Goal: Task Accomplishment & Management: Complete application form

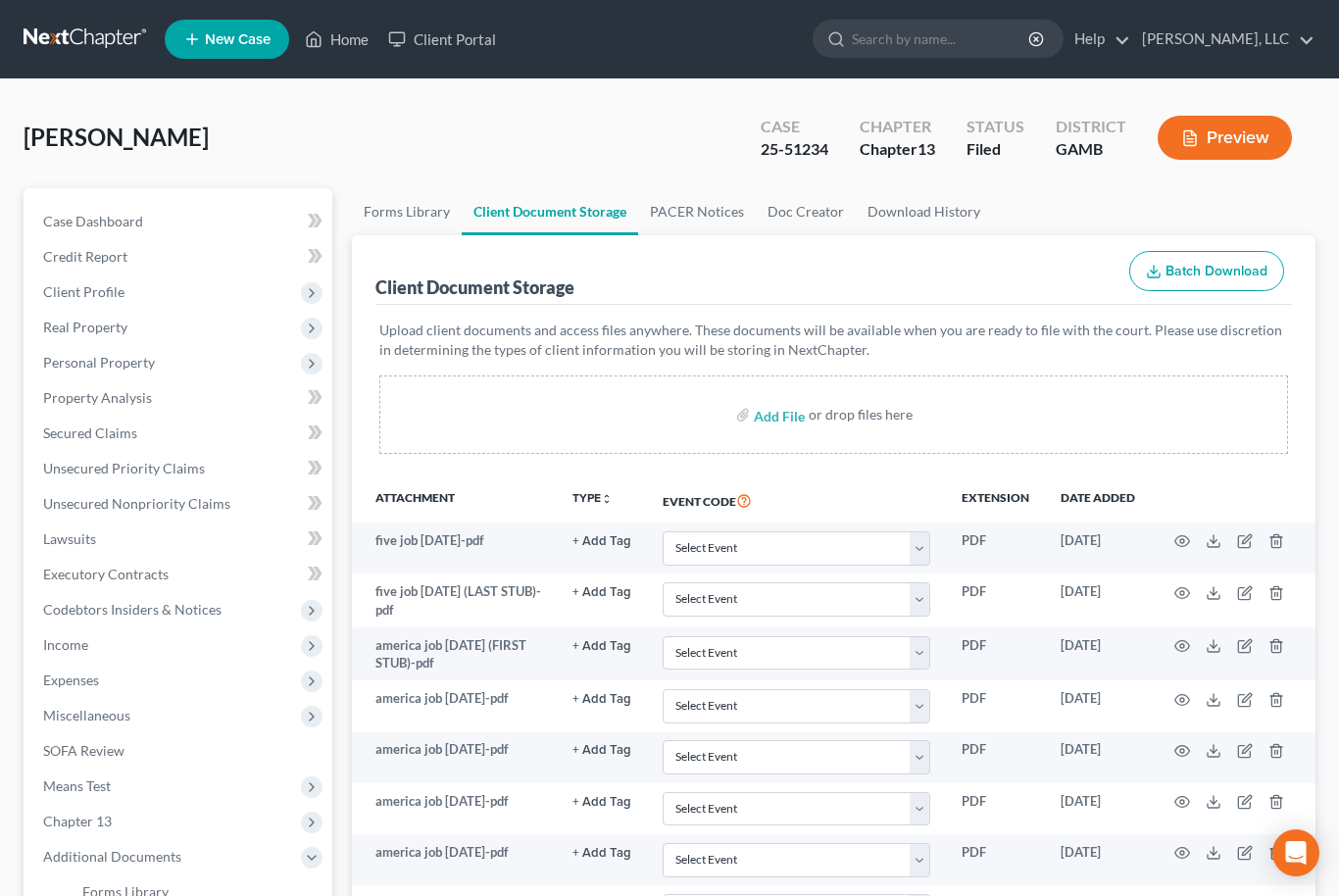
select select "12"
select select "6"
select select "22"
click at [338, 50] on link "Home" at bounding box center [337, 39] width 84 height 35
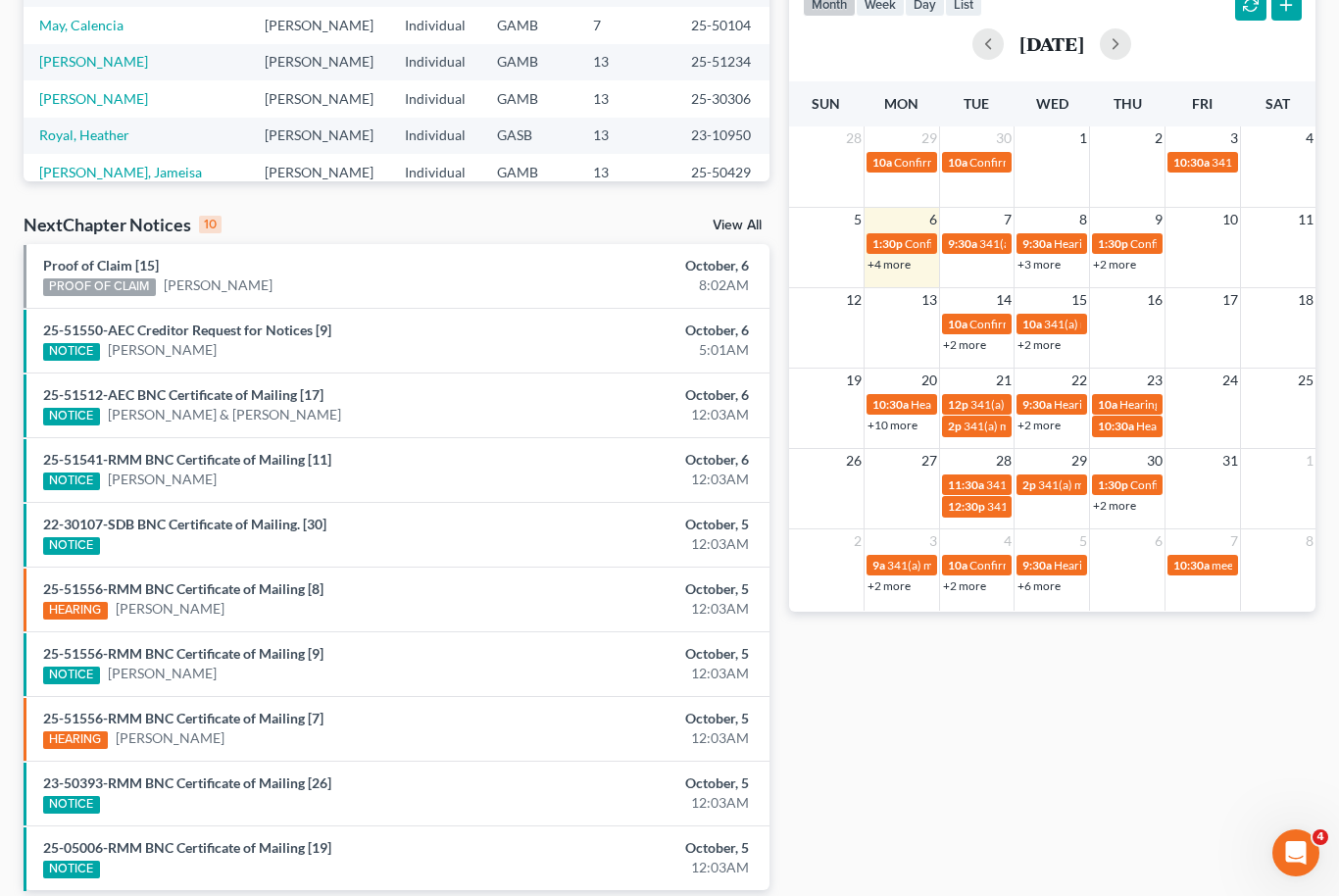
scroll to position [440, 0]
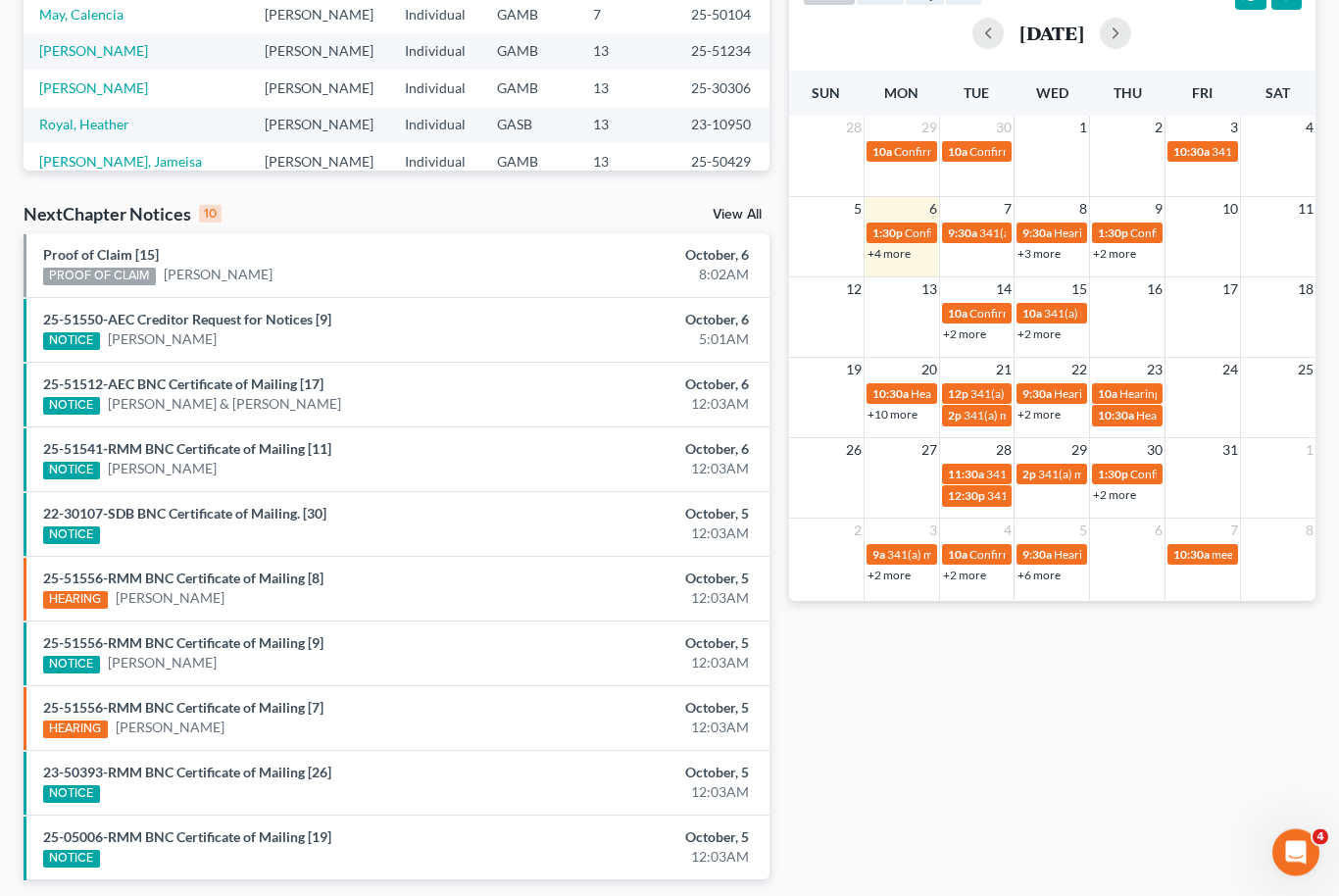
click at [733, 209] on link "View All" at bounding box center [737, 216] width 49 height 14
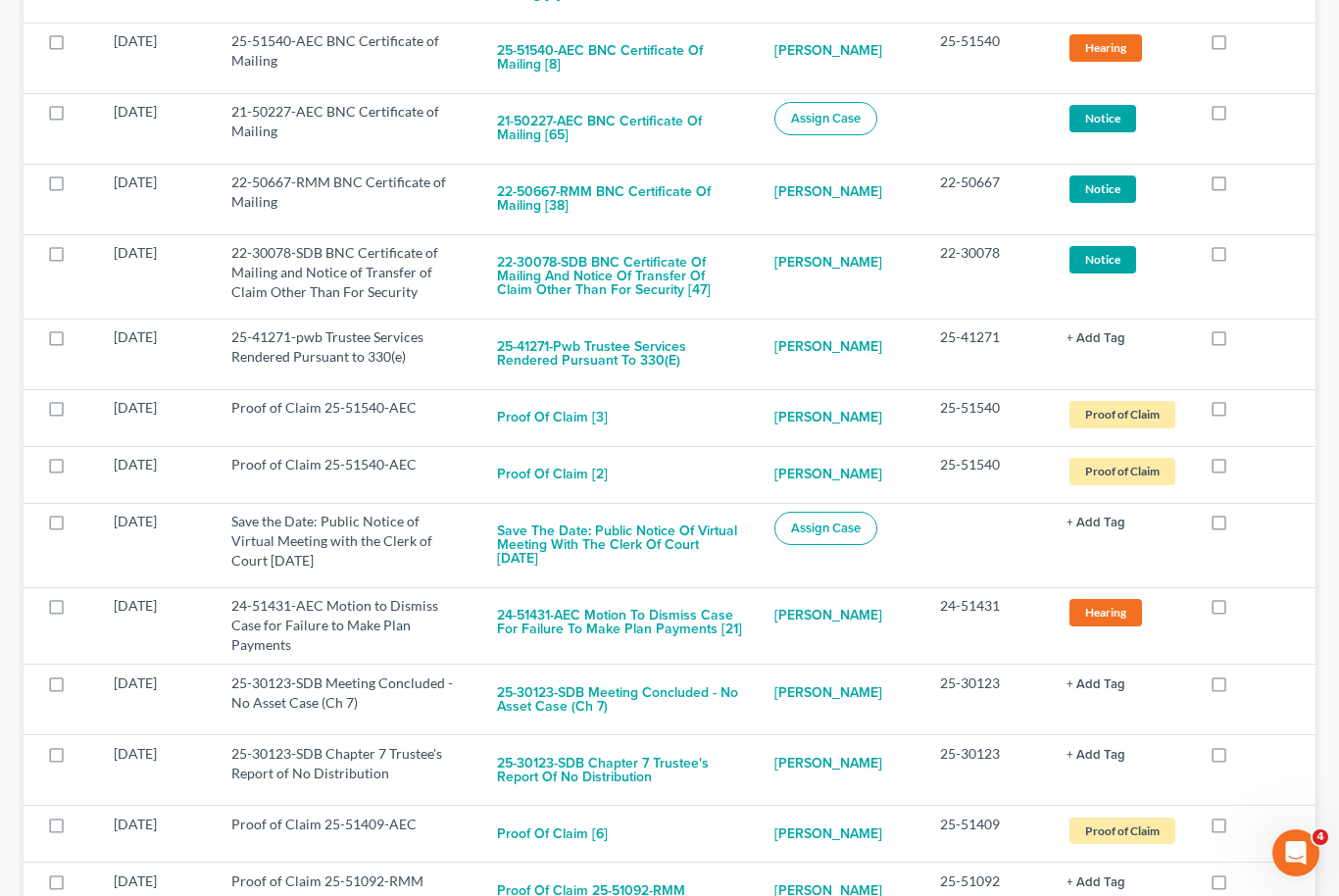
scroll to position [1985, 0]
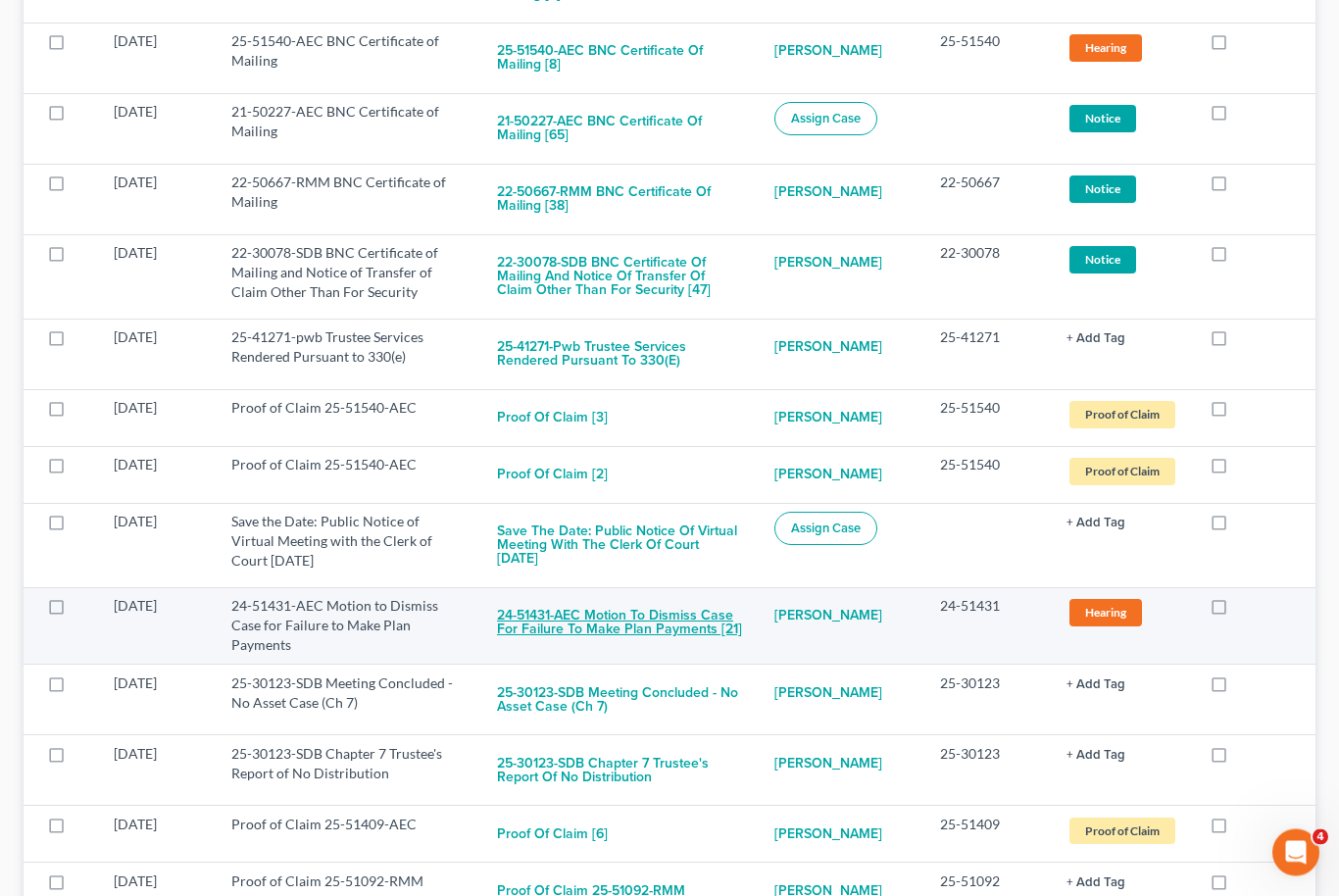
click at [648, 616] on button "24-51431-AEC Motion to Dismiss Case for Failure to Make Plan Payments [21]" at bounding box center [620, 623] width 246 height 53
checkbox input "true"
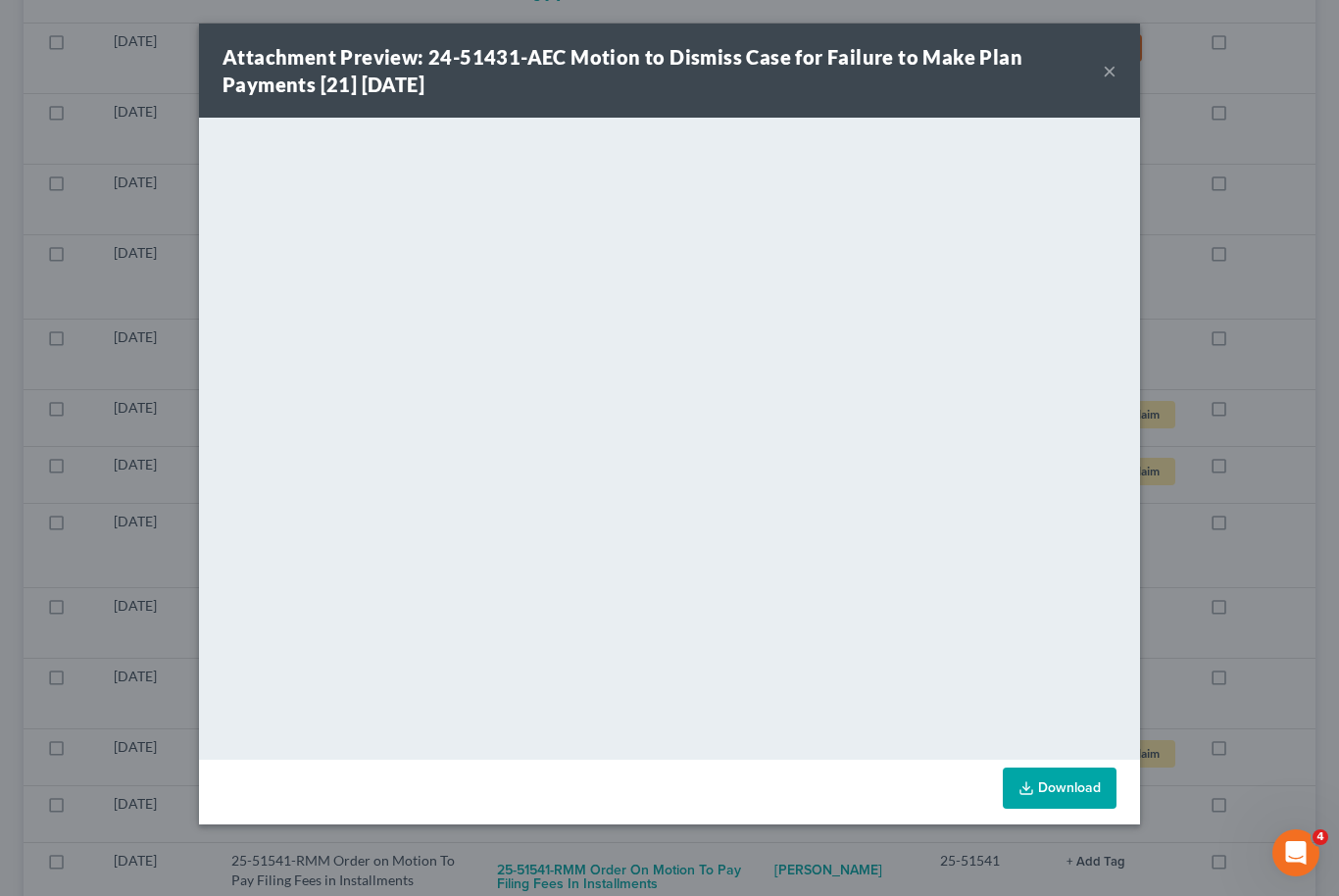
click at [1071, 788] on link "Download" at bounding box center [1060, 789] width 114 height 41
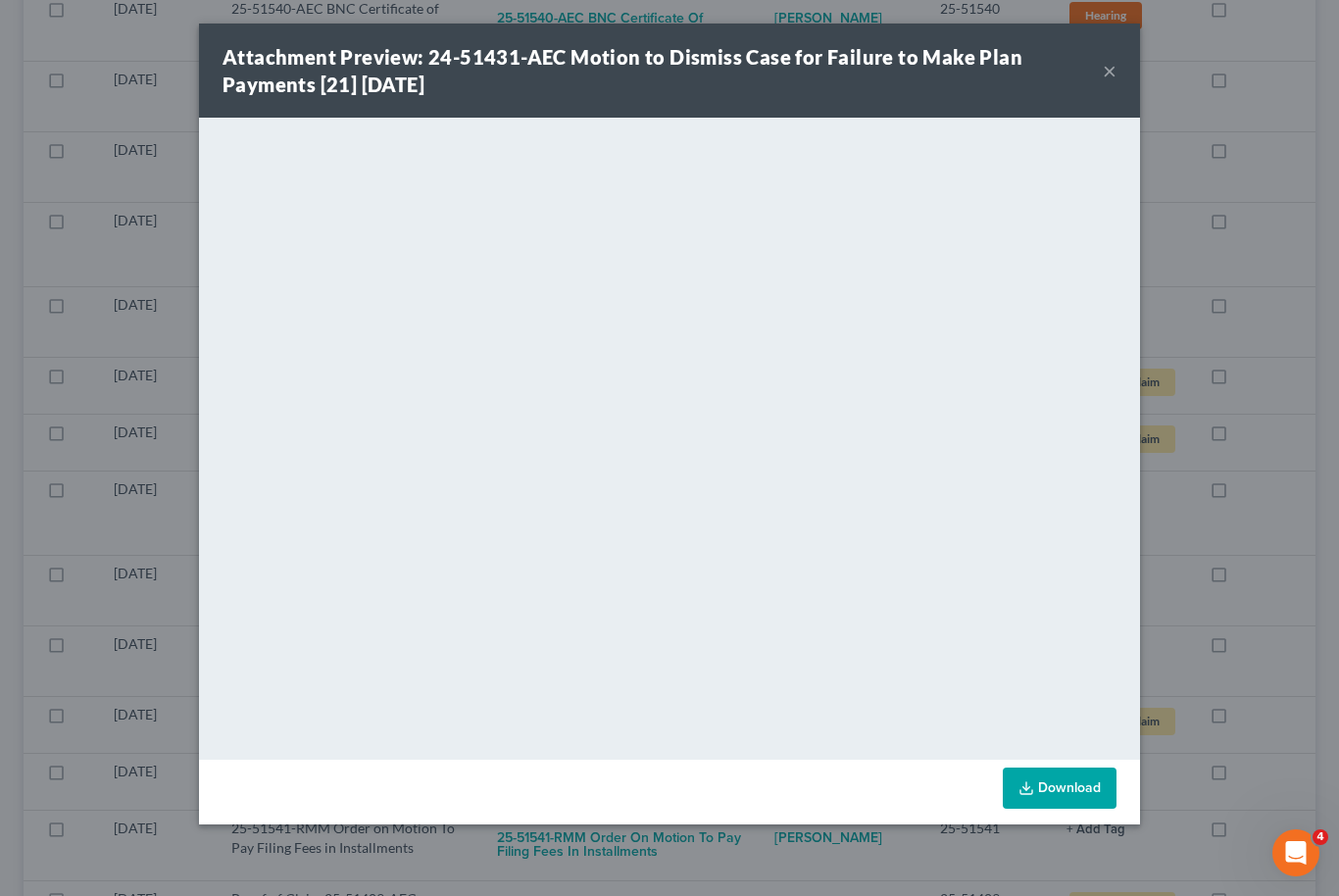
click at [1131, 65] on div "Attachment Preview: 24-51431-AEC Motion to Dismiss Case for Failure to Make Pla…" at bounding box center [670, 71] width 941 height 95
click at [1098, 88] on div "Attachment Preview: 24-51431-AEC Motion to Dismiss Case for Failure to Make Pla…" at bounding box center [663, 71] width 880 height 55
click at [1115, 69] on button "×" at bounding box center [1110, 71] width 14 height 24
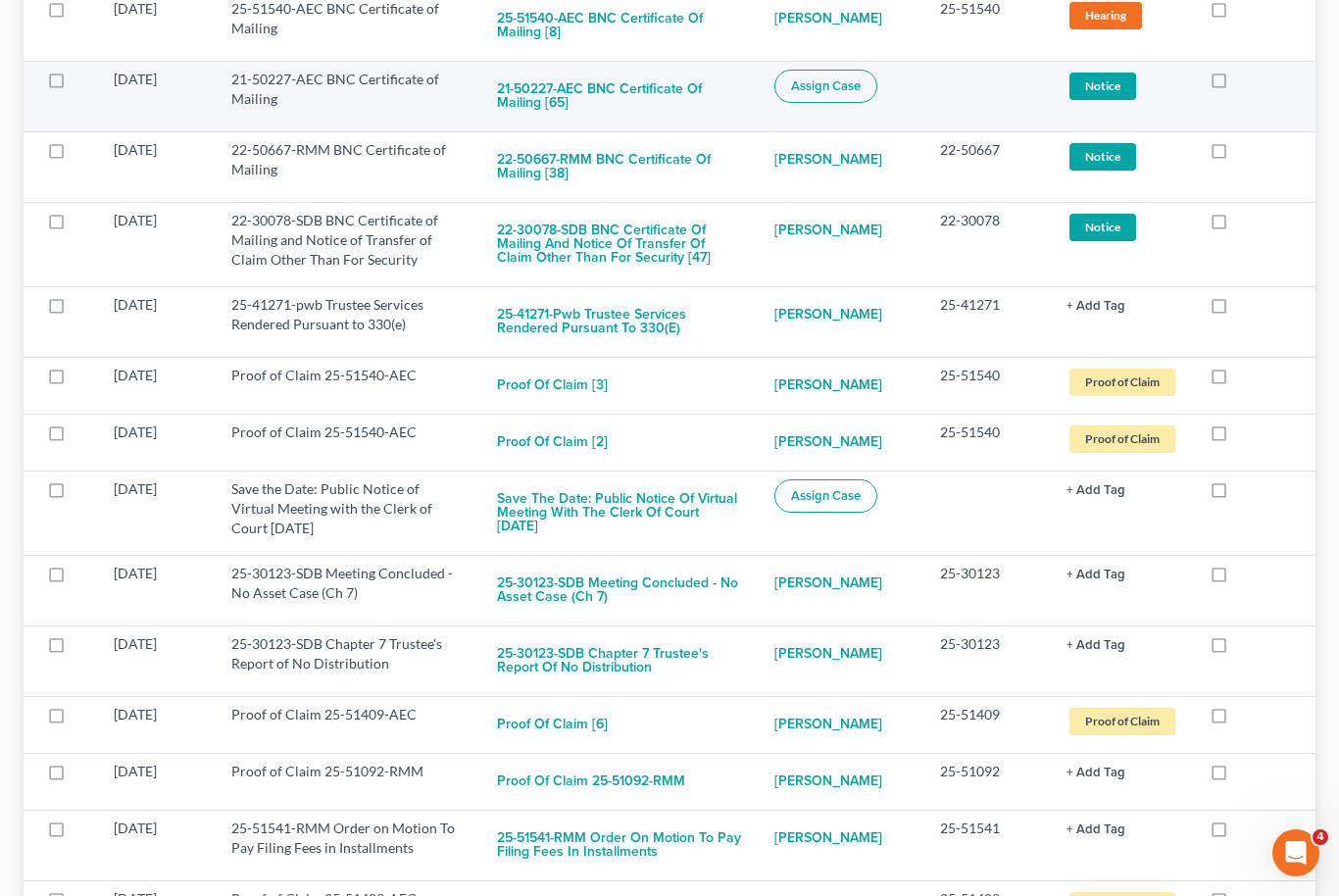
click at [1113, 76] on span "Notice" at bounding box center [1103, 86] width 67 height 27
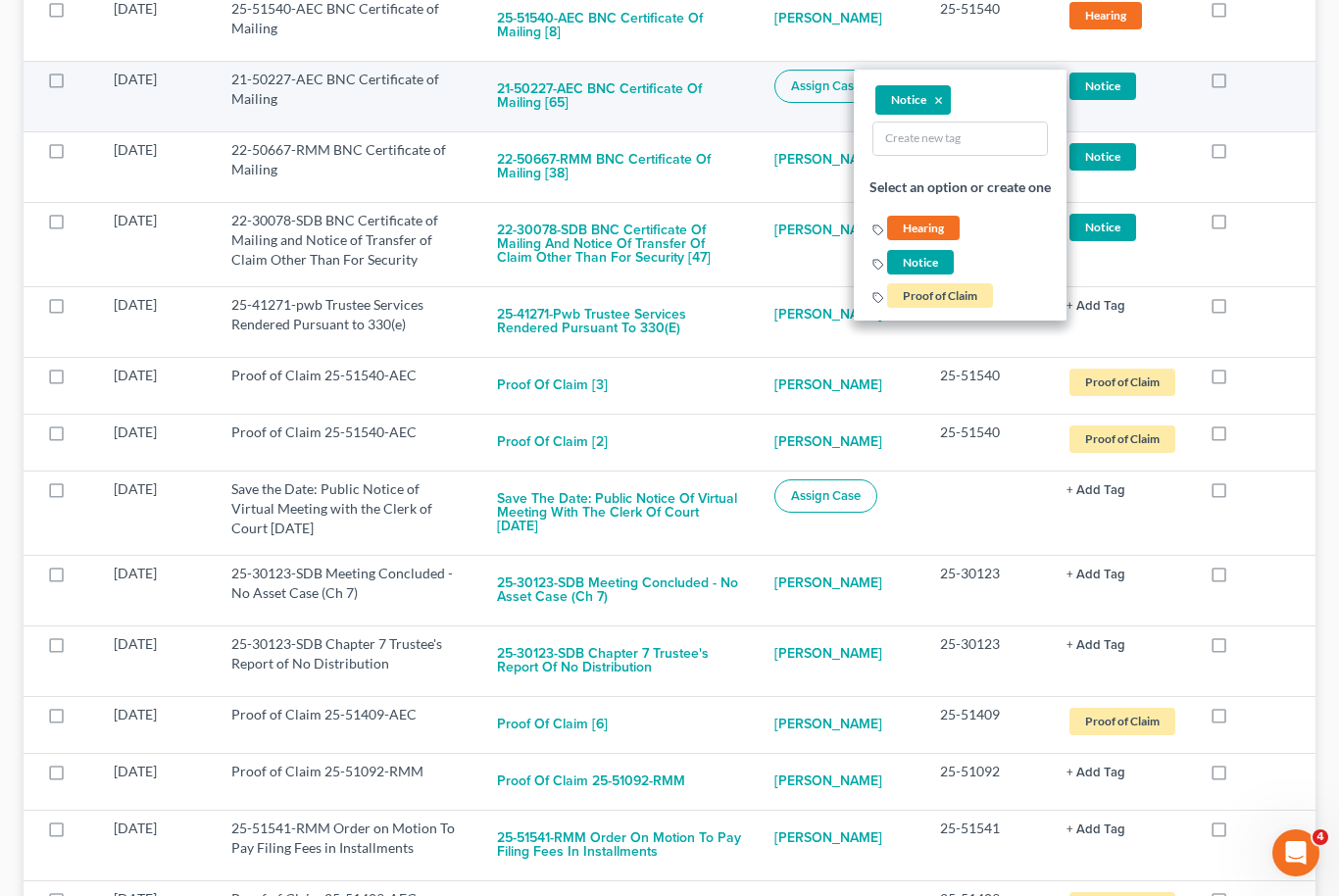
click at [1314, 66] on td at bounding box center [1254, 96] width 121 height 71
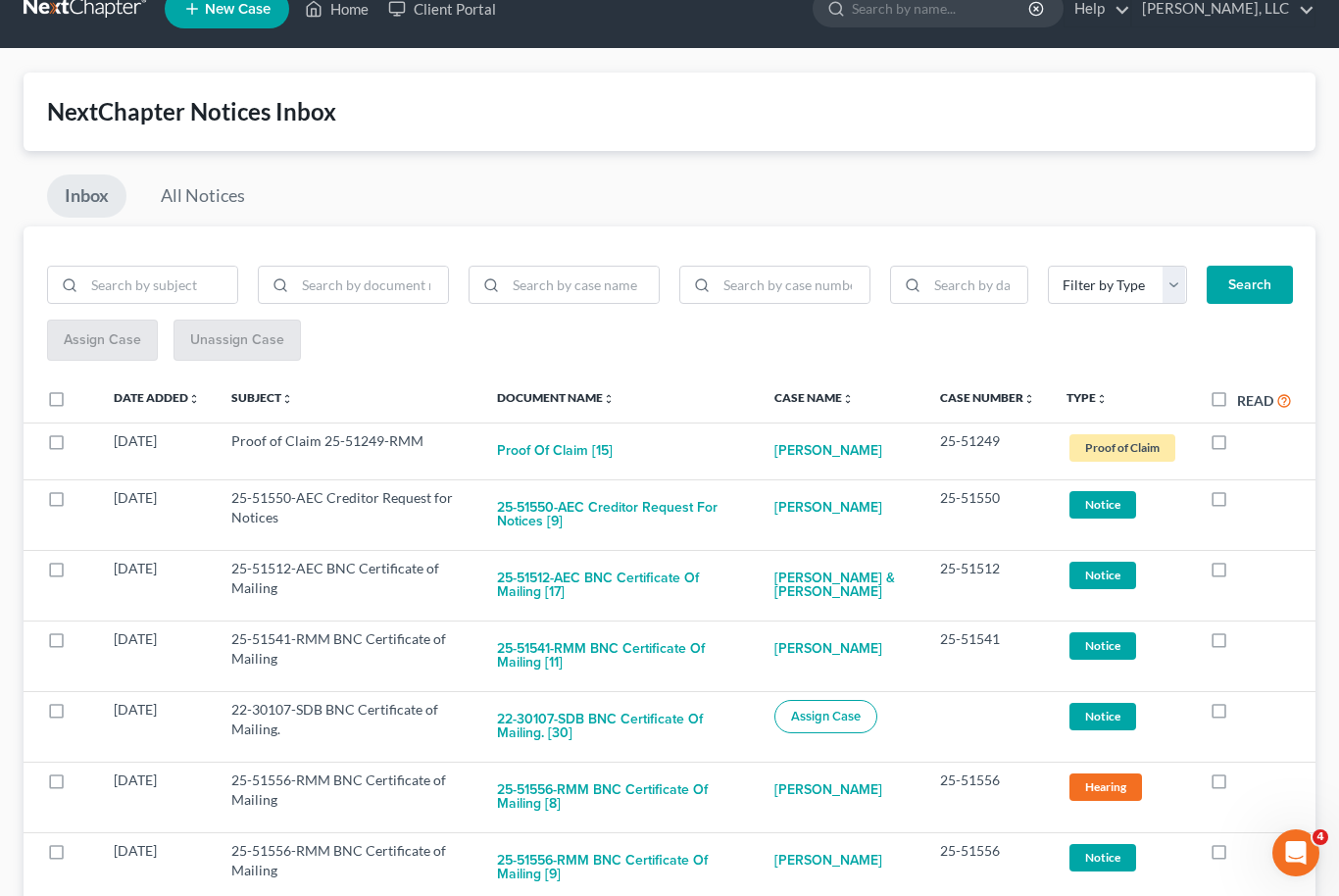
scroll to position [0, 0]
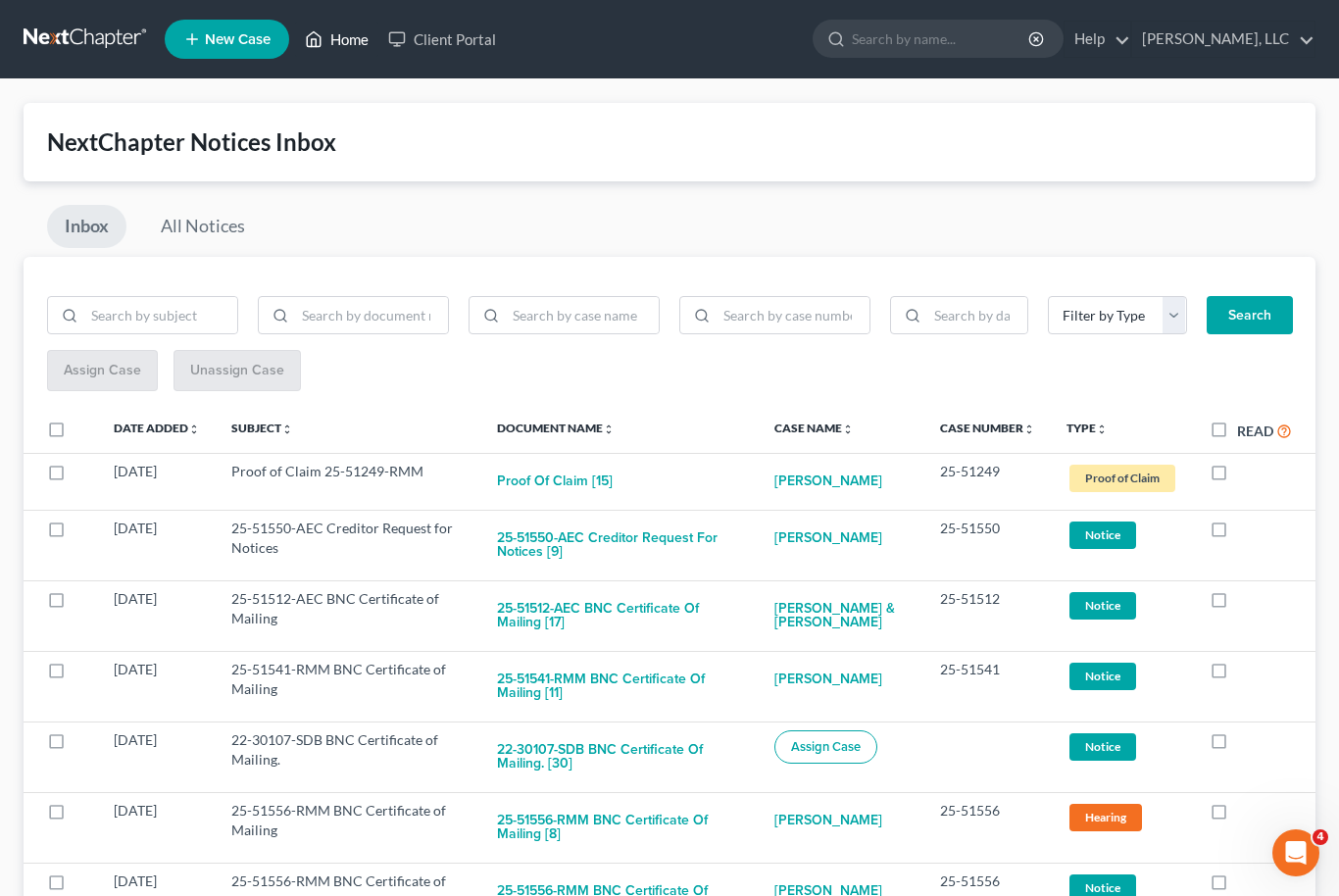
click at [347, 56] on link "Home" at bounding box center [337, 39] width 84 height 35
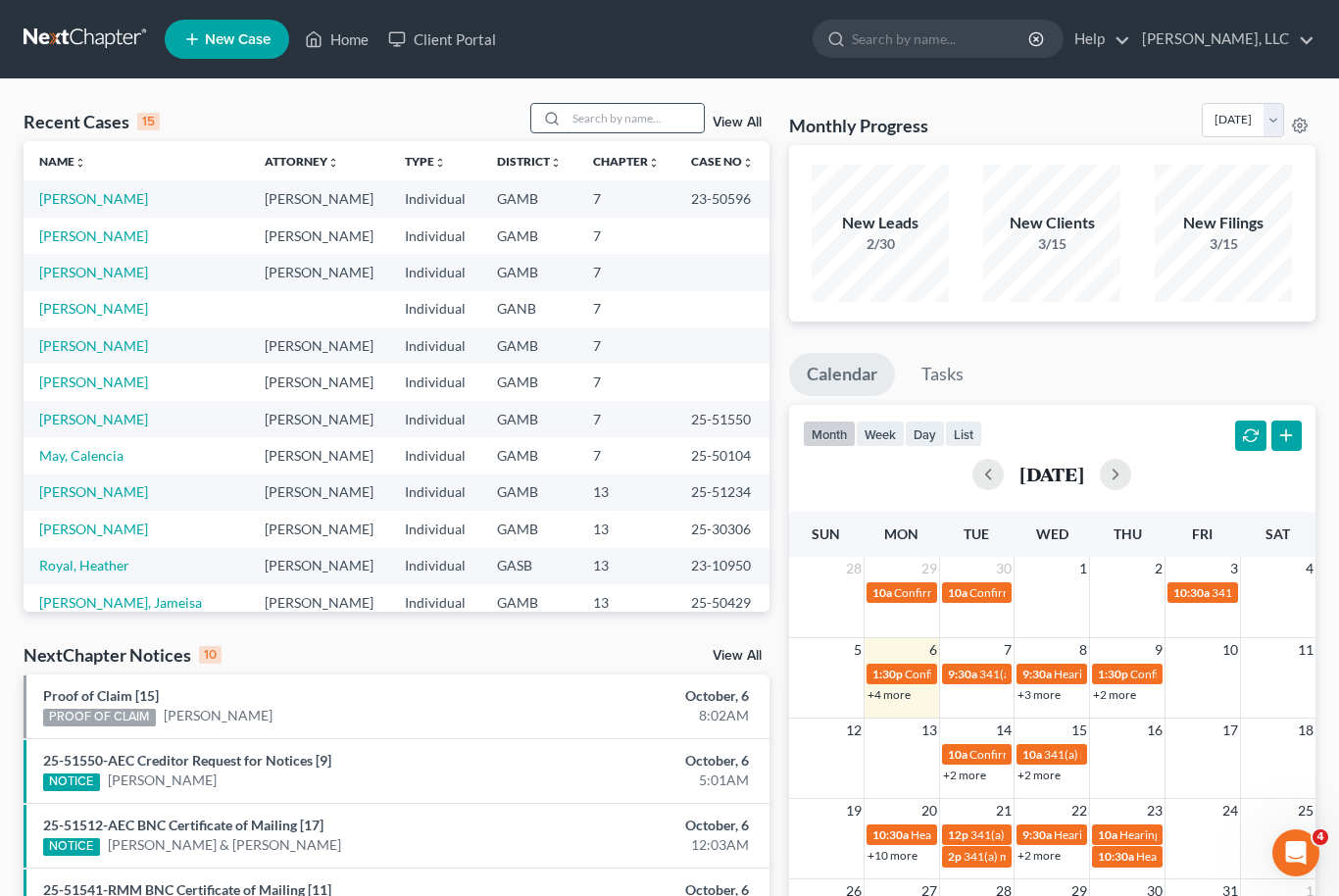
click at [633, 110] on input "search" at bounding box center [635, 118] width 137 height 29
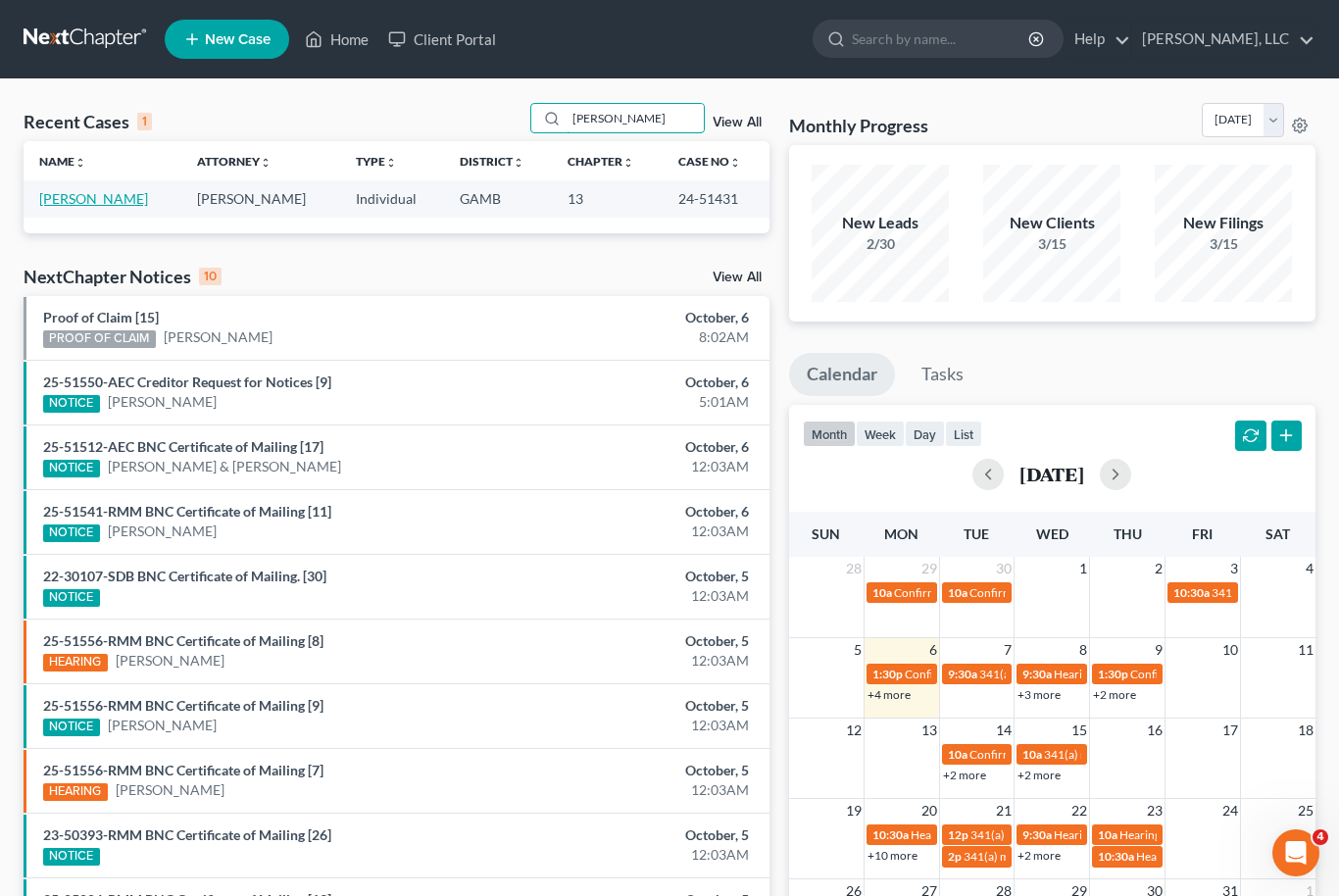
type input "Ross"
click at [69, 206] on link "[PERSON_NAME]" at bounding box center [94, 198] width 109 height 17
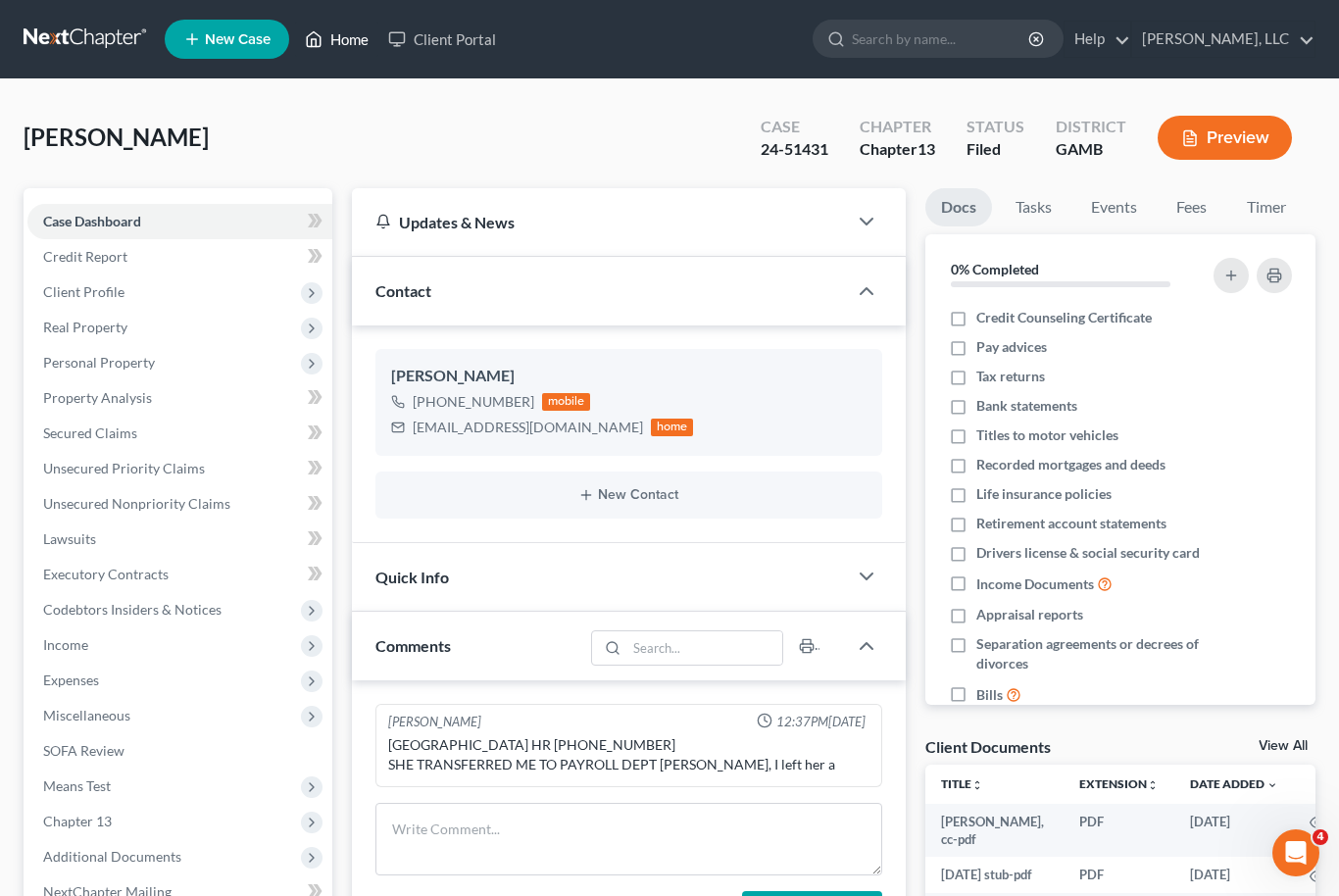
click at [338, 40] on link "Home" at bounding box center [337, 39] width 84 height 35
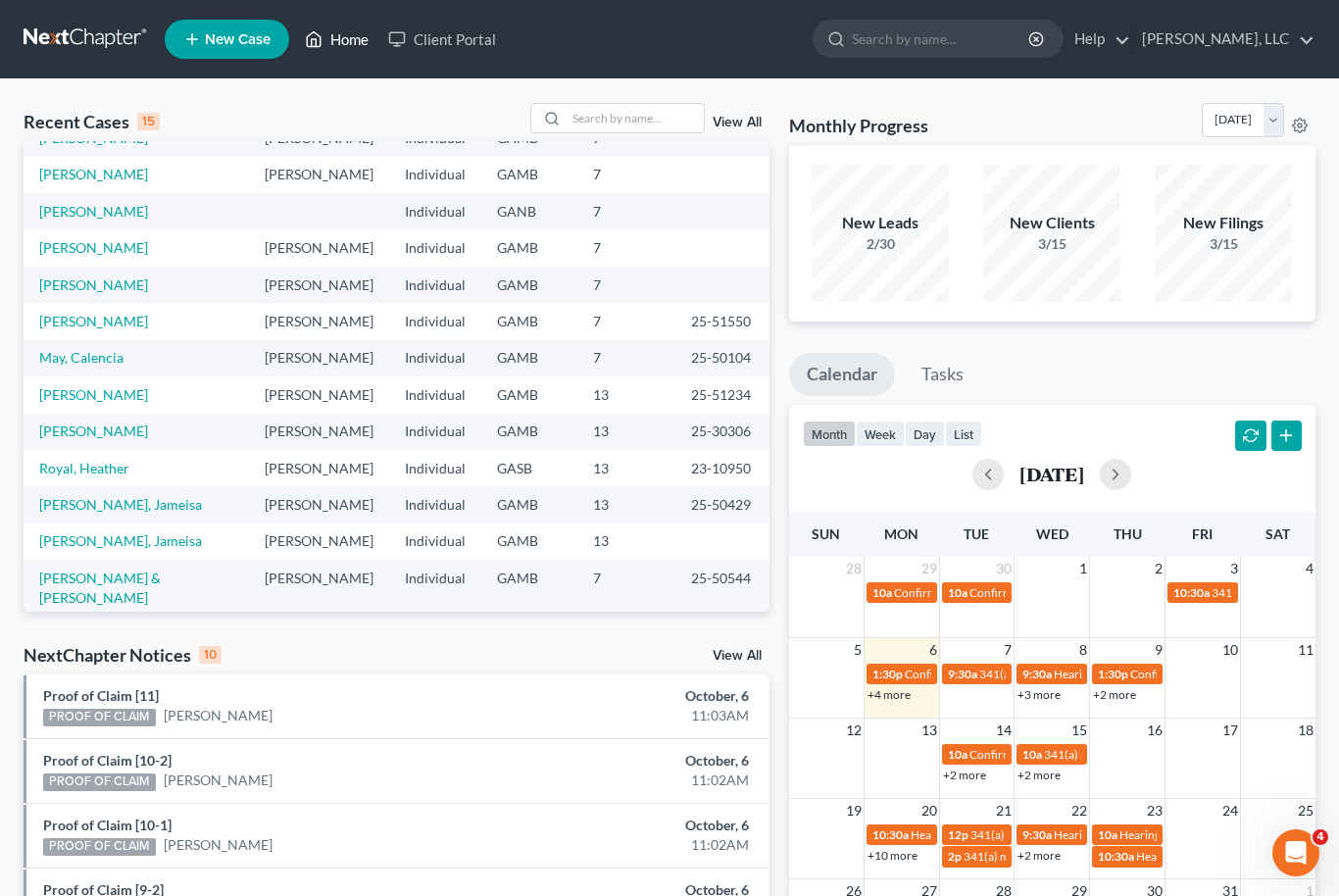
scroll to position [134, 0]
click at [748, 650] on link "View All" at bounding box center [737, 656] width 49 height 14
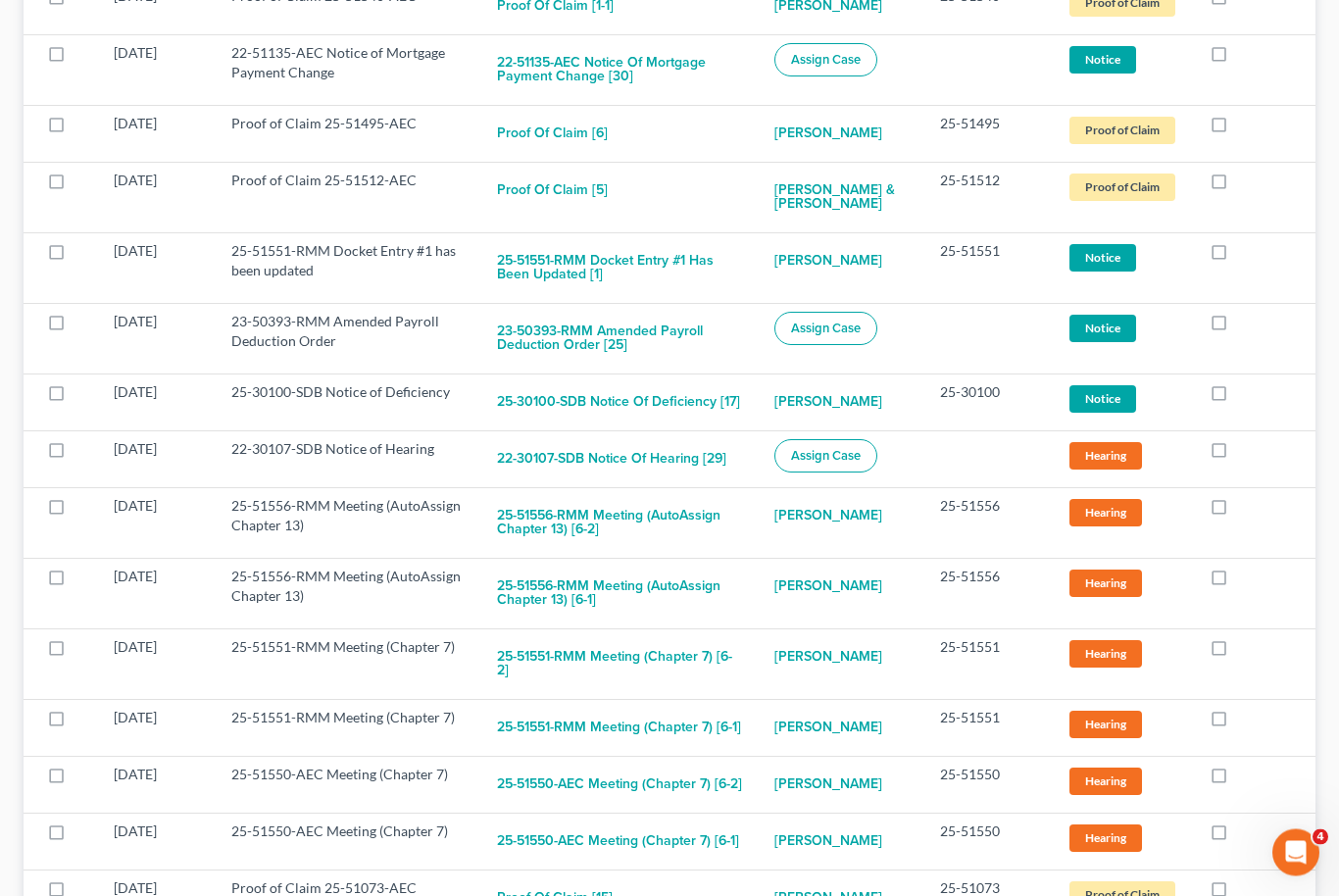
scroll to position [5020, 0]
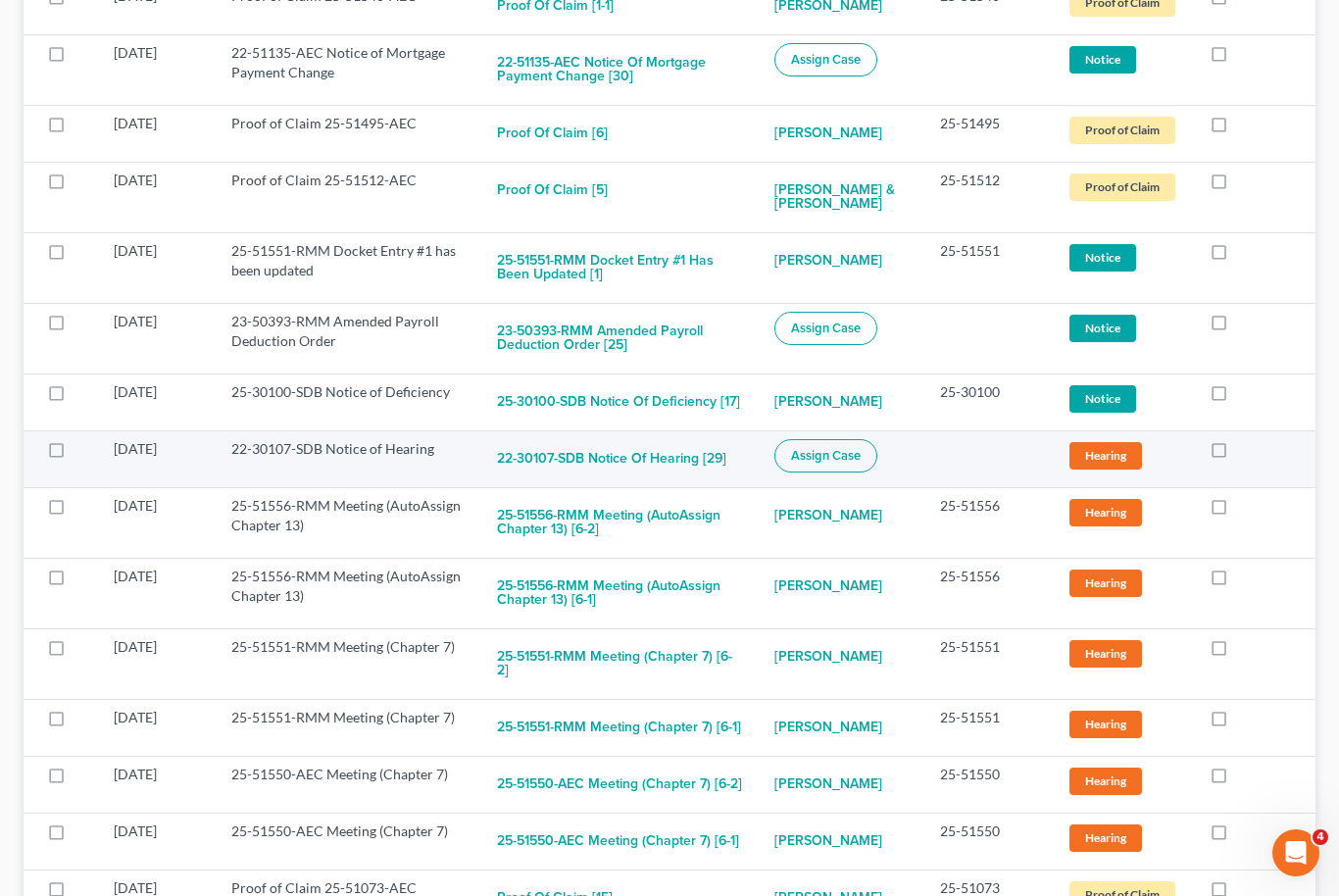
click at [1111, 444] on span "Hearing" at bounding box center [1106, 455] width 73 height 27
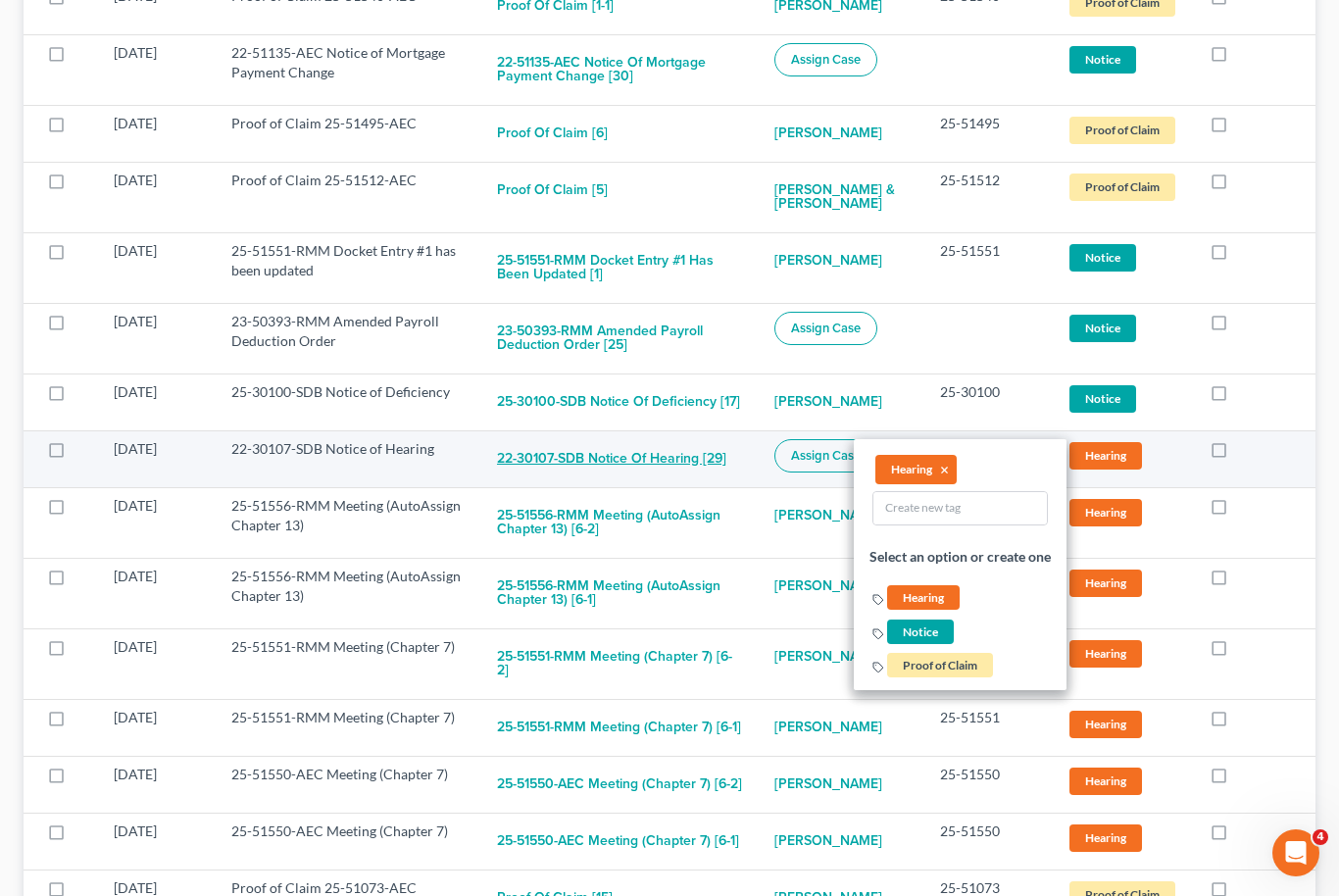
click at [623, 441] on button "22-30107-SDB Notice of Hearing [29]" at bounding box center [611, 459] width 229 height 39
checkbox input "true"
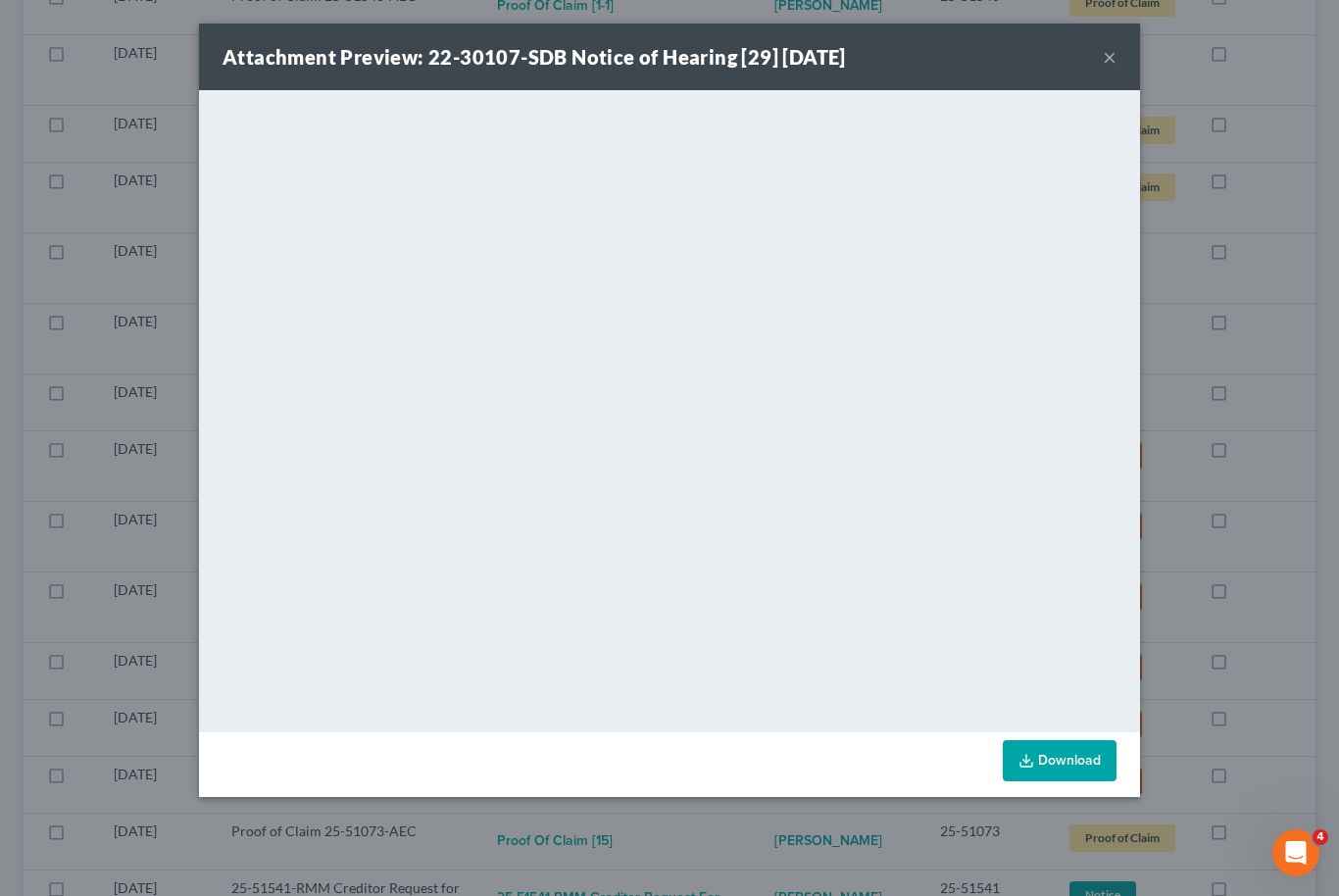
click at [1108, 61] on button "×" at bounding box center [1110, 57] width 14 height 24
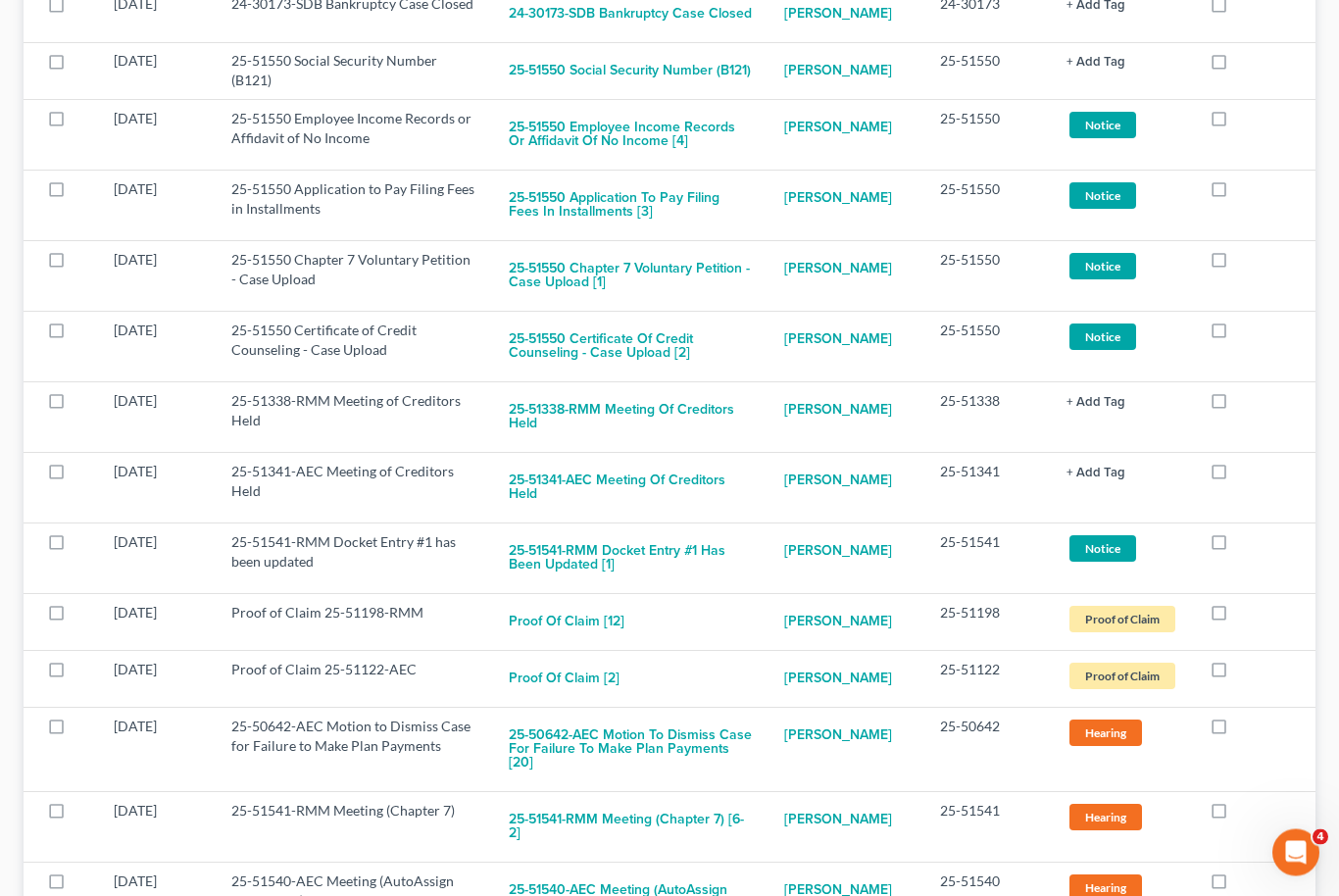
scroll to position [8477, 0]
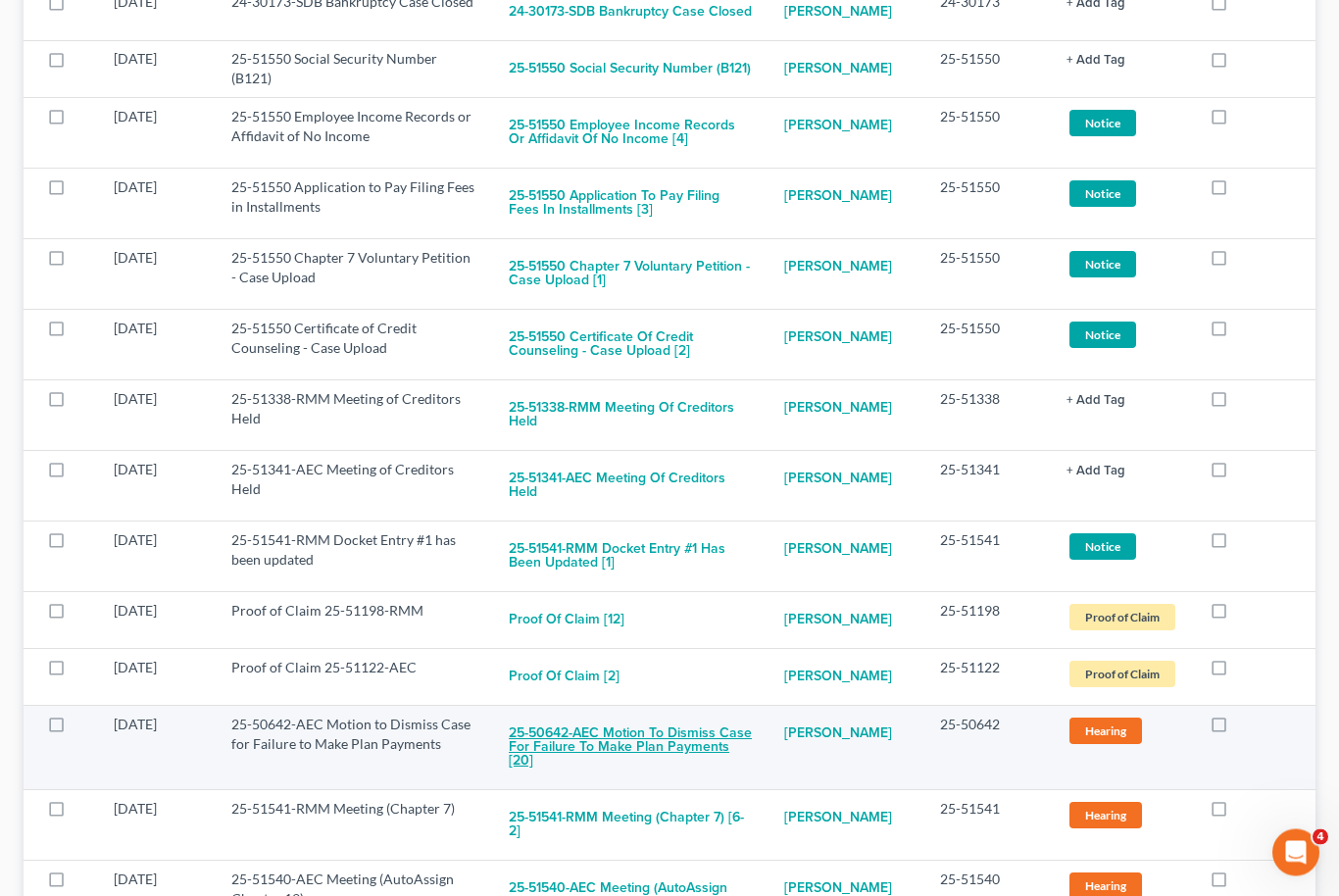
click at [633, 716] on button "25-50642-AEC Motion to Dismiss Case for Failure to Make Plan Payments [20]" at bounding box center [631, 749] width 244 height 67
checkbox input "true"
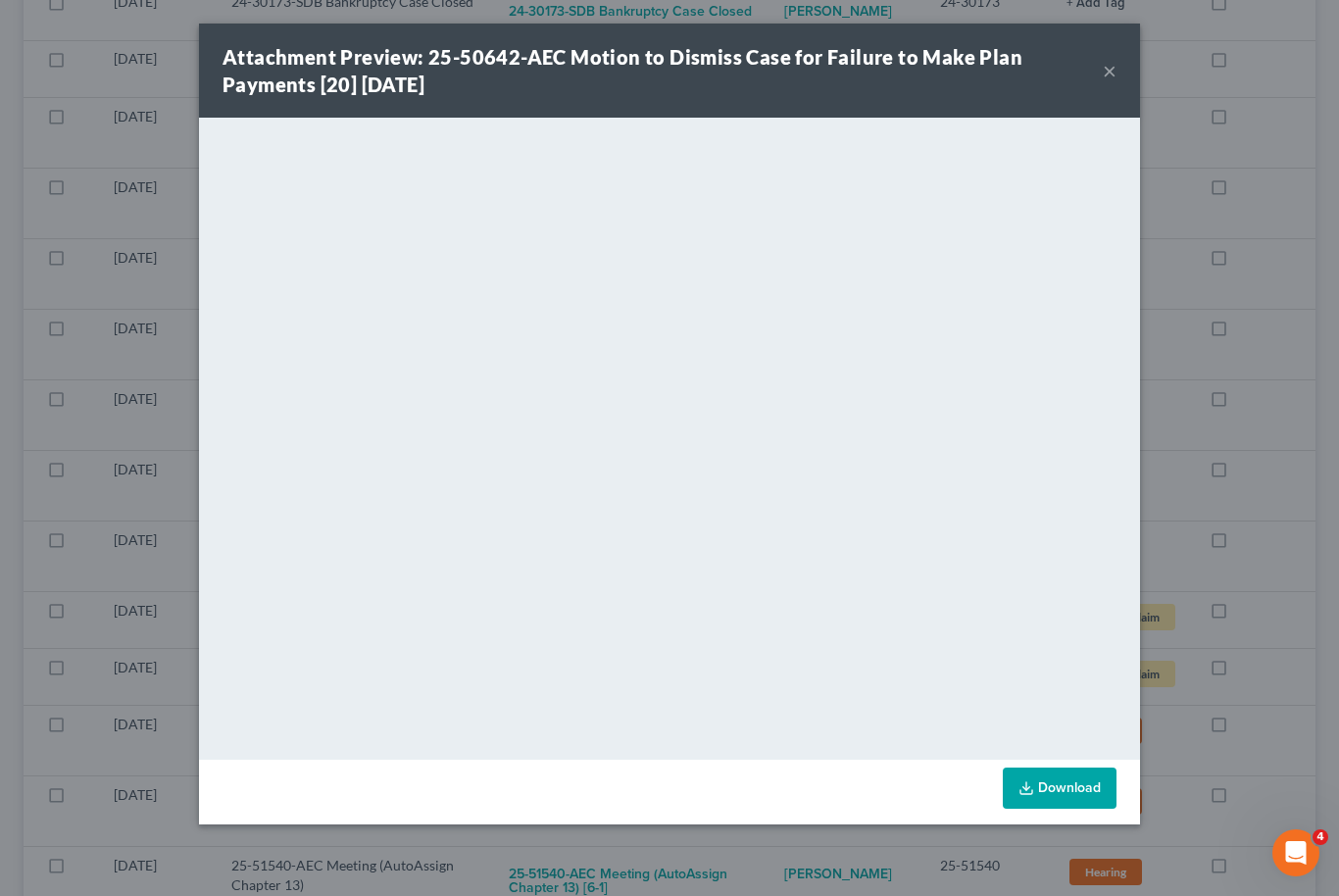
click at [1084, 788] on link "Download" at bounding box center [1060, 789] width 114 height 41
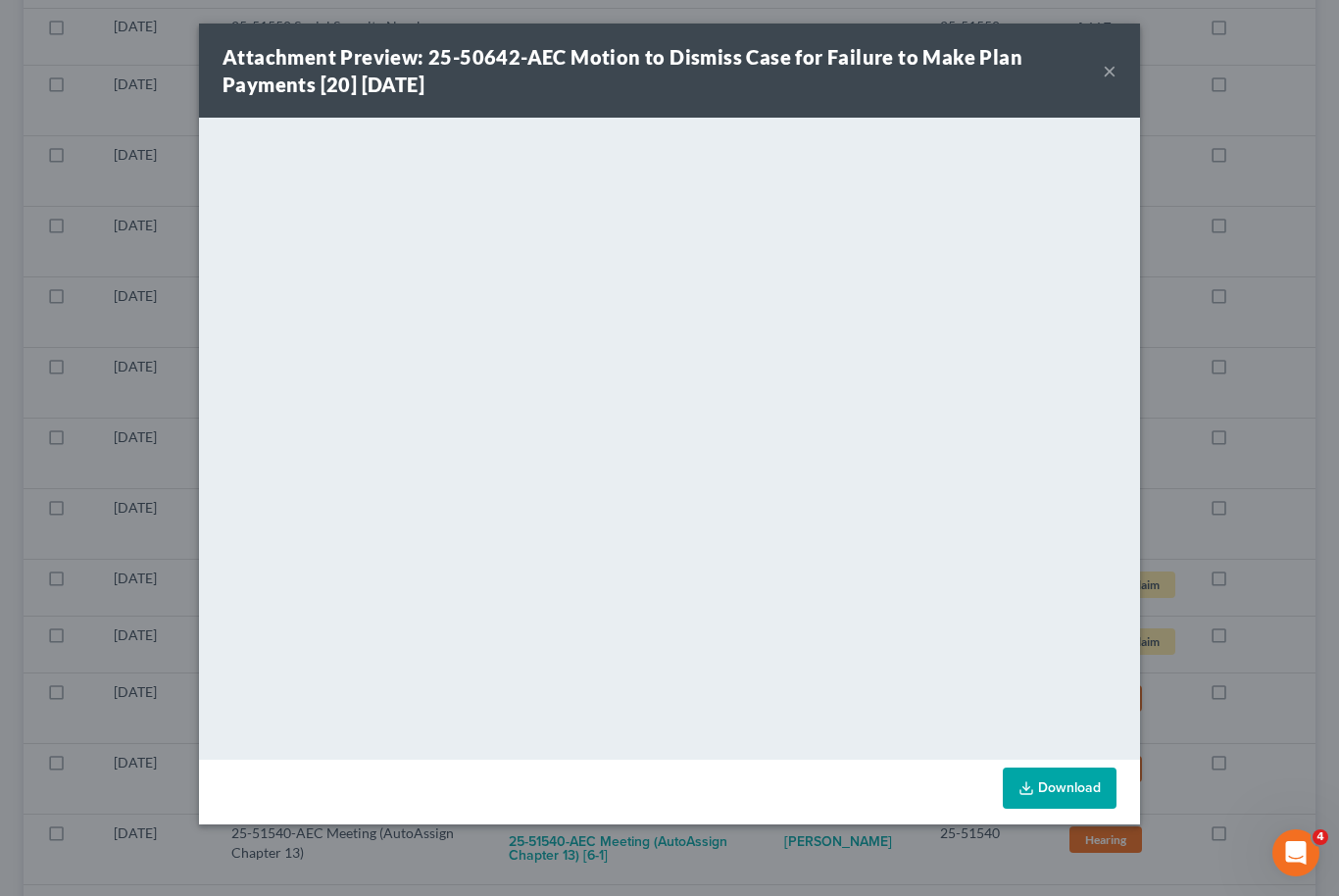
click at [1115, 77] on button "×" at bounding box center [1110, 71] width 14 height 24
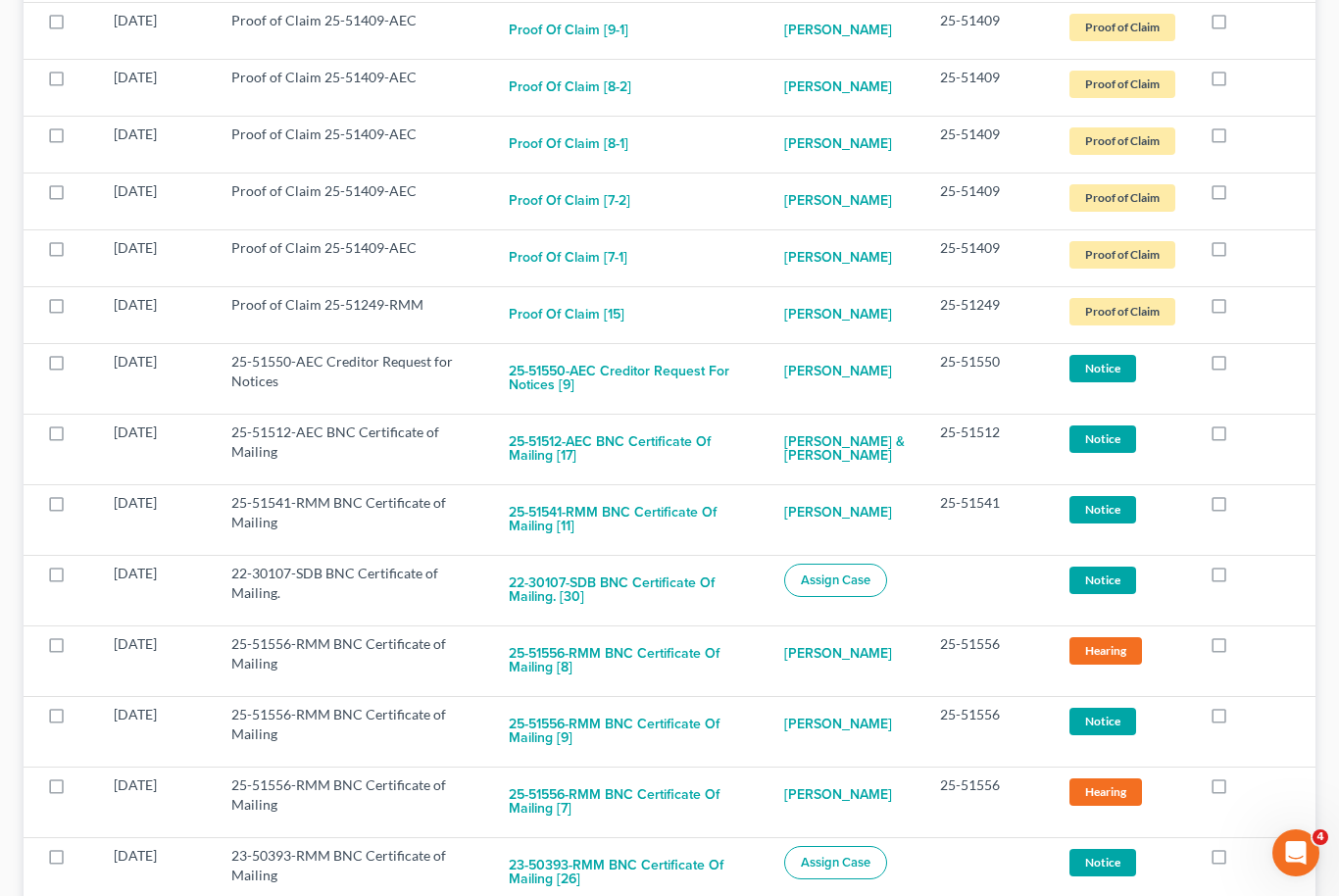
scroll to position [0, 0]
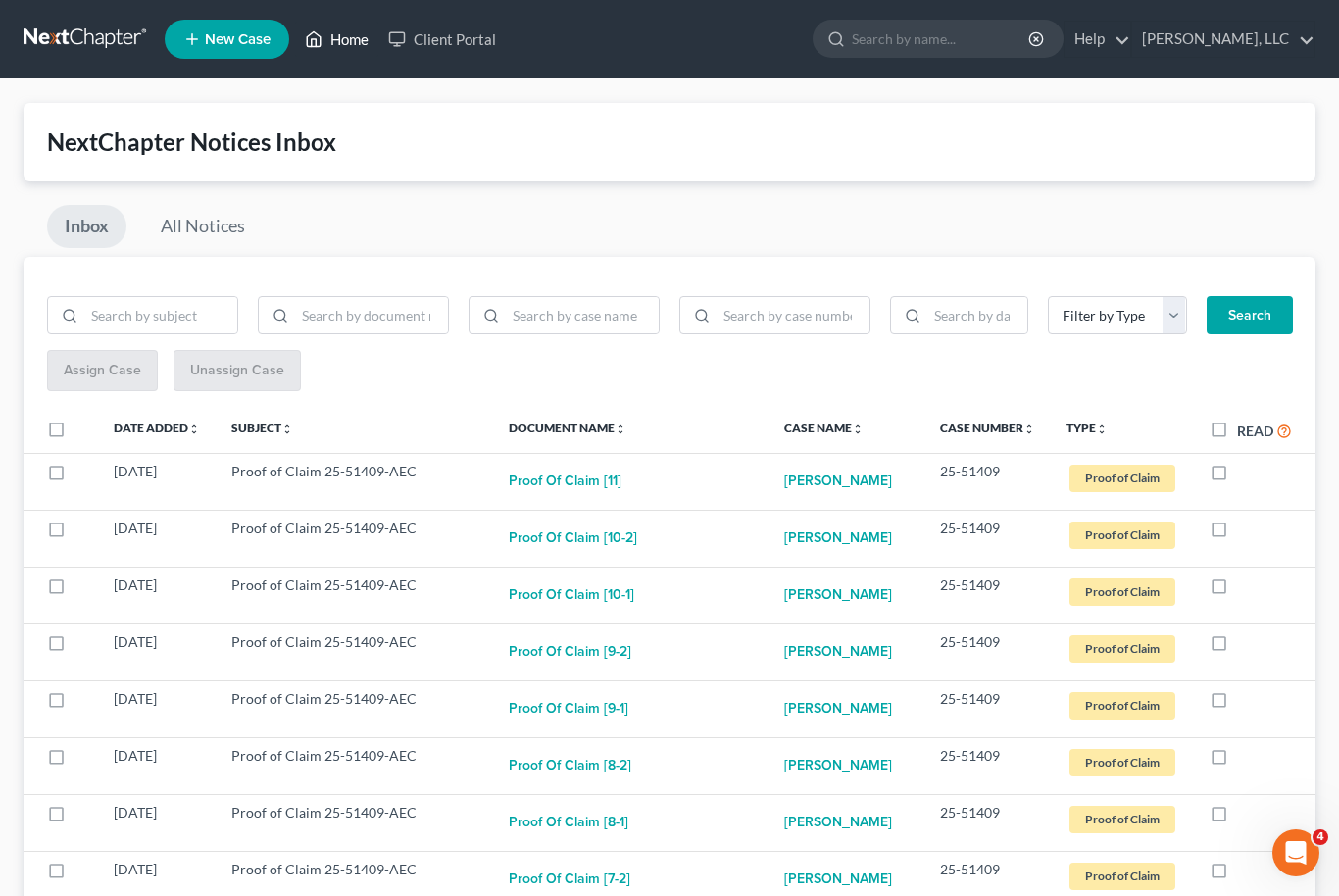
click at [334, 40] on link "Home" at bounding box center [337, 39] width 84 height 35
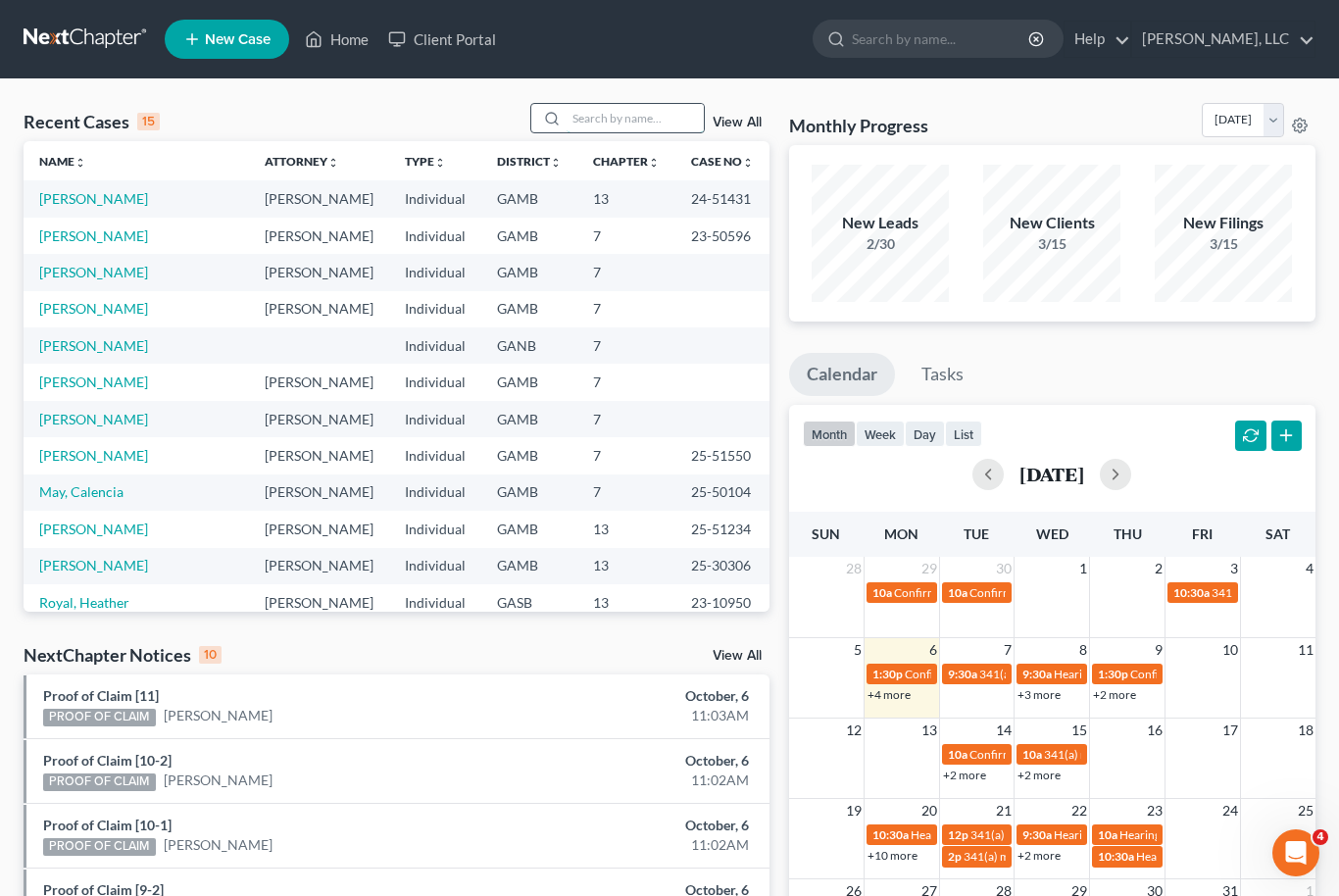
click at [625, 127] on input "search" at bounding box center [635, 118] width 137 height 29
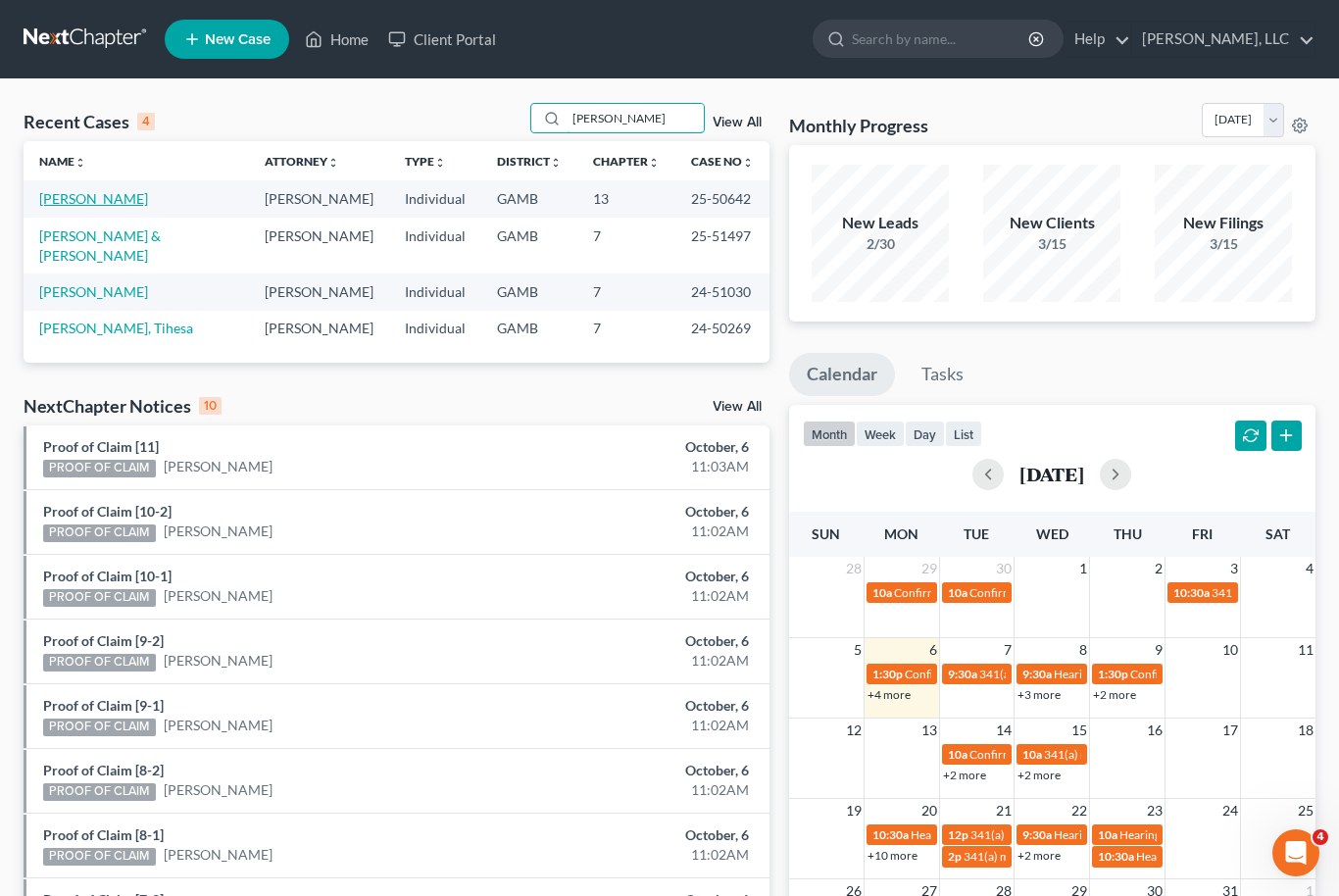
type input "Thomas"
click at [79, 201] on link "[PERSON_NAME]" at bounding box center [94, 198] width 109 height 17
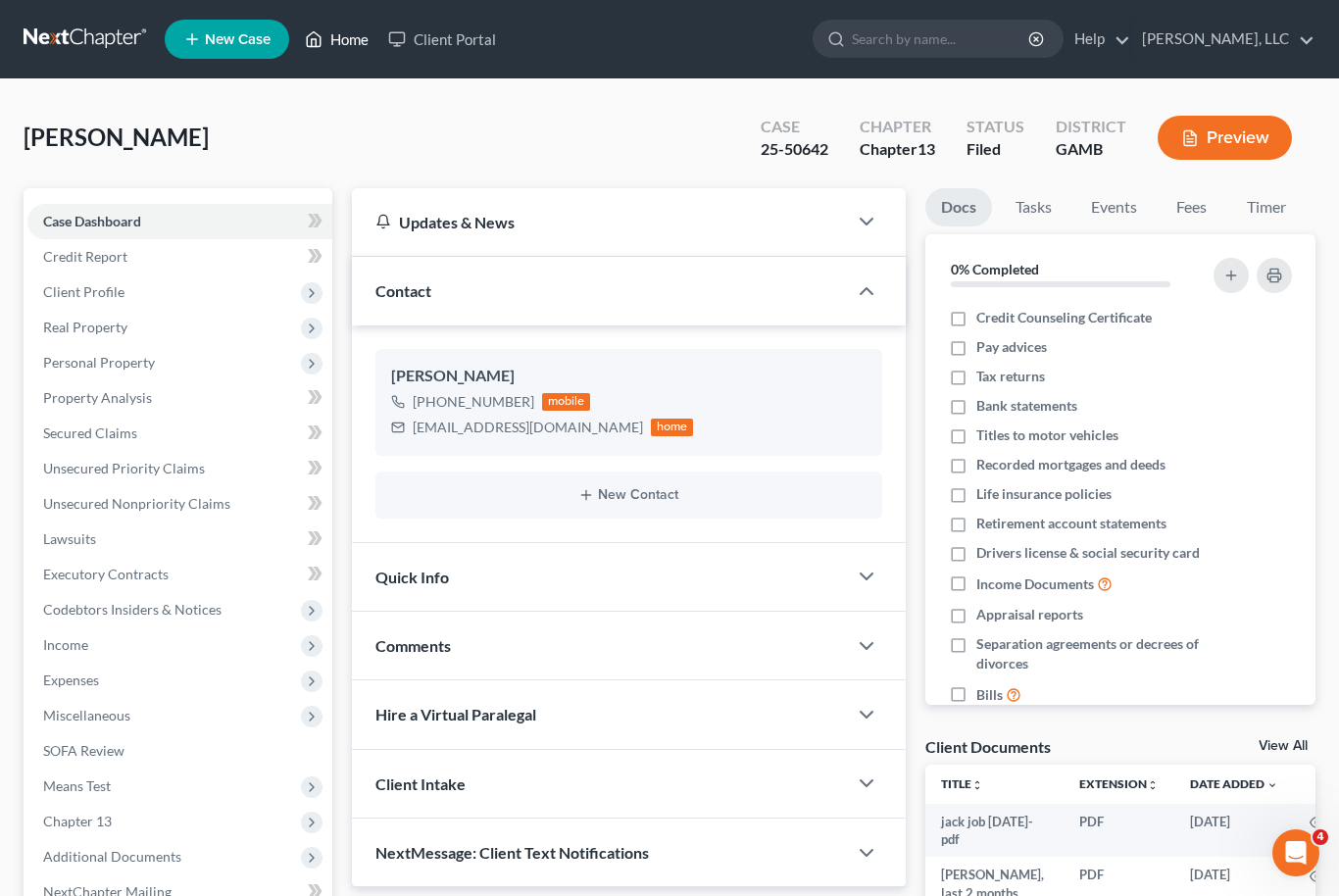
click at [366, 37] on link "Home" at bounding box center [337, 39] width 84 height 35
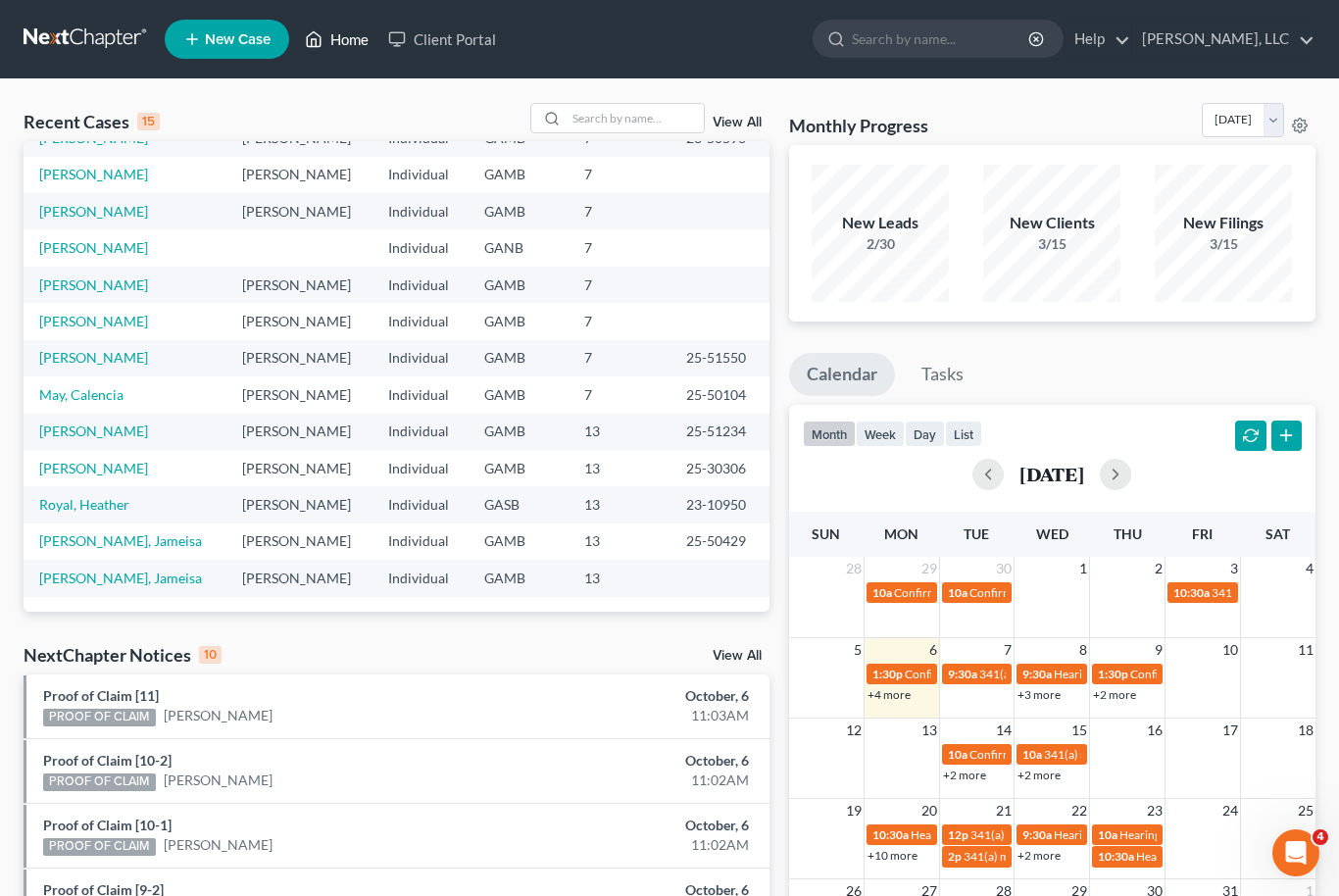
scroll to position [134, 0]
click at [66, 583] on link "[PERSON_NAME], Jameisa" at bounding box center [120, 578] width 162 height 17
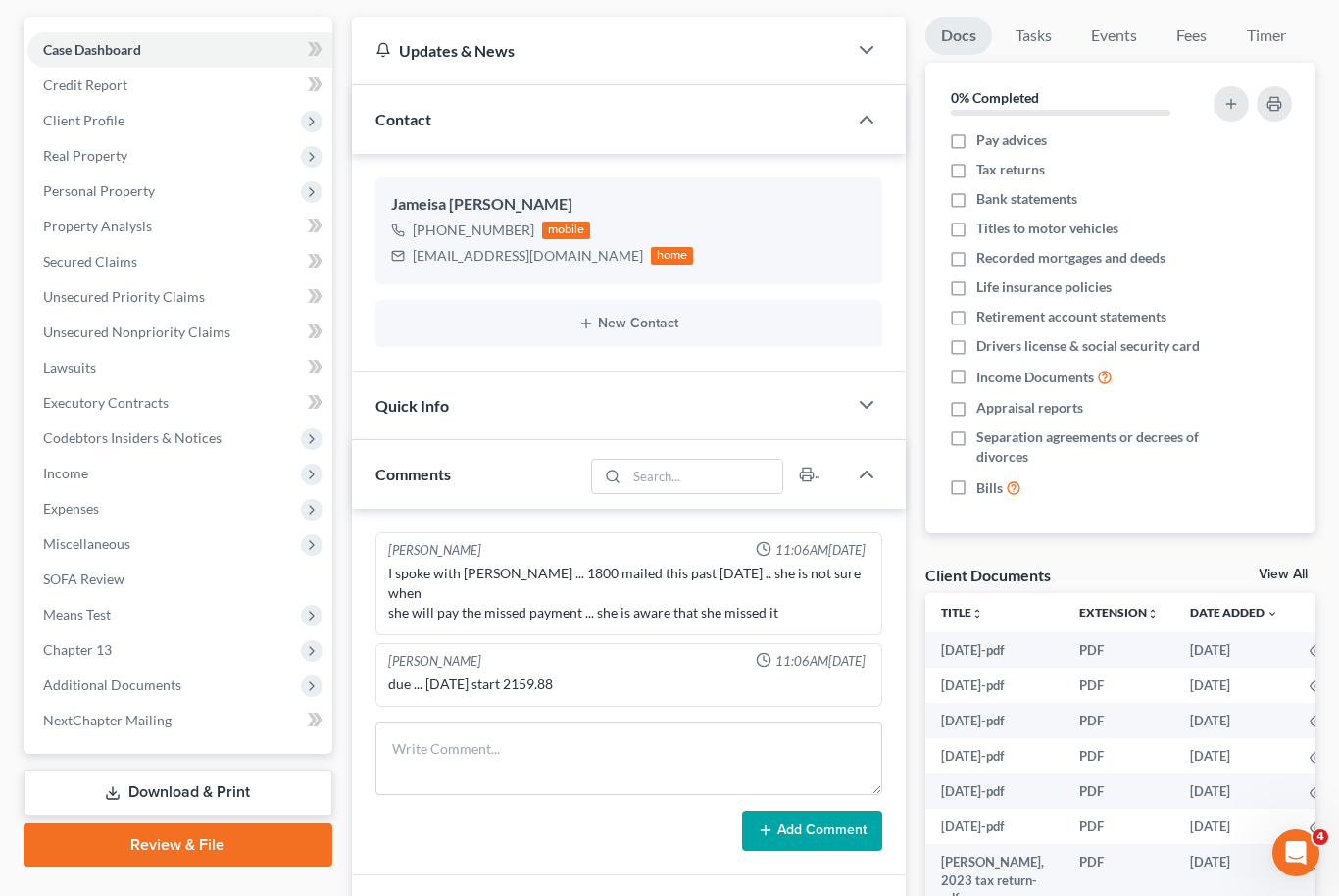
scroll to position [168, 0]
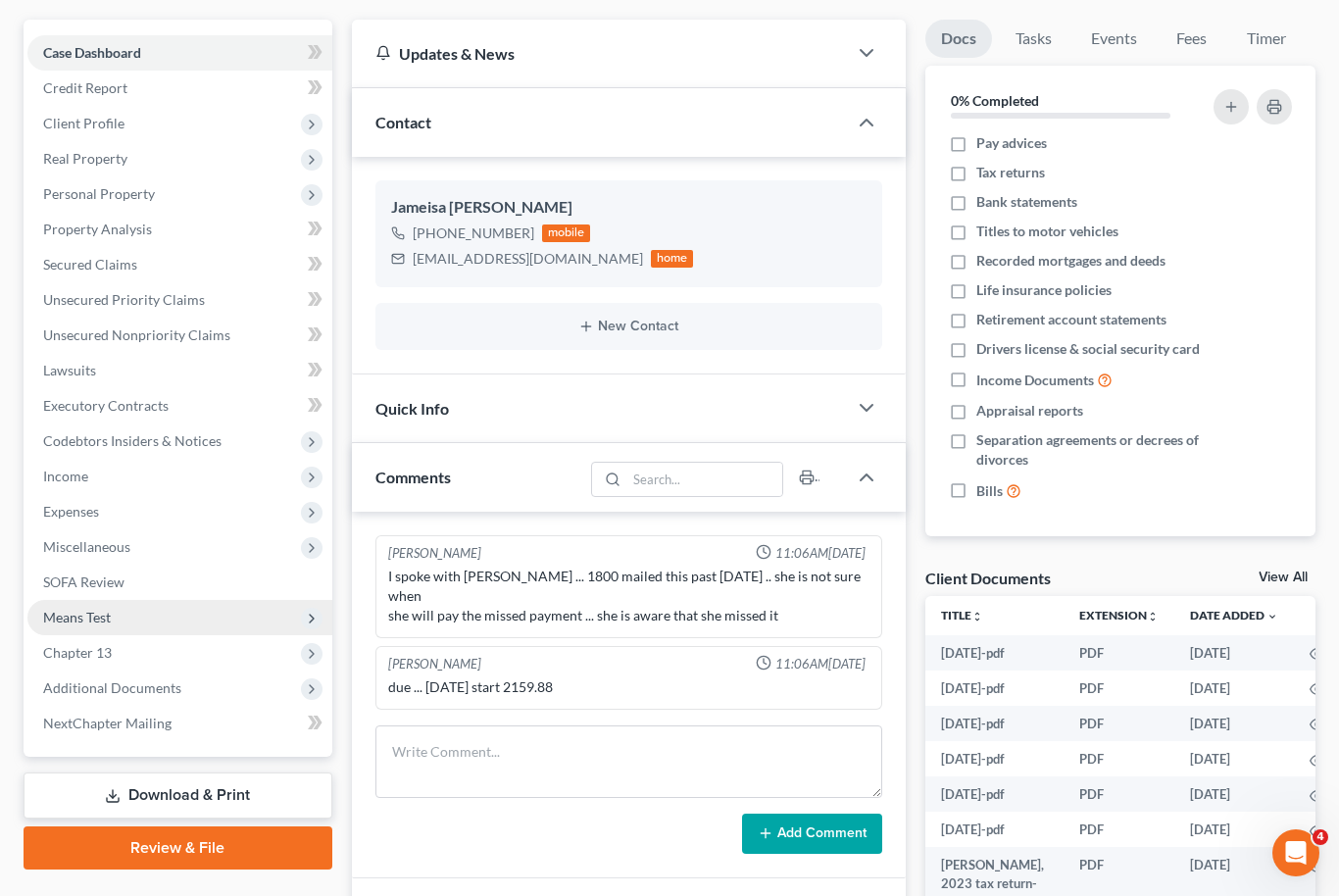
click at [79, 619] on span "Means Test" at bounding box center [77, 616] width 68 height 17
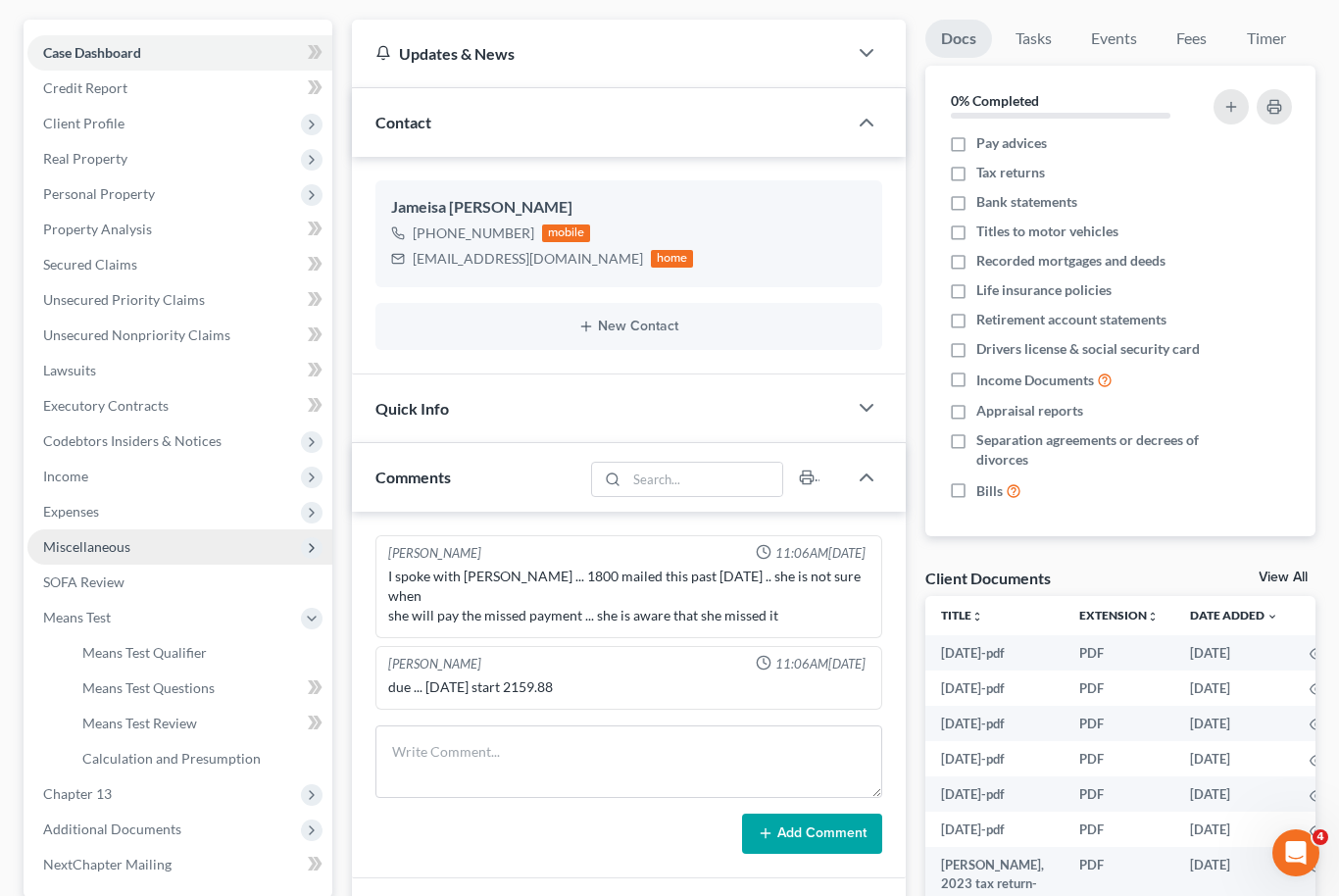
click at [82, 559] on span "Miscellaneous" at bounding box center [180, 547] width 305 height 35
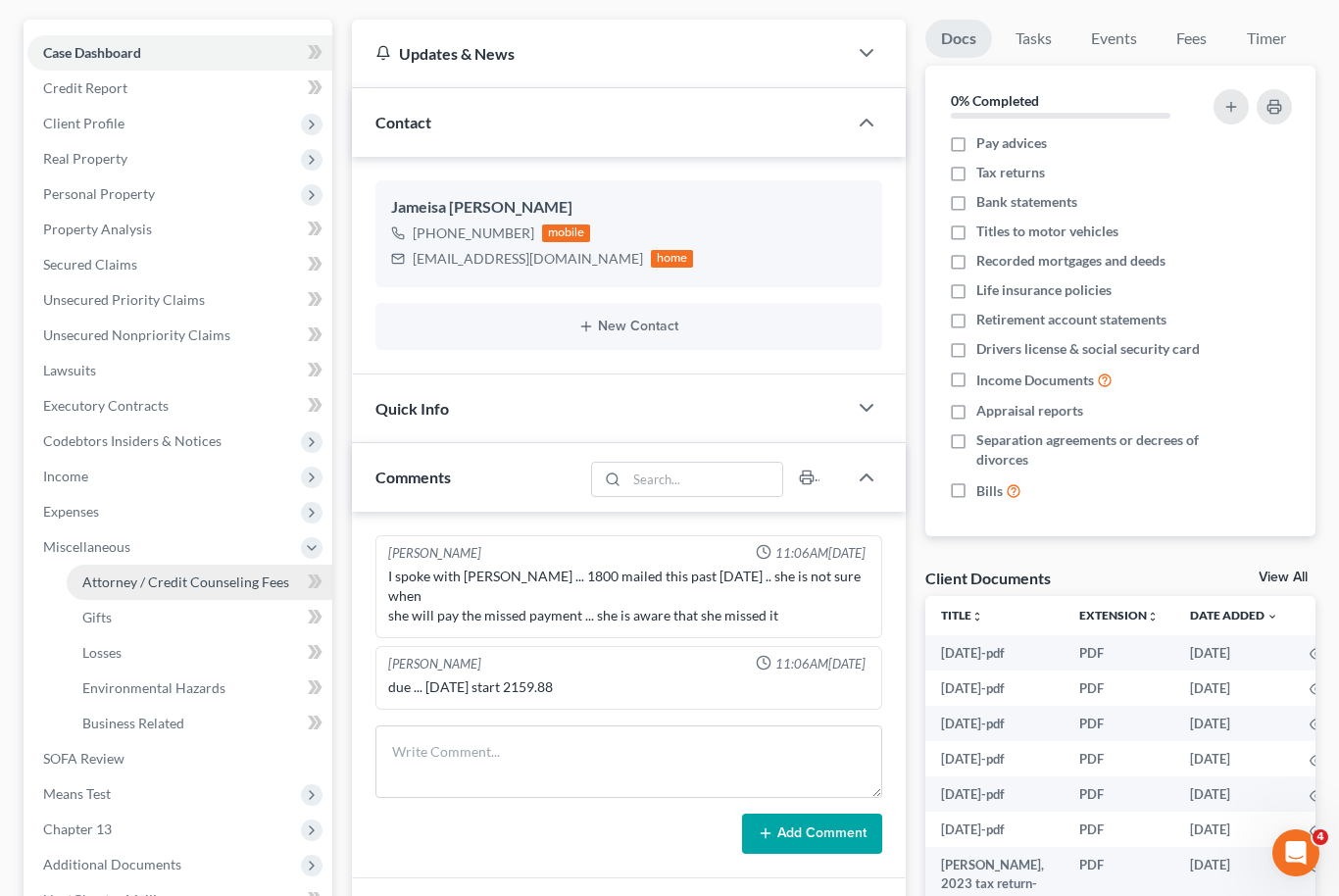
click at [106, 580] on span "Attorney / Credit Counseling Fees" at bounding box center [186, 582] width 207 height 17
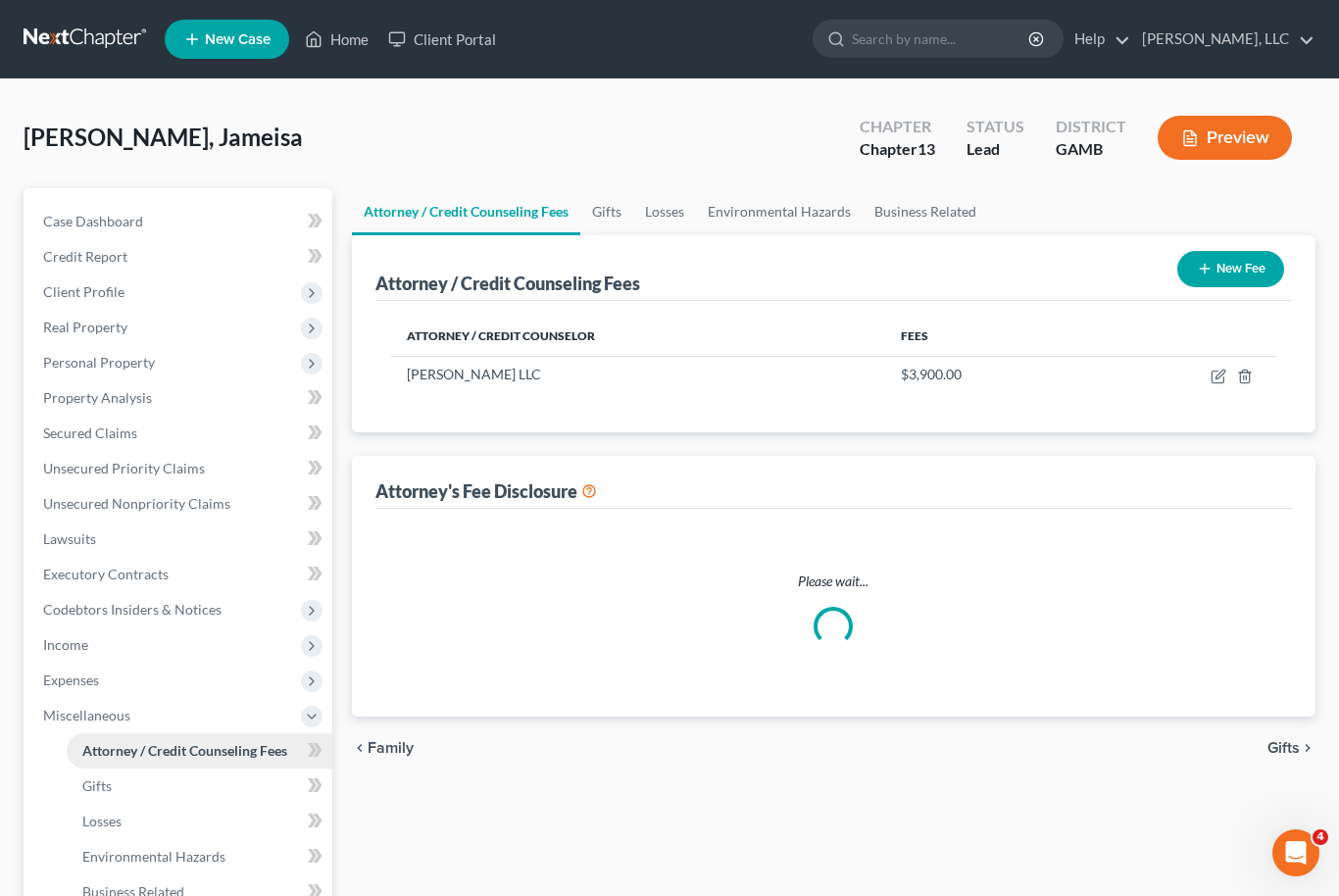
select select "0"
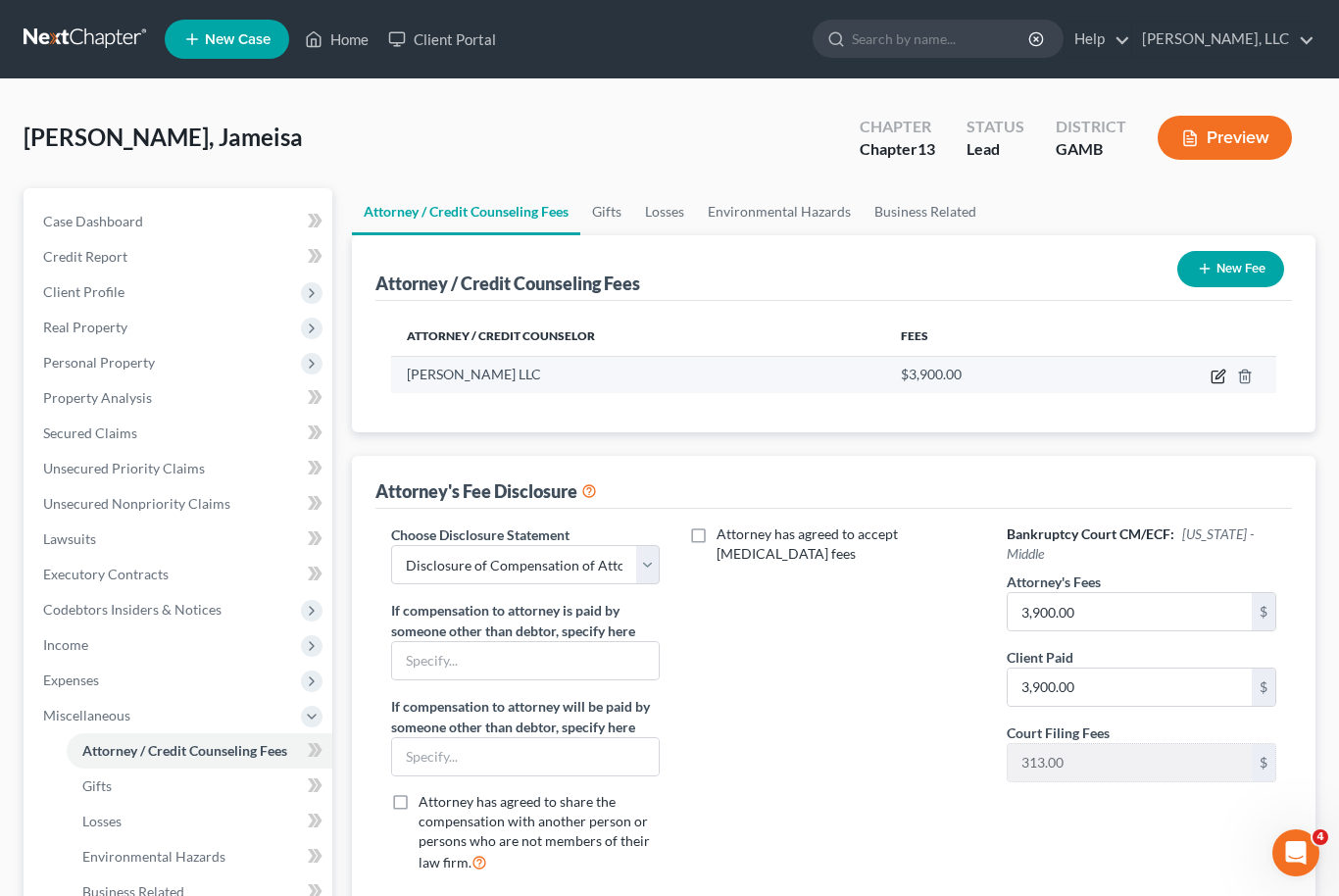
click at [1214, 382] on icon "button" at bounding box center [1218, 377] width 12 height 12
select select "10"
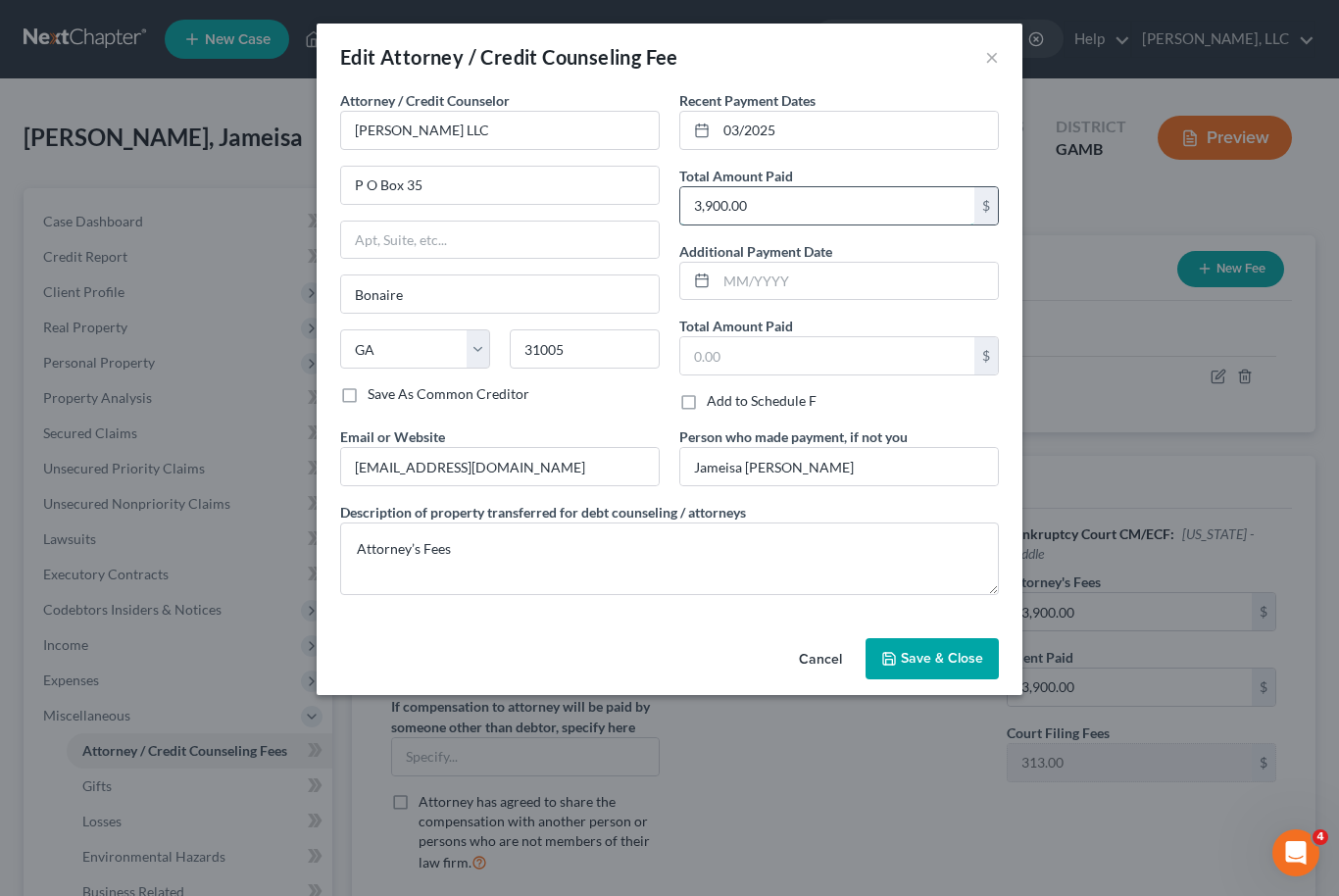
click at [777, 217] on input "3,900.00" at bounding box center [827, 206] width 294 height 37
type input "3,100.00"
click at [968, 665] on span "Save & Close" at bounding box center [942, 658] width 83 height 17
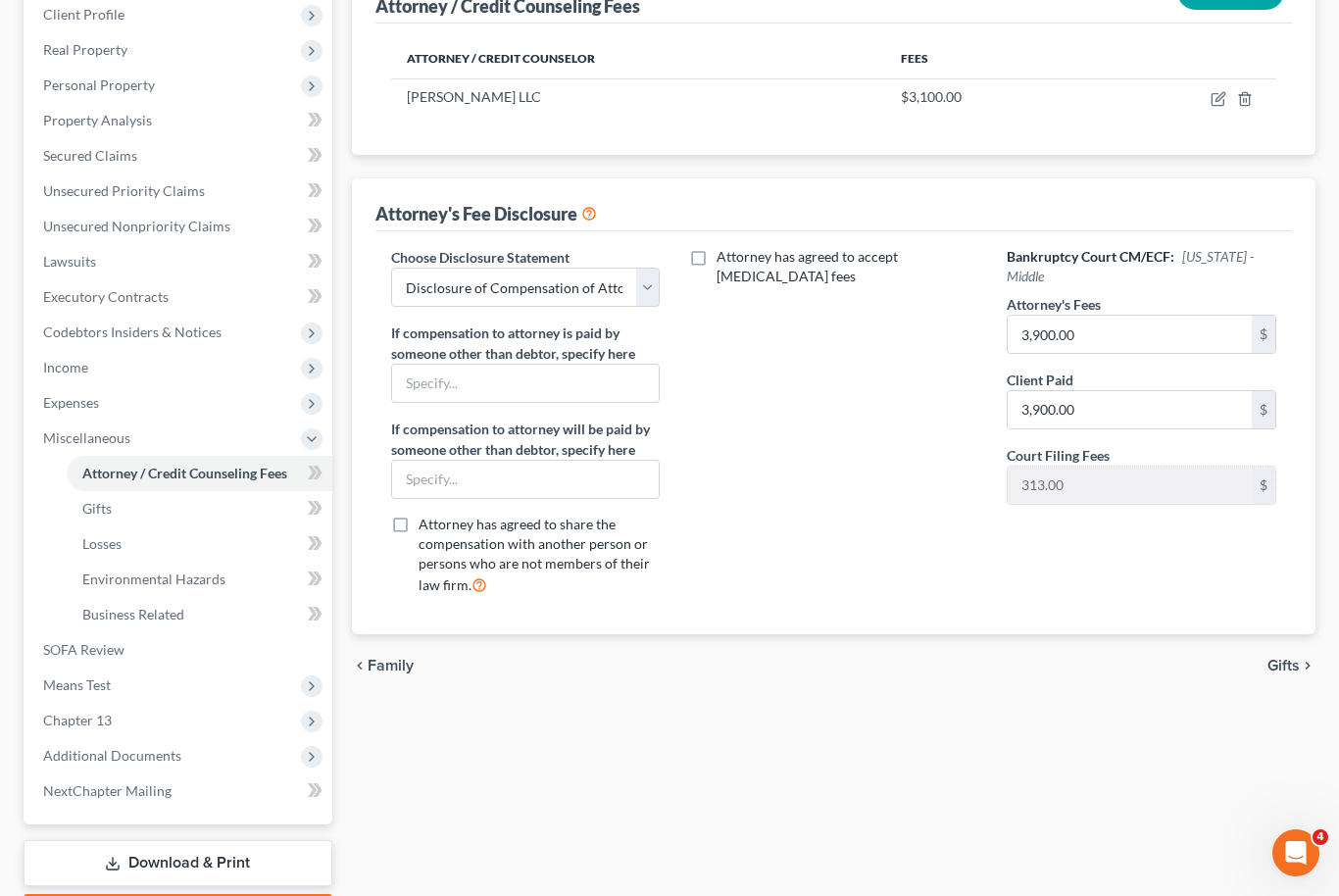
scroll to position [328, 0]
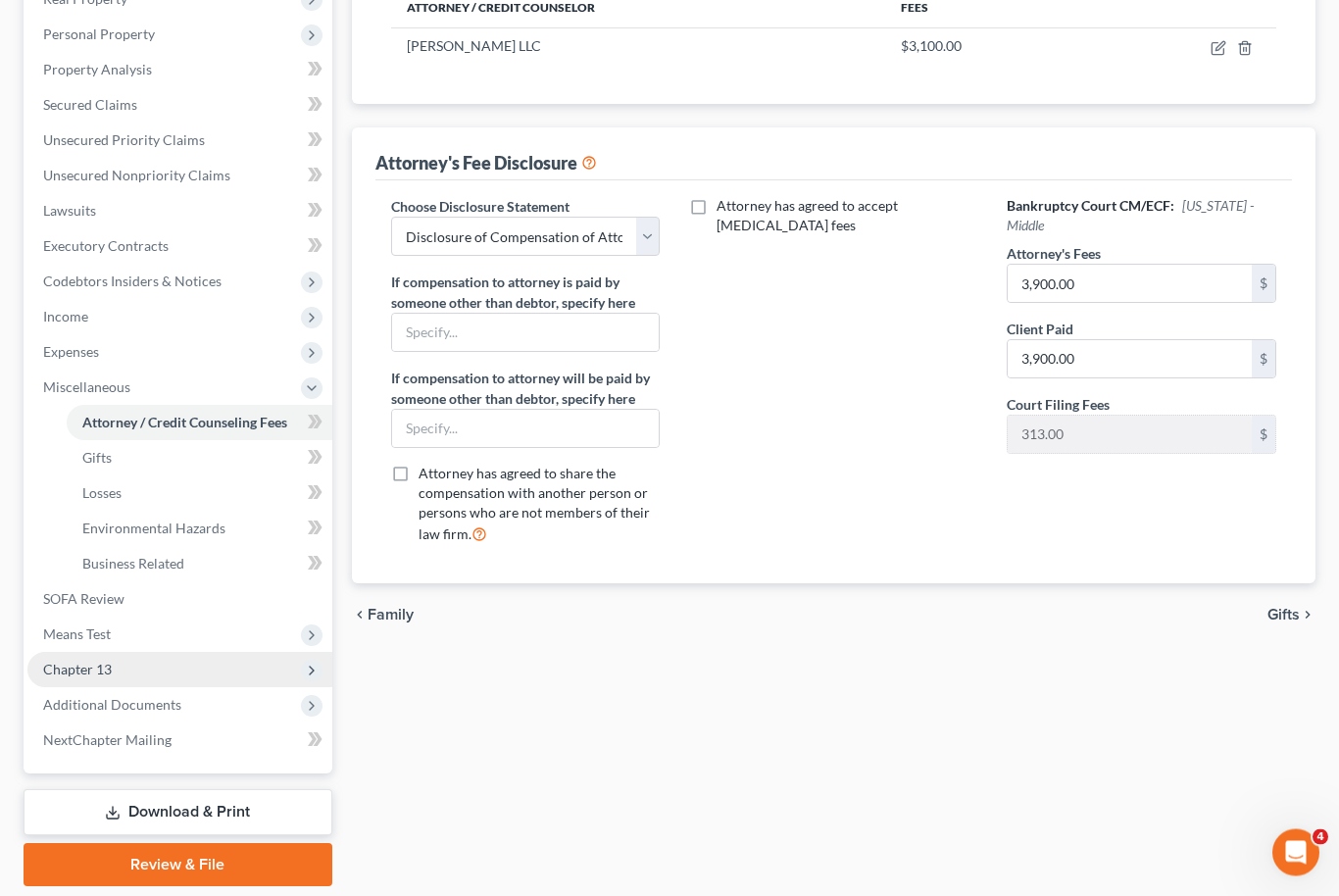
click at [145, 675] on span "Chapter 13" at bounding box center [180, 671] width 305 height 35
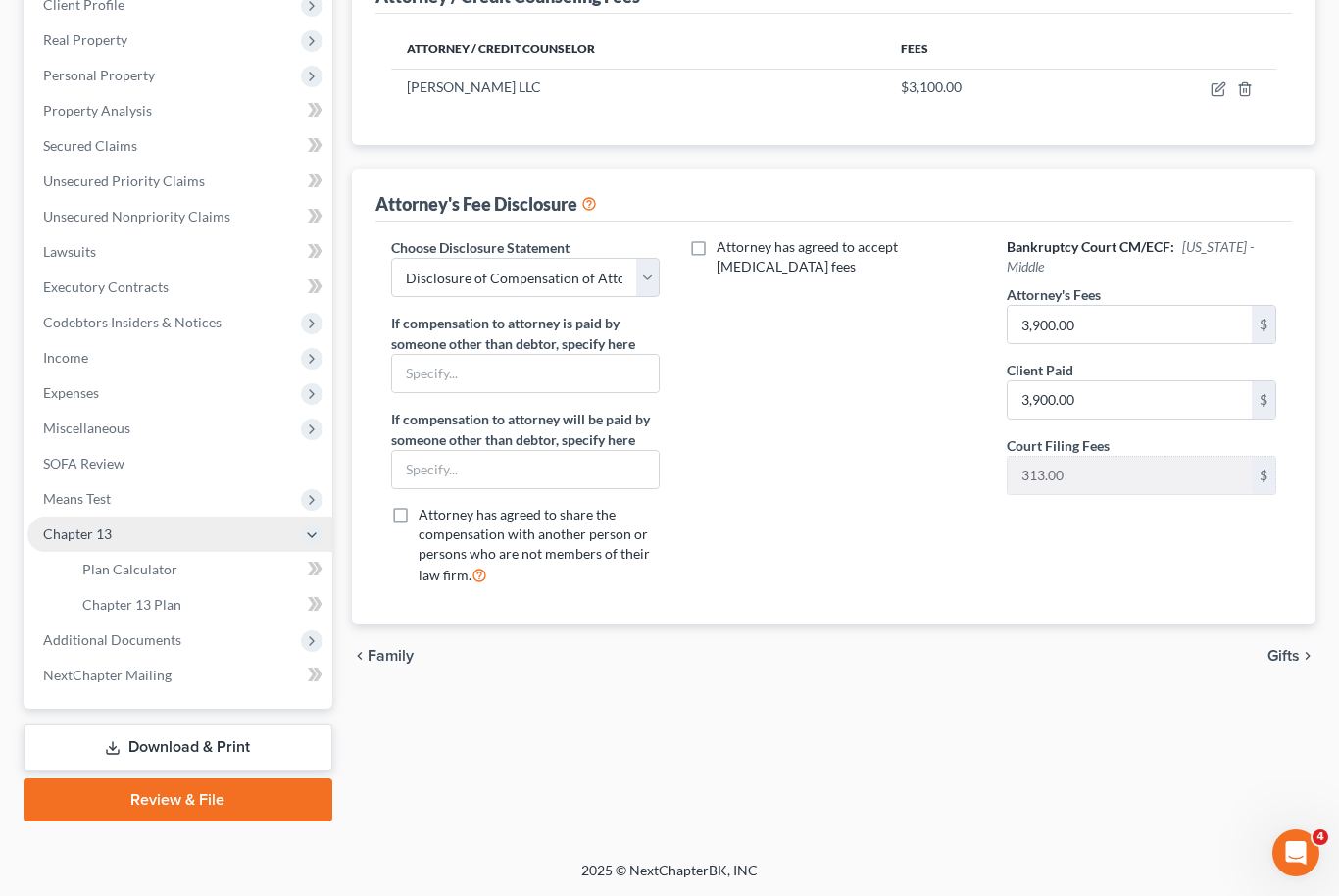
scroll to position [222, 0]
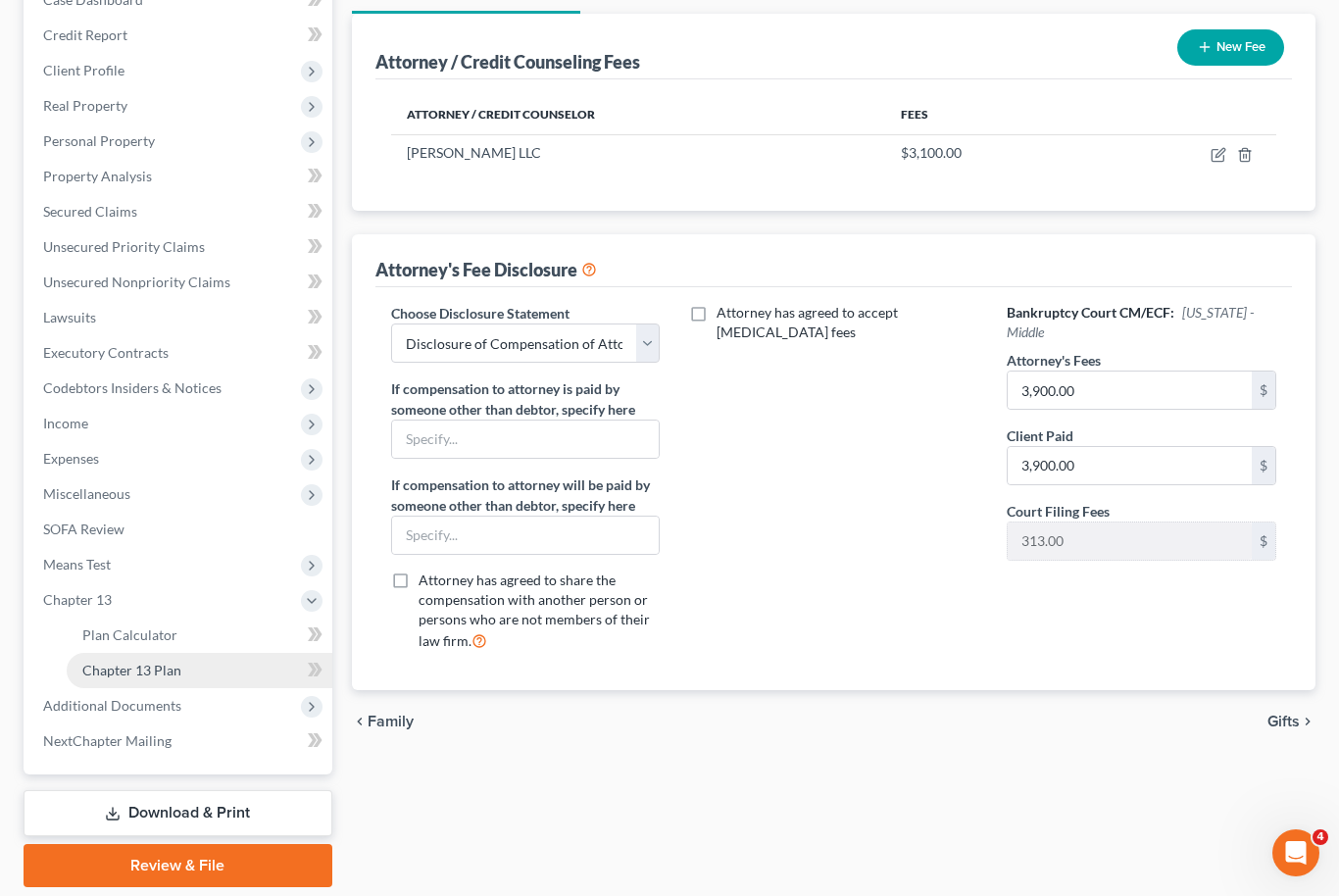
click at [200, 674] on link "Chapter 13 Plan" at bounding box center [200, 671] width 266 height 35
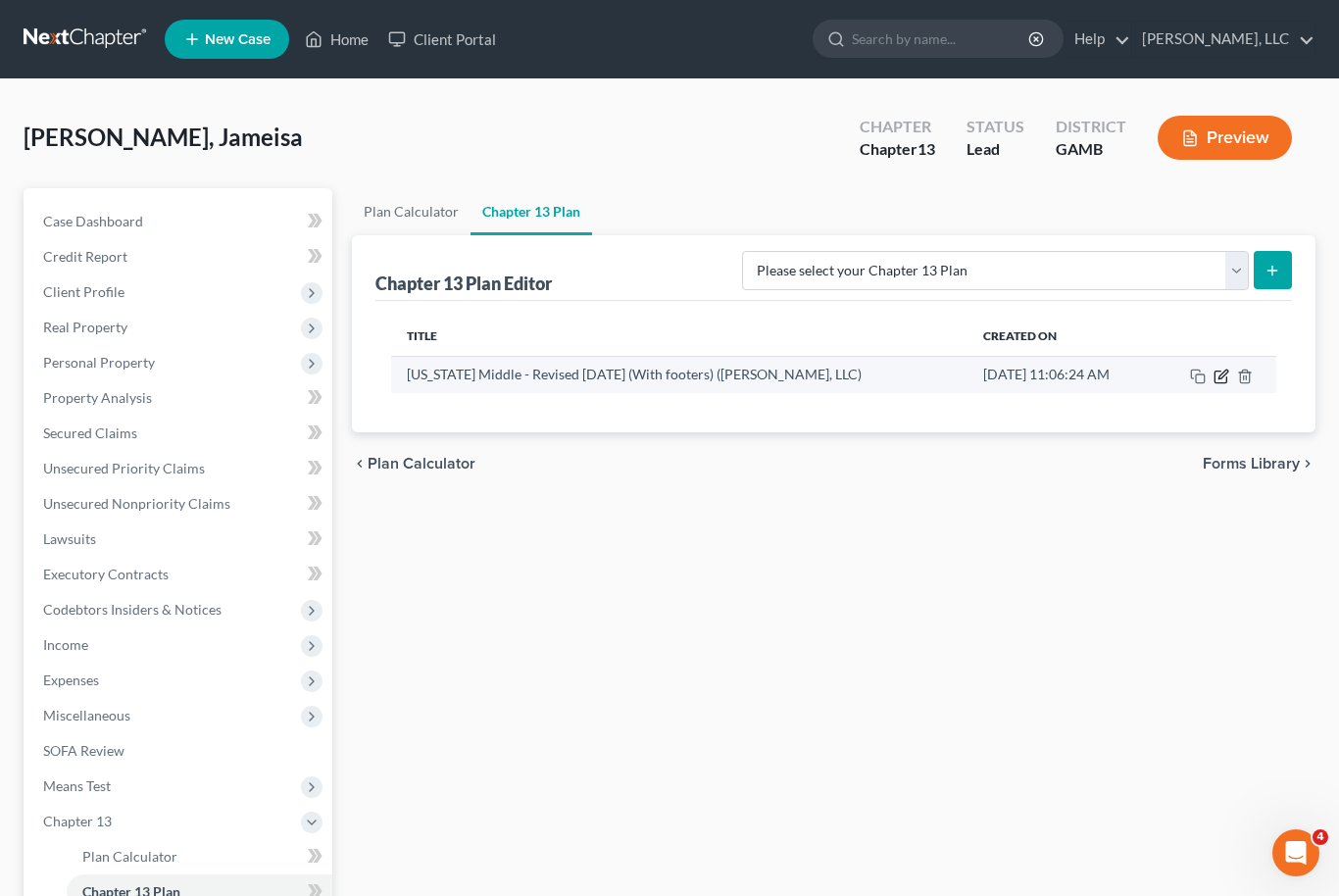
click at [1228, 370] on icon "button" at bounding box center [1223, 373] width 9 height 9
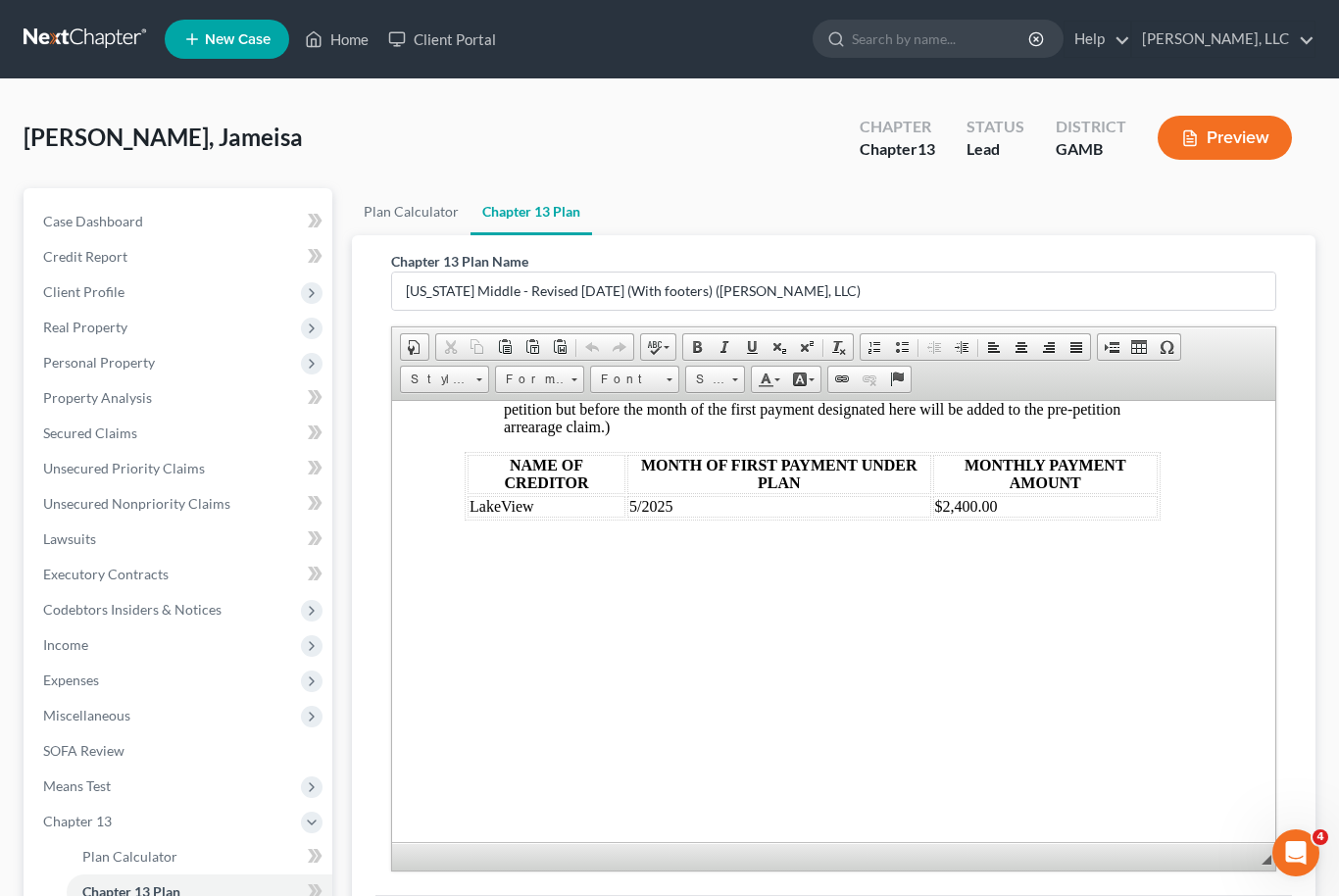
scroll to position [2360, 22]
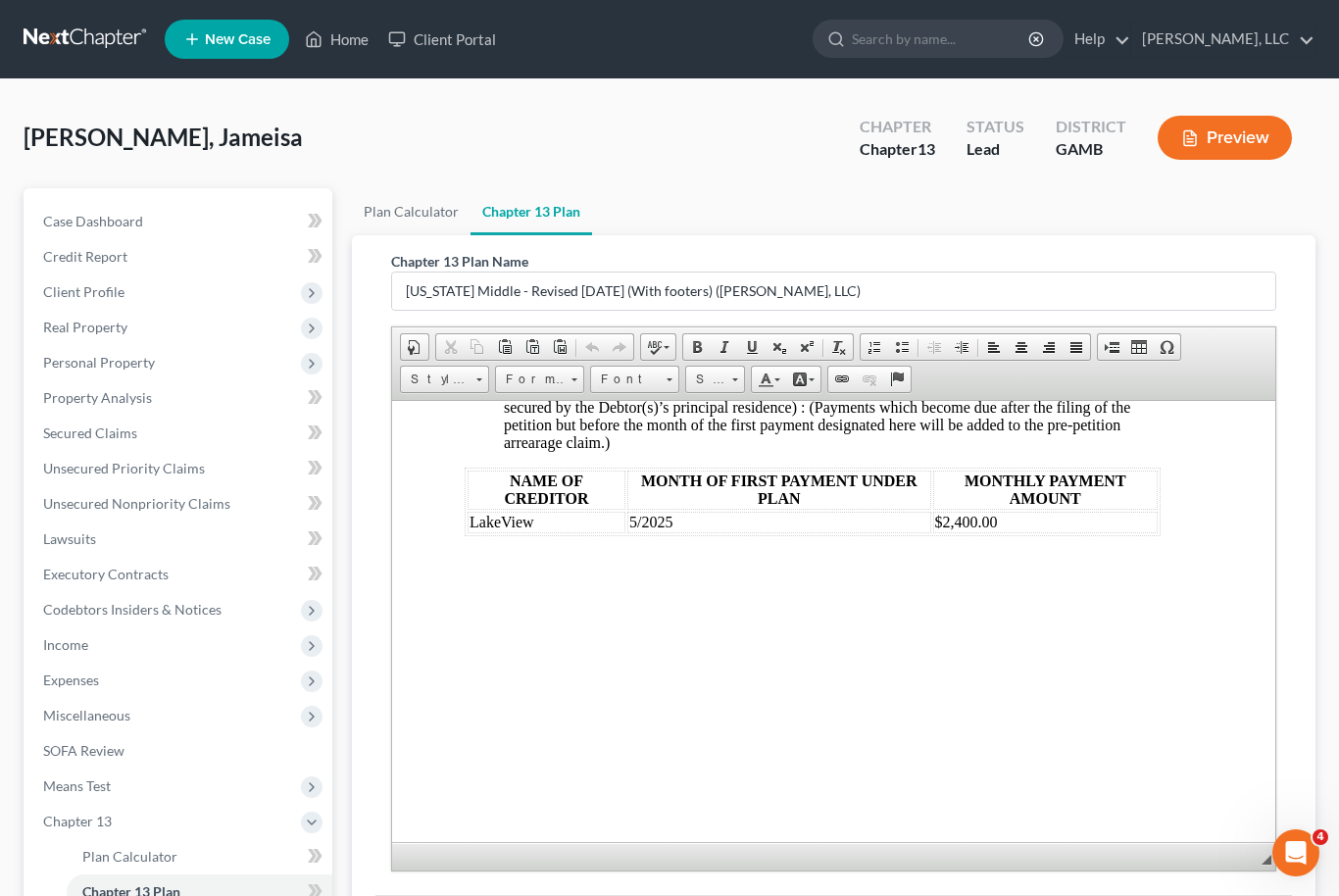
click at [621, 536] on table "NAME OF CREDITOR MONTH OF FIRST PAYMENT UNDER PLAN MONTHLY PAYMENT AMOUNT LakeV…" at bounding box center [811, 501] width 696 height 69
click at [626, 533] on td "5/2025" at bounding box center [778, 522] width 303 height 22
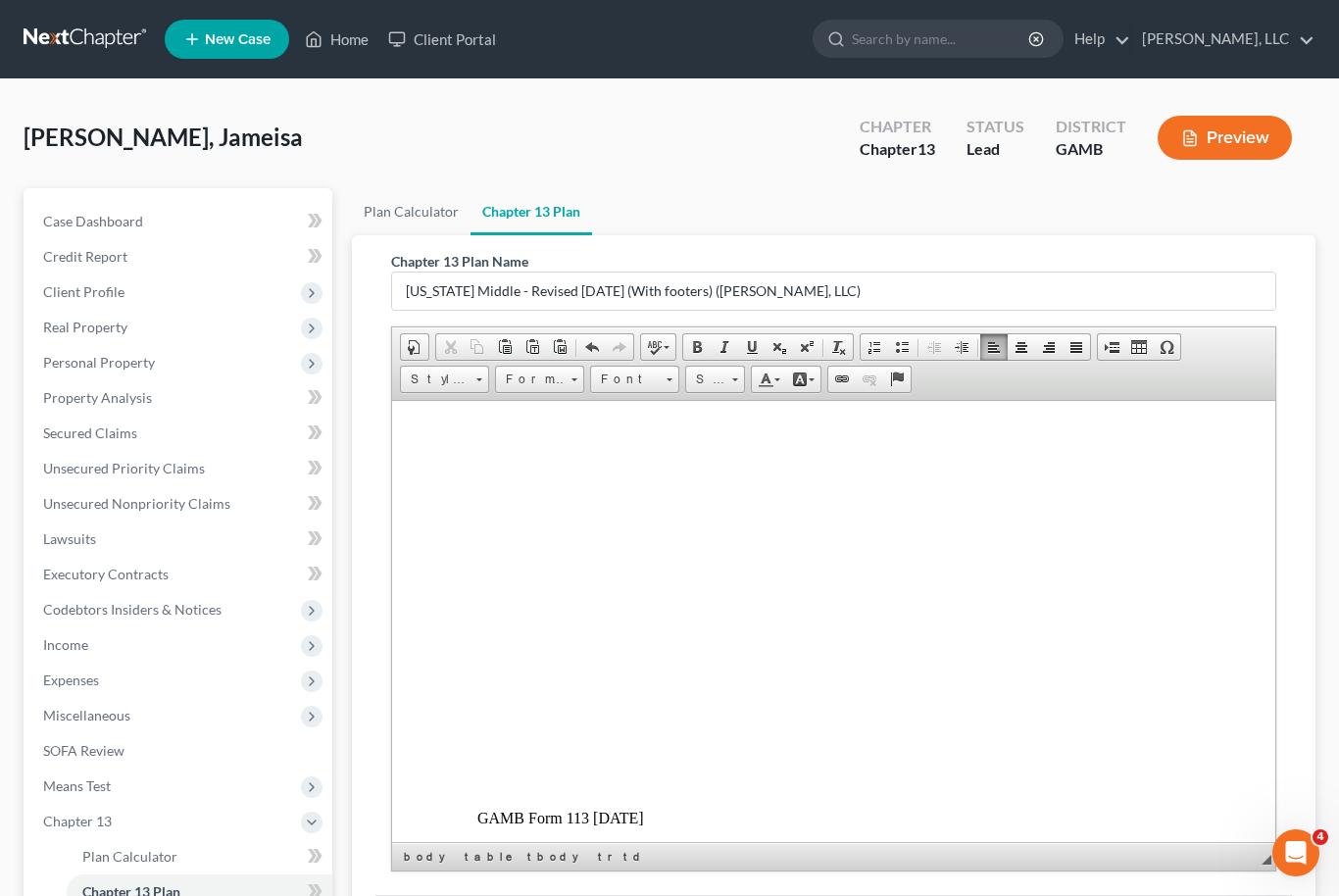
scroll to position [10545, 11]
click at [753, 344] on span at bounding box center [752, 348] width 16 height 16
click at [732, 390] on link "16" at bounding box center [715, 379] width 60 height 28
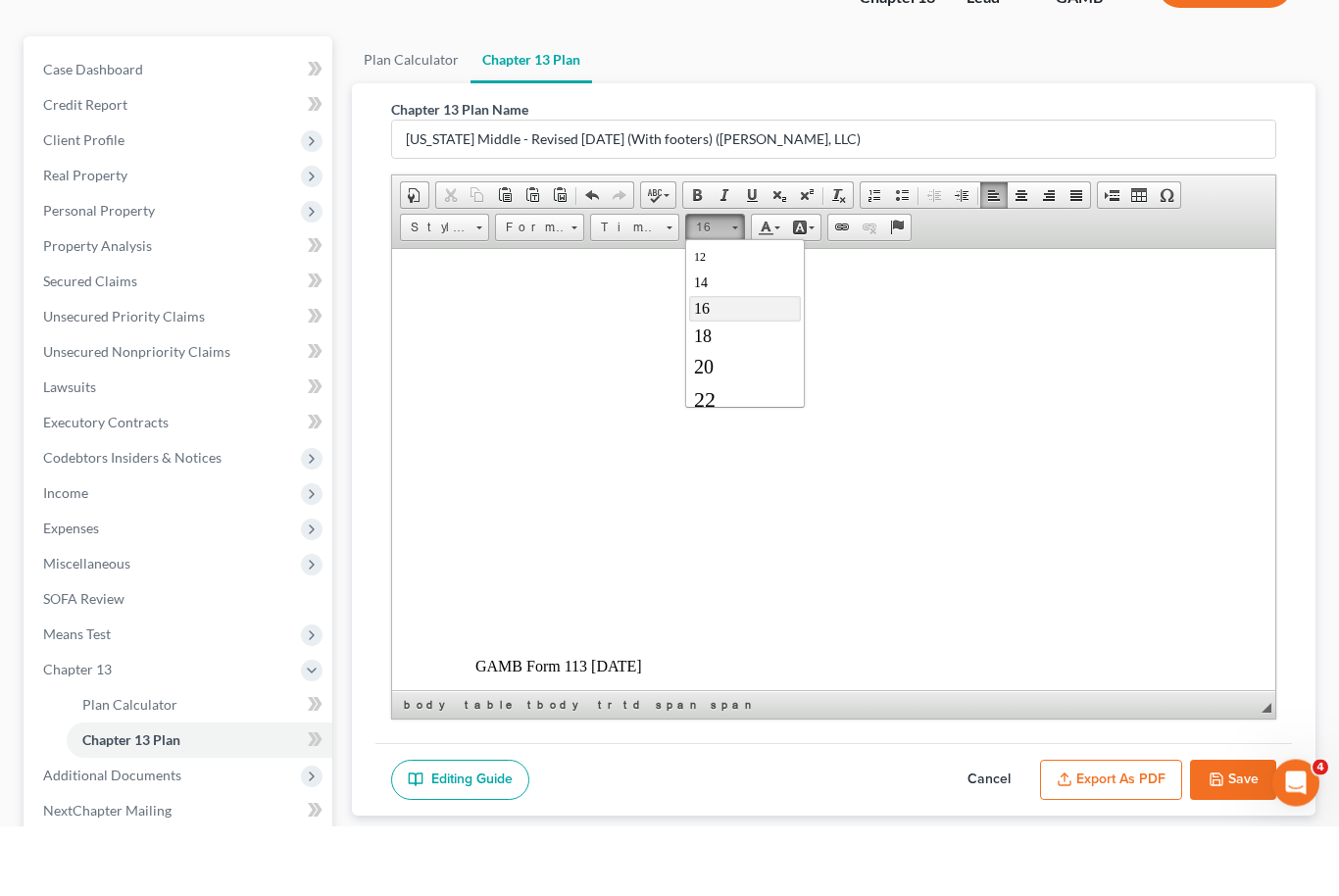
scroll to position [152, 0]
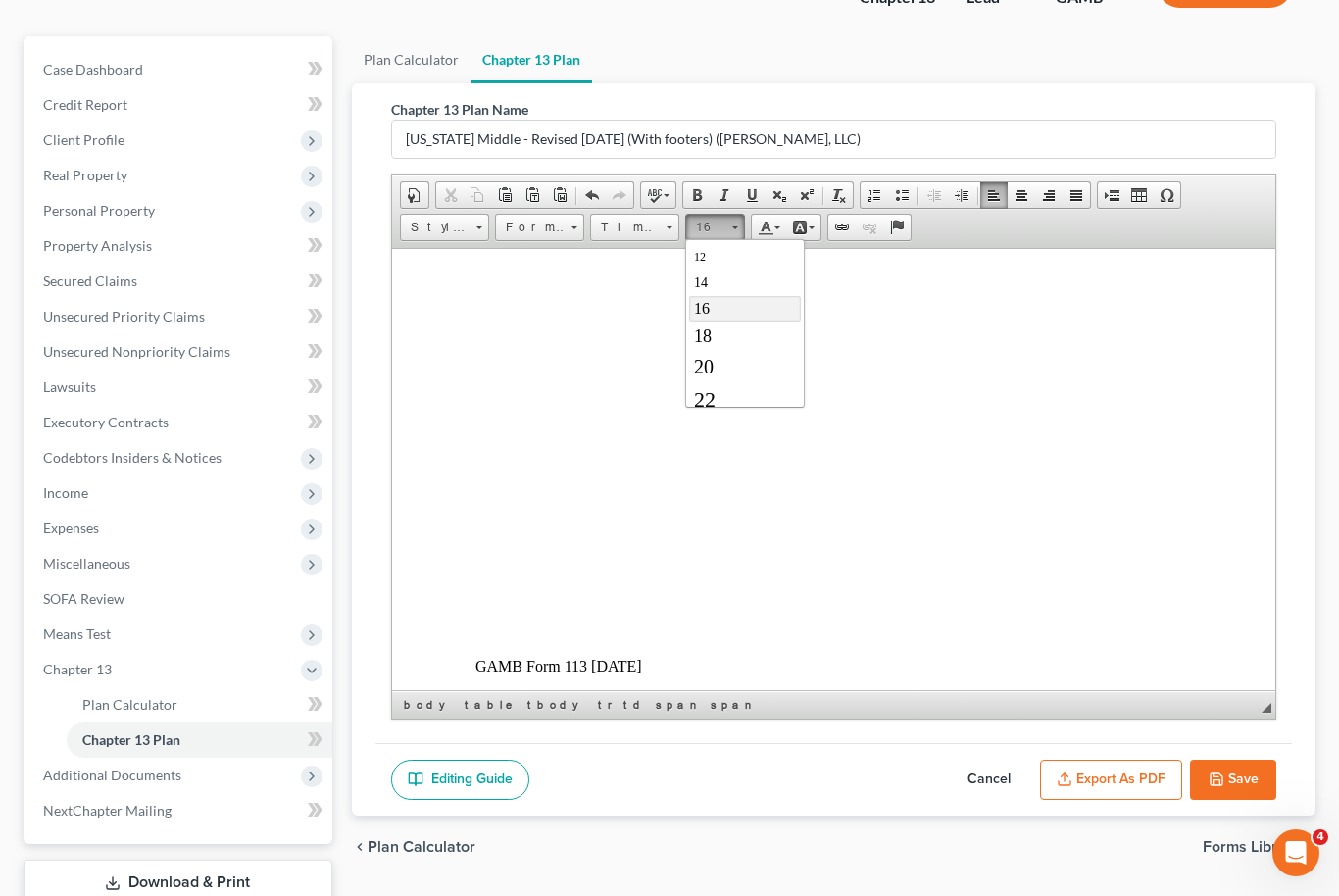
click at [761, 198] on link "Underline" at bounding box center [752, 195] width 28 height 26
click at [736, 194] on link "Italic" at bounding box center [725, 195] width 28 height 26
click at [745, 202] on link "Underline" at bounding box center [752, 195] width 28 height 26
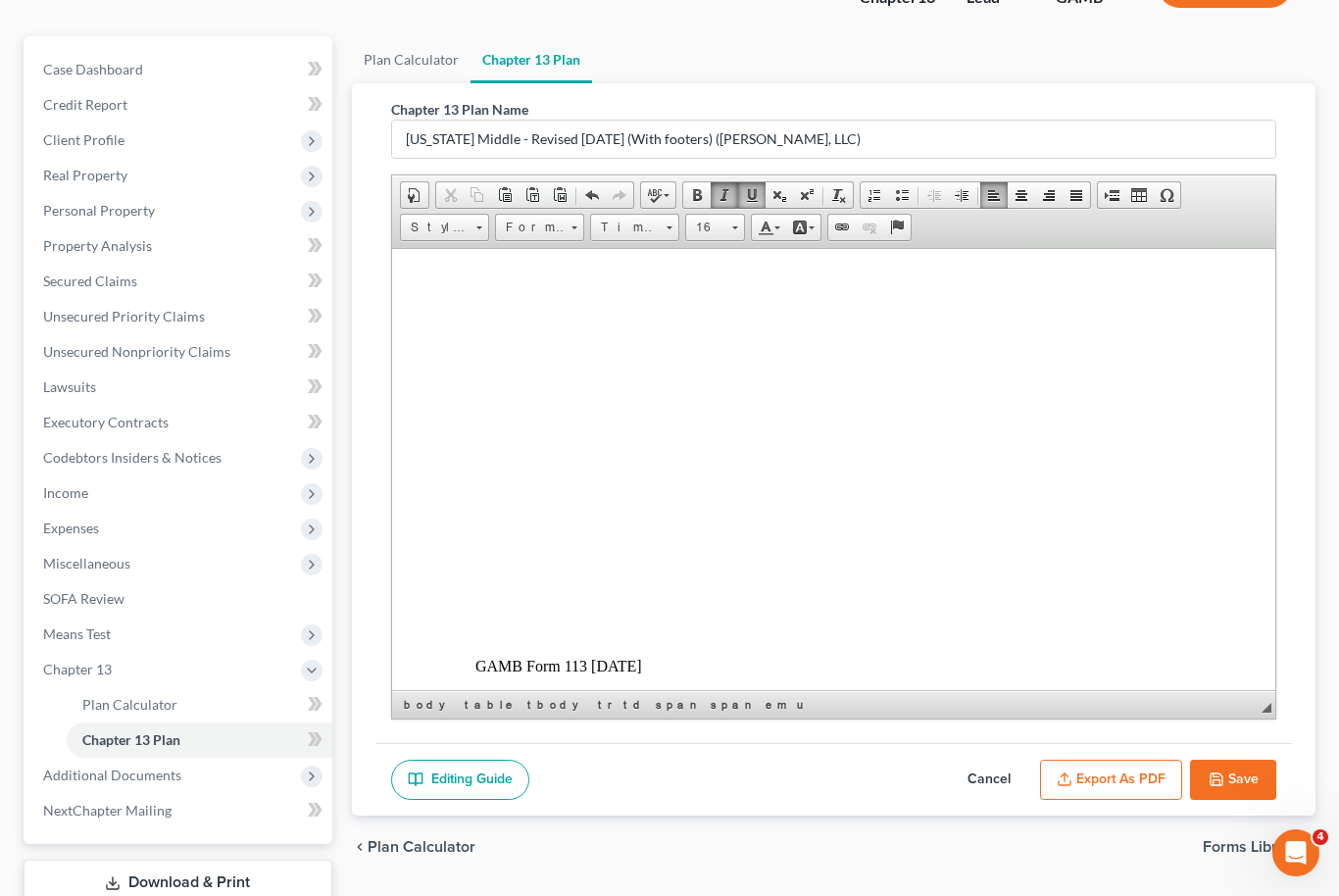
click at [723, 188] on span at bounding box center [725, 195] width 16 height 16
click at [736, 202] on link "Italic" at bounding box center [725, 195] width 28 height 26
click at [754, 196] on span at bounding box center [752, 195] width 16 height 16
click at [718, 192] on span at bounding box center [725, 195] width 16 height 16
click at [1123, 777] on button "Export as PDF" at bounding box center [1112, 781] width 142 height 41
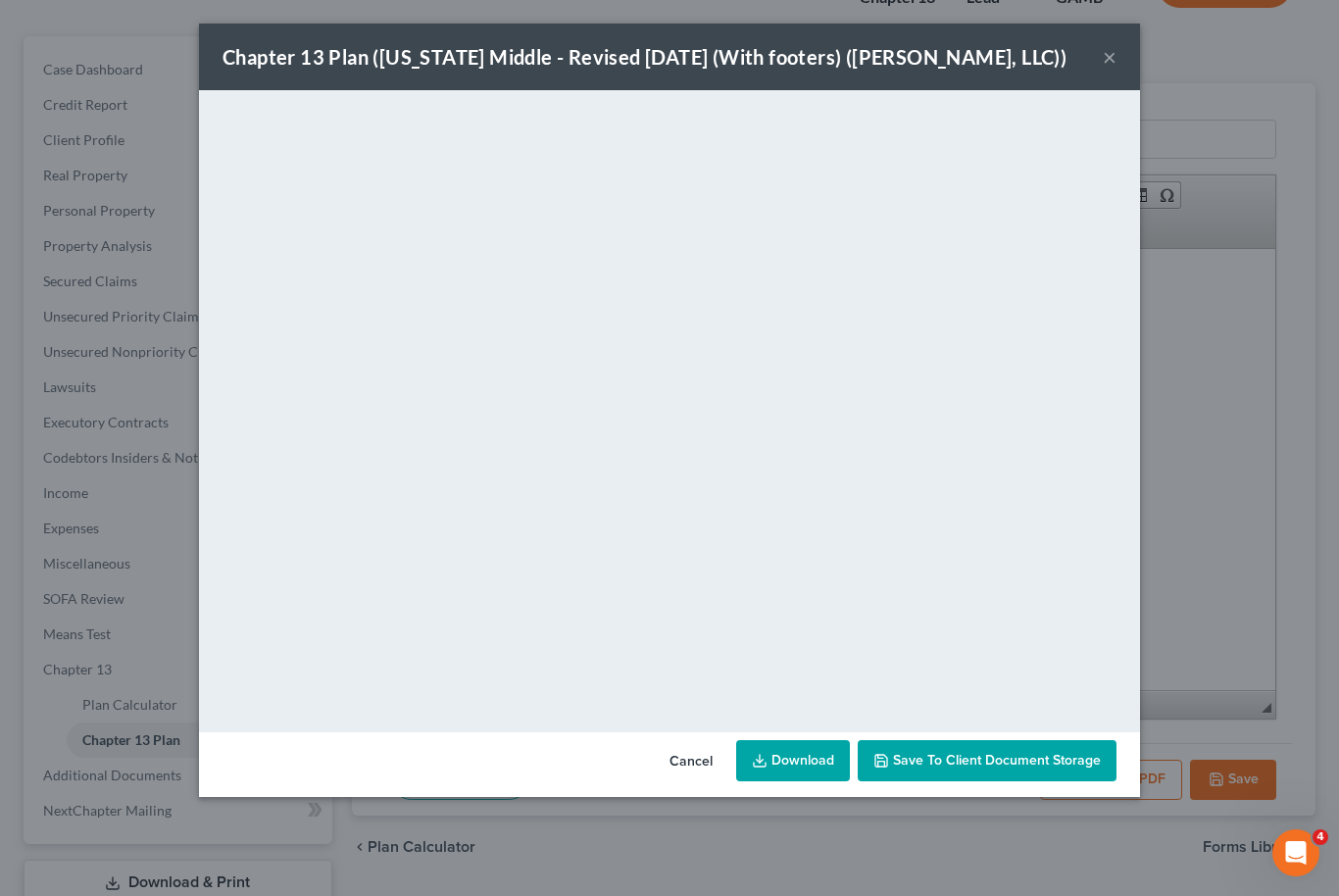
click at [821, 763] on link "Download" at bounding box center [794, 761] width 114 height 41
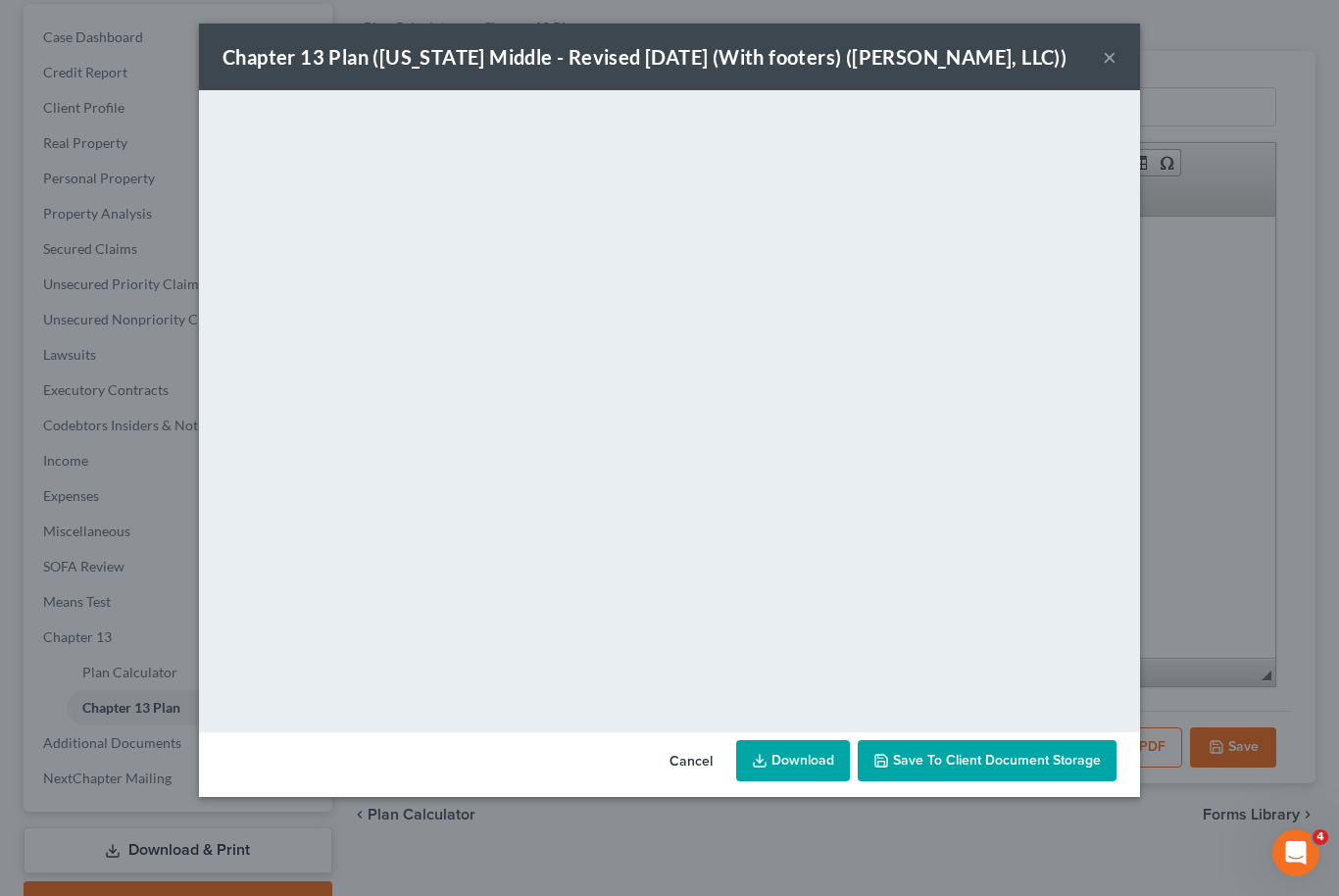
click at [972, 759] on span "Save to Client Document Storage" at bounding box center [996, 760] width 208 height 17
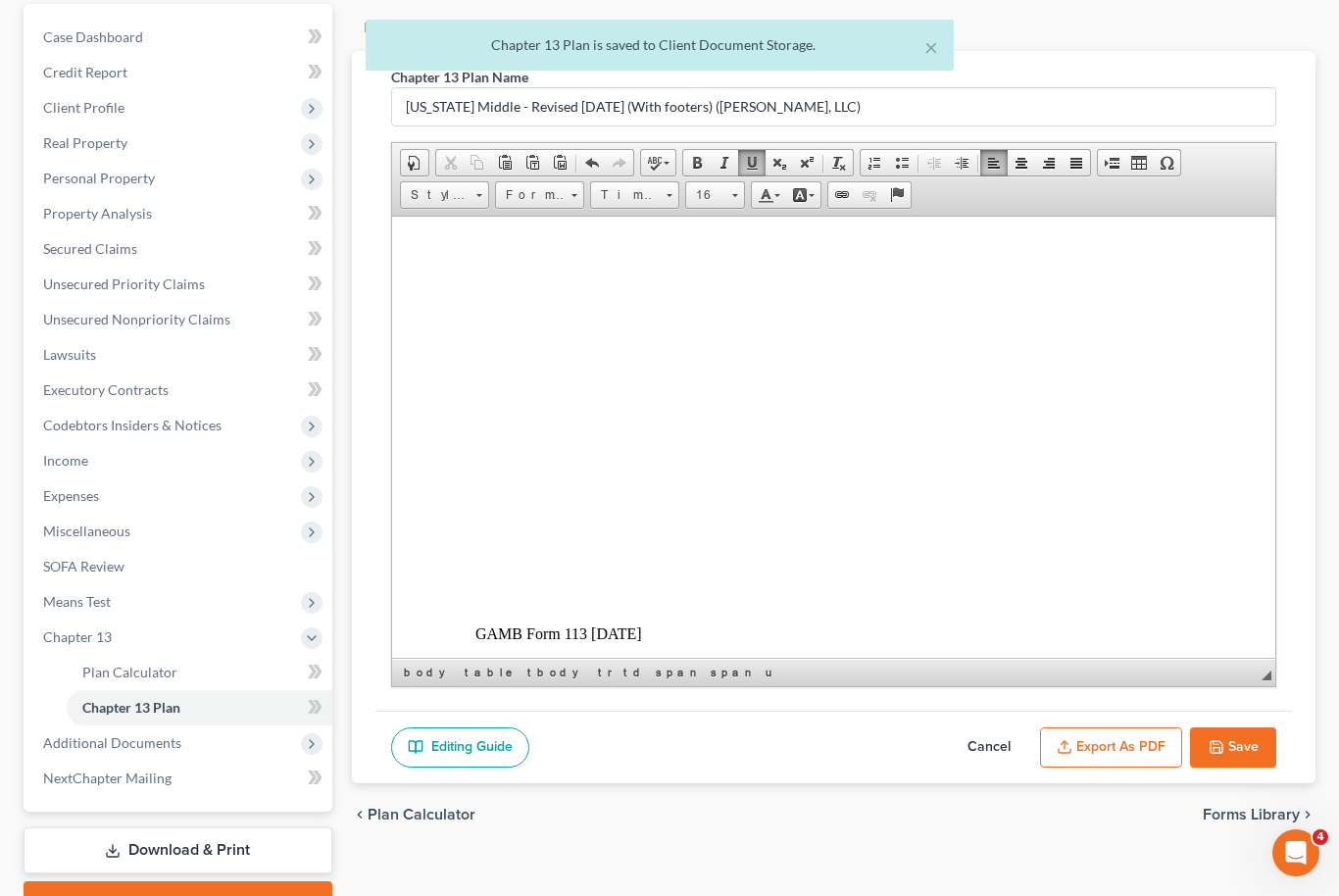
click at [1259, 751] on button "Save" at bounding box center [1234, 748] width 87 height 41
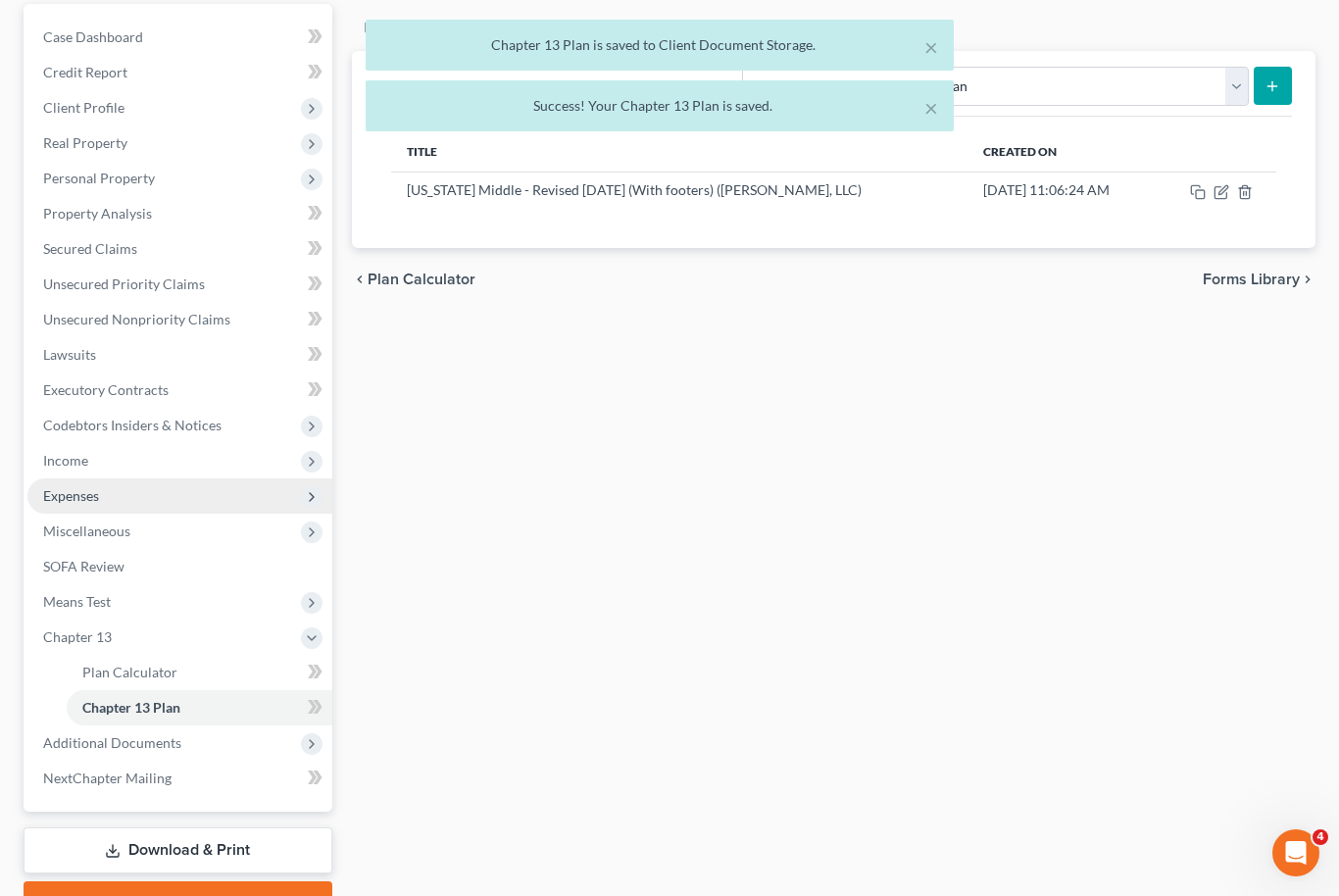
click at [76, 502] on span "Expenses" at bounding box center [71, 495] width 56 height 17
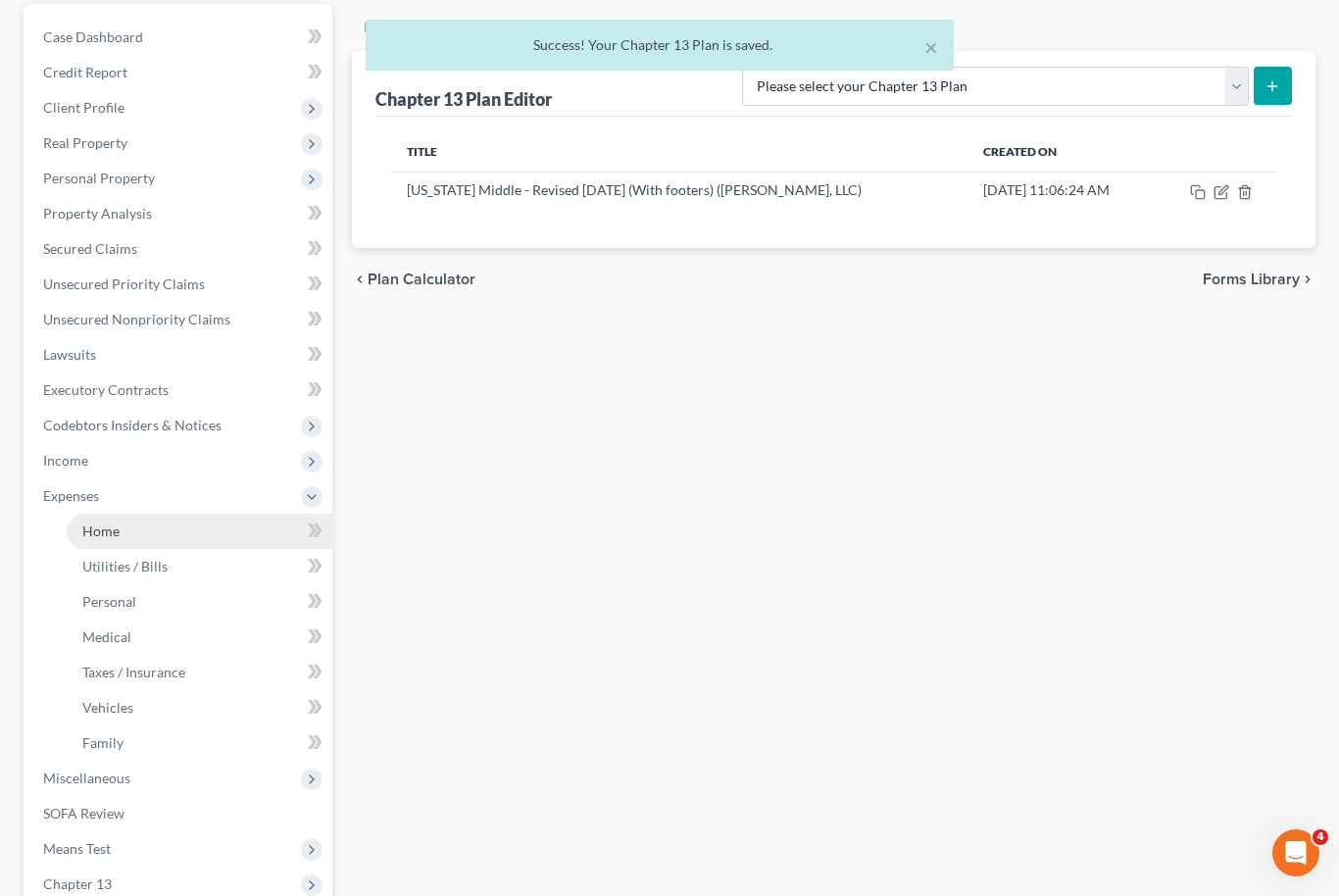
click at [110, 536] on span "Home" at bounding box center [101, 531] width 37 height 17
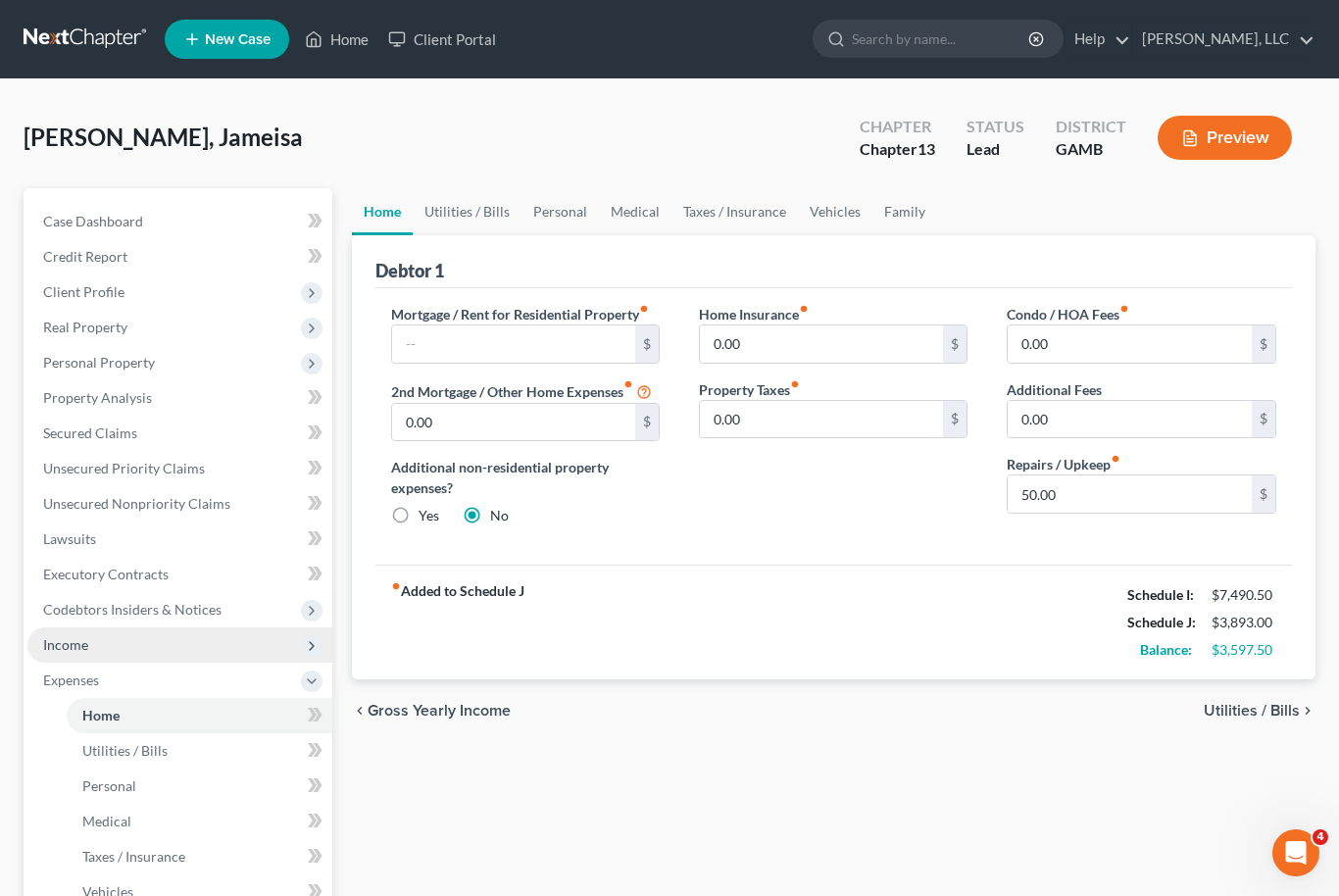
click at [70, 639] on span "Income" at bounding box center [66, 644] width 45 height 17
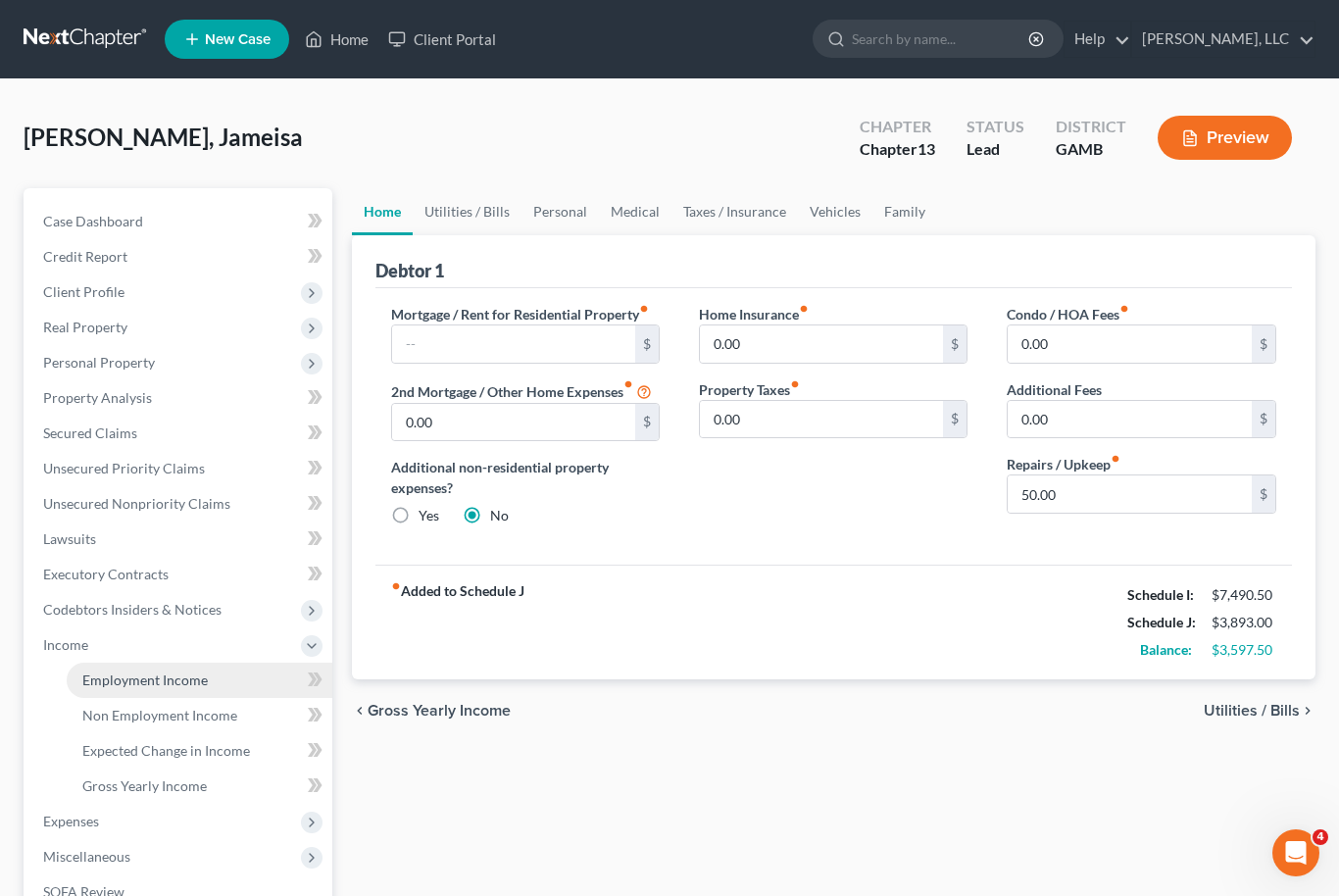
click at [112, 674] on span "Employment Income" at bounding box center [145, 679] width 125 height 17
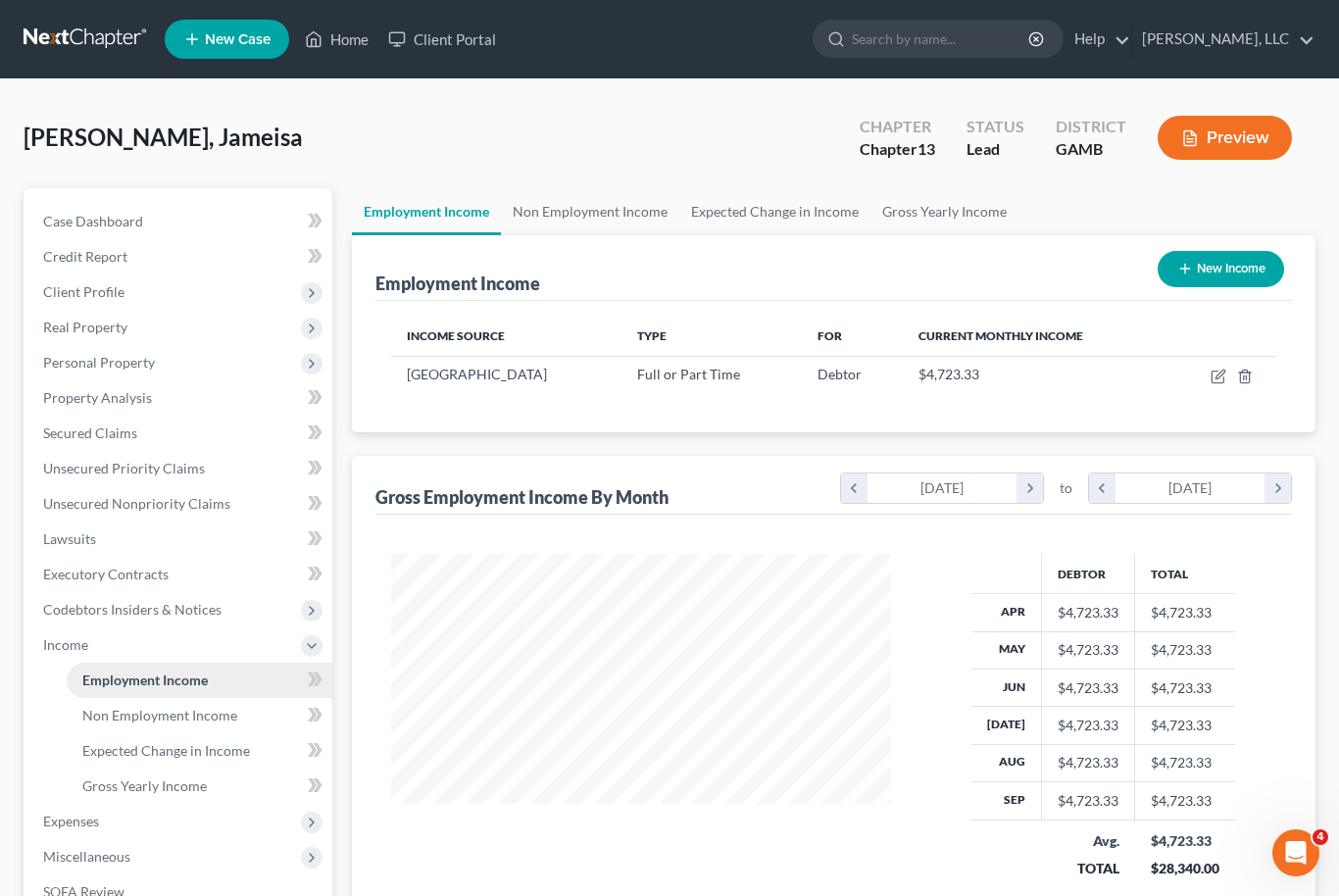
scroll to position [352, 541]
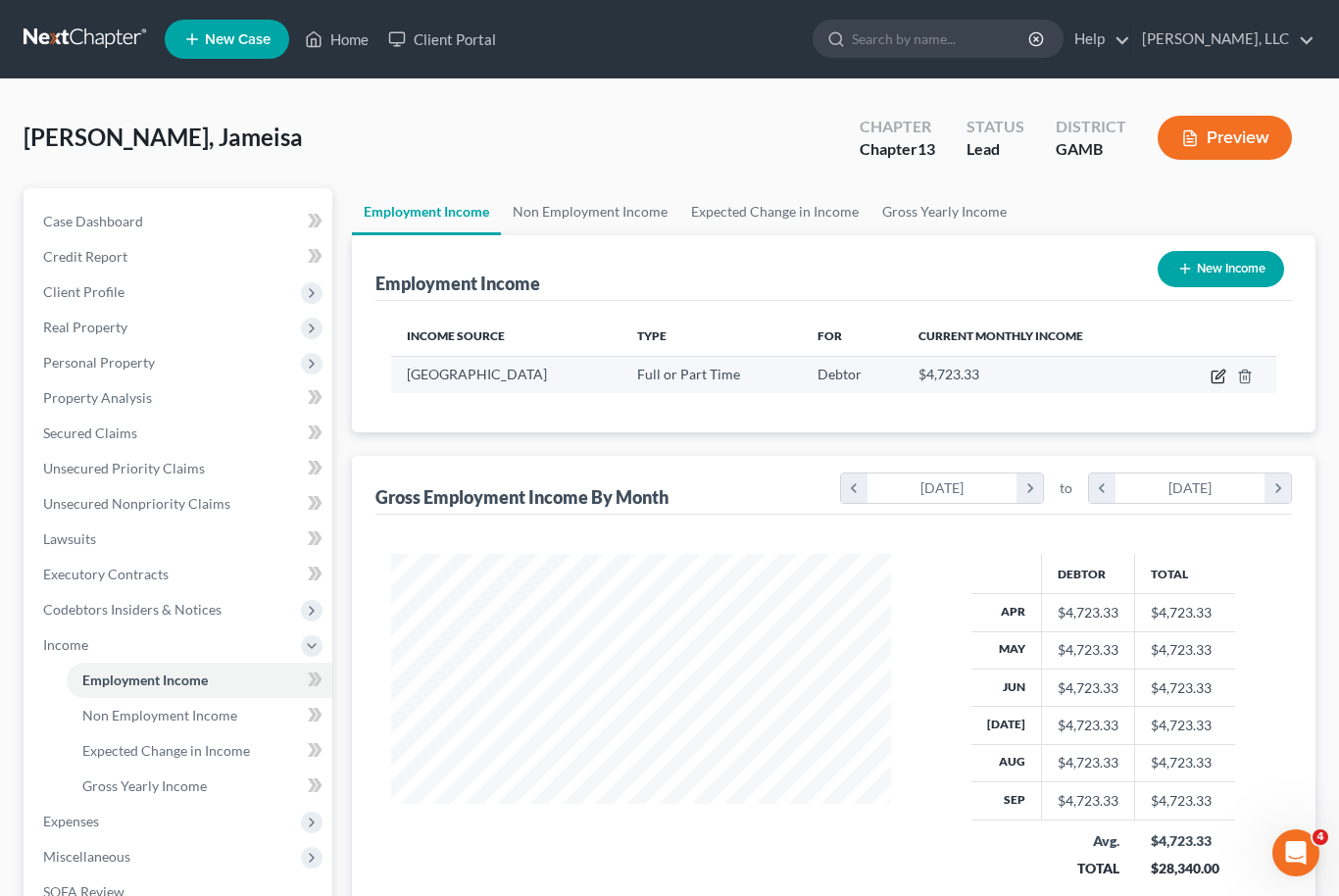
click at [1221, 376] on icon "button" at bounding box center [1220, 373] width 9 height 9
select select "0"
select select "10"
select select "1"
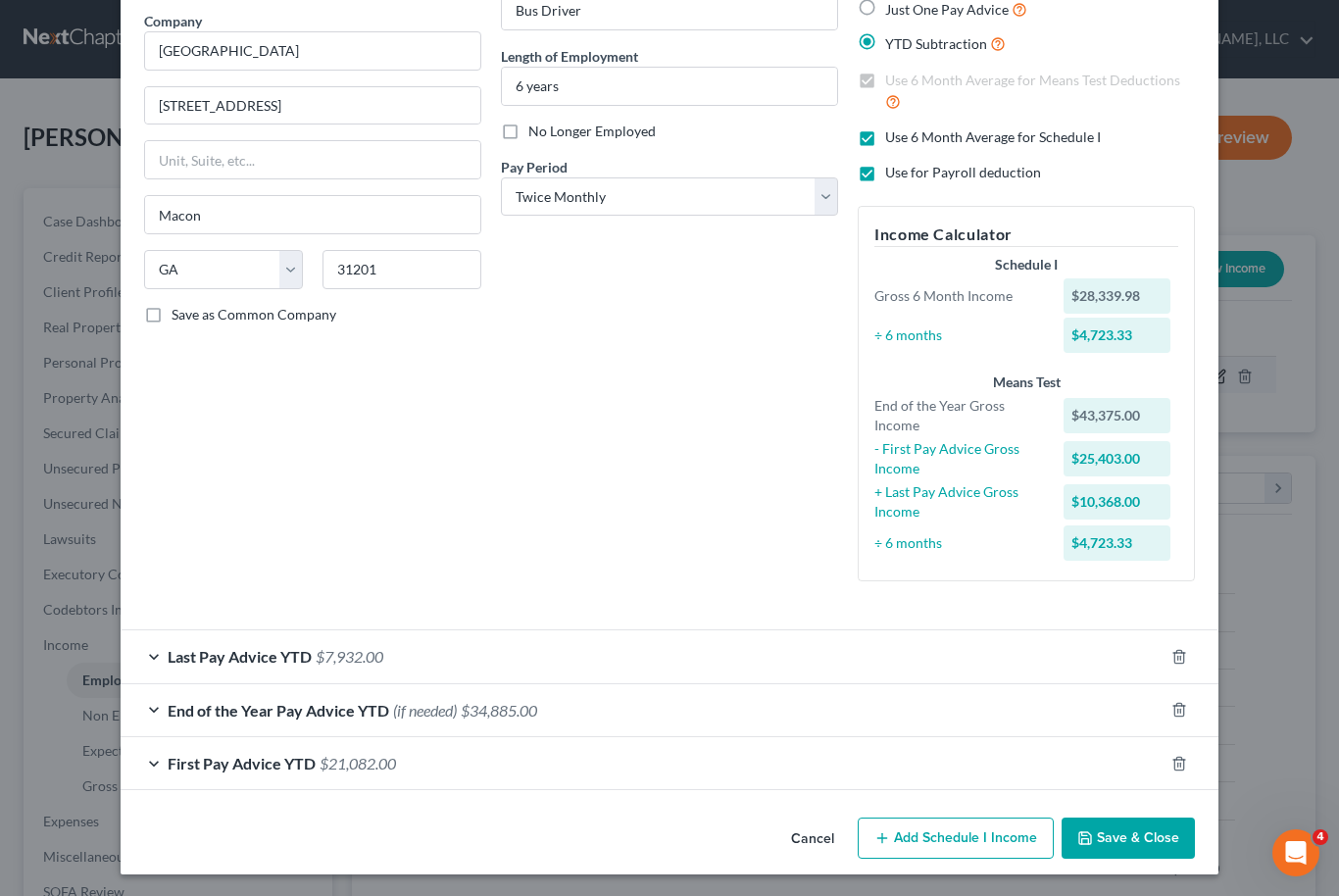
scroll to position [153, 0]
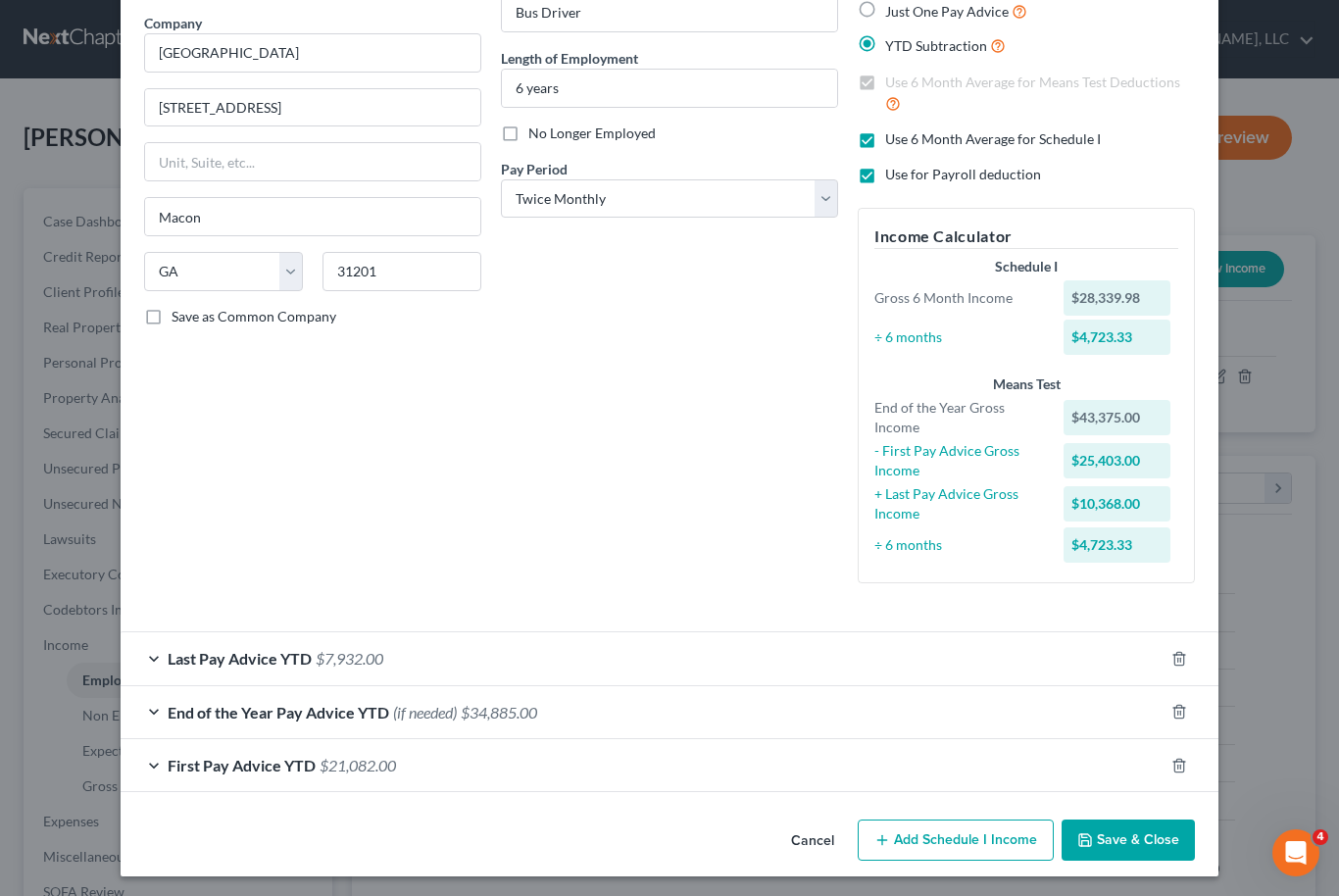
click at [641, 641] on div "Last Pay Advice YTD $7,932.00" at bounding box center [642, 658] width 1044 height 52
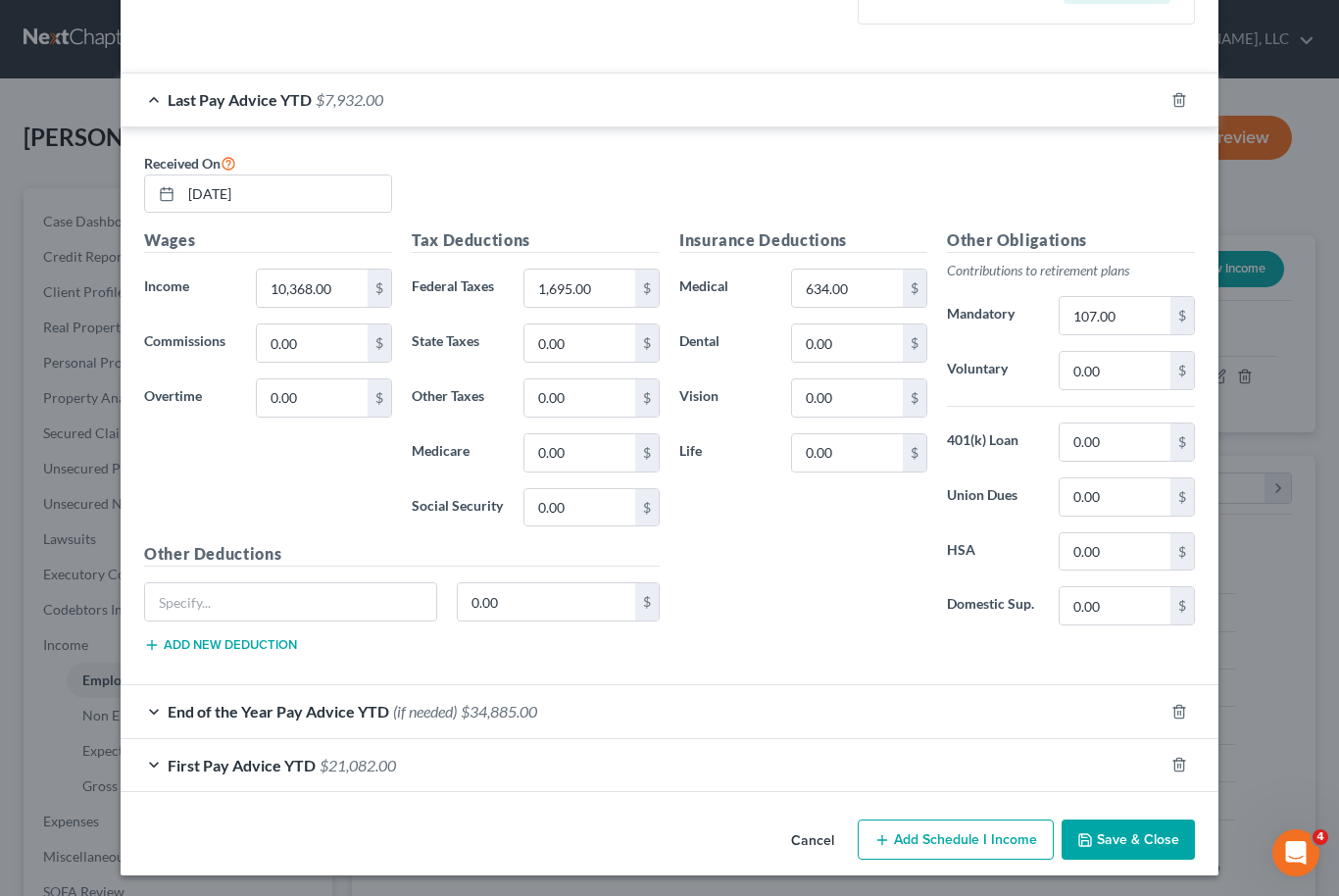
scroll to position [711, 0]
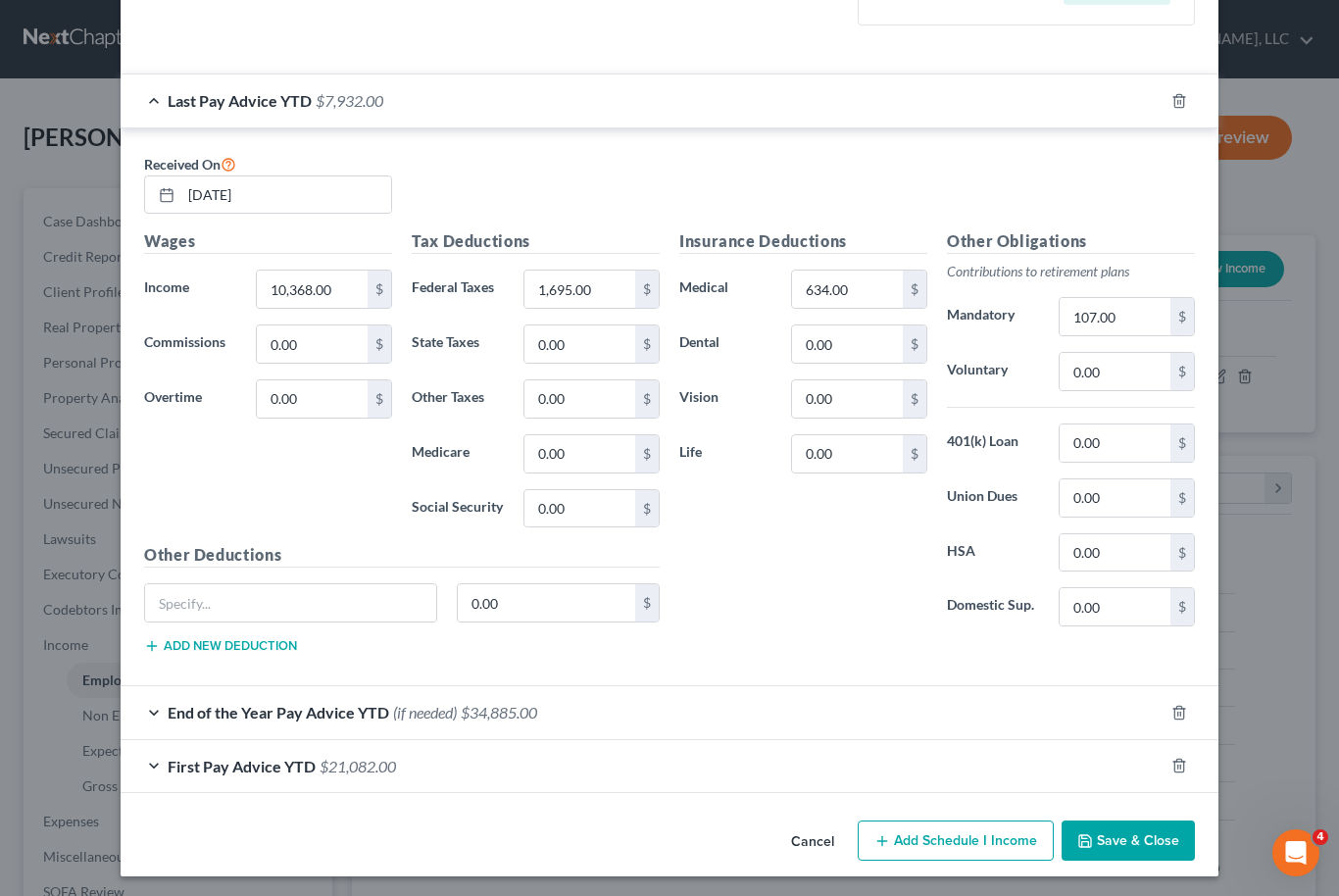
click at [1150, 840] on button "Save & Close" at bounding box center [1127, 842] width 133 height 41
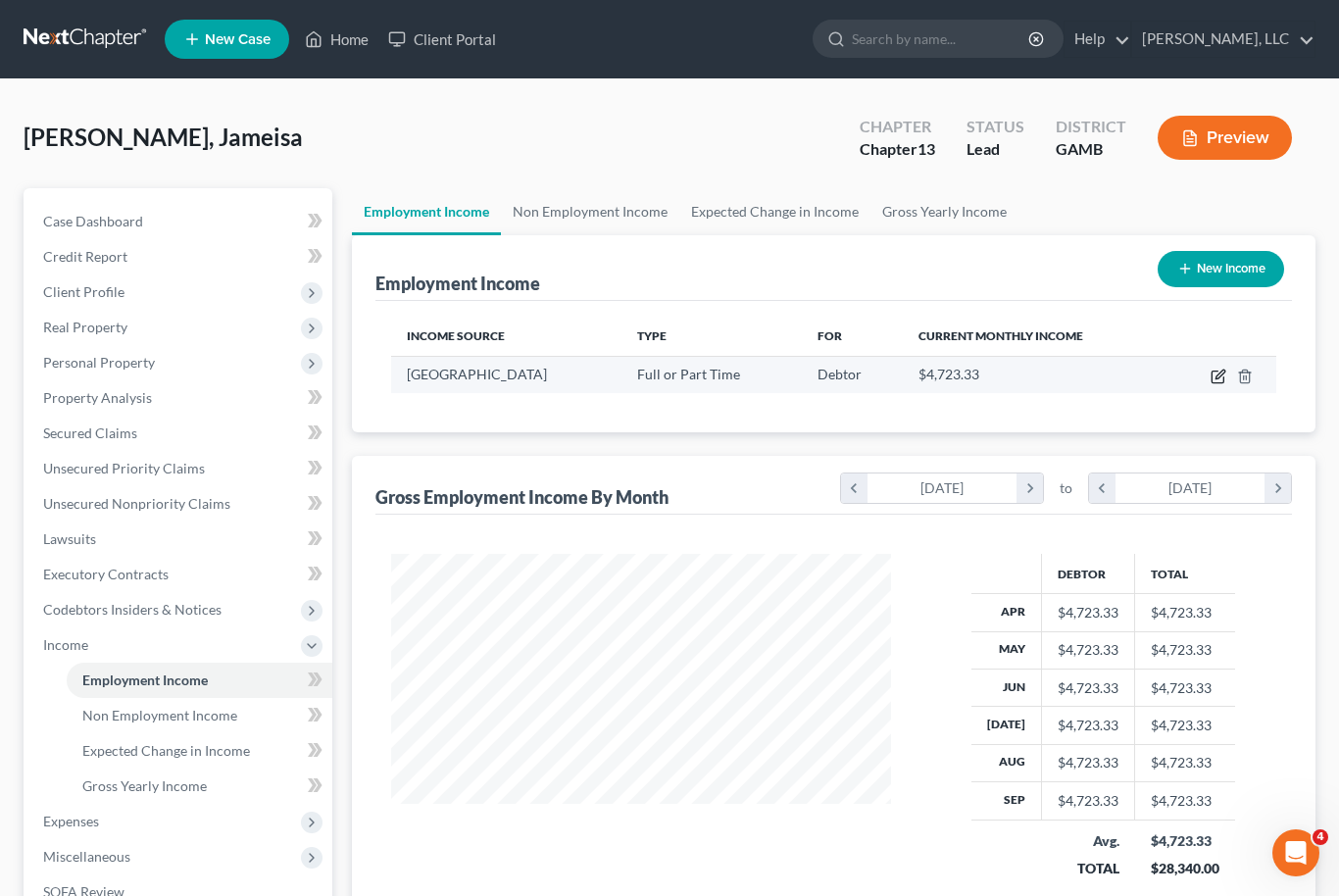
click at [1217, 375] on icon "button" at bounding box center [1220, 373] width 9 height 9
select select "0"
select select "10"
select select "1"
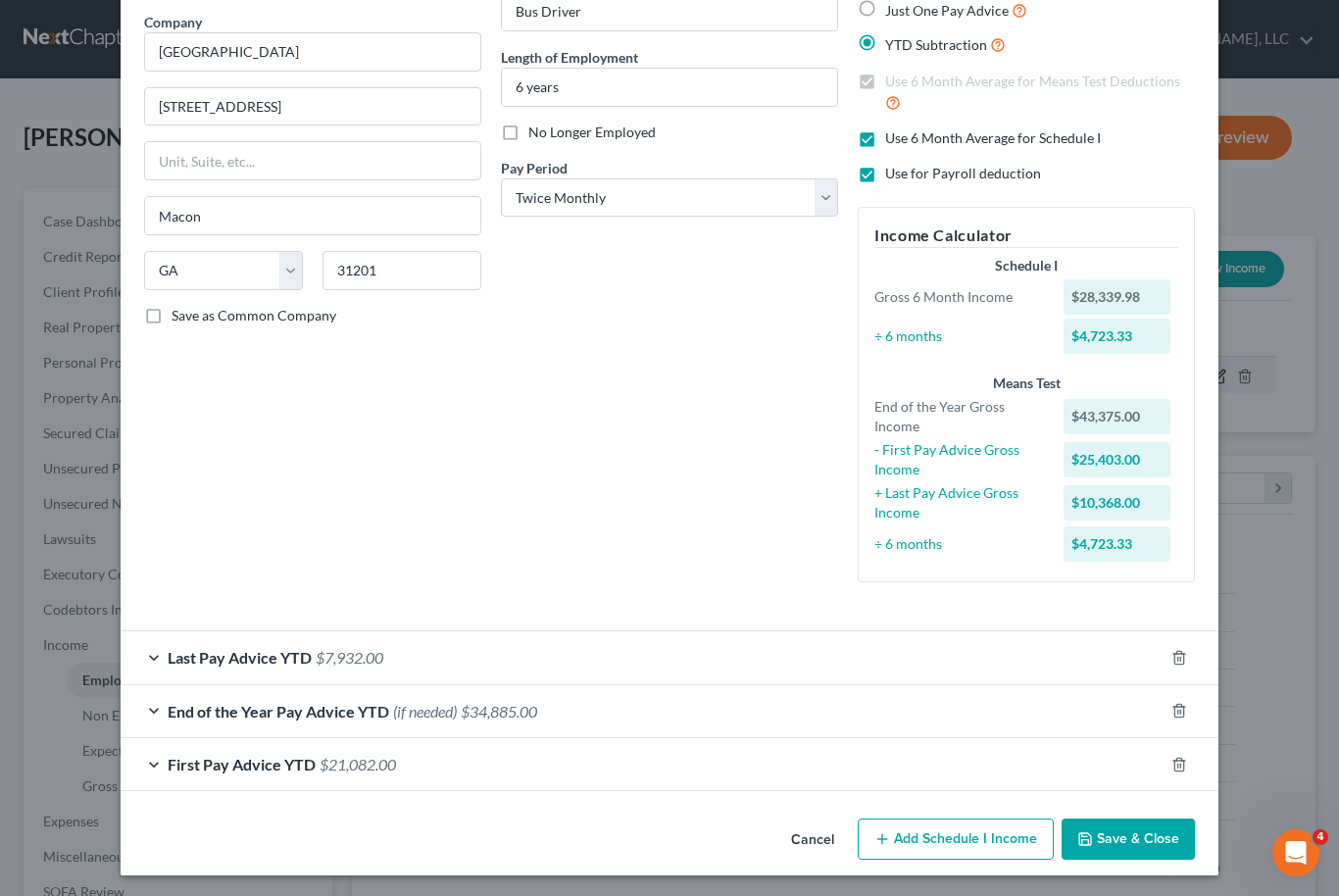
scroll to position [153, 0]
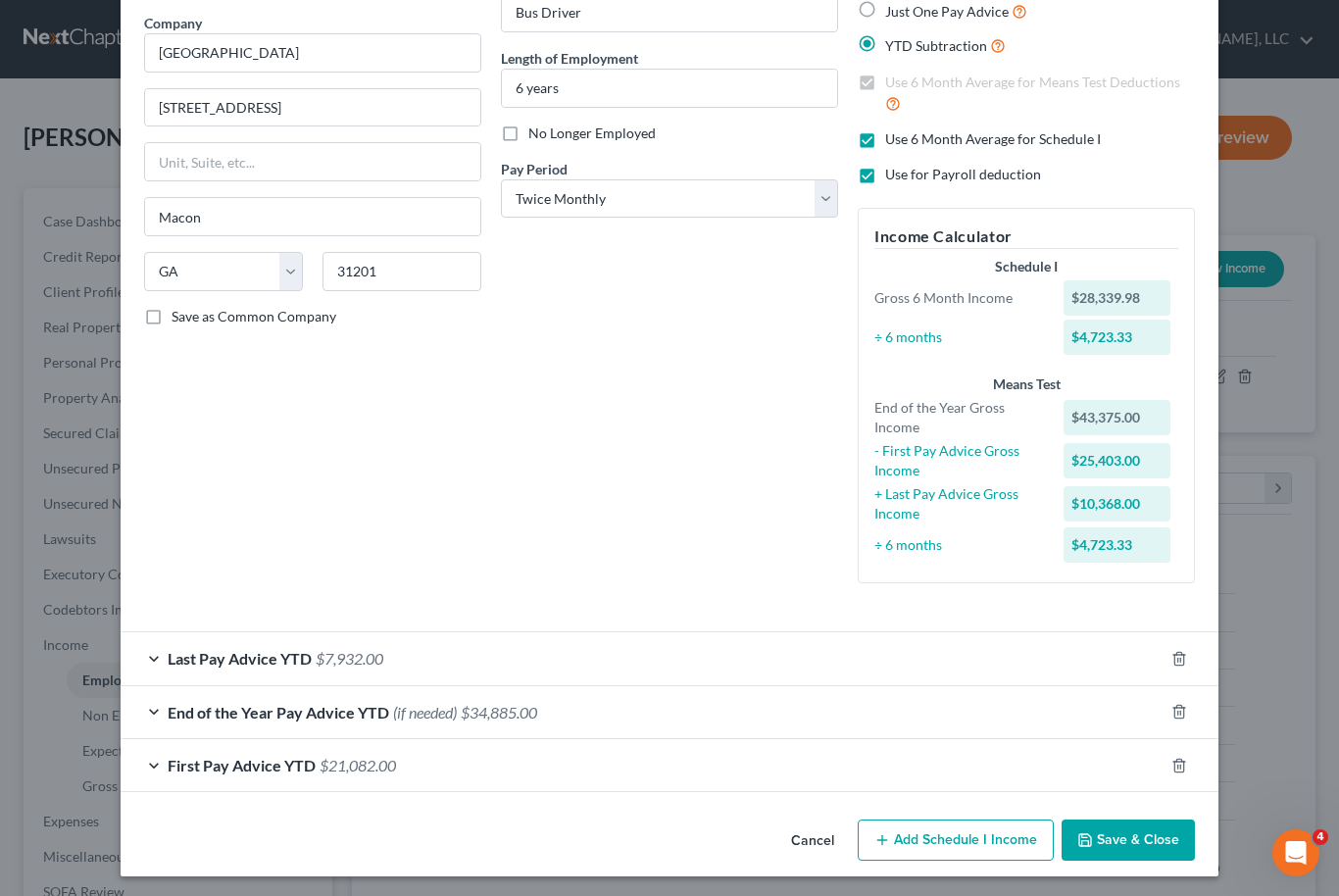
click at [1132, 842] on button "Save & Close" at bounding box center [1127, 841] width 133 height 41
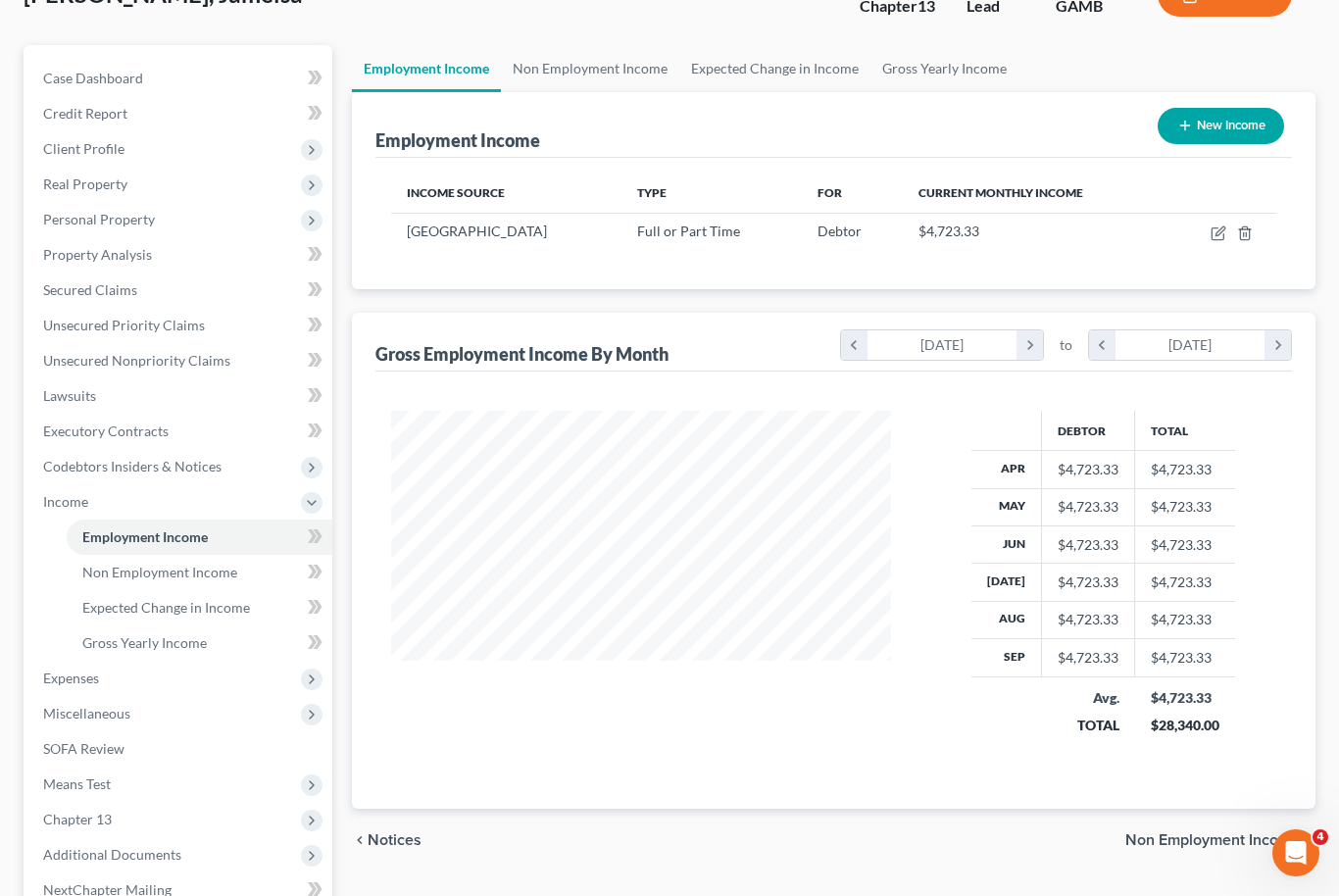
scroll to position [0, 0]
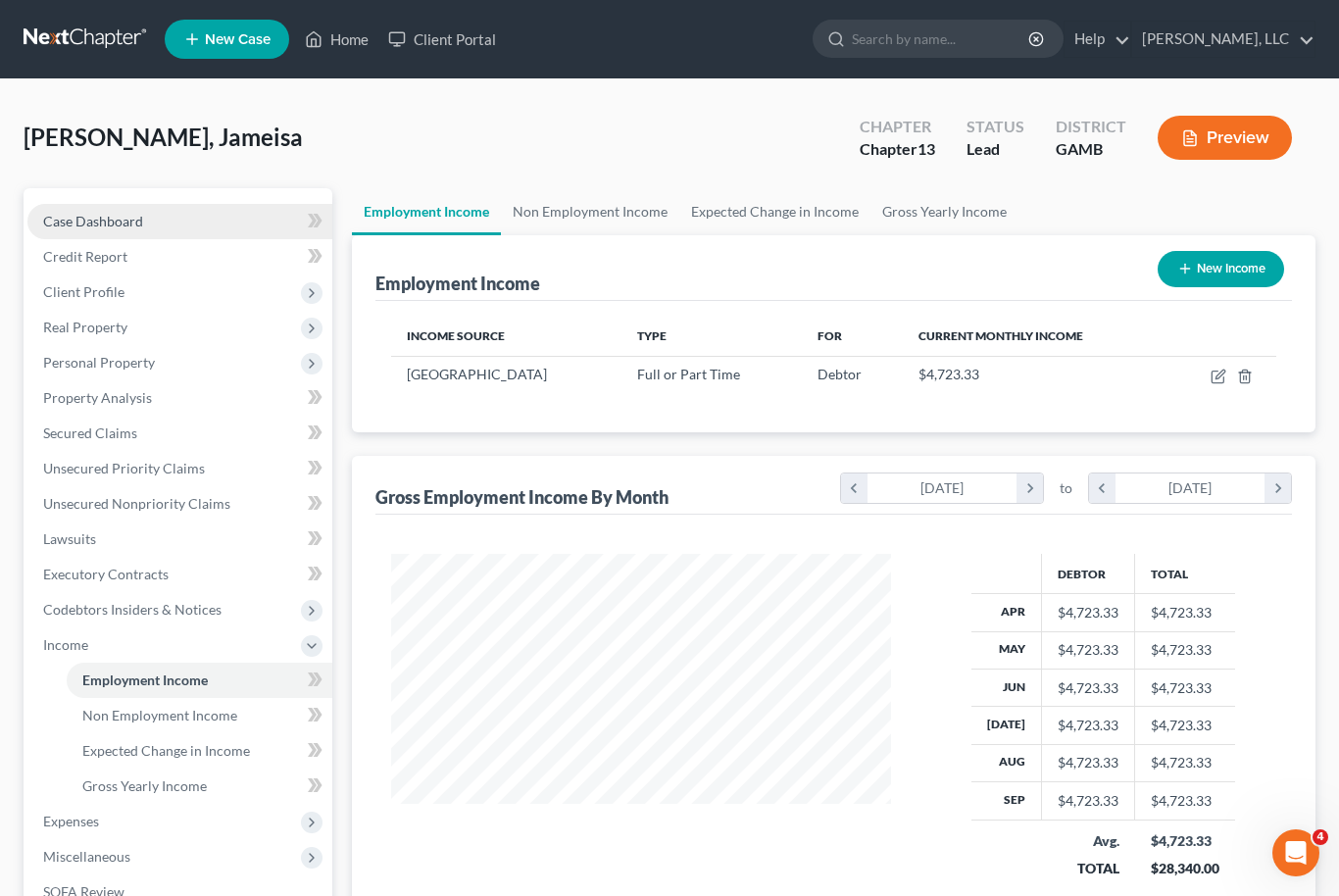
click at [83, 221] on span "Case Dashboard" at bounding box center [94, 221] width 100 height 17
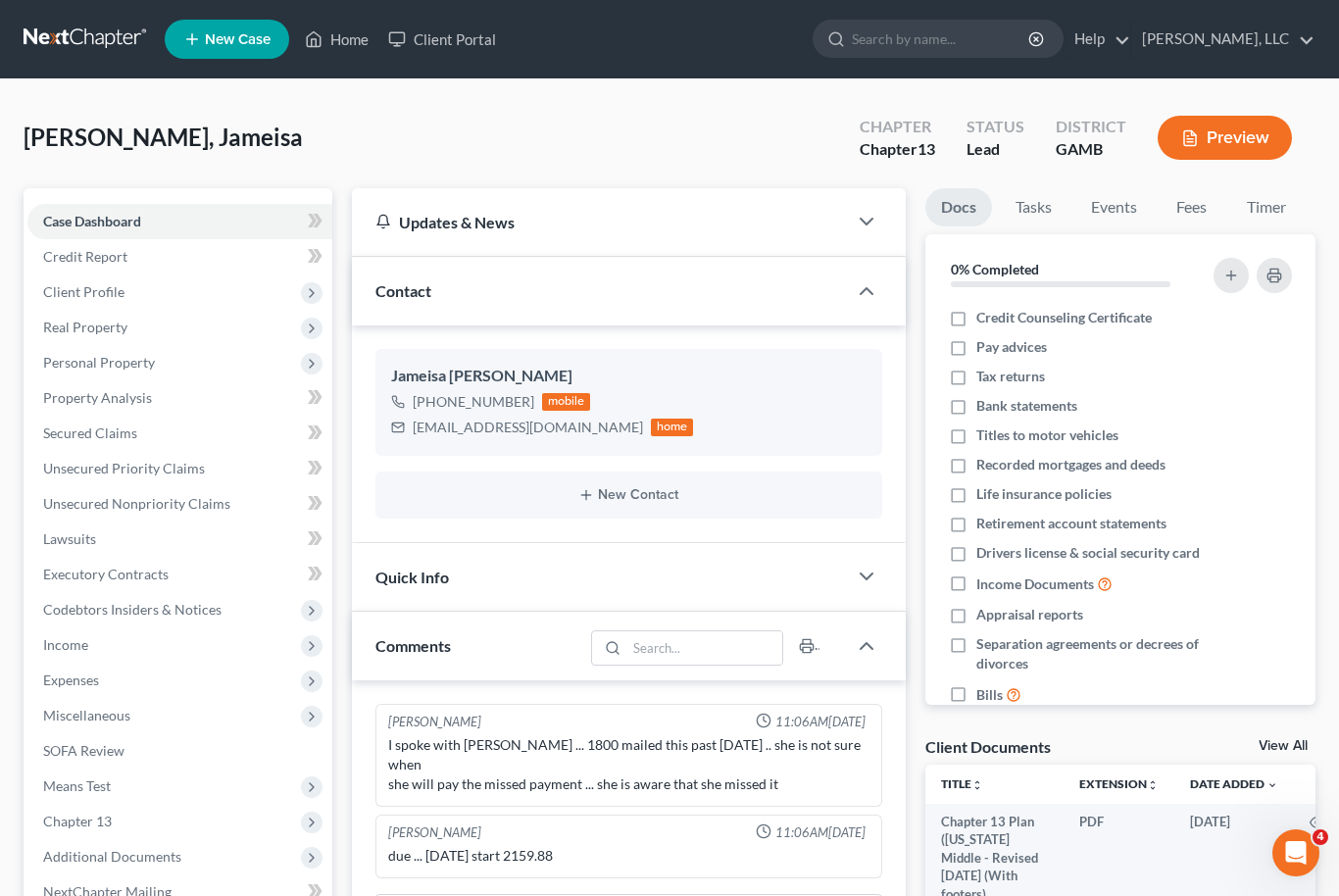
click at [1291, 744] on link "View All" at bounding box center [1284, 746] width 49 height 14
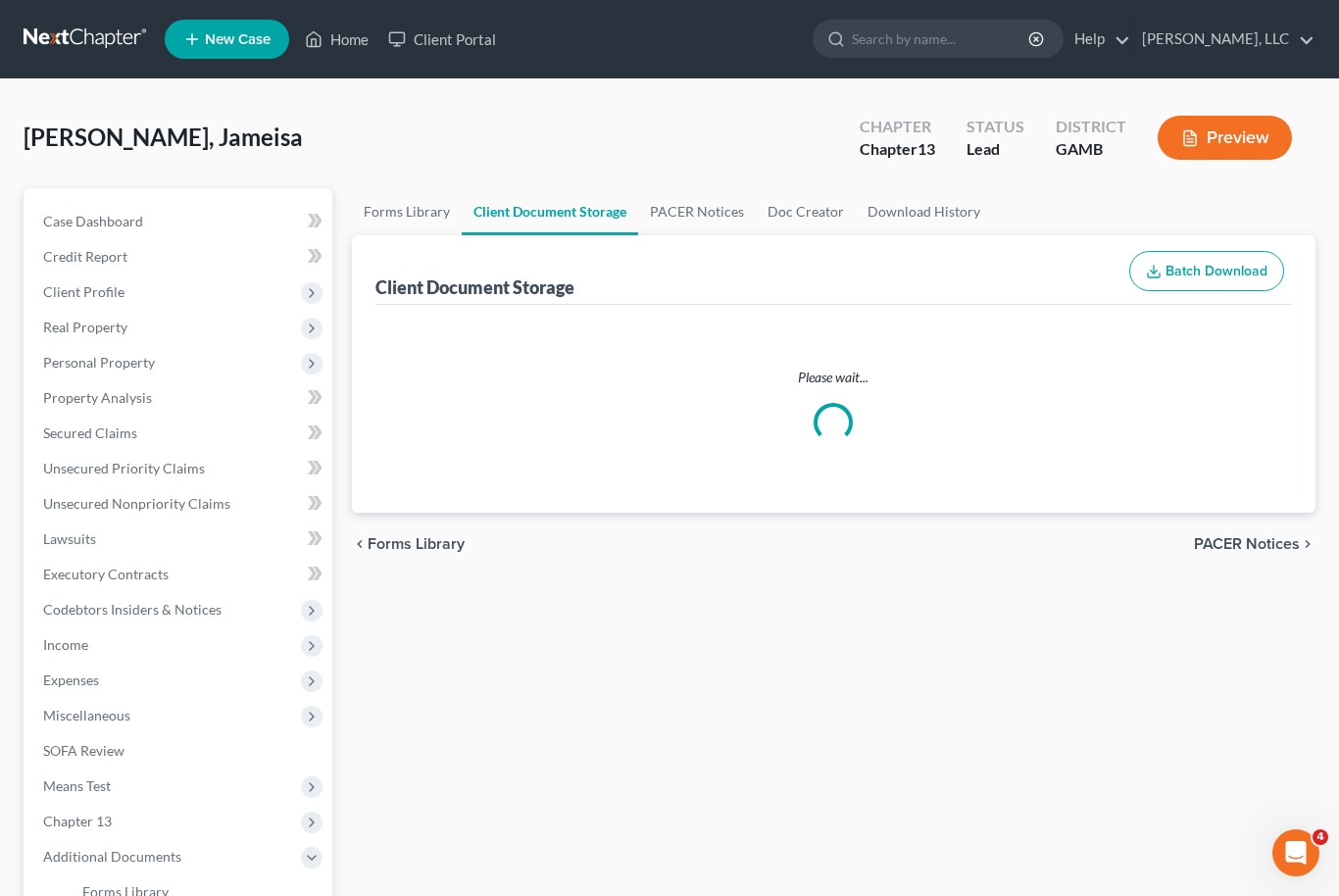
select select "12"
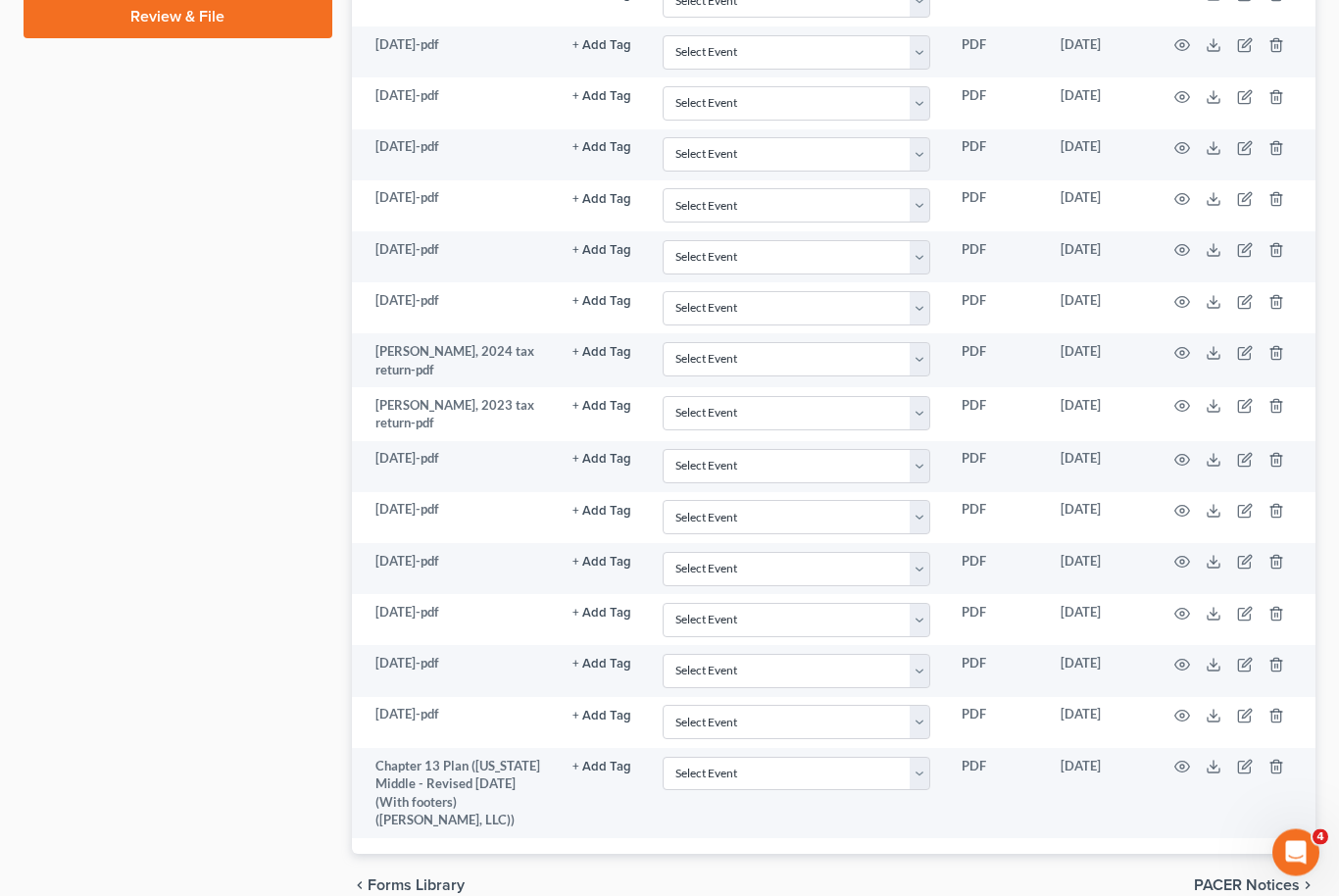
scroll to position [1176, 0]
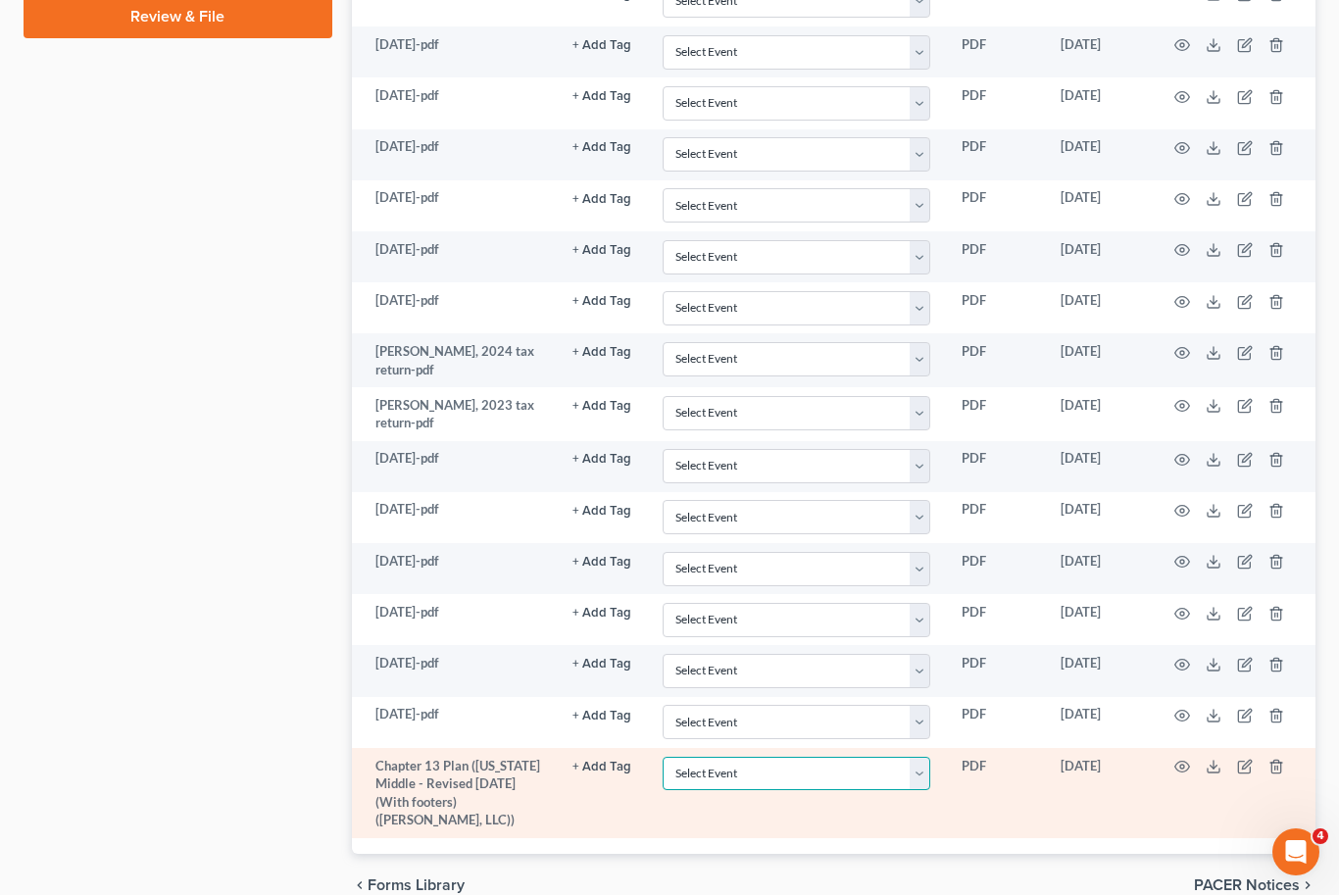
click at [924, 759] on select "Select Event 20 Largest Unsecured Creditors Amended Petition Attachment to Volu…" at bounding box center [797, 775] width 268 height 34
select select "12"
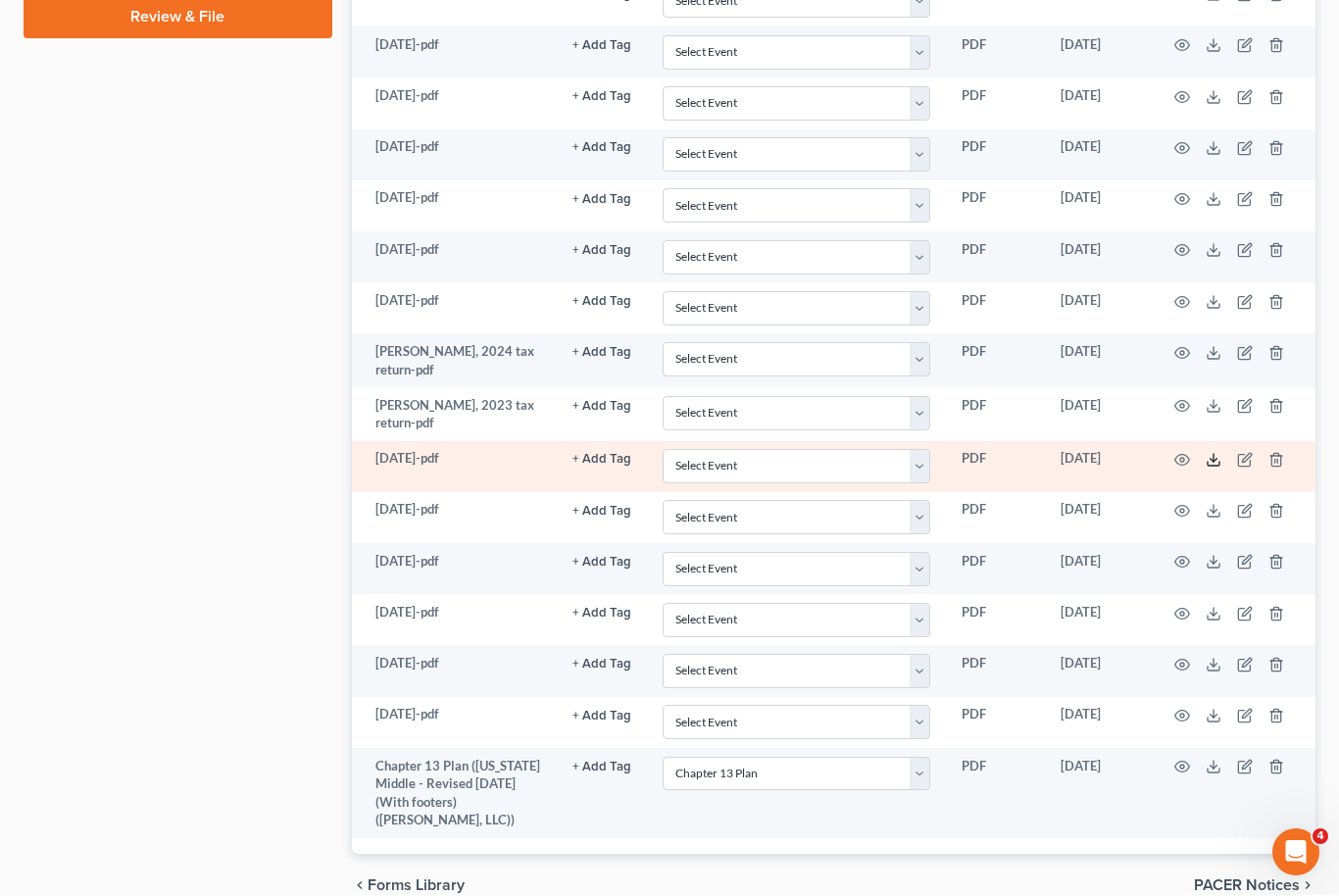
click at [1213, 453] on icon at bounding box center [1214, 461] width 16 height 16
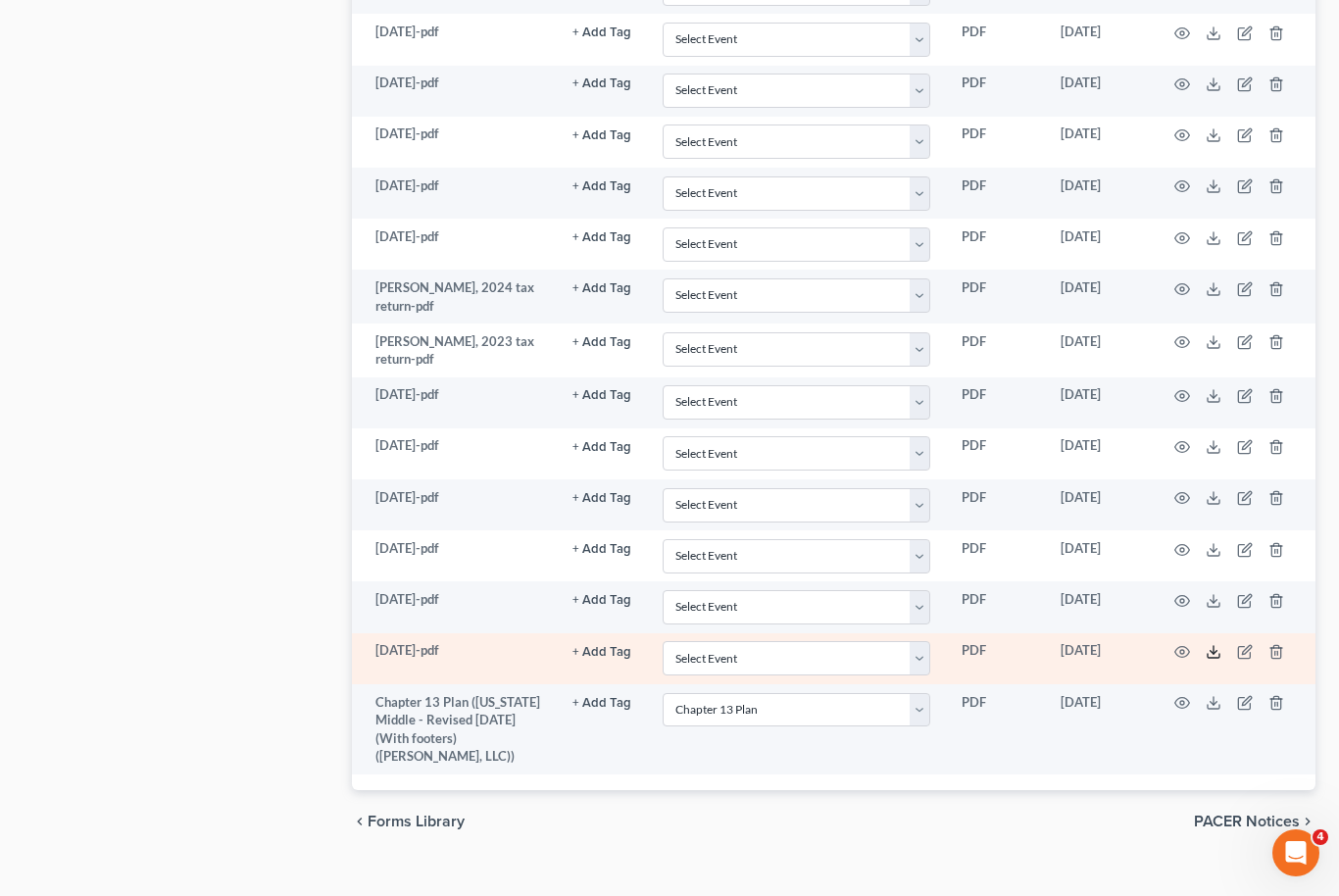
click at [1219, 644] on icon at bounding box center [1214, 652] width 16 height 16
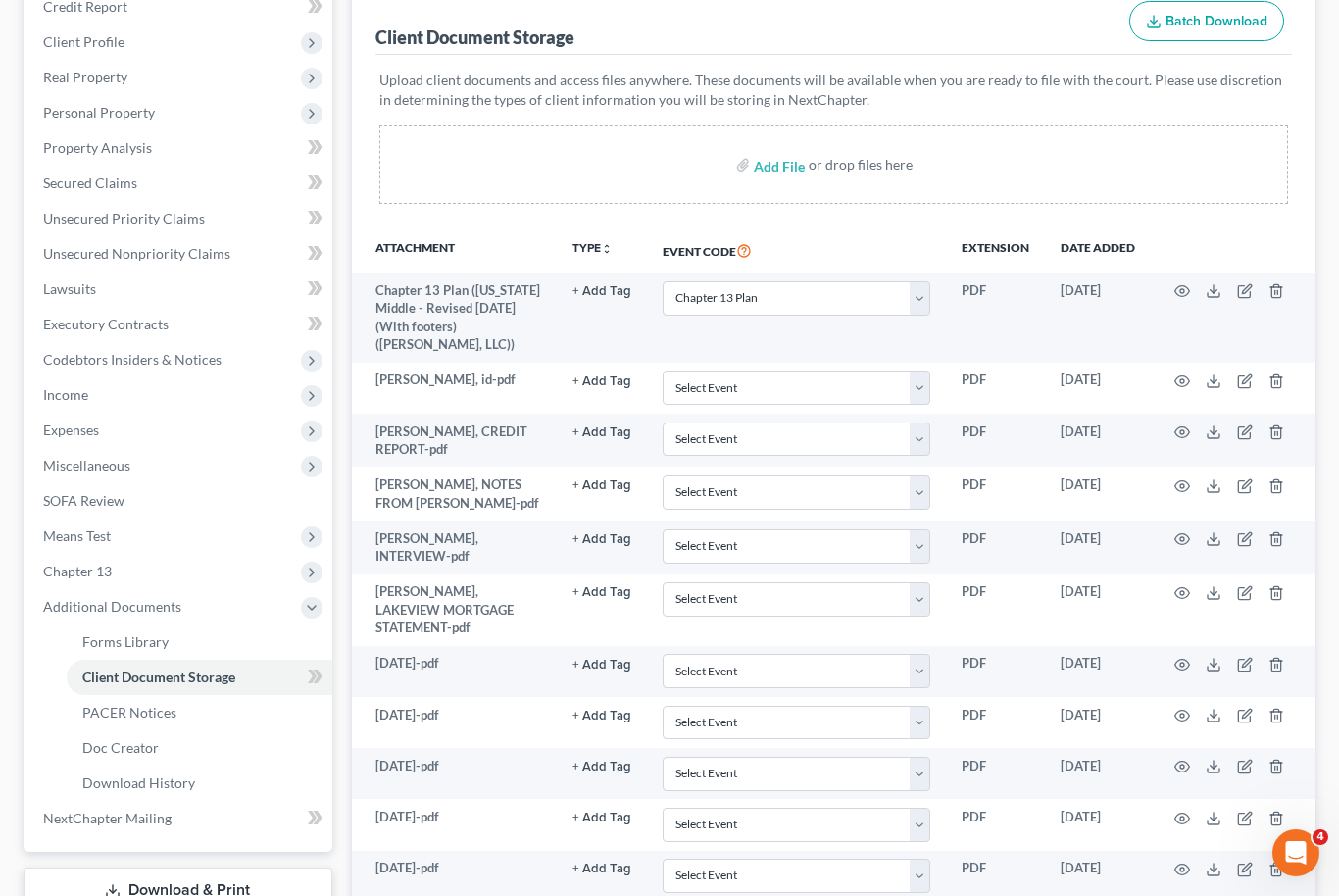
scroll to position [218, 0]
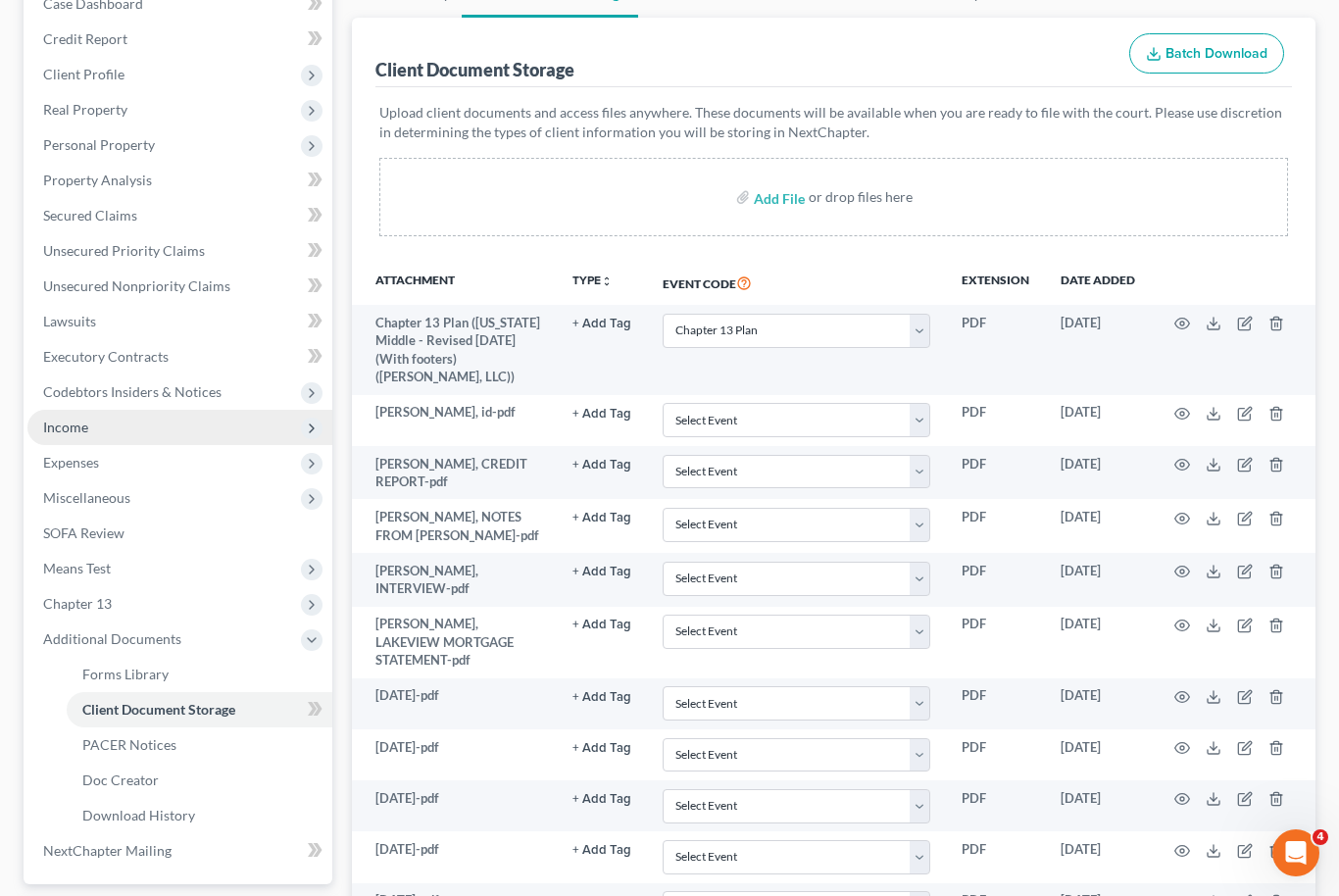
click at [72, 427] on span "Income" at bounding box center [66, 426] width 45 height 17
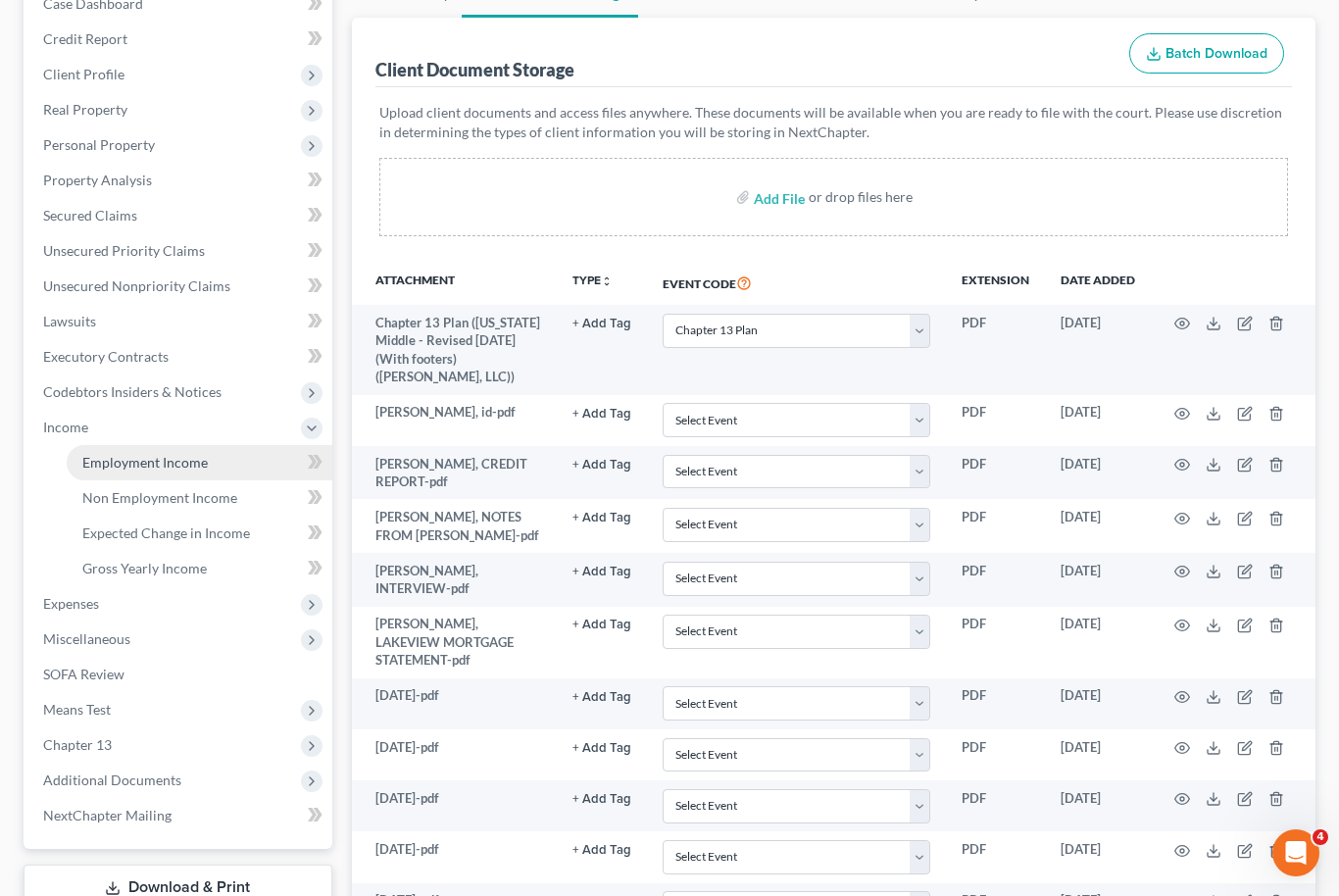
click at [118, 474] on link "Employment Income" at bounding box center [200, 463] width 266 height 35
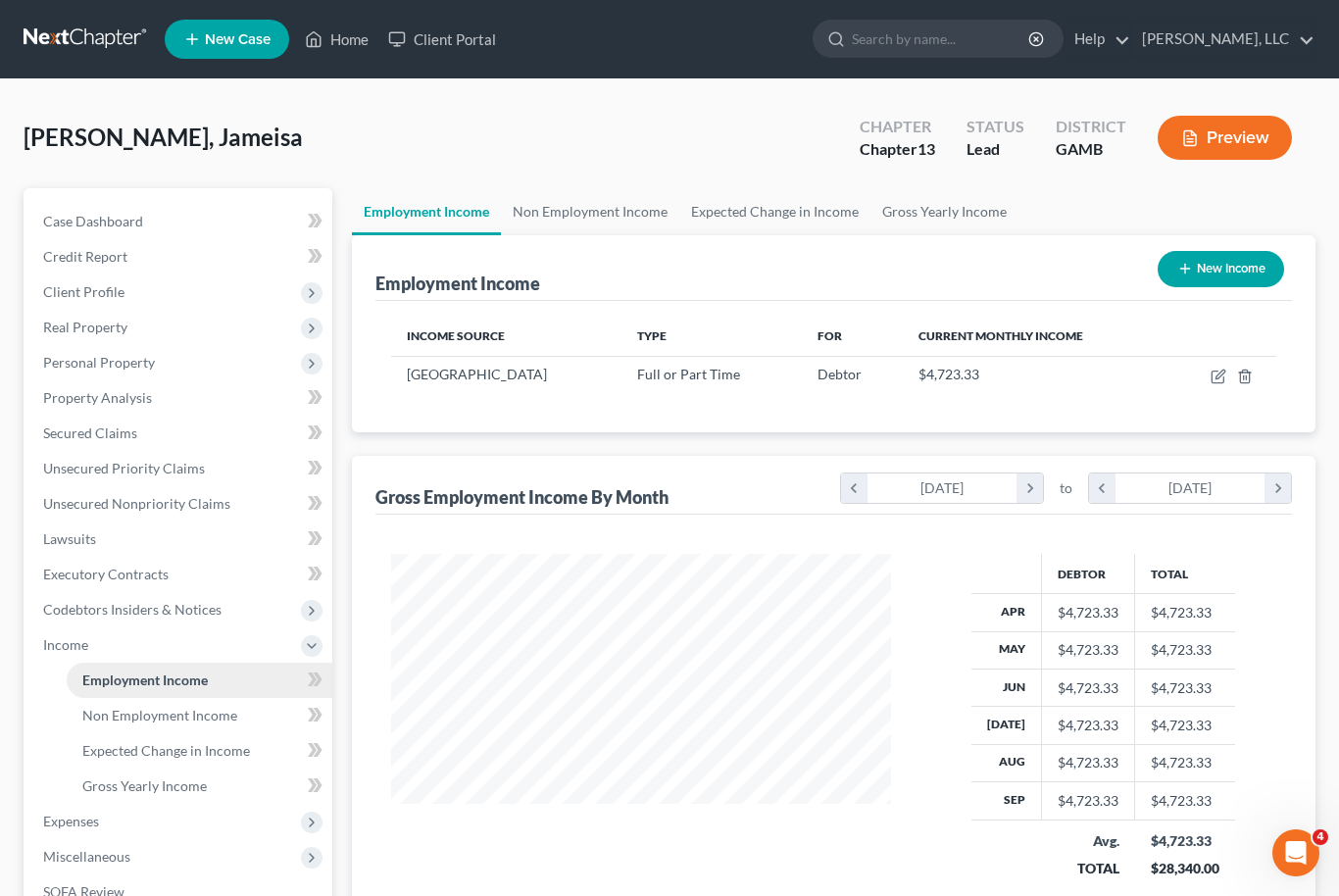
scroll to position [352, 541]
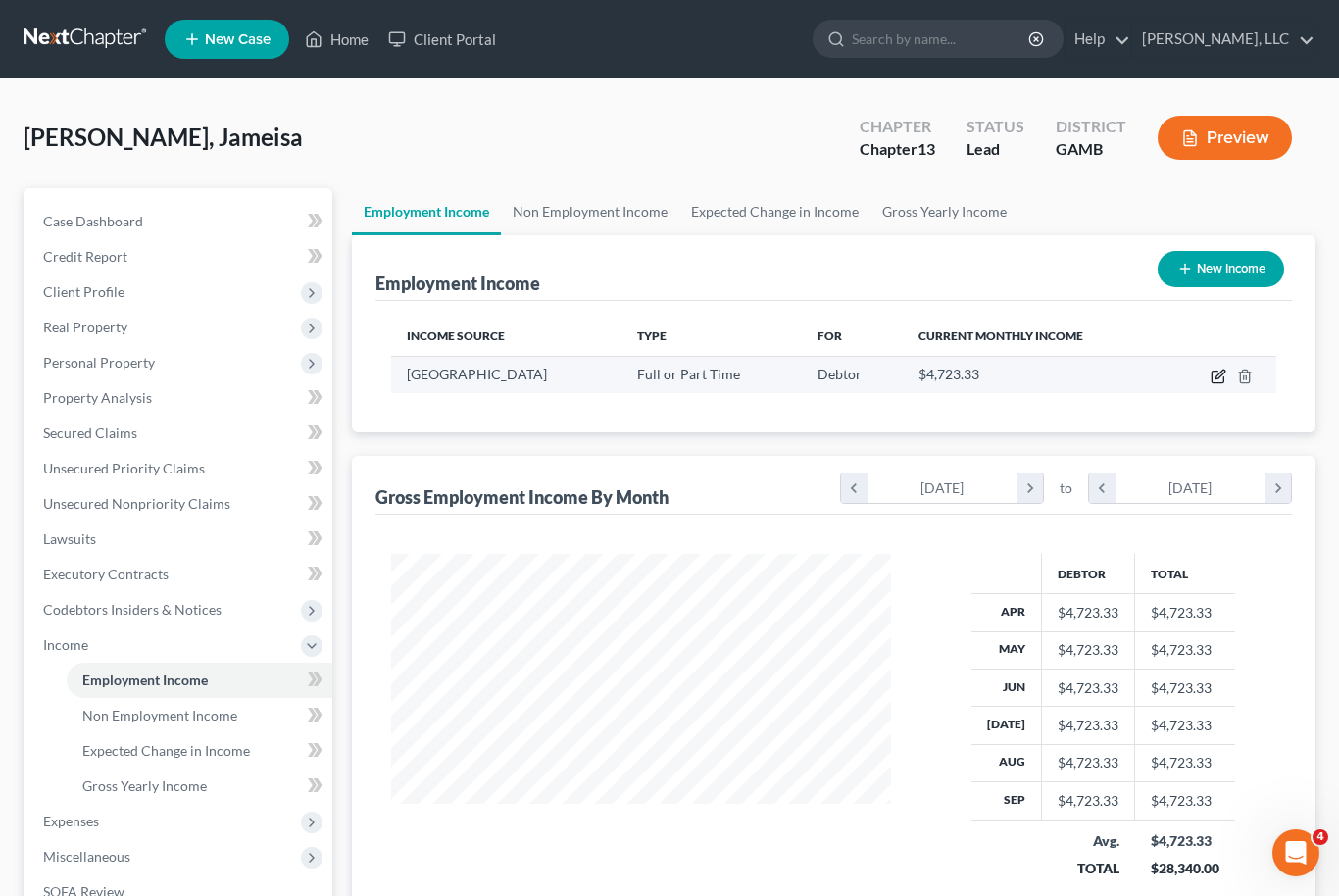
click at [1226, 368] on icon "button" at bounding box center [1219, 376] width 16 height 16
select select "0"
select select "10"
select select "1"
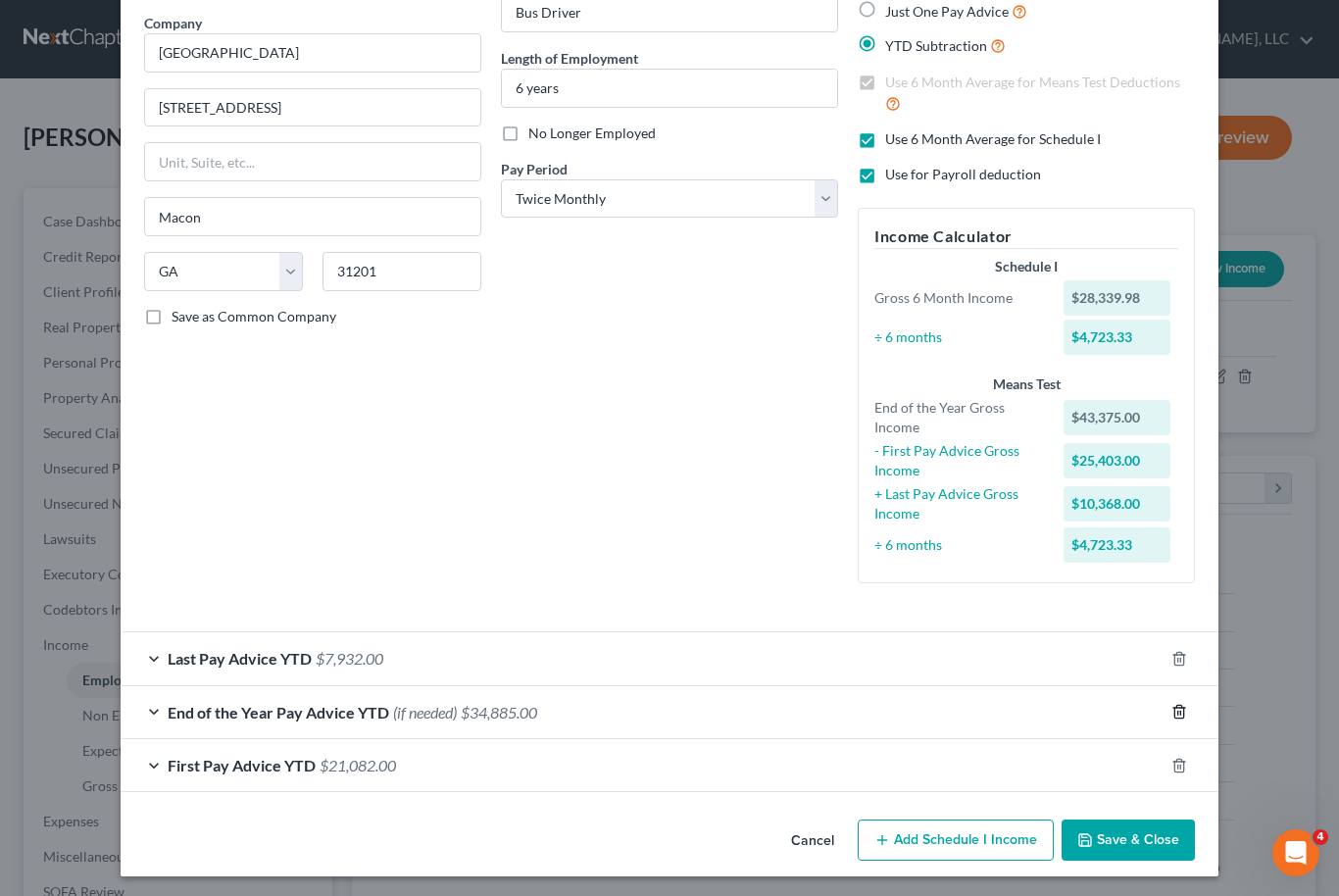
click at [1183, 706] on icon "button" at bounding box center [1179, 712] width 9 height 13
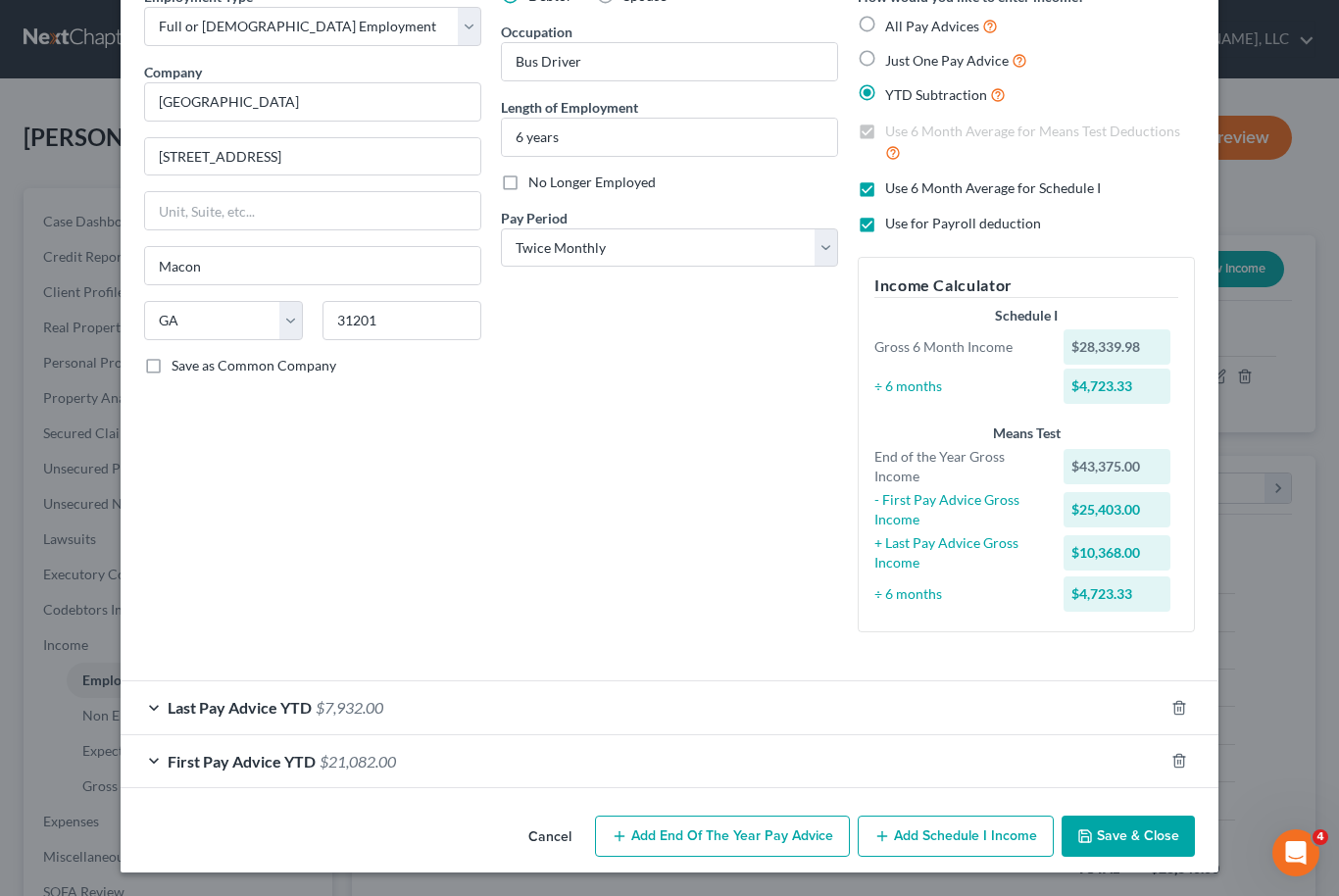
scroll to position [100, 0]
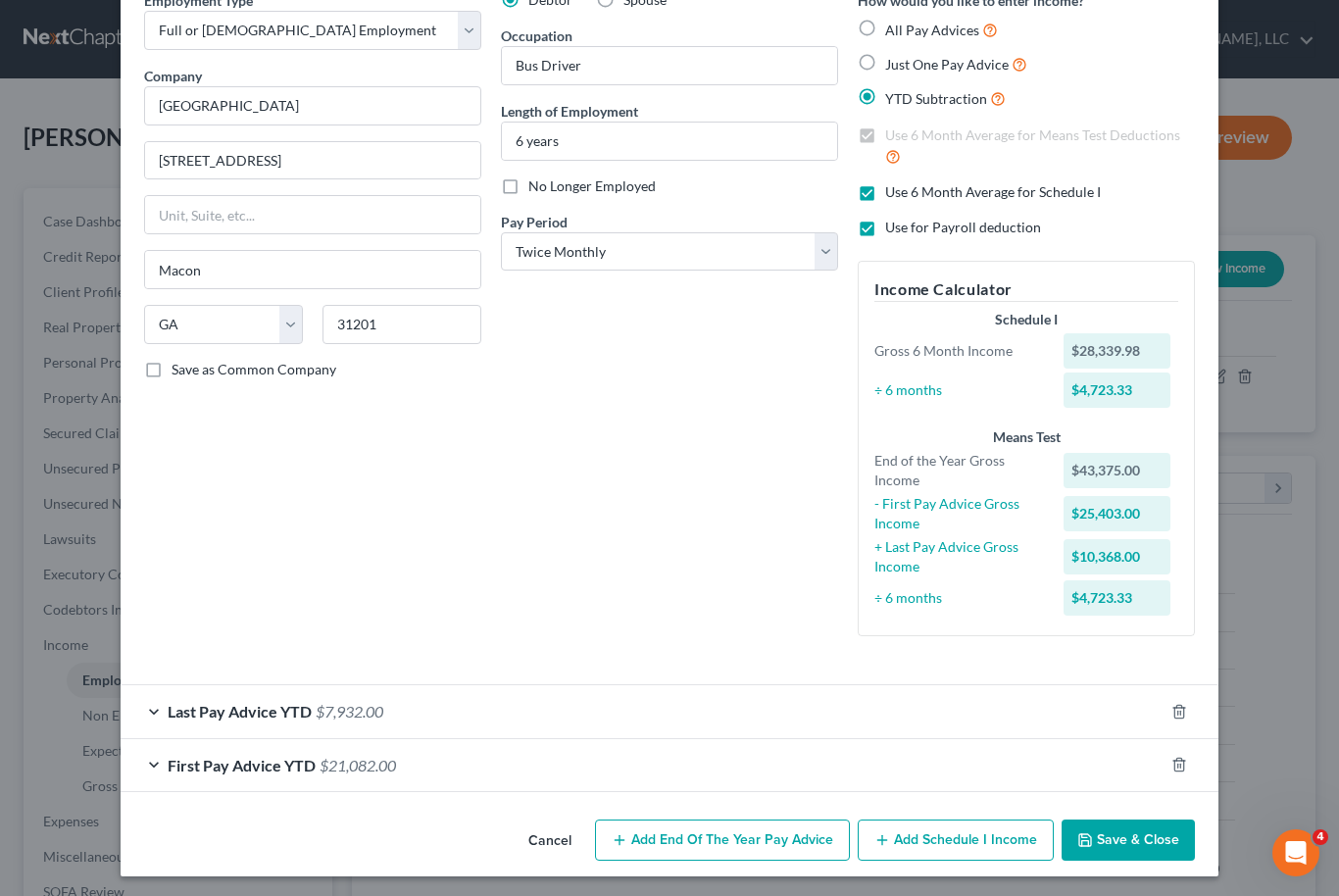
click at [509, 772] on div "First Pay Advice YTD $21,082.00" at bounding box center [642, 765] width 1044 height 52
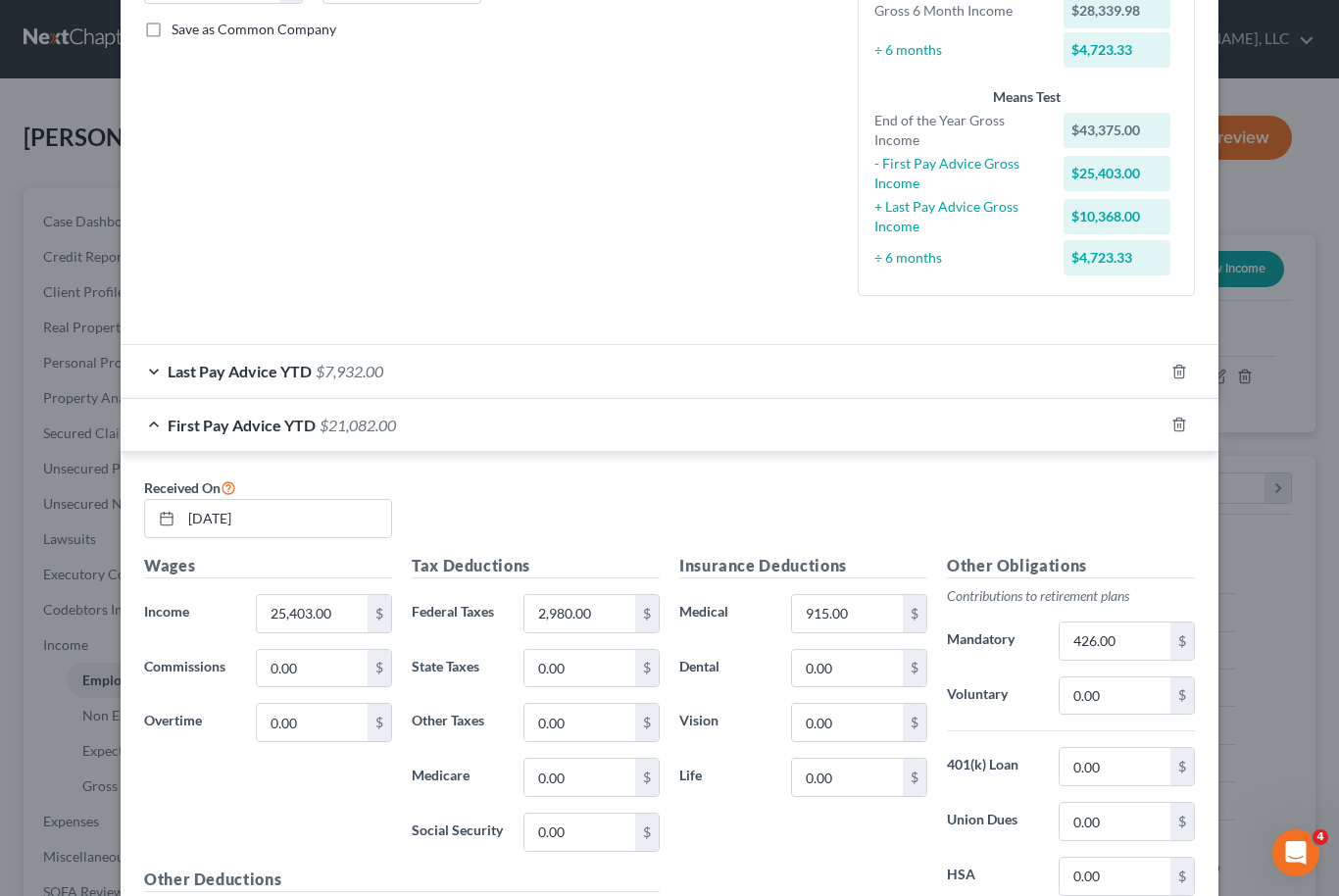
scroll to position [516, 0]
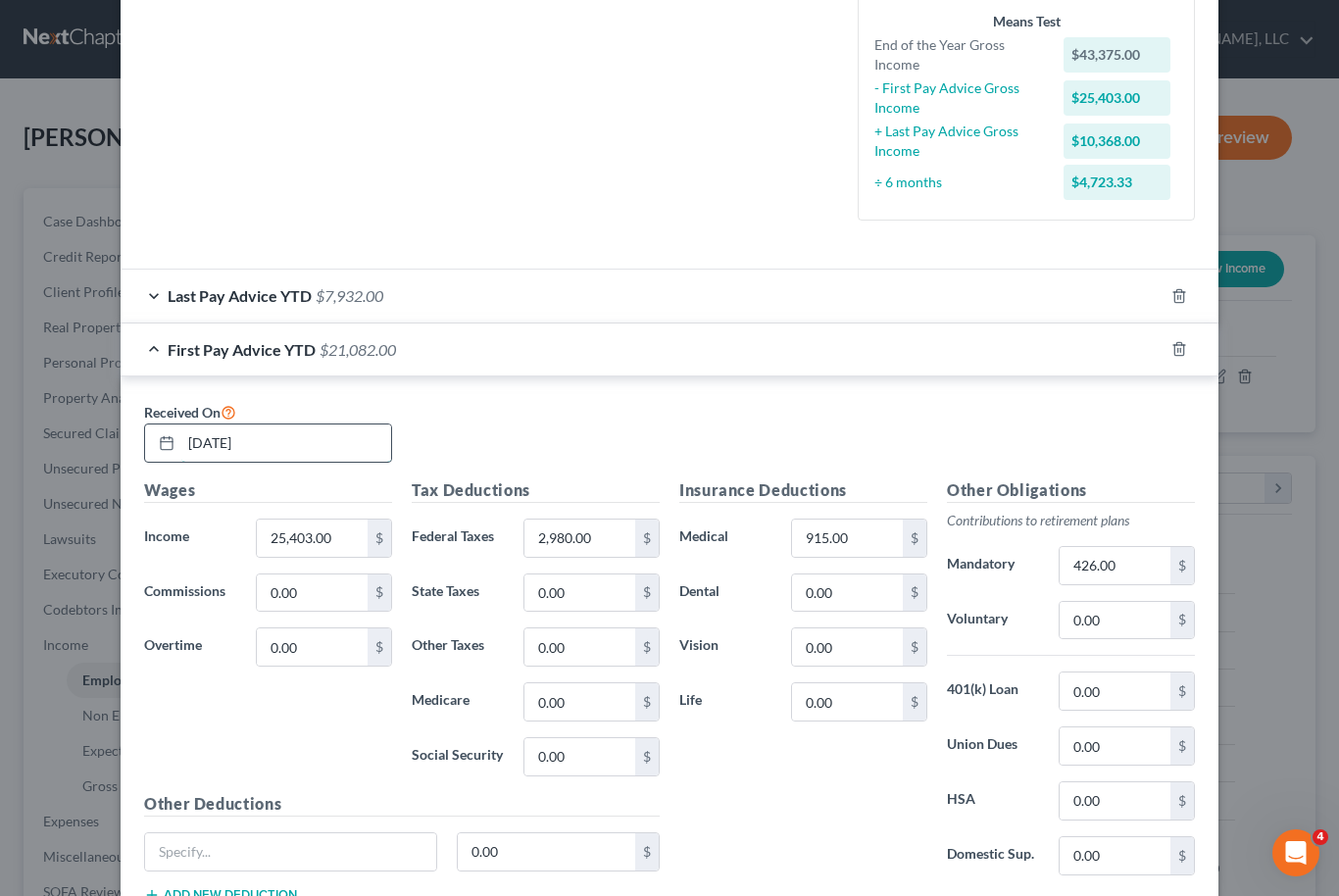
click at [322, 451] on input "09/01/2024" at bounding box center [286, 443] width 210 height 37
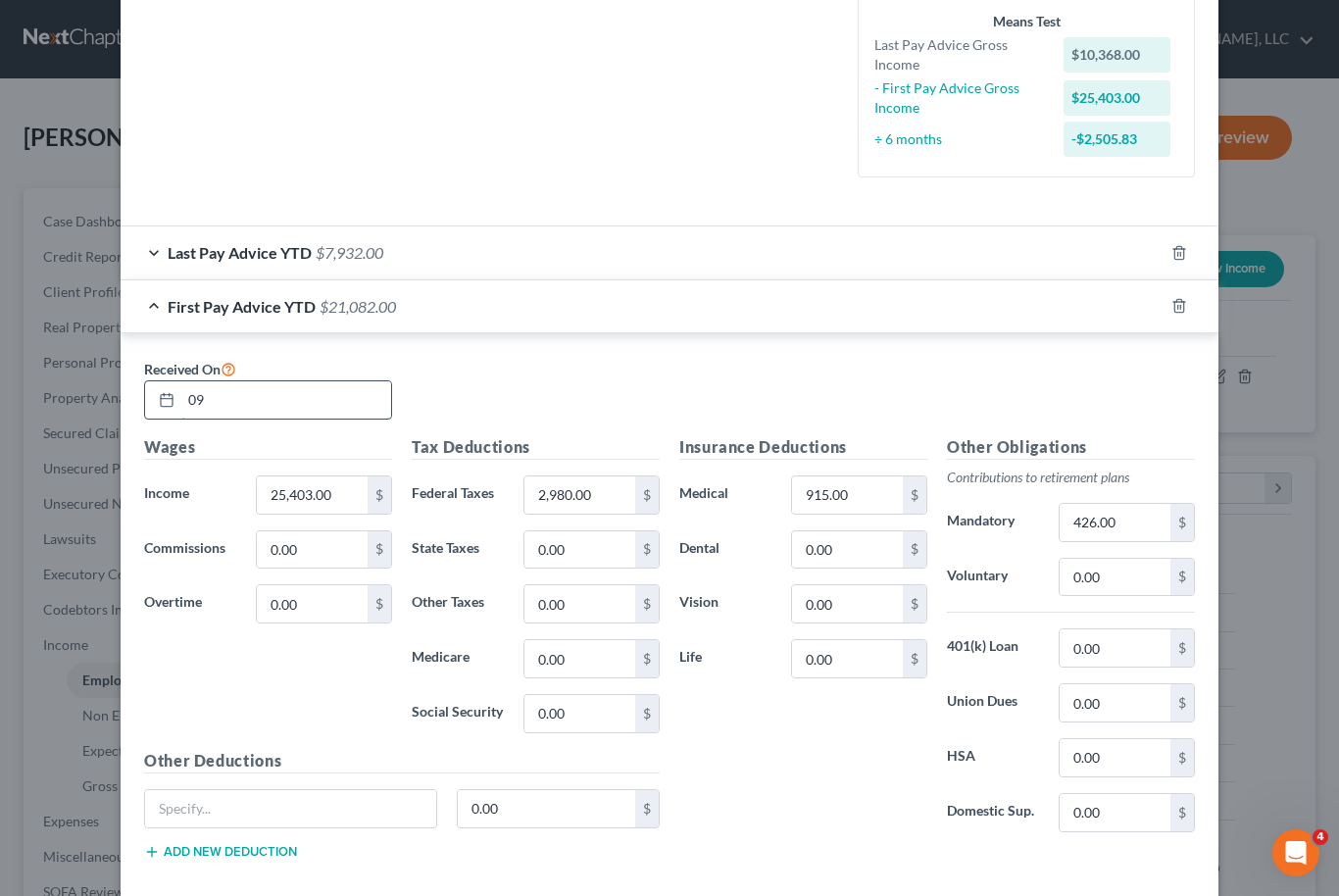
type input "0"
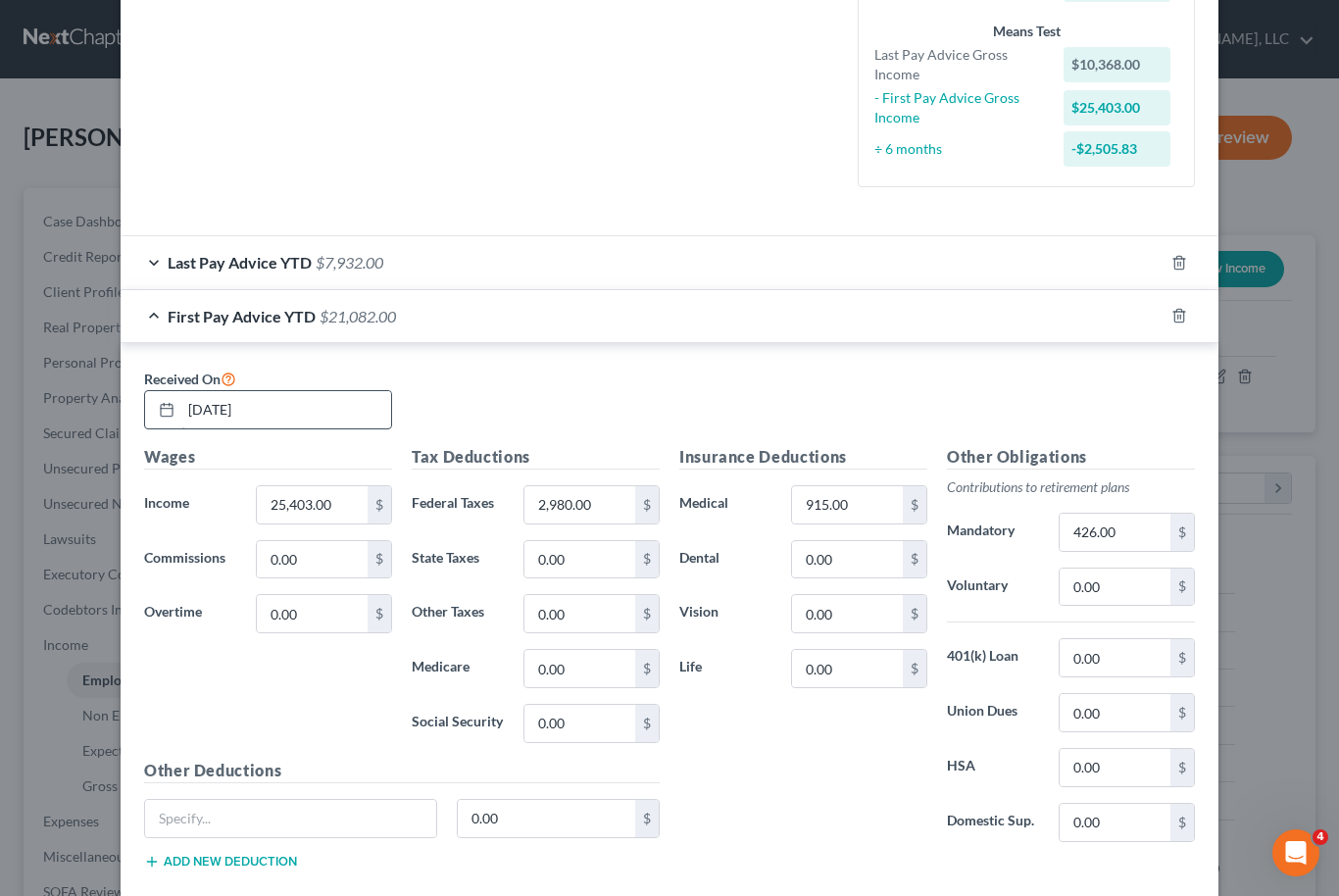
scroll to position [507, 0]
type input "04/01/2025"
click at [338, 499] on input "25,403.00" at bounding box center [312, 504] width 111 height 37
type input "18,454.76"
click at [617, 503] on input "2,980.00" at bounding box center [580, 504] width 111 height 37
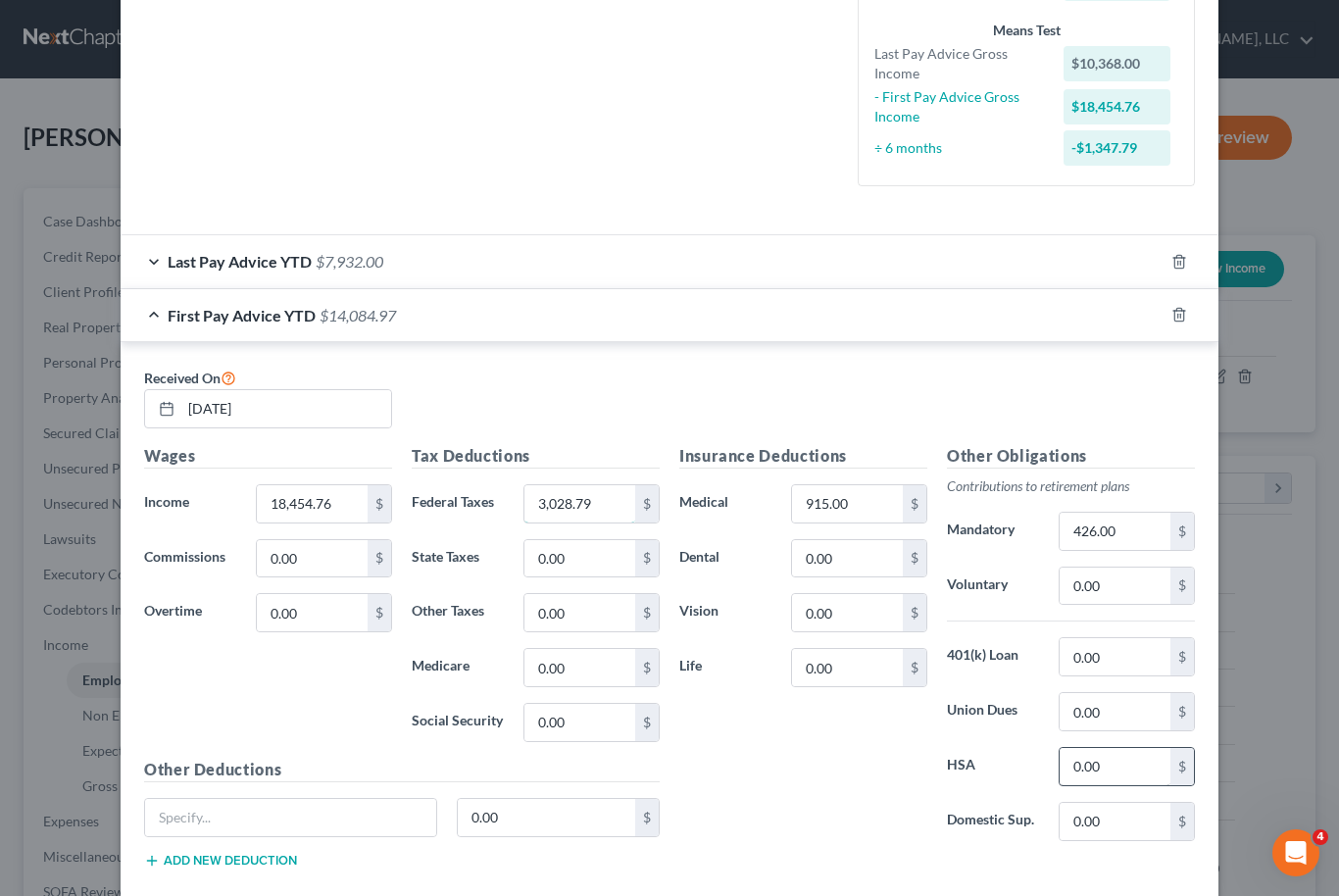
type input "3,028.79"
click at [1104, 765] on input "0.00" at bounding box center [1115, 767] width 111 height 37
type input "291.62"
click at [1101, 534] on input "426.00" at bounding box center [1115, 532] width 111 height 37
type input "187.04"
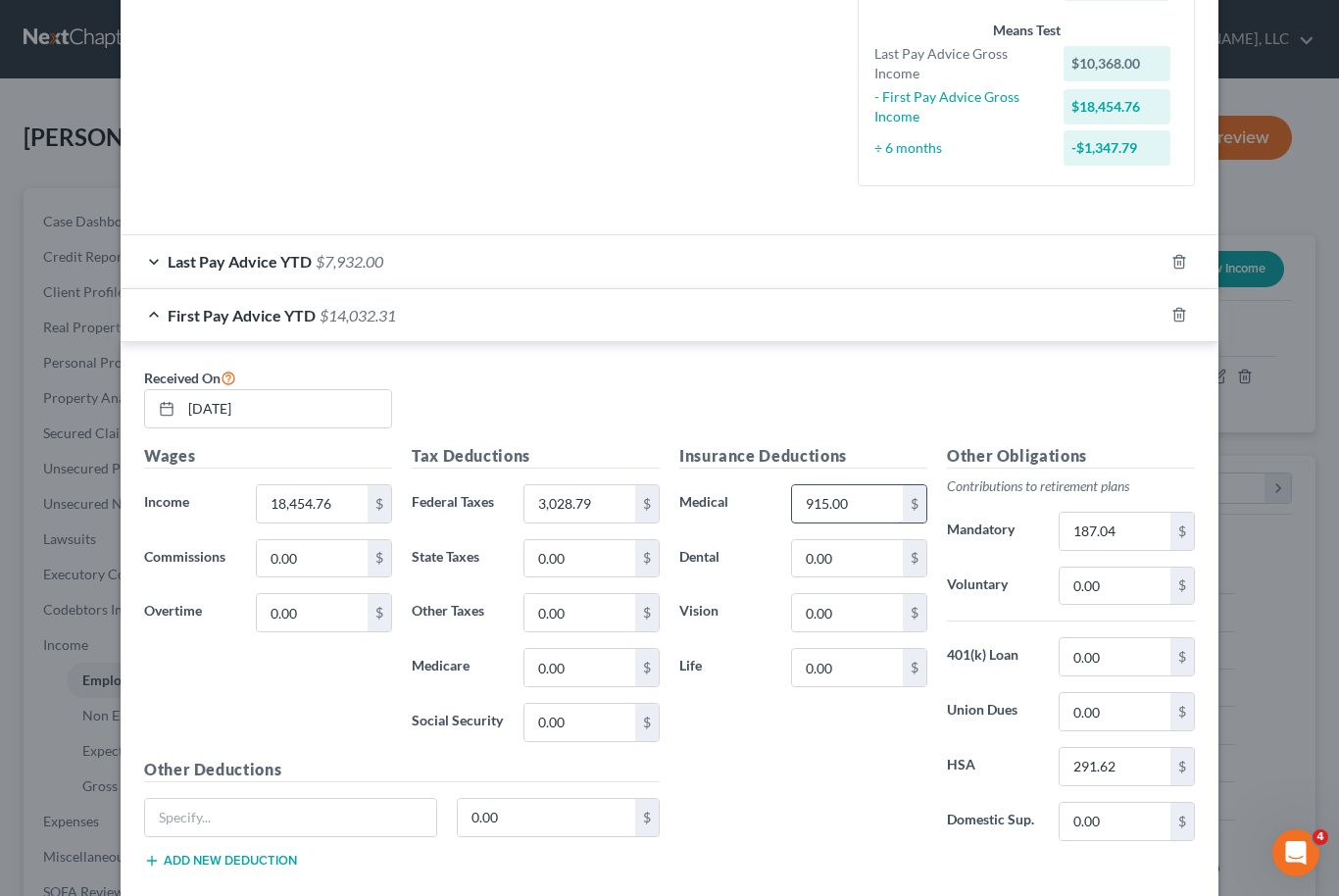
click at [839, 492] on input "915.00" at bounding box center [848, 504] width 111 height 37
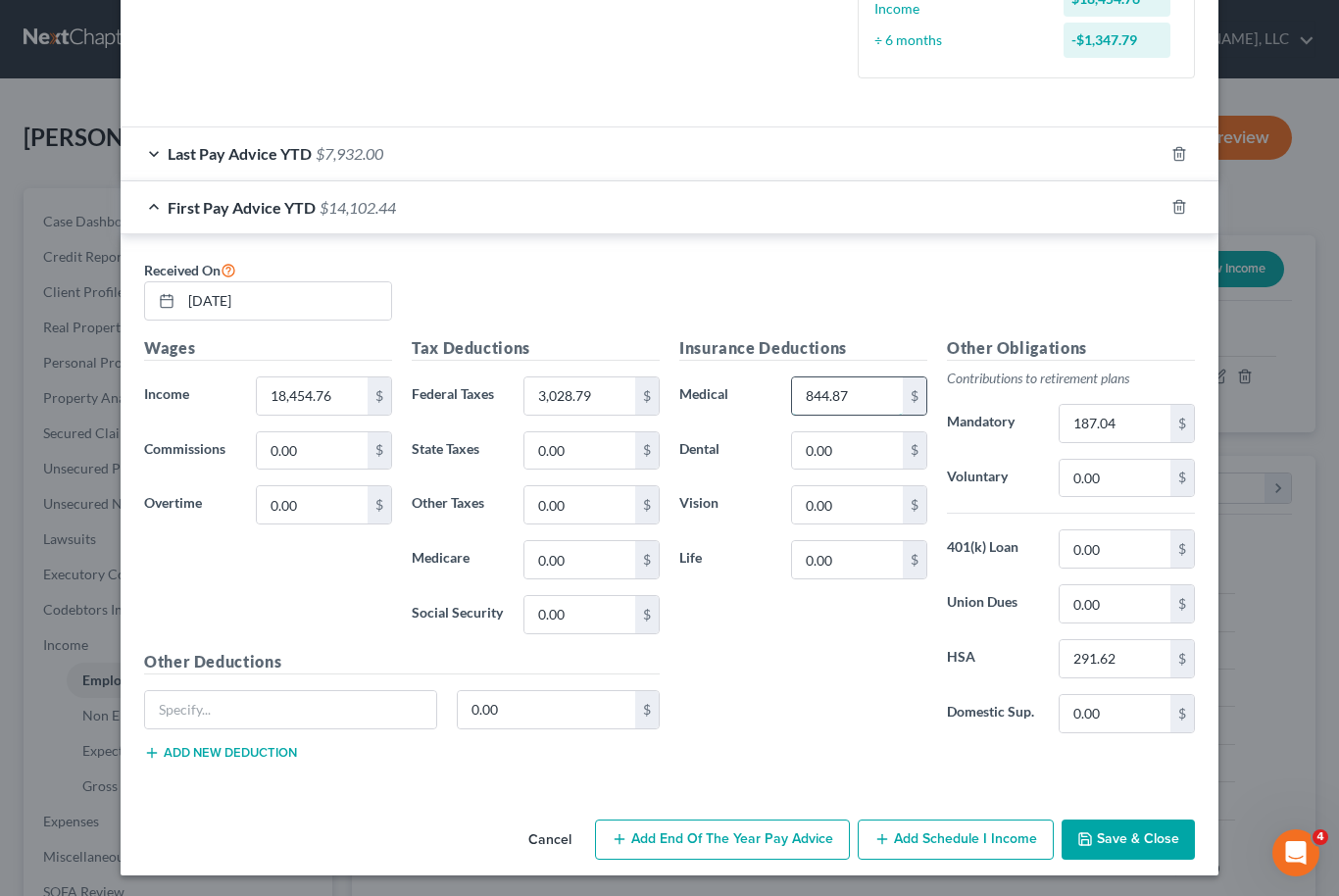
scroll to position [613, 0]
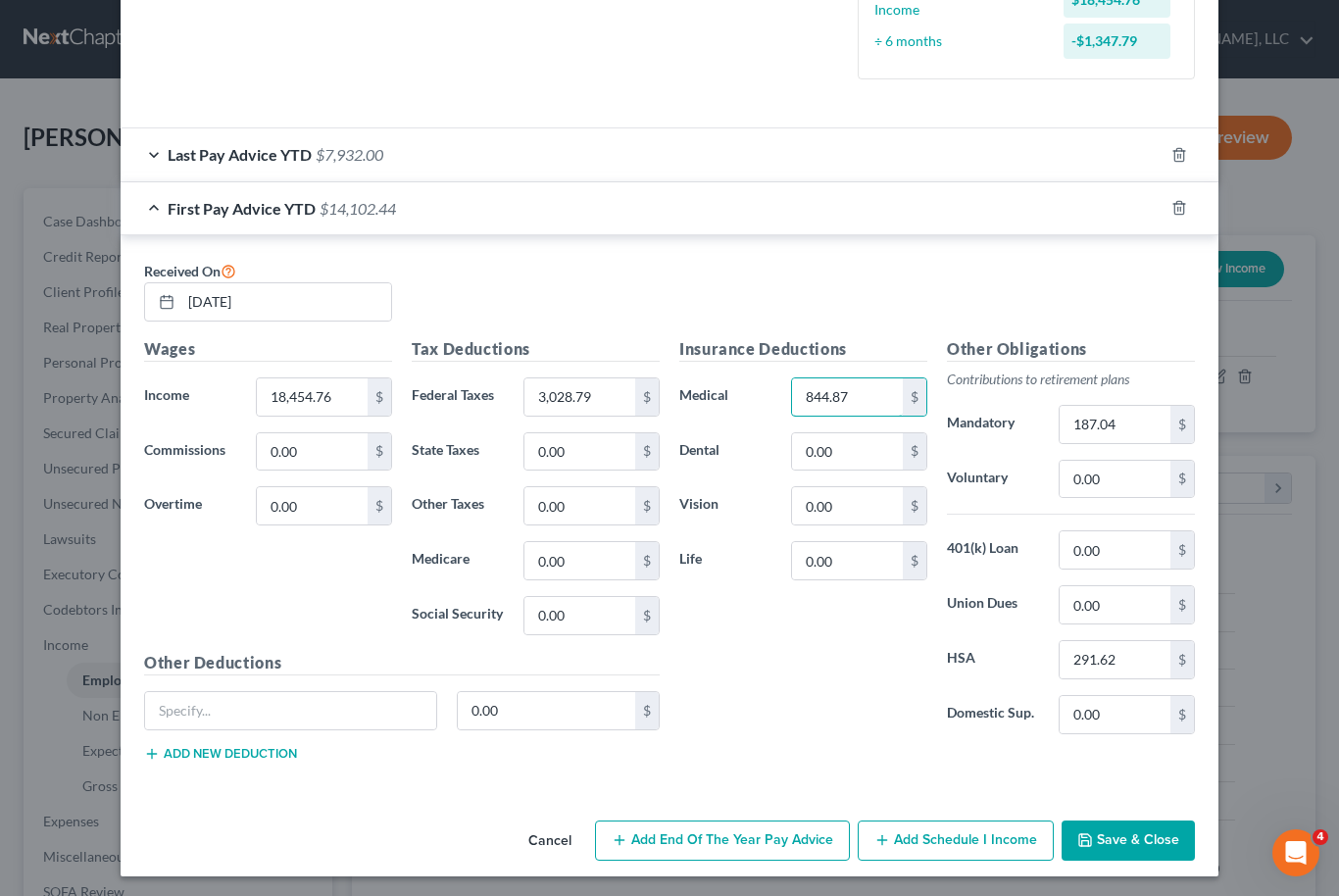
type input "844.87"
click at [1144, 836] on button "Save & Close" at bounding box center [1127, 842] width 133 height 41
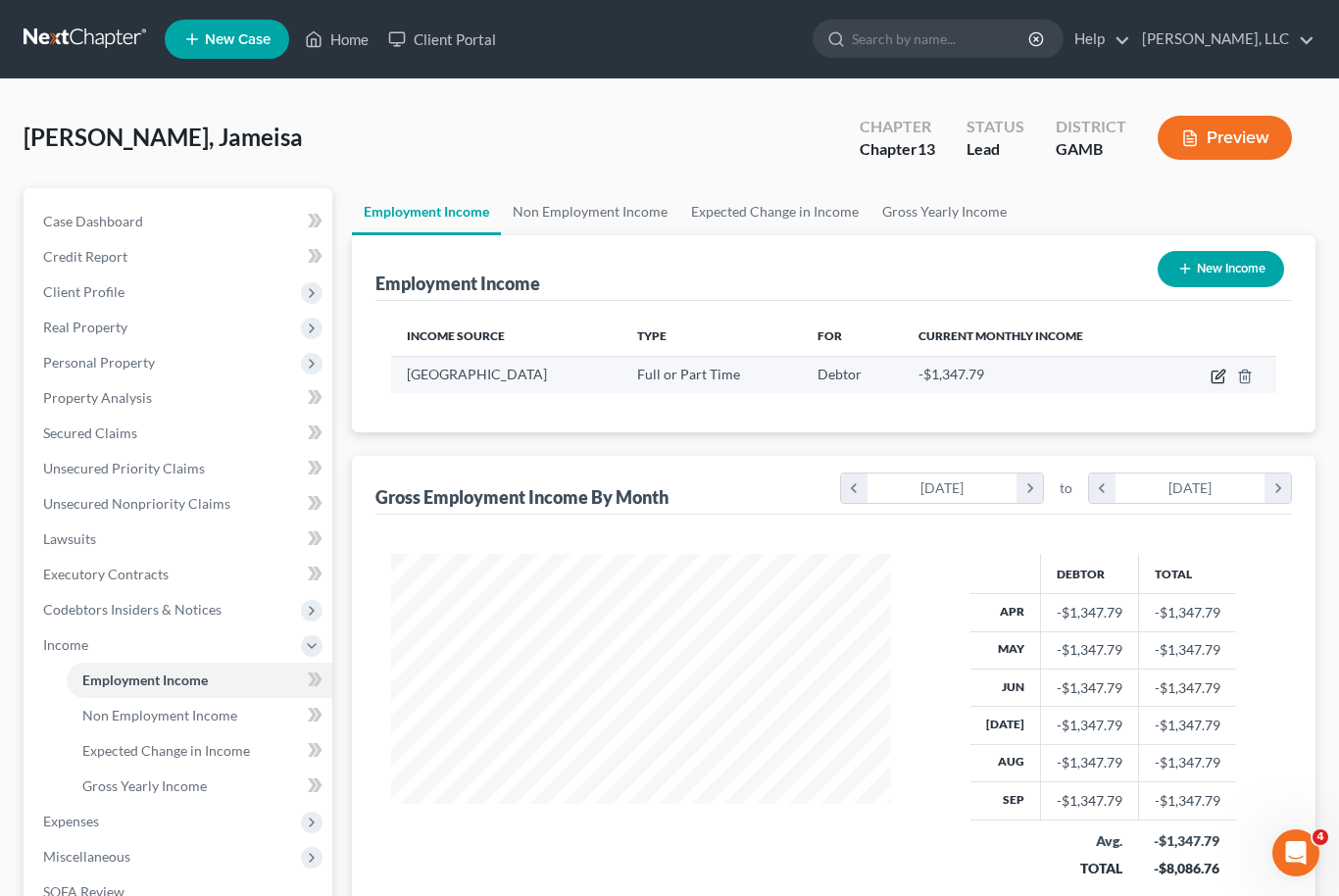
click at [1212, 382] on icon "button" at bounding box center [1219, 376] width 16 height 16
select select "0"
select select "10"
select select "1"
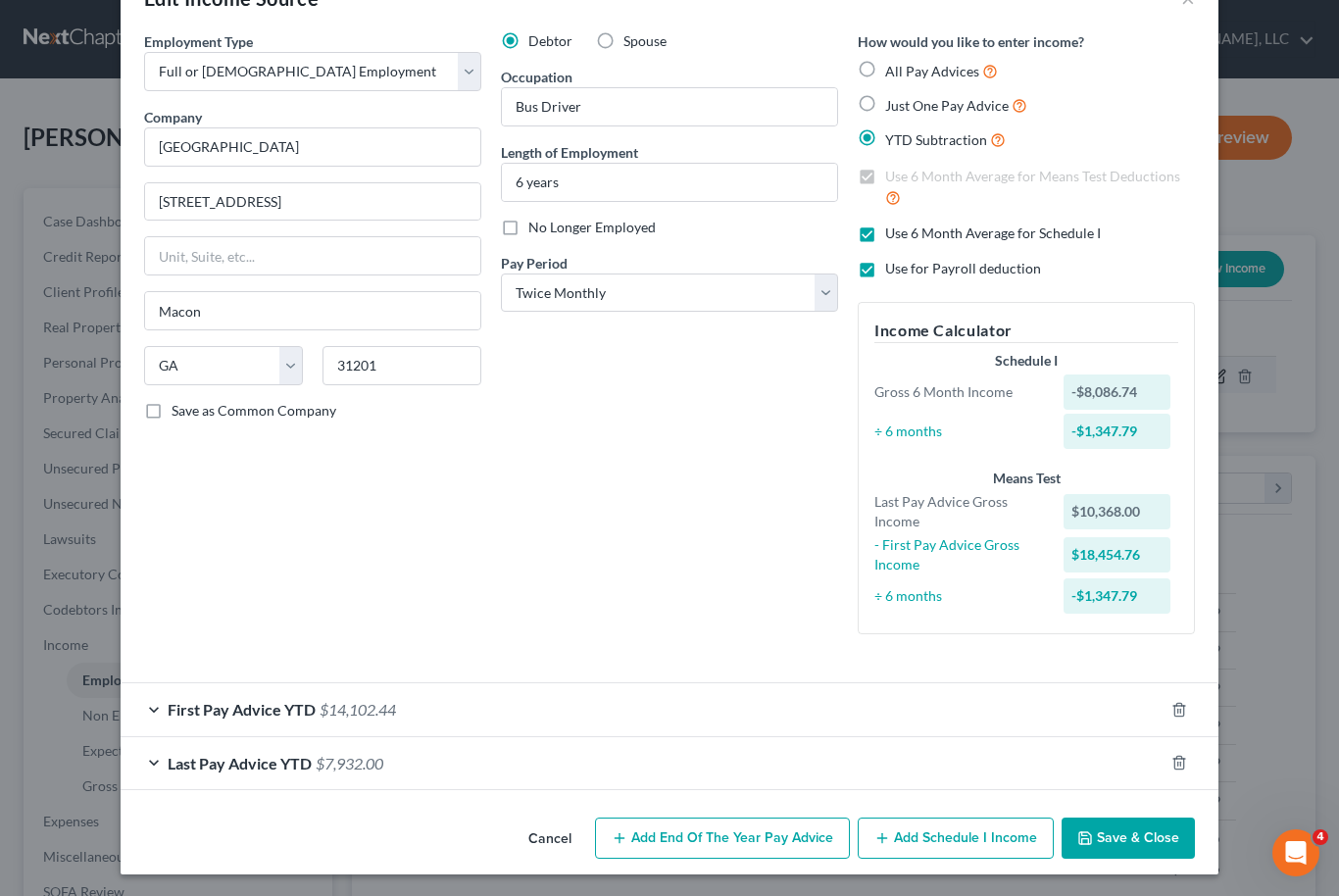
scroll to position [57, 0]
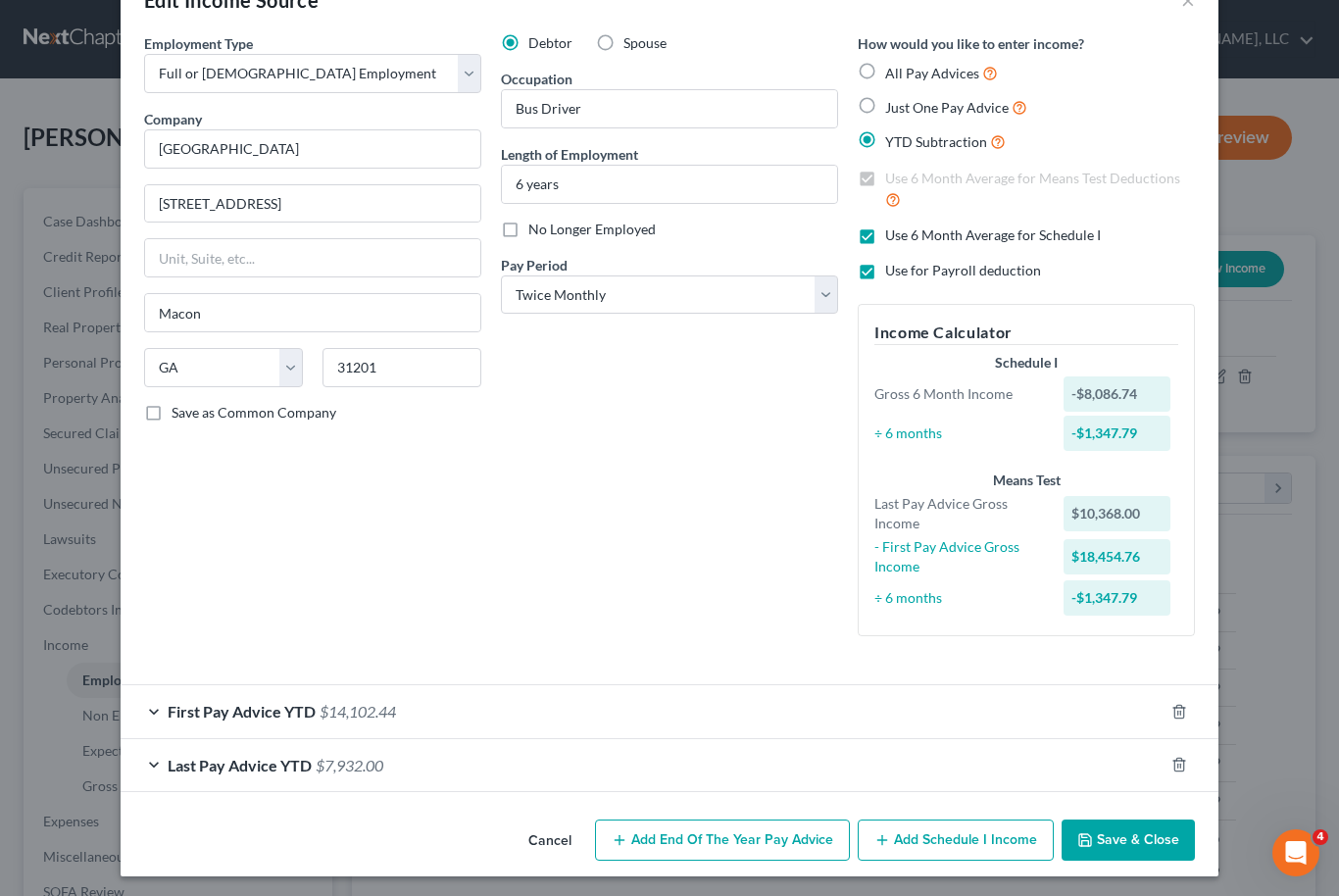
click at [581, 710] on div "First Pay Advice YTD $14,102.44" at bounding box center [642, 711] width 1044 height 52
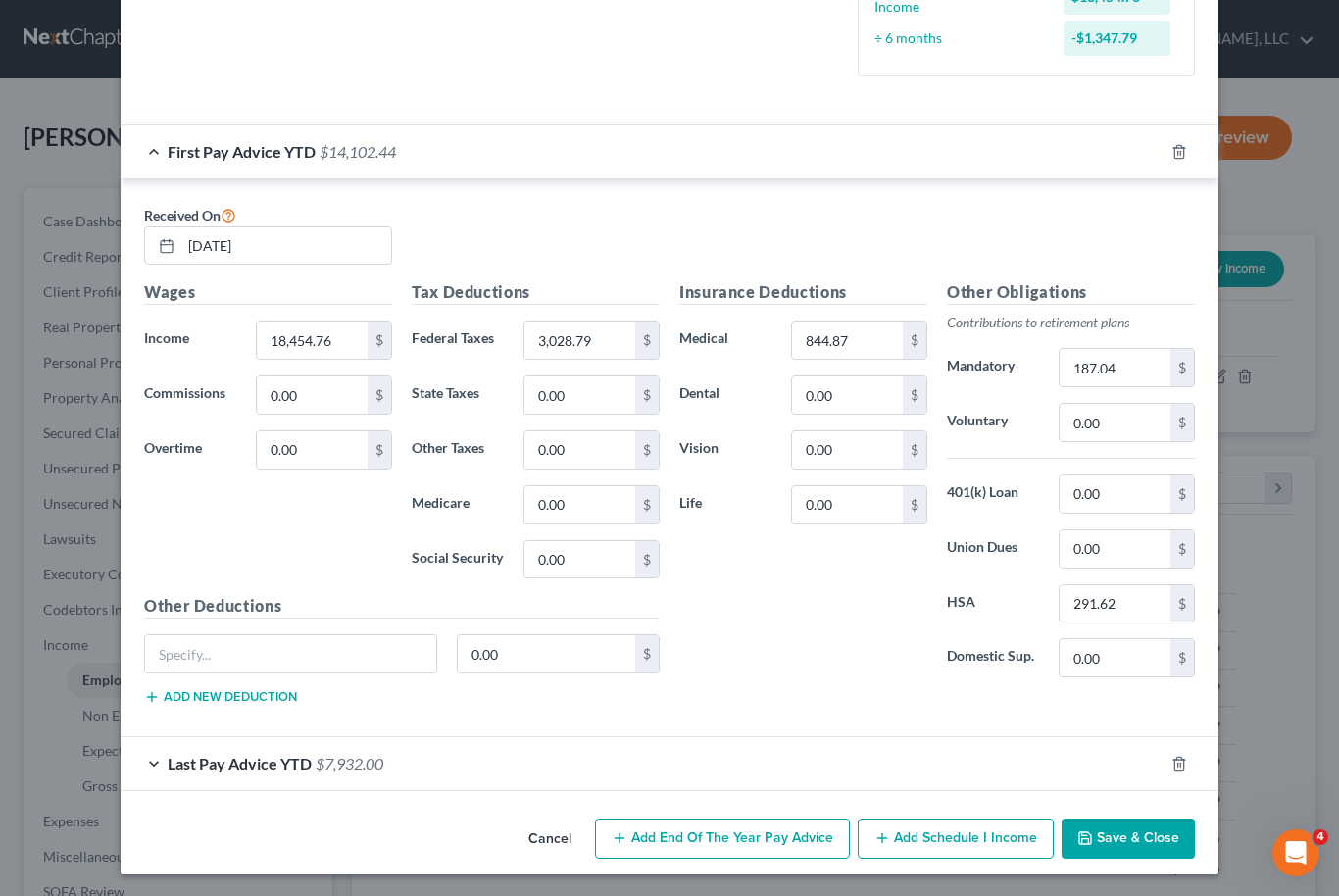
scroll to position [614, 0]
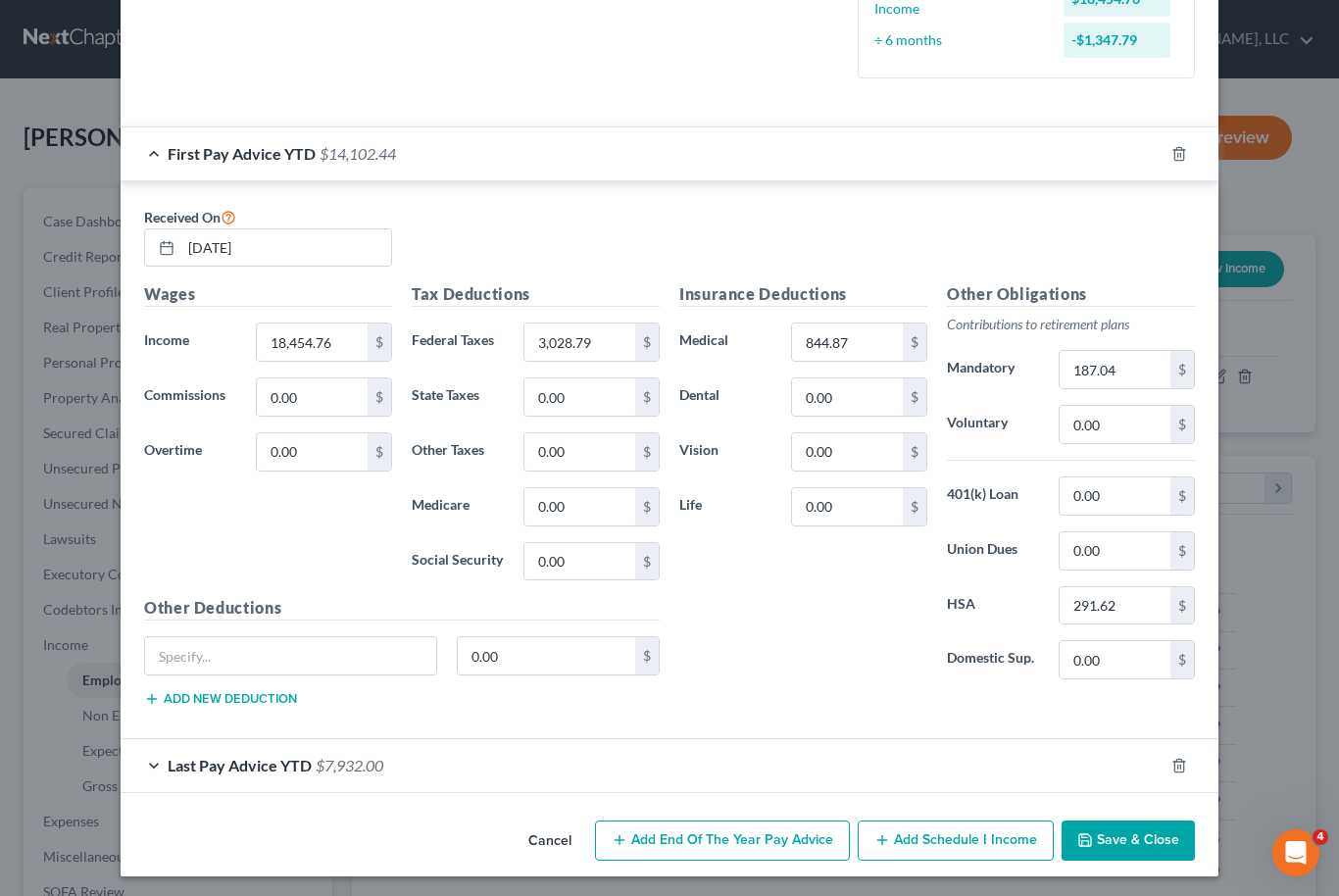
click at [503, 780] on div "Last Pay Advice YTD $7,932.00" at bounding box center [642, 765] width 1044 height 52
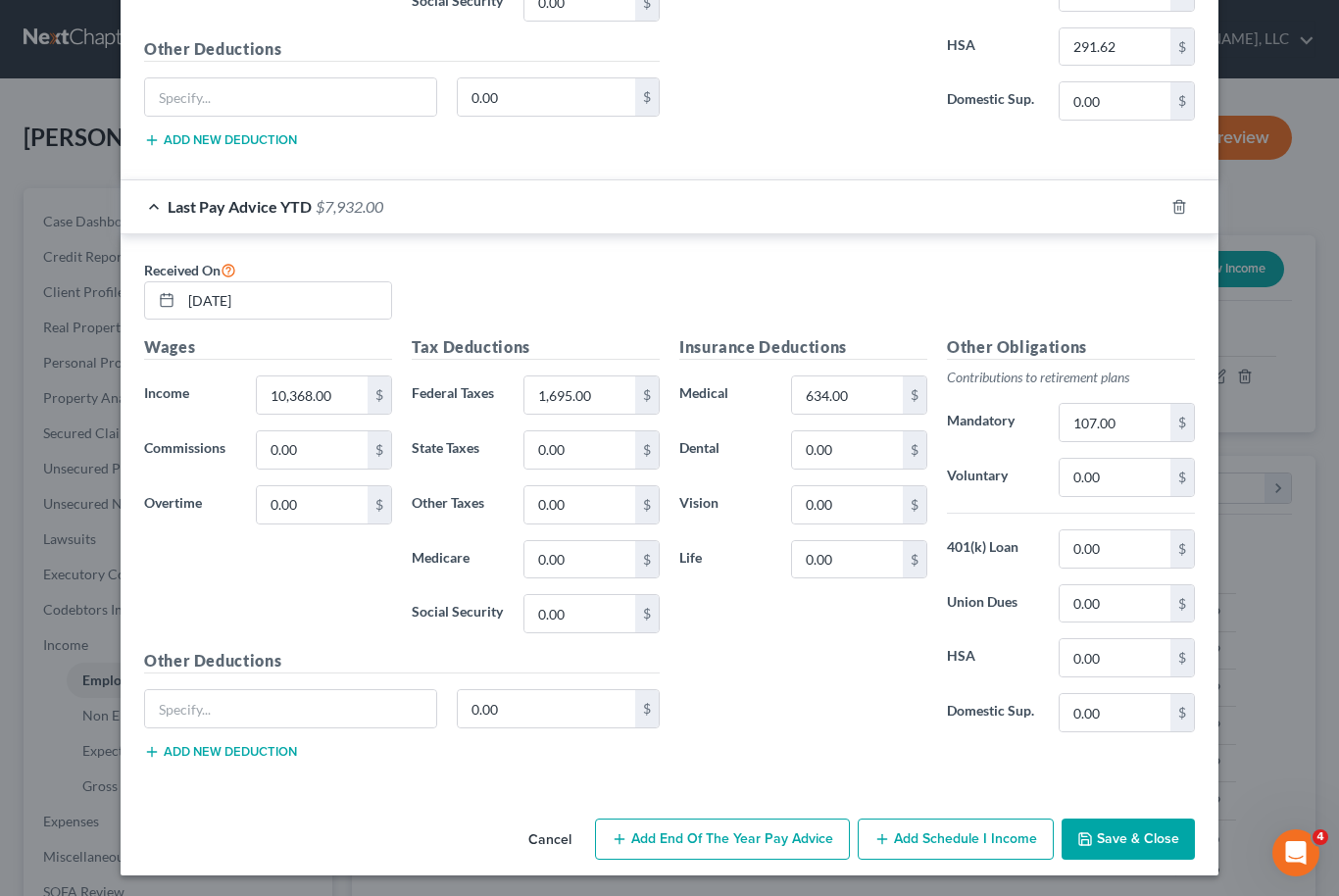
scroll to position [1173, 0]
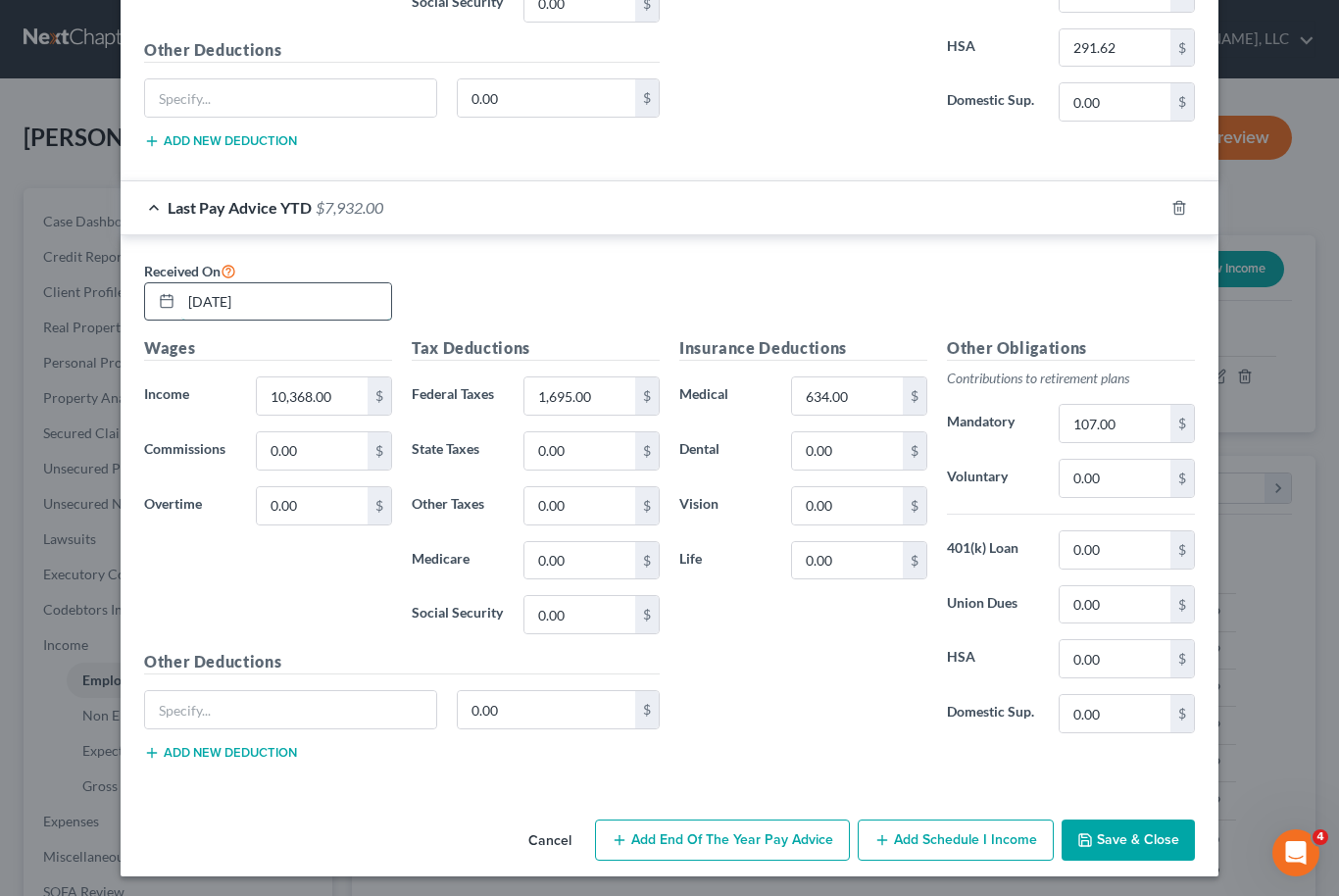
click at [320, 300] on input "02/28/2025" at bounding box center [286, 302] width 210 height 37
type input "0"
type input "9/30/2025"
click at [317, 410] on input "10,368.00" at bounding box center [312, 396] width 111 height 37
click at [297, 399] on input "text" at bounding box center [312, 396] width 111 height 37
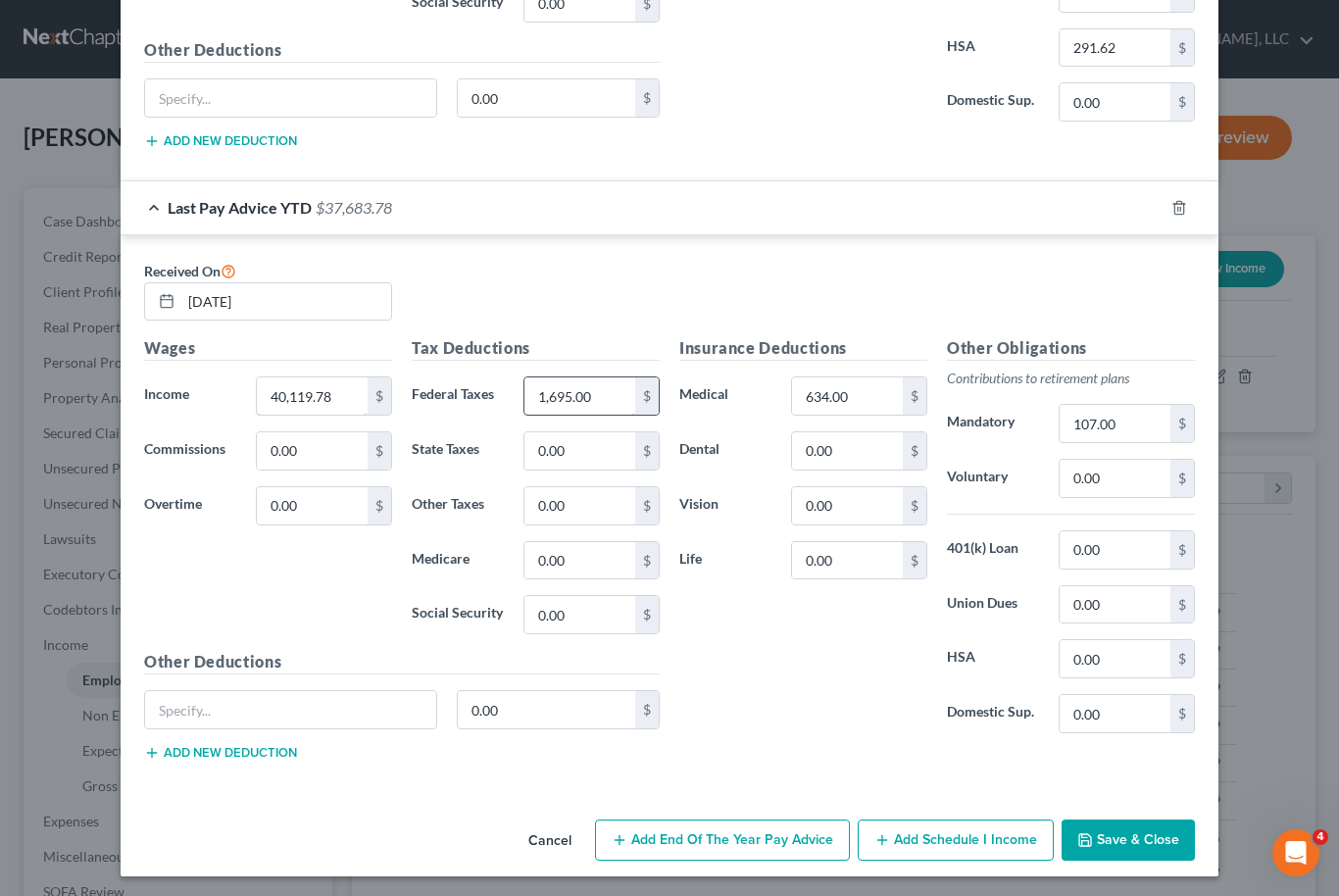
type input "40,119.78"
click at [567, 402] on input "1,695.00" at bounding box center [580, 396] width 111 height 37
type input "5,990.27"
click at [1089, 436] on input "107.00" at bounding box center [1115, 423] width 111 height 37
type input "530.18"
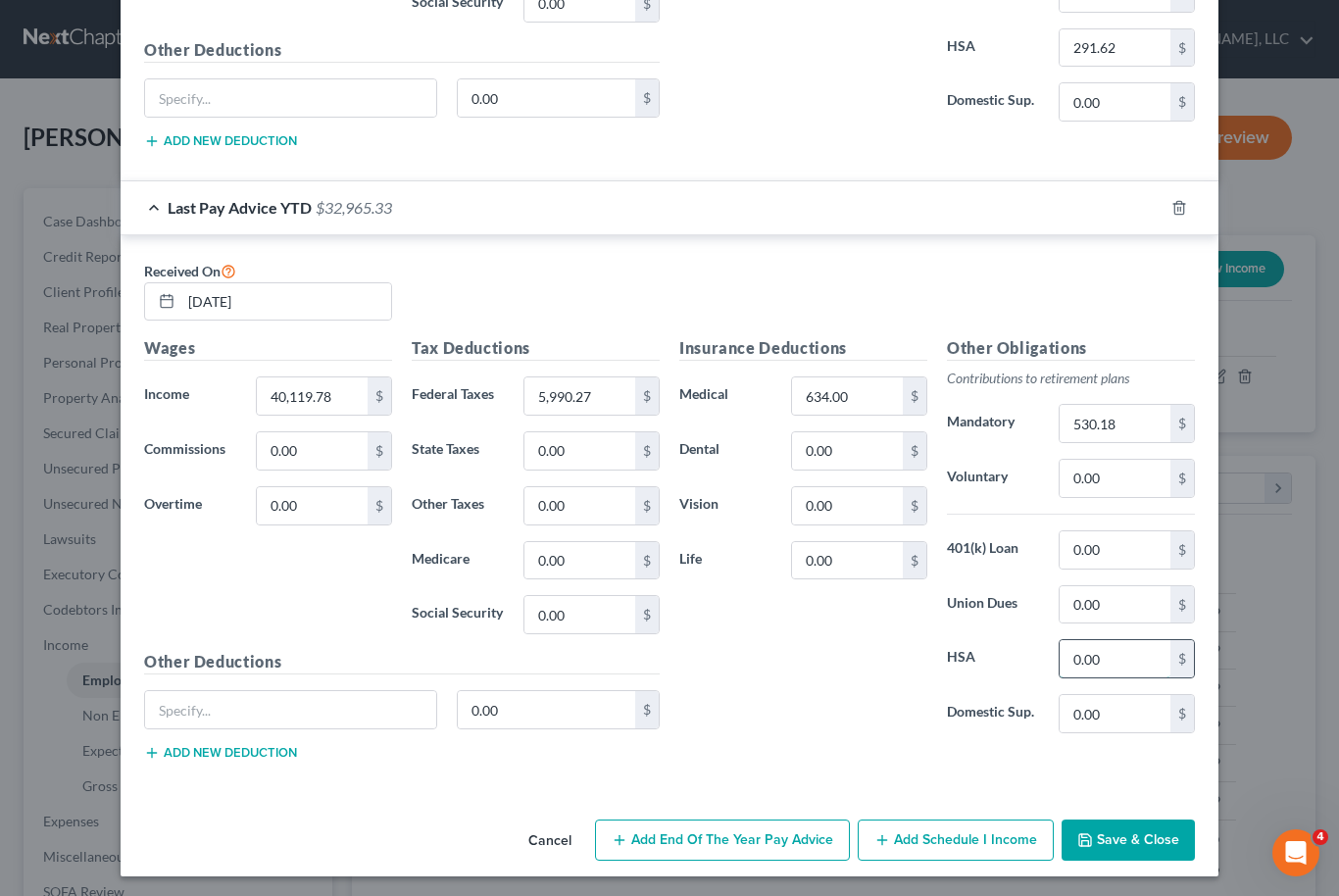
click at [1104, 670] on input "0.00" at bounding box center [1115, 659] width 111 height 37
type input "749.88"
click at [834, 406] on input "634.00" at bounding box center [848, 396] width 111 height 37
type input "2,155.38"
click at [1159, 826] on button "Save & Close" at bounding box center [1127, 841] width 133 height 41
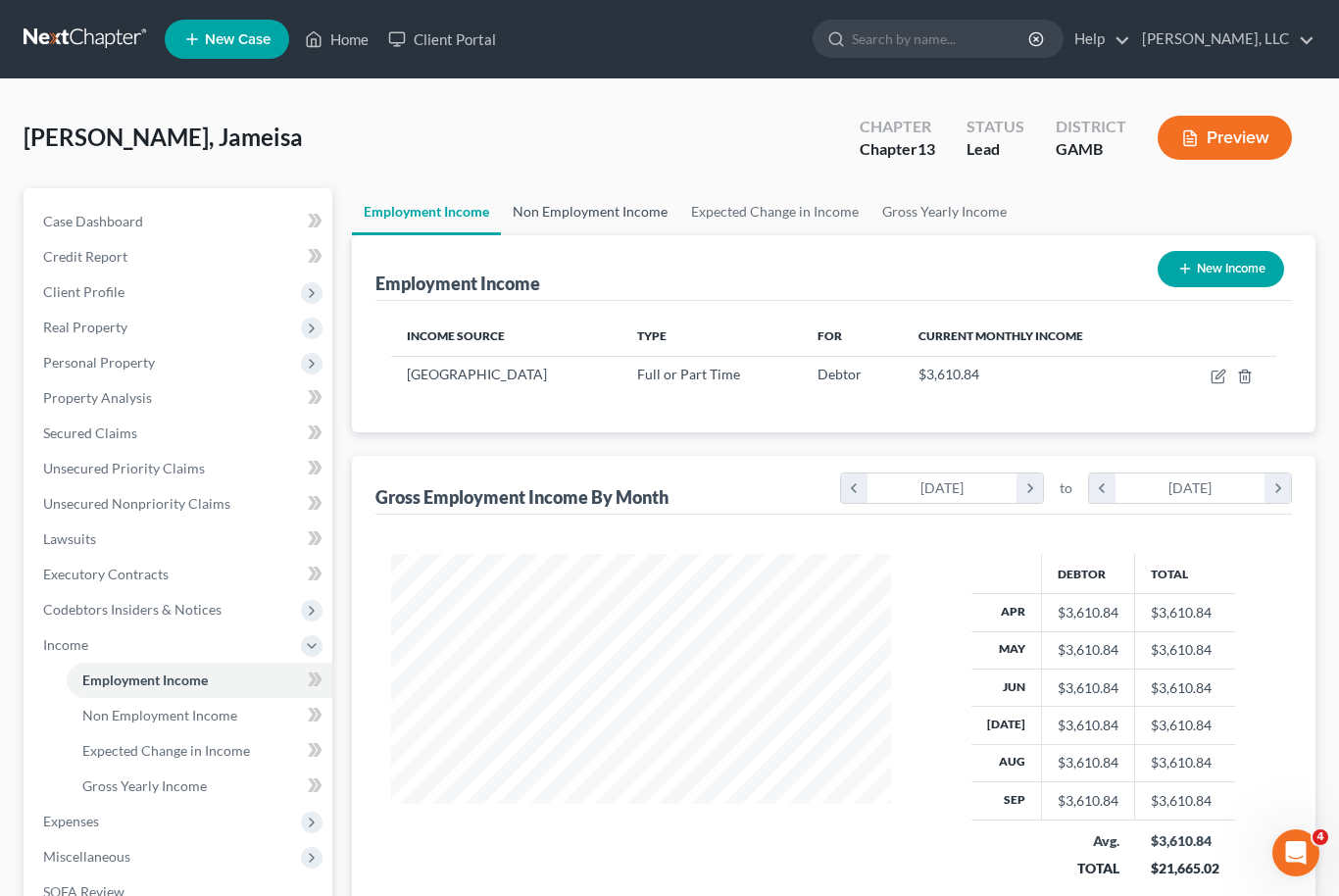
click at [616, 219] on link "Non Employment Income" at bounding box center [590, 212] width 178 height 47
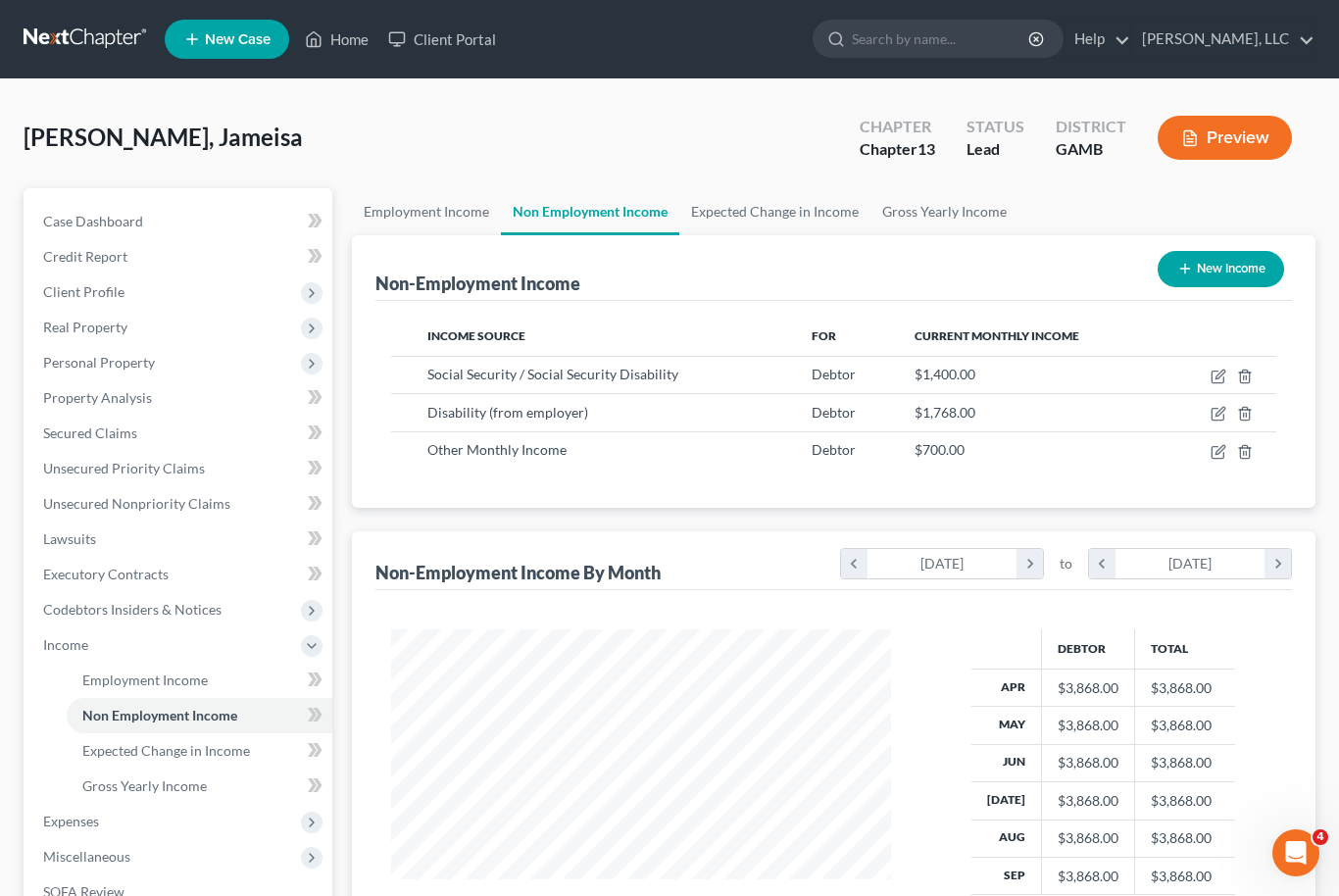
scroll to position [352, 541]
click at [1212, 416] on icon "button" at bounding box center [1218, 415] width 12 height 12
select select "1"
select select "3"
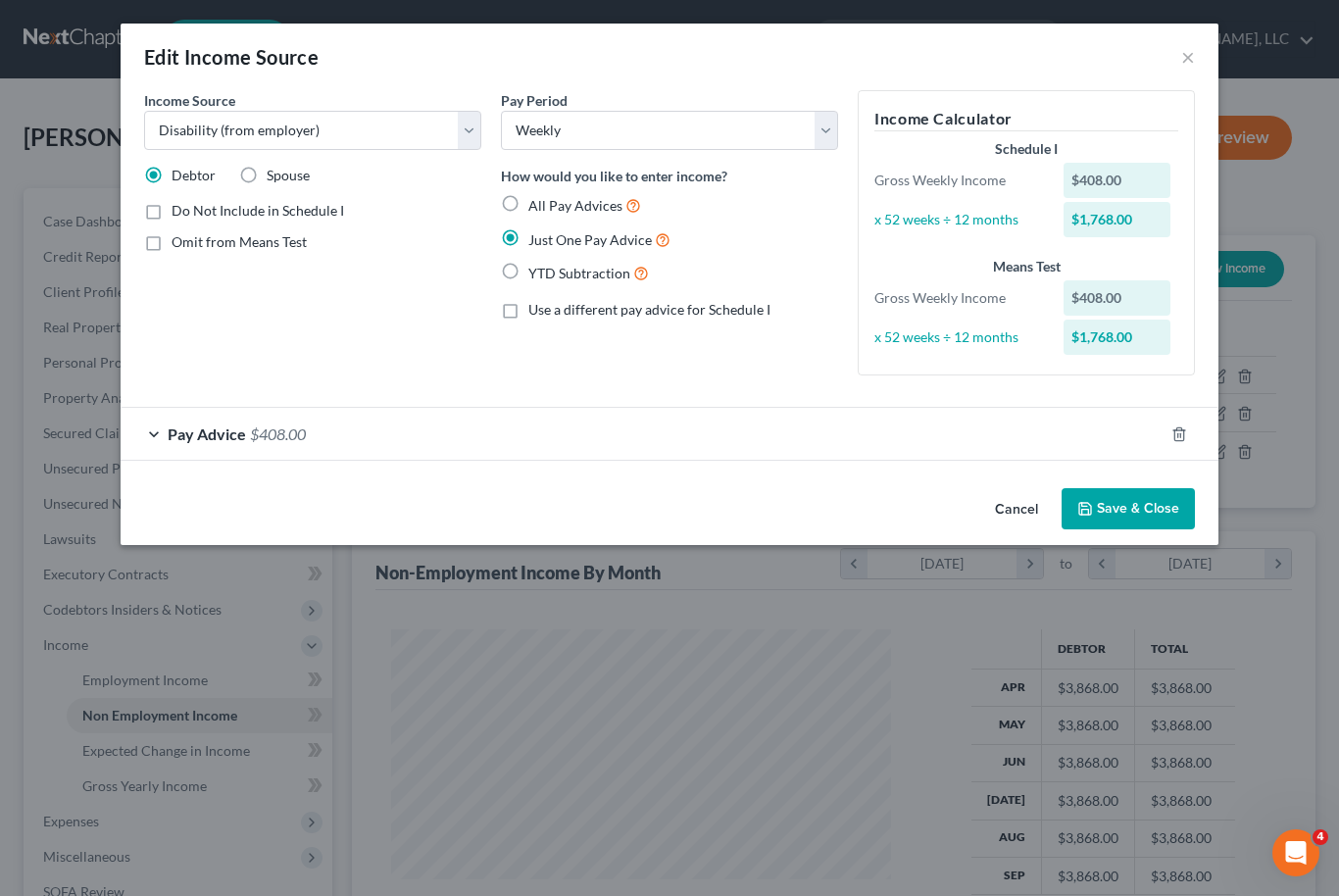
click at [1140, 510] on button "Save & Close" at bounding box center [1127, 509] width 133 height 41
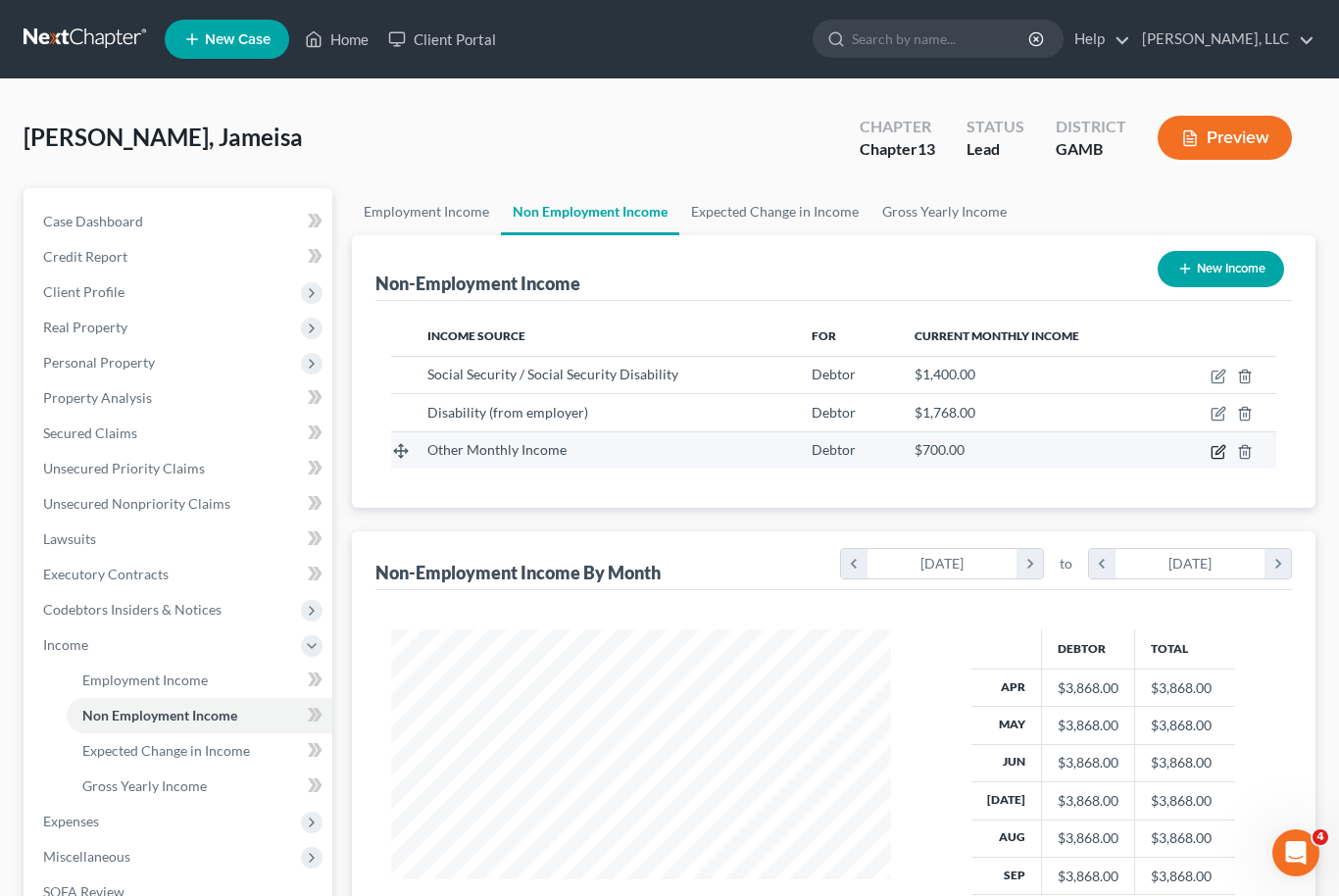
click at [1217, 451] on icon "button" at bounding box center [1220, 449] width 9 height 9
select select "13"
select select "0"
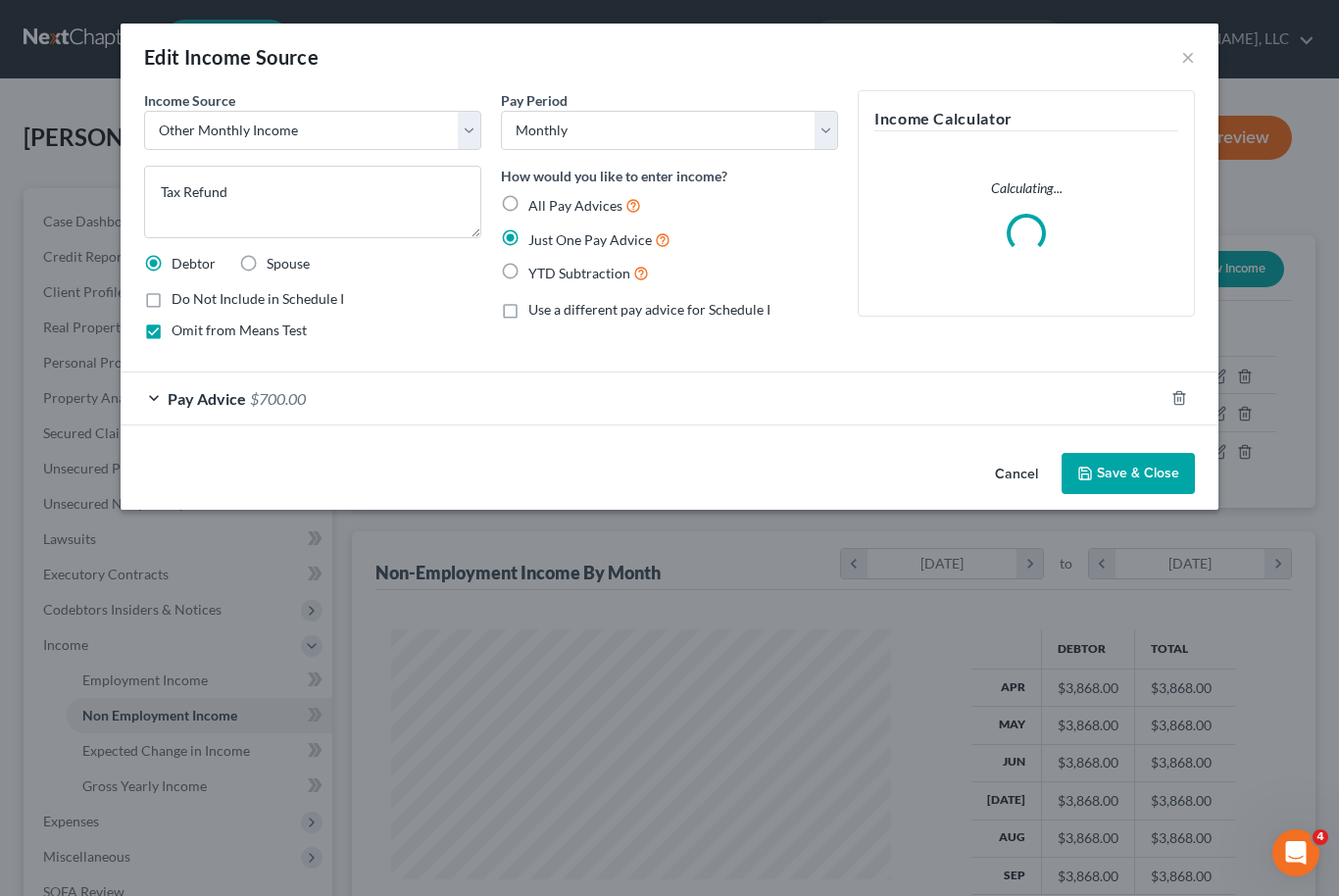
click at [1174, 483] on button "Save & Close" at bounding box center [1127, 474] width 133 height 41
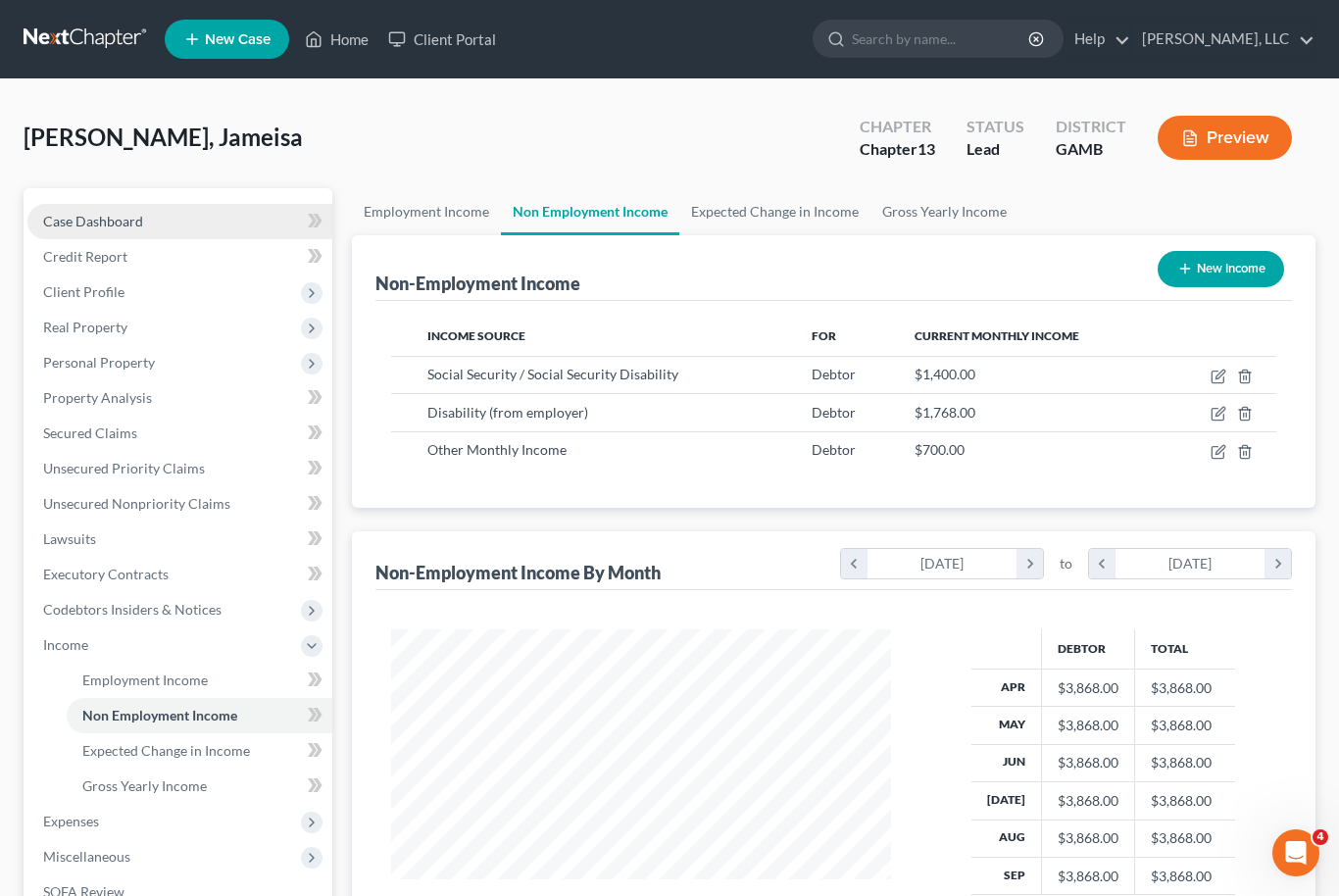
click at [145, 212] on link "Case Dashboard" at bounding box center [180, 222] width 305 height 35
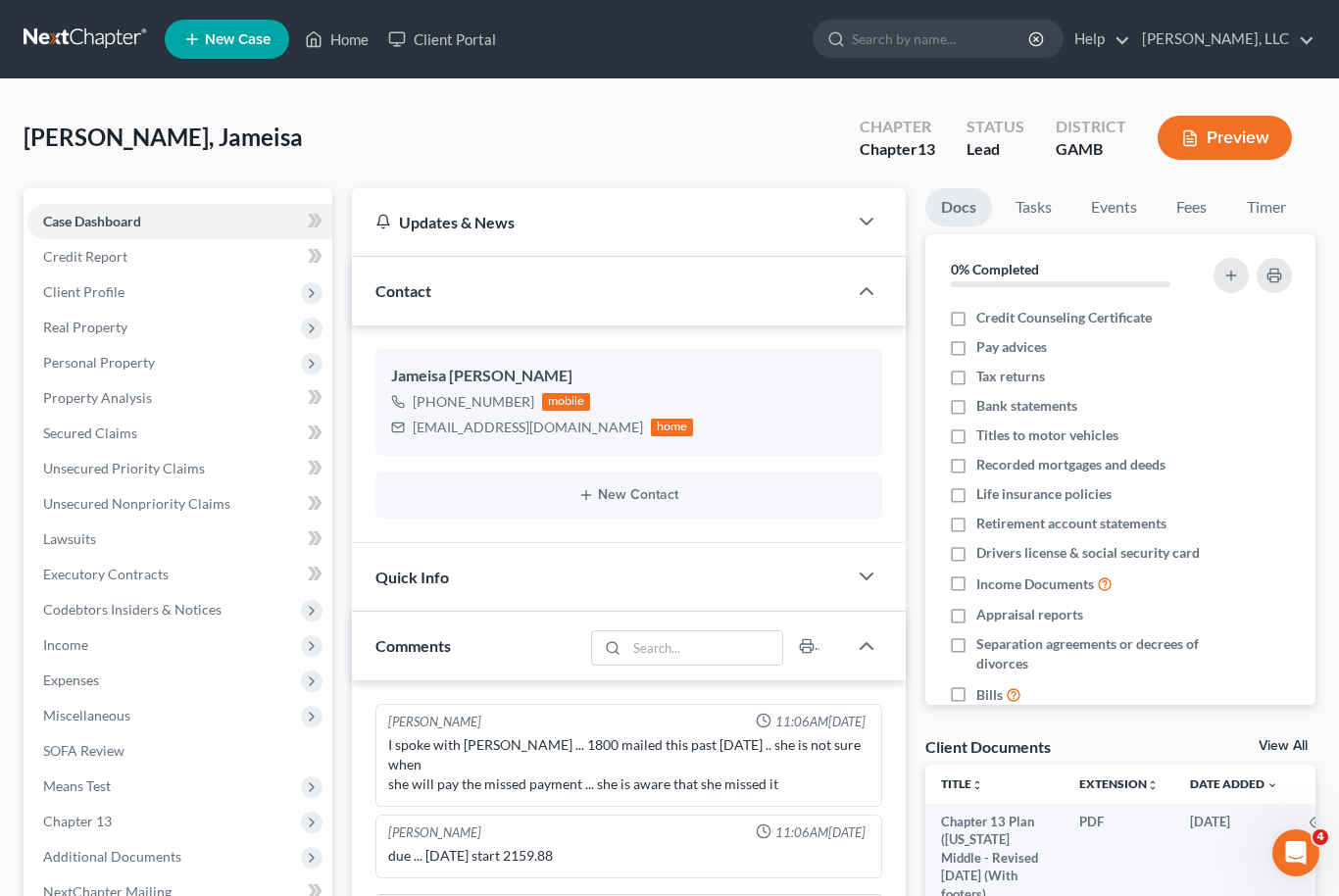
click at [1297, 745] on link "View All" at bounding box center [1284, 746] width 49 height 14
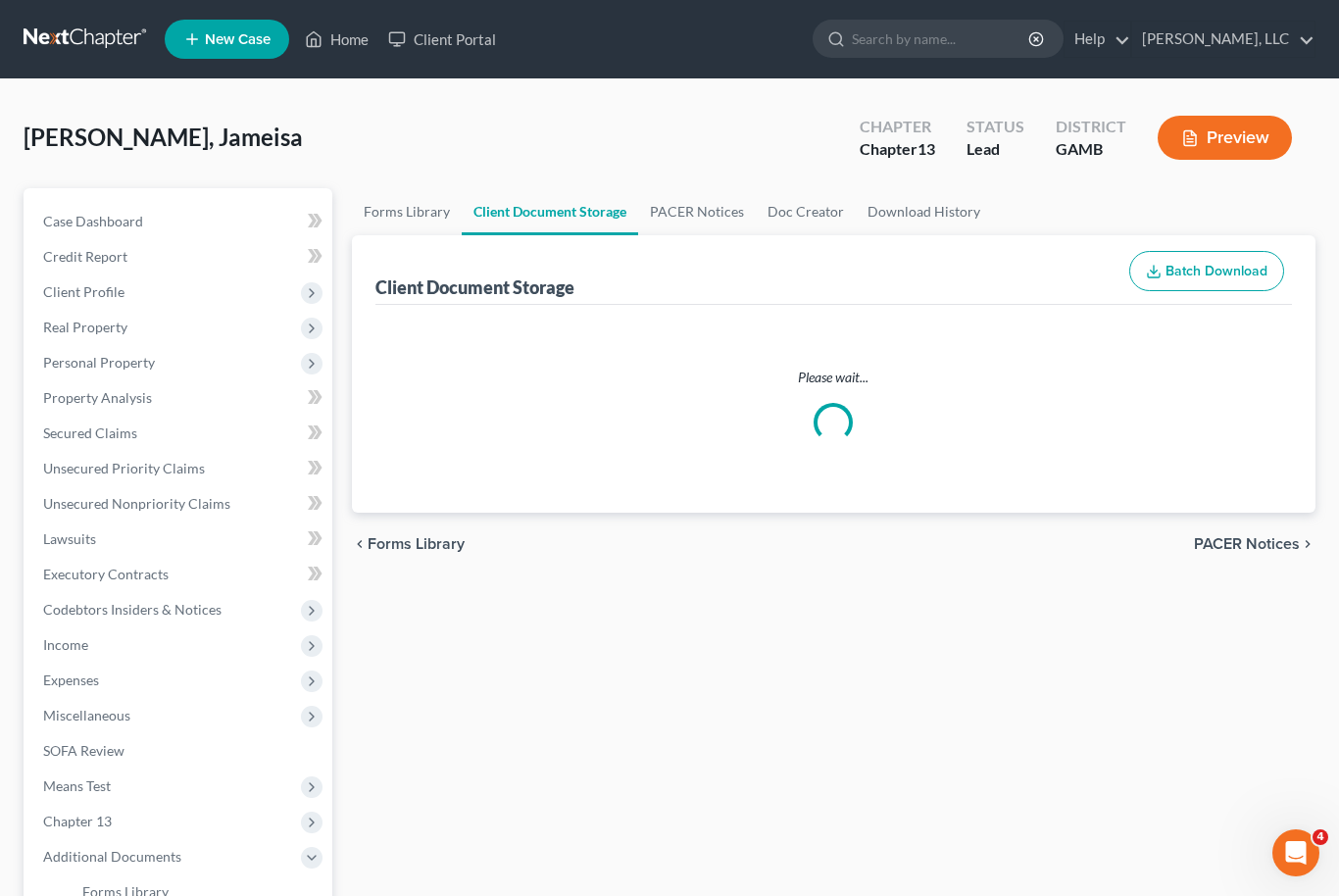
select select "12"
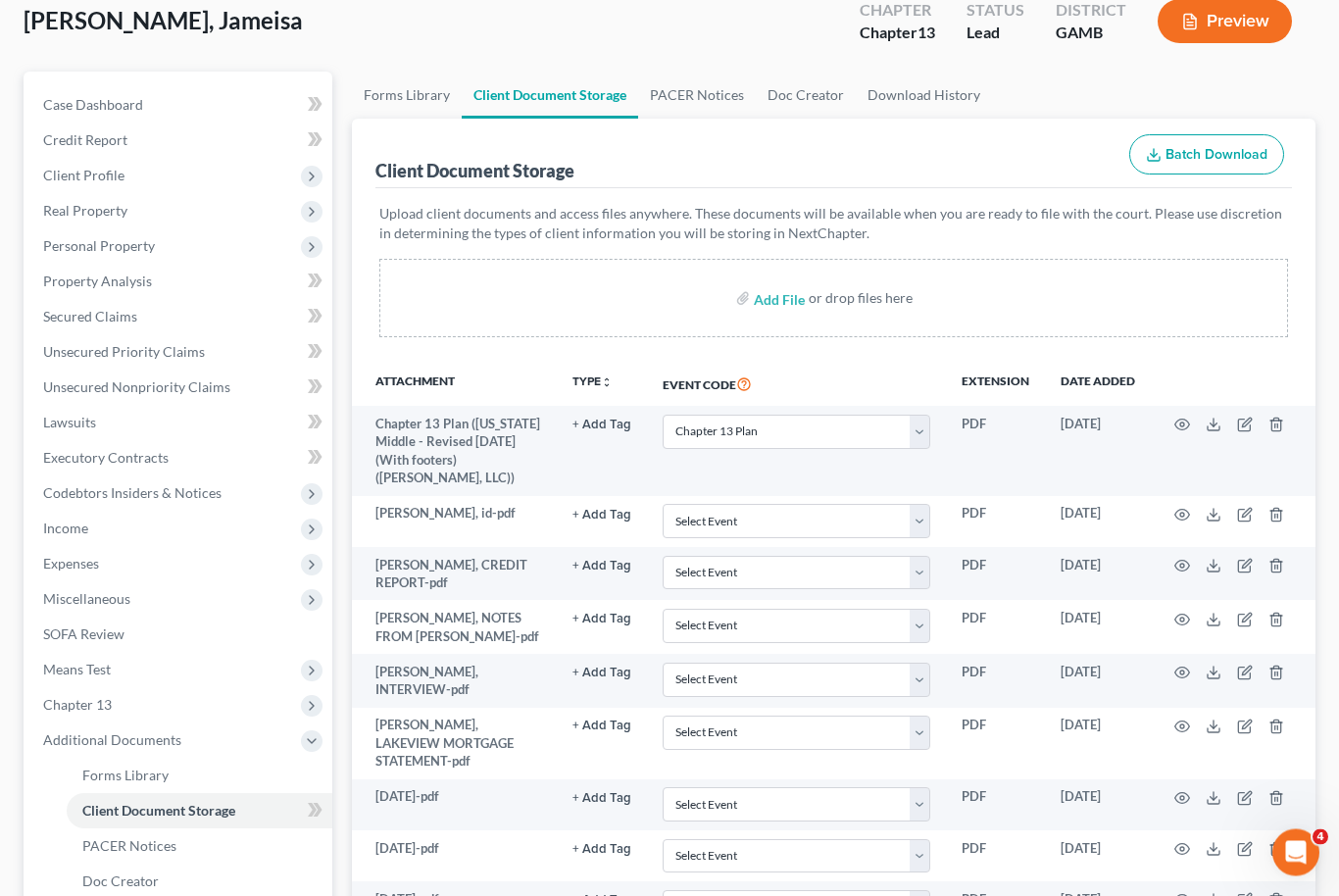
scroll to position [117, 0]
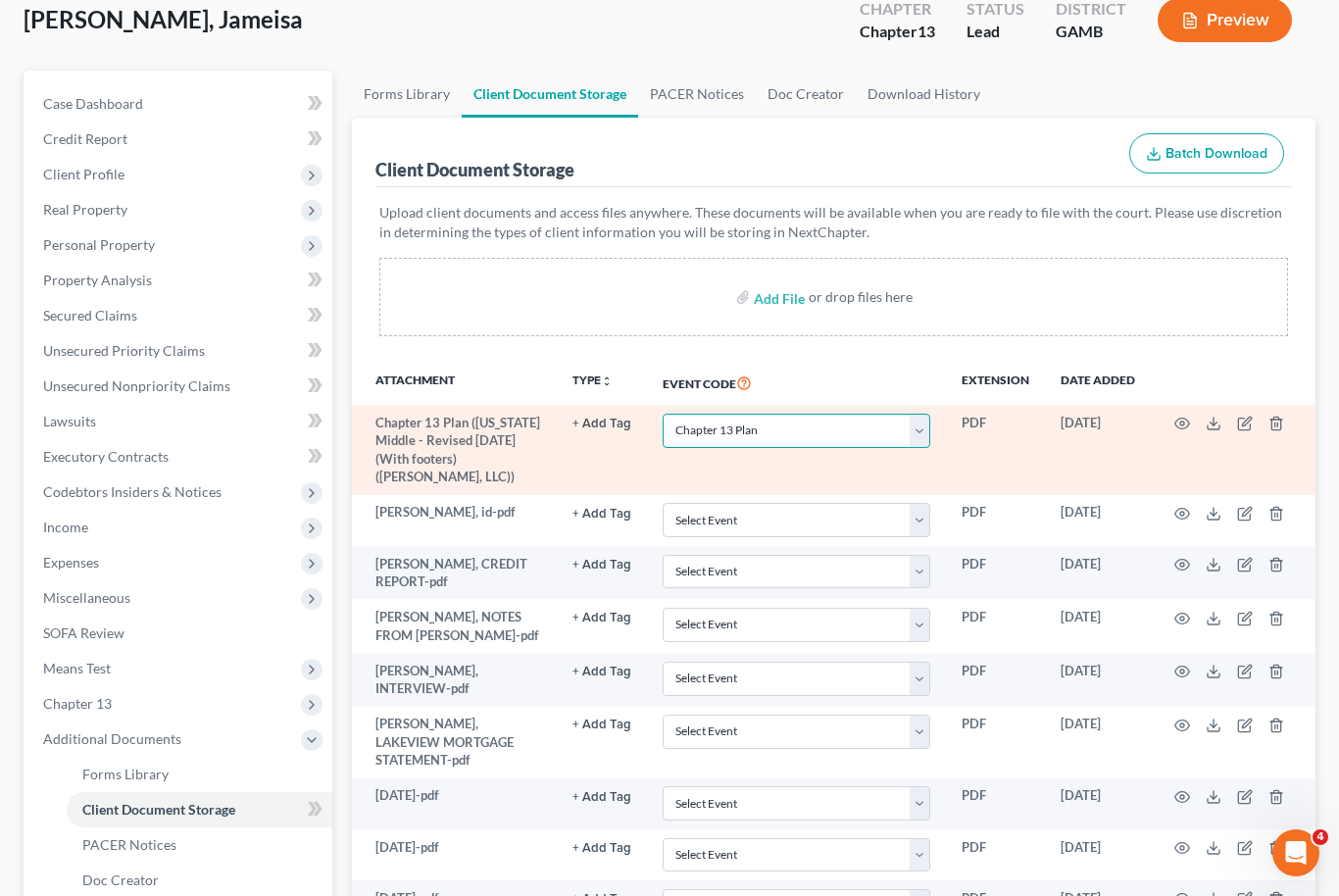
click at [921, 438] on select "Select Event 20 Largest Unsecured Creditors Amended Petition Attachment to Volu…" at bounding box center [797, 430] width 268 height 34
select select
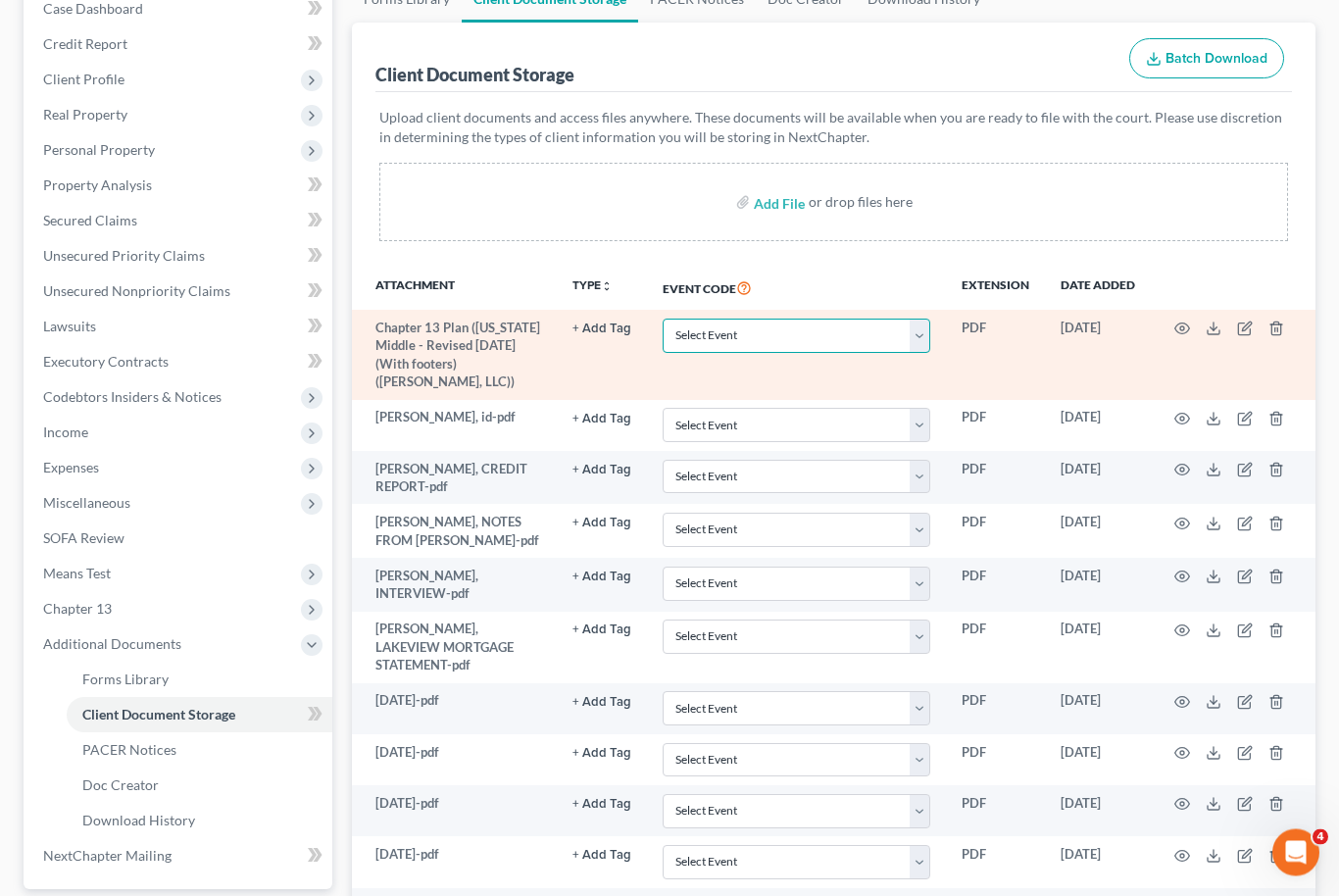
scroll to position [213, 0]
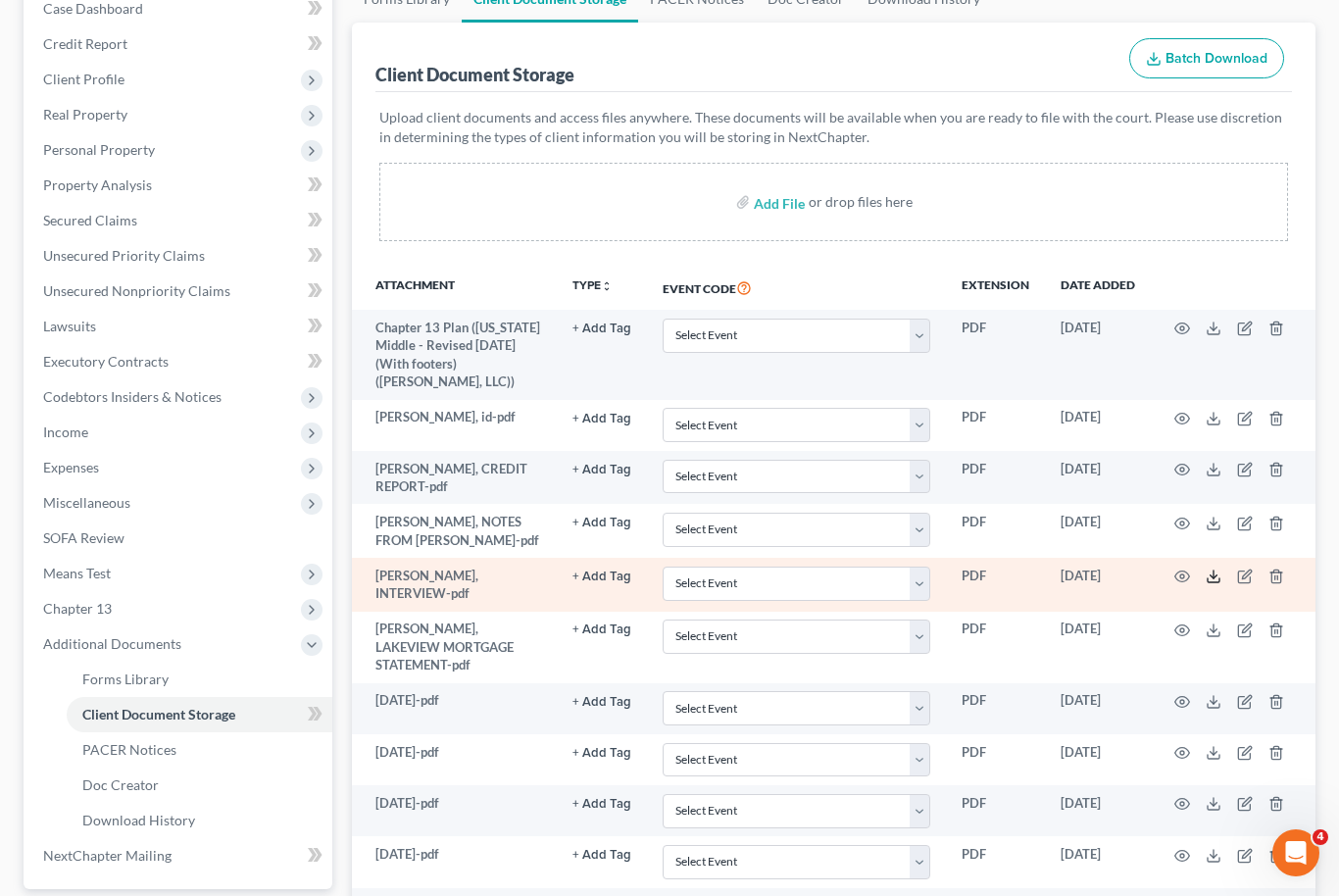
click at [1213, 575] on icon at bounding box center [1214, 577] width 16 height 16
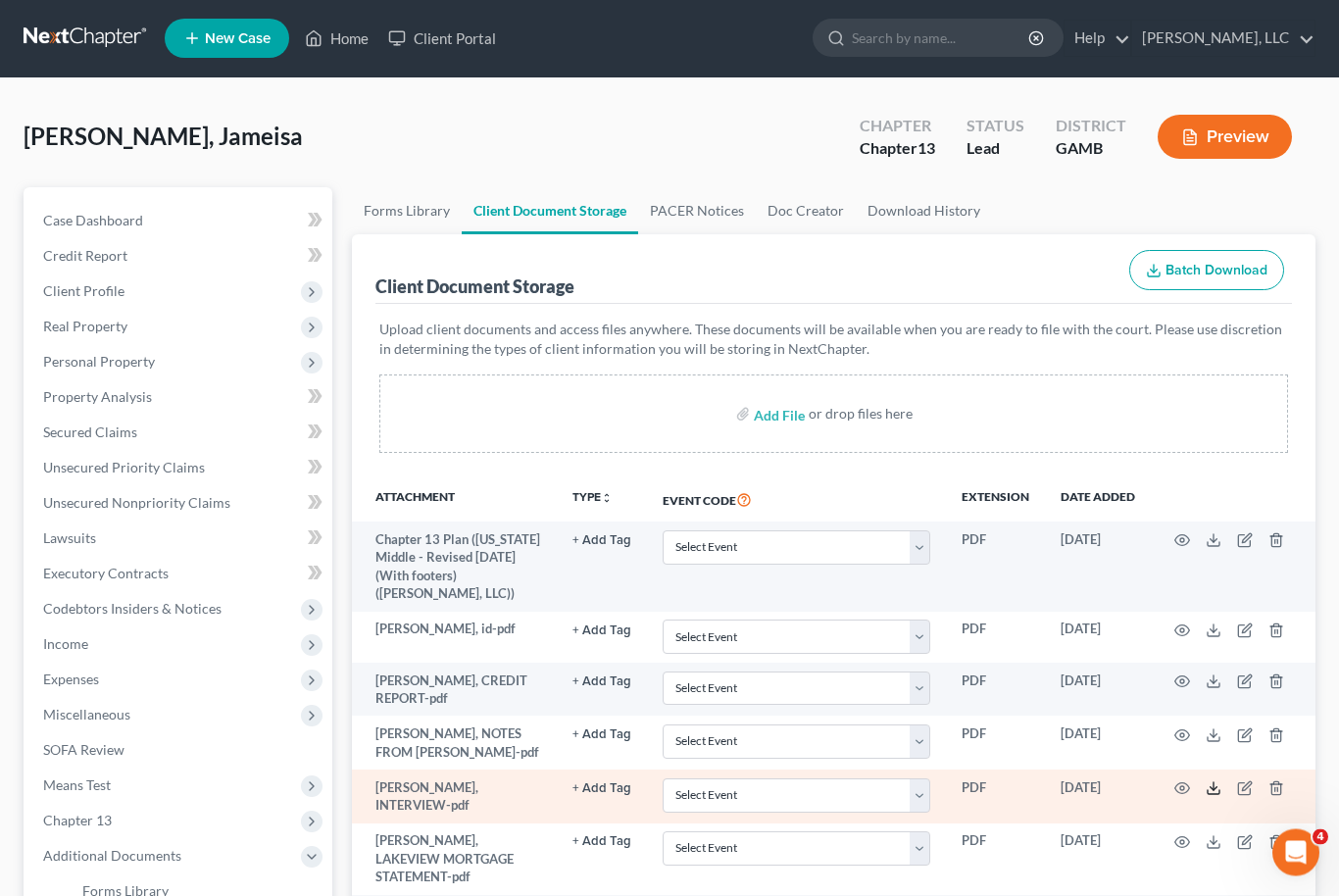
scroll to position [0, 0]
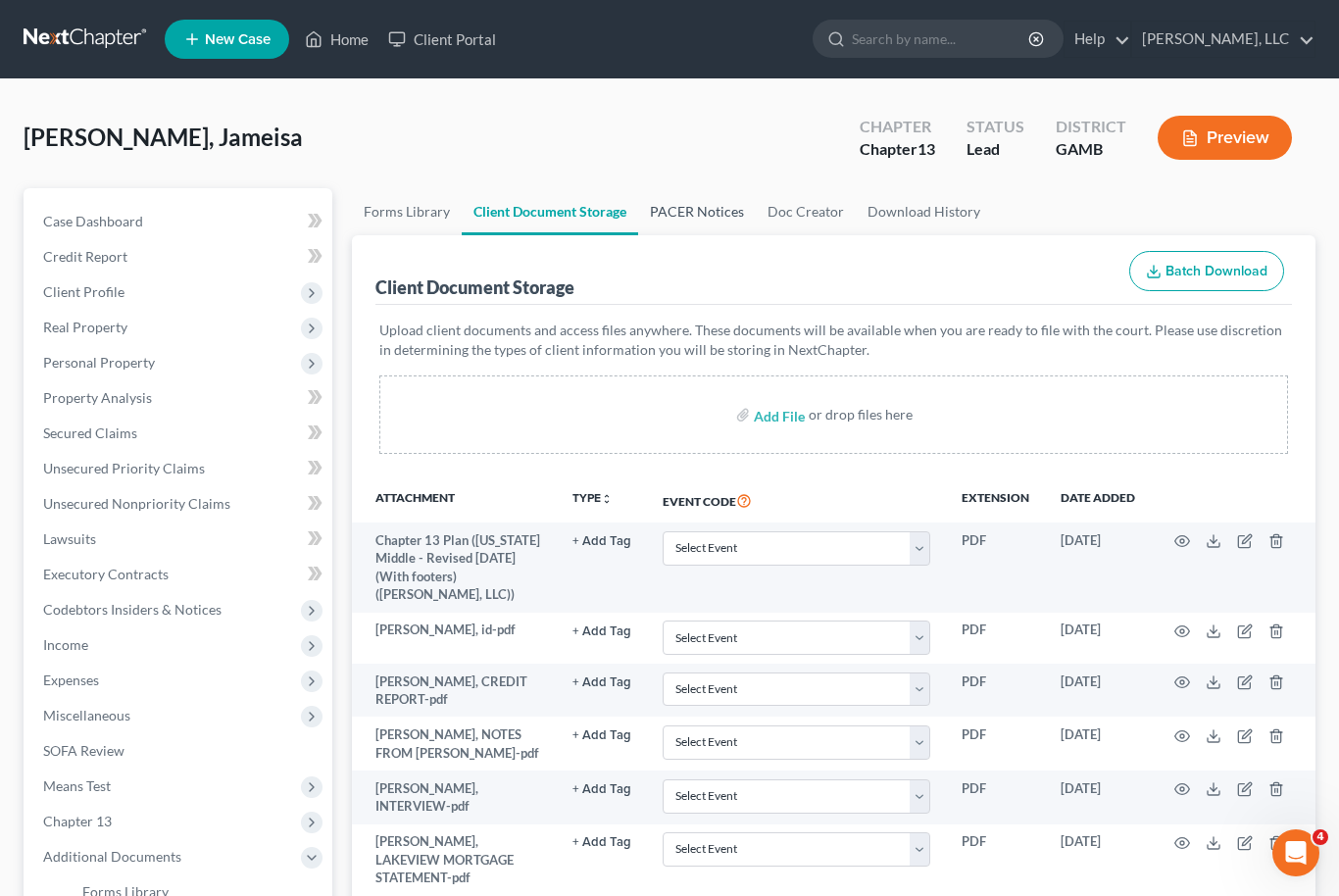
click at [708, 205] on link "PACER Notices" at bounding box center [696, 212] width 117 height 47
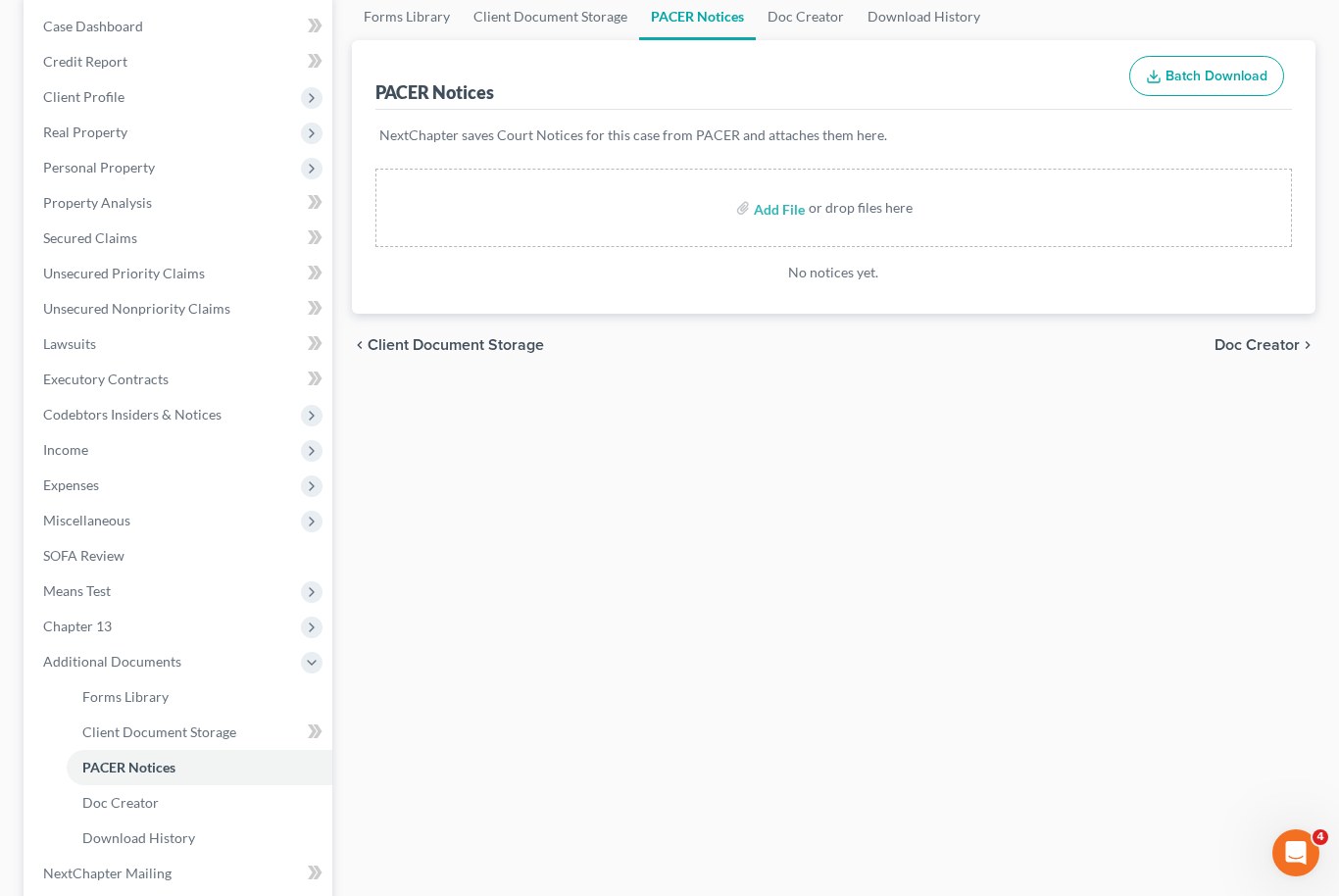
scroll to position [194, 0]
click at [162, 486] on span "Expenses" at bounding box center [180, 486] width 305 height 35
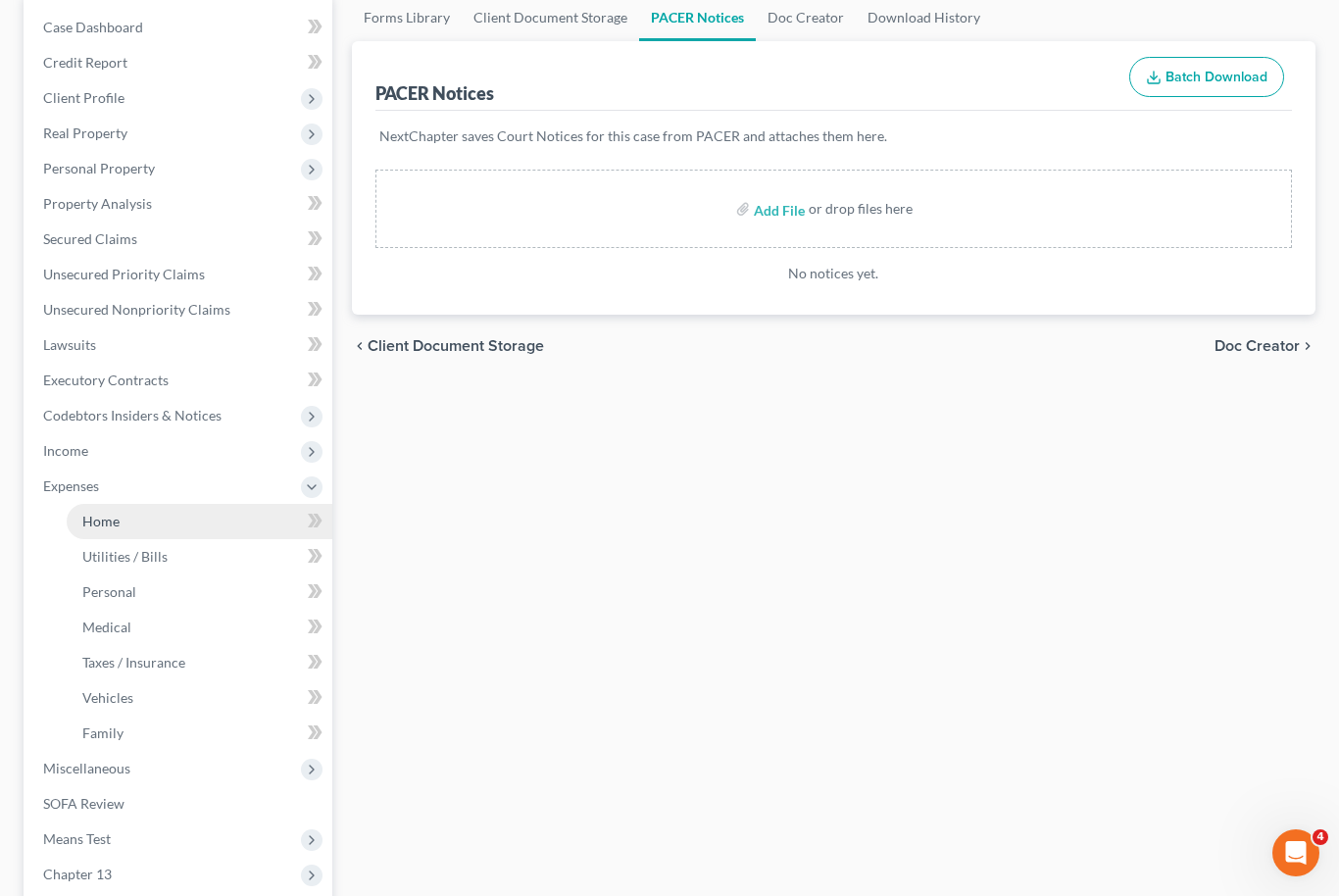
click at [211, 527] on link "Home" at bounding box center [200, 522] width 266 height 35
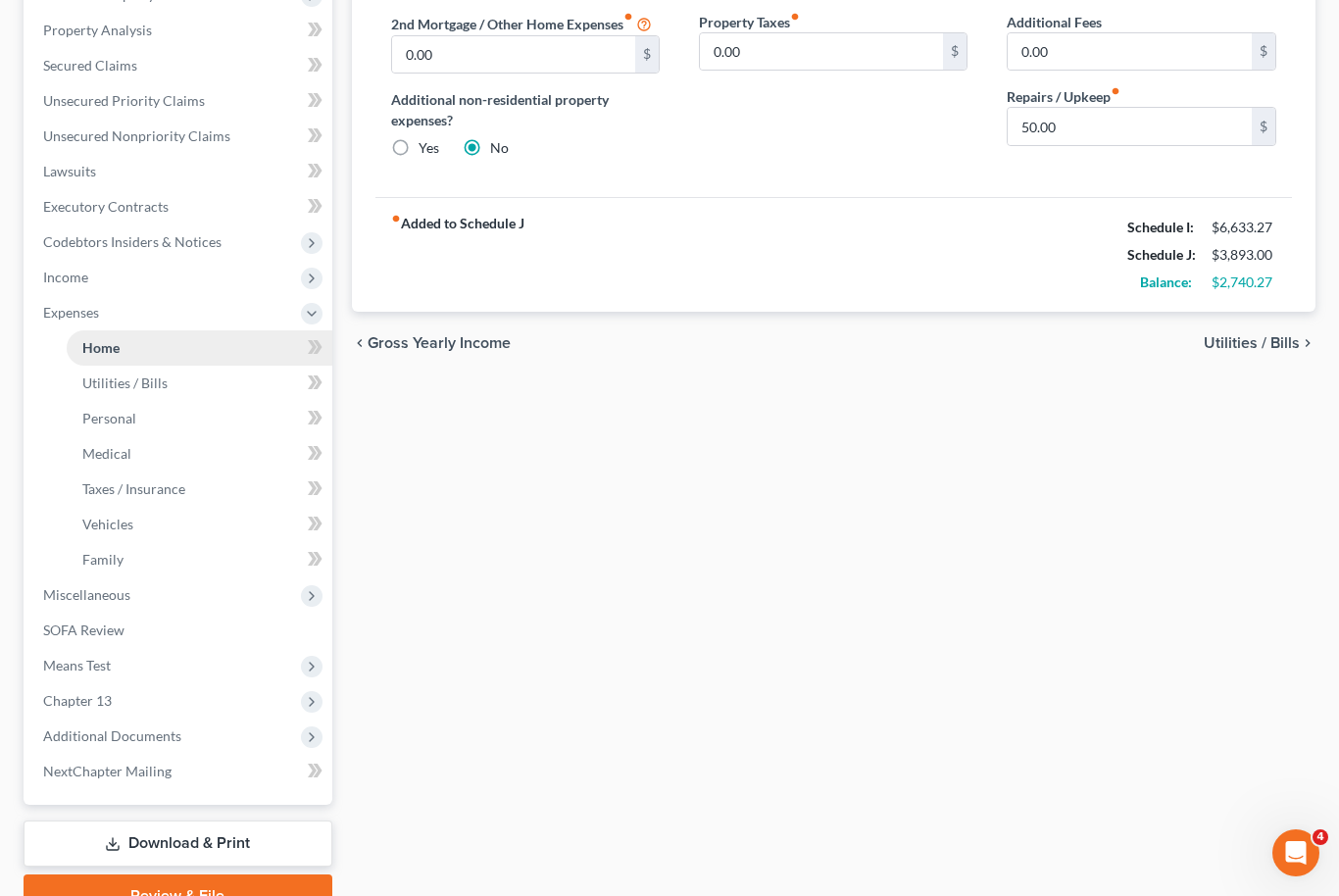
scroll to position [398, 0]
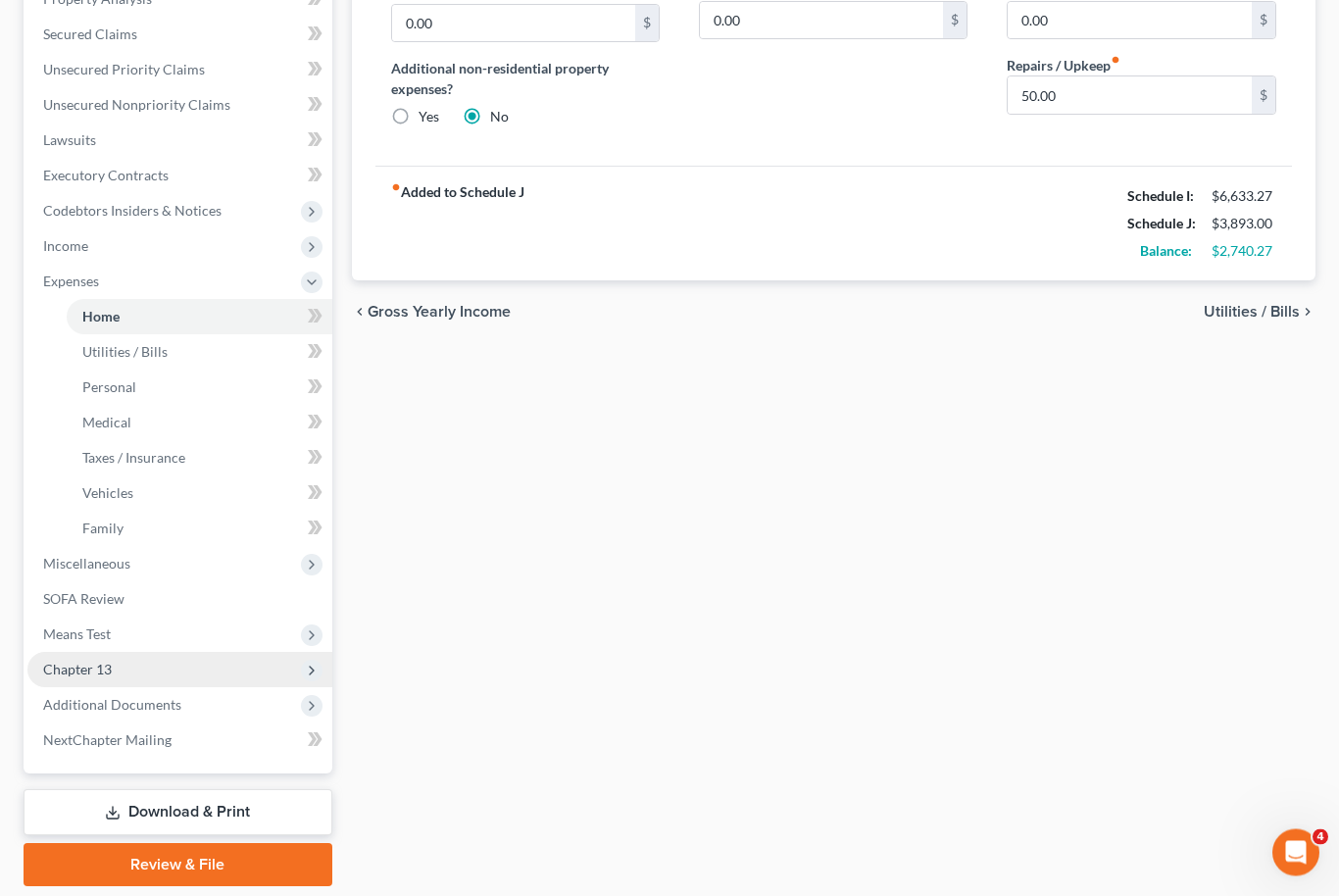
click at [170, 671] on span "Chapter 13" at bounding box center [180, 671] width 305 height 35
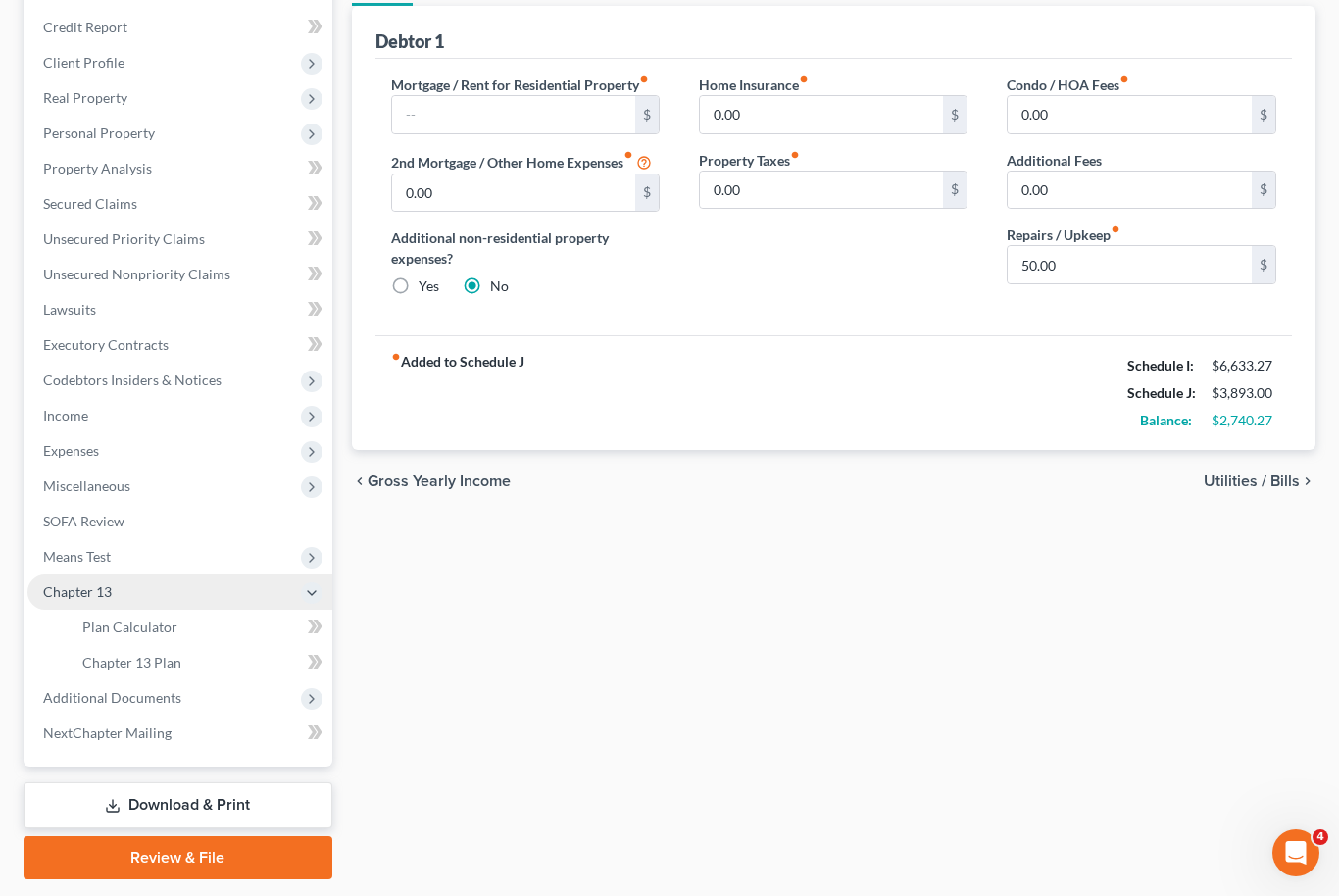
scroll to position [222, 0]
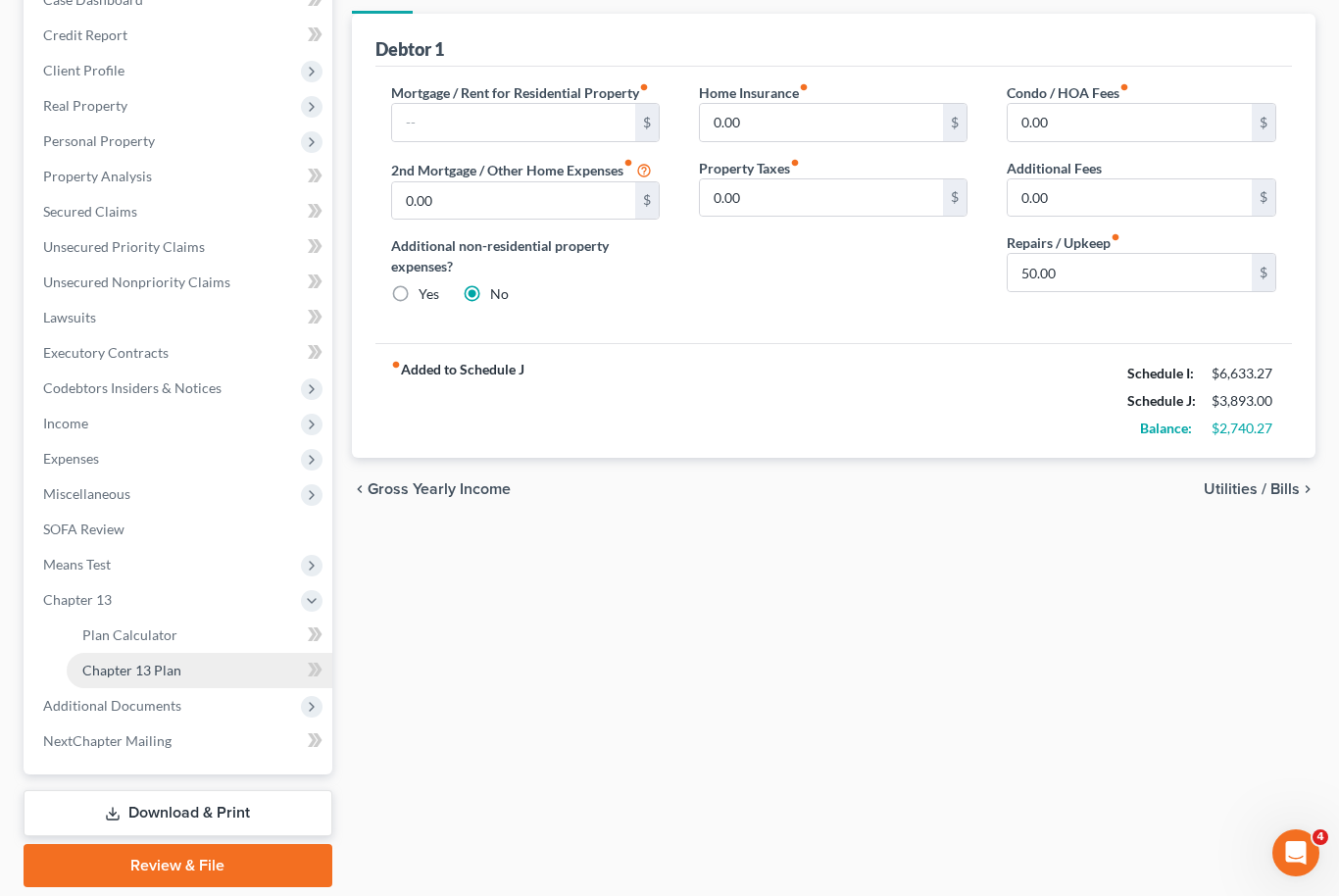
click at [229, 678] on link "Chapter 13 Plan" at bounding box center [200, 671] width 266 height 35
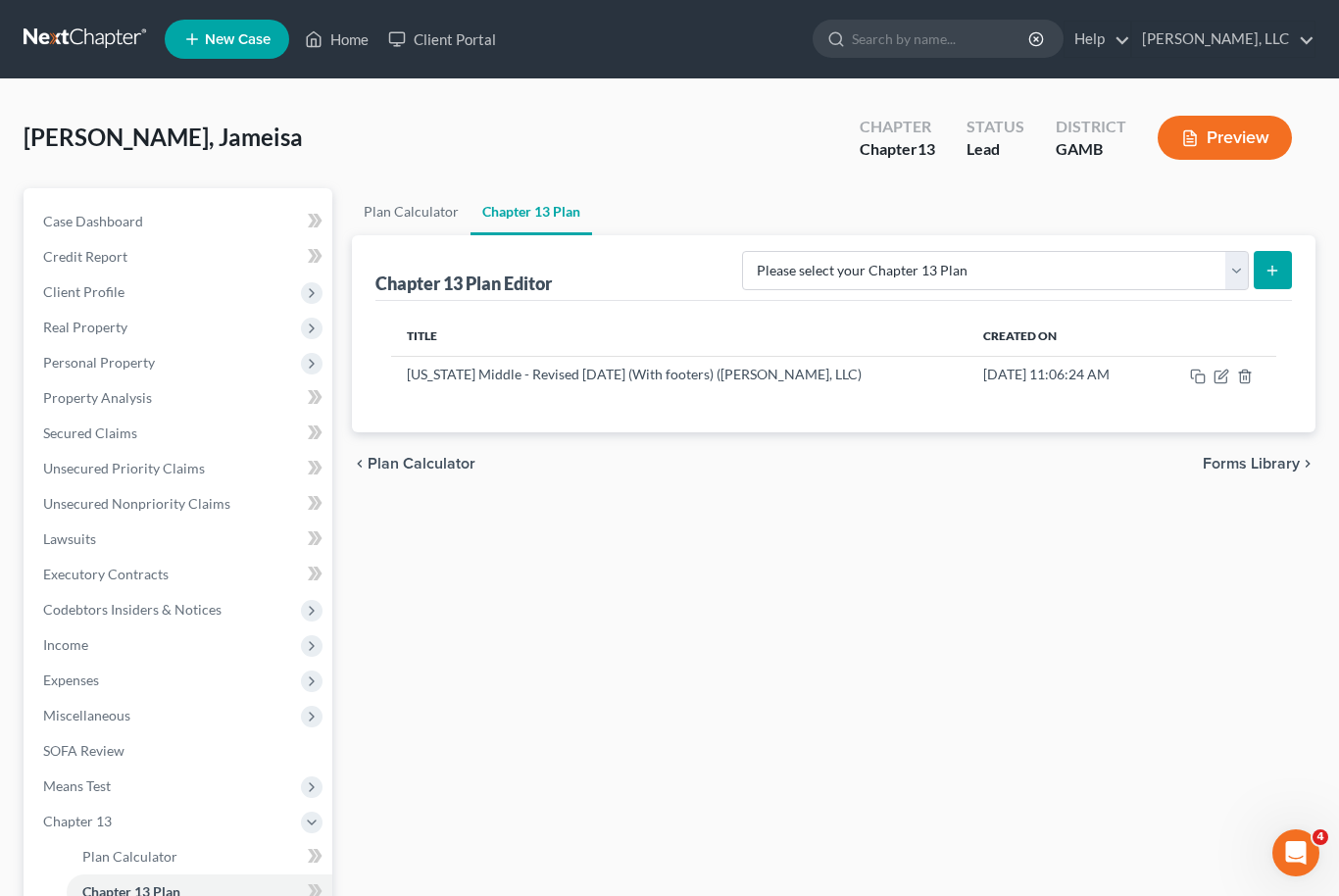
click at [1253, 351] on th at bounding box center [1216, 337] width 120 height 39
click at [1214, 381] on icon "button" at bounding box center [1222, 376] width 16 height 16
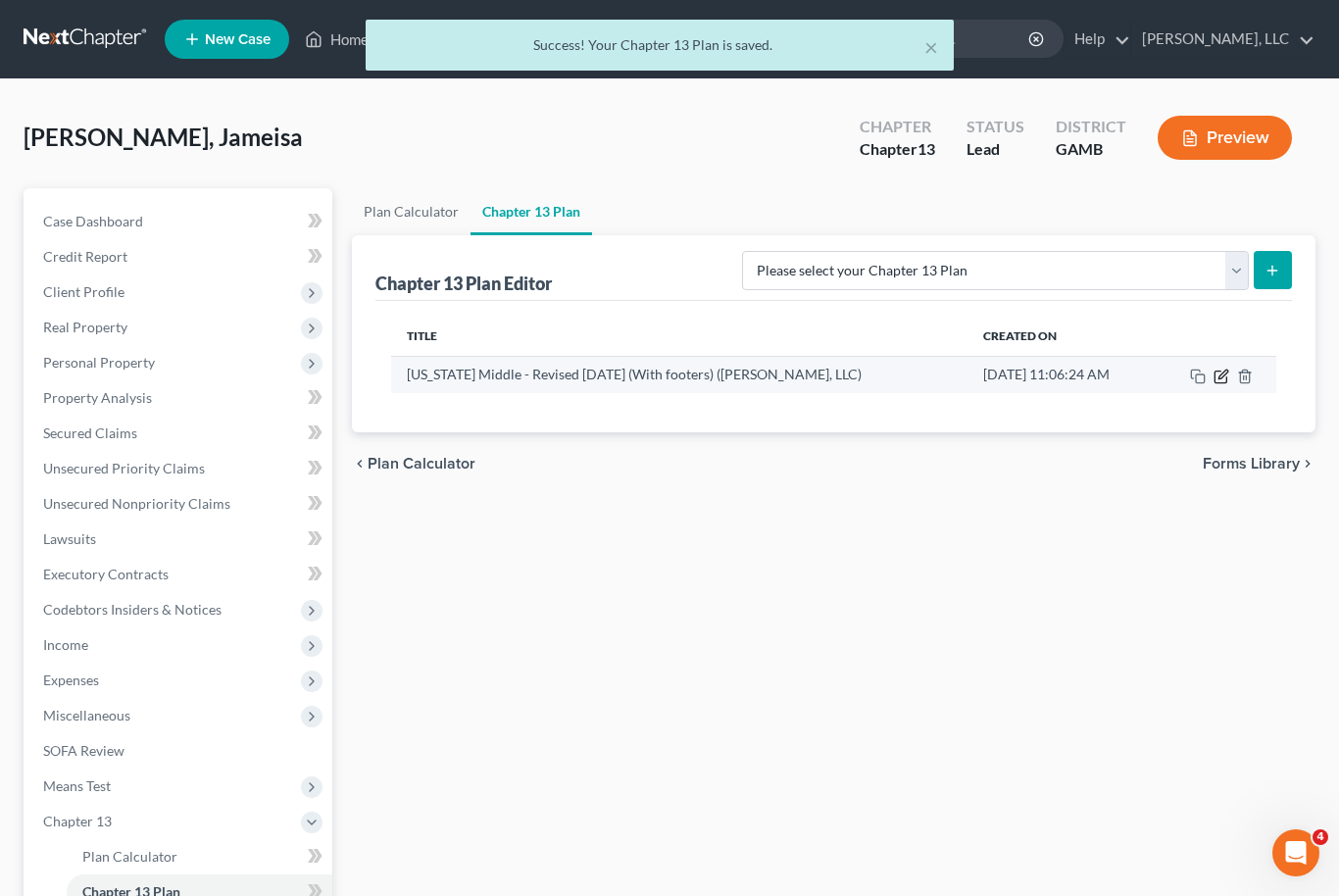
click at [1218, 375] on icon "button" at bounding box center [1222, 376] width 16 height 16
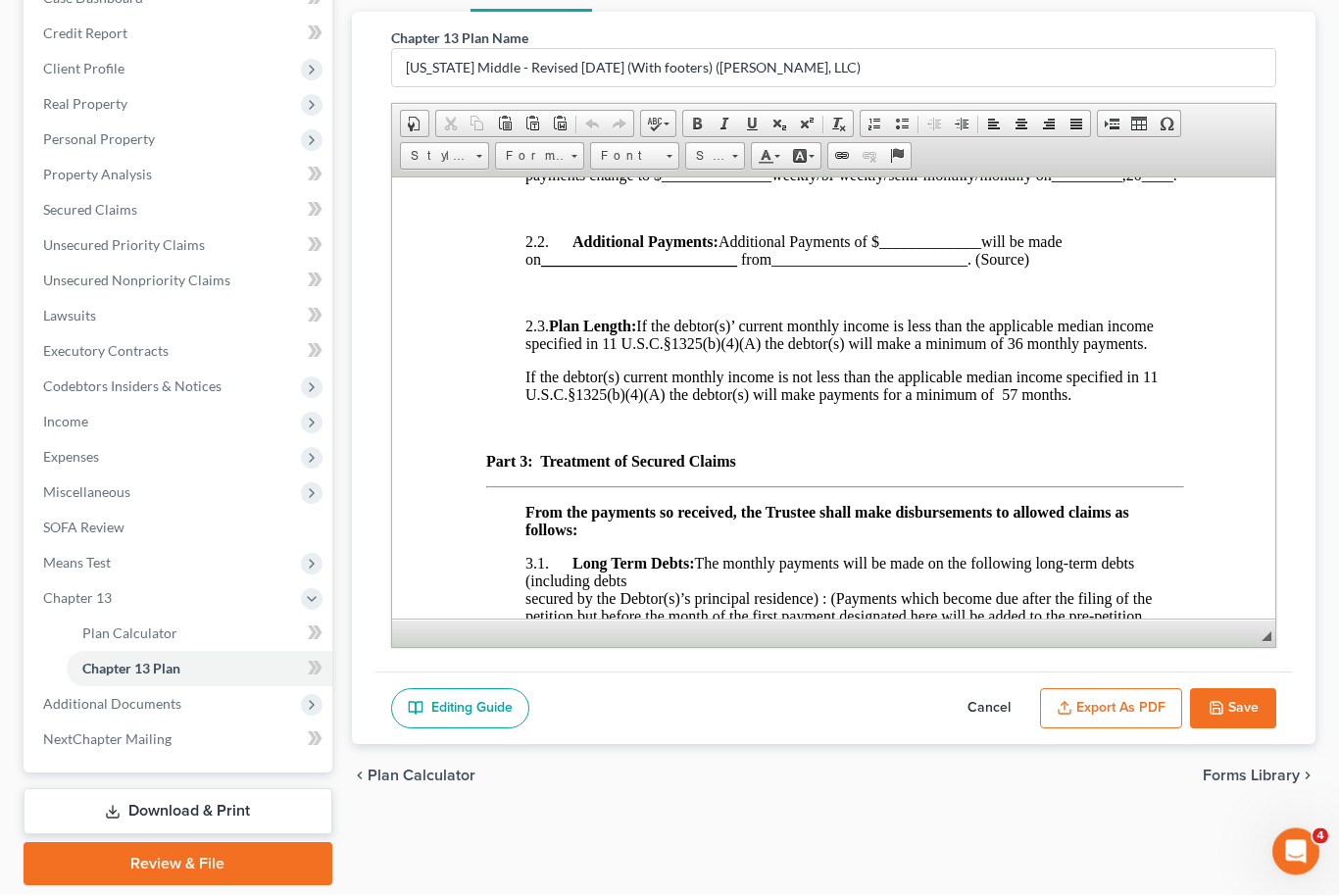
scroll to position [222, 0]
click at [1252, 715] on button "Save" at bounding box center [1234, 711] width 87 height 41
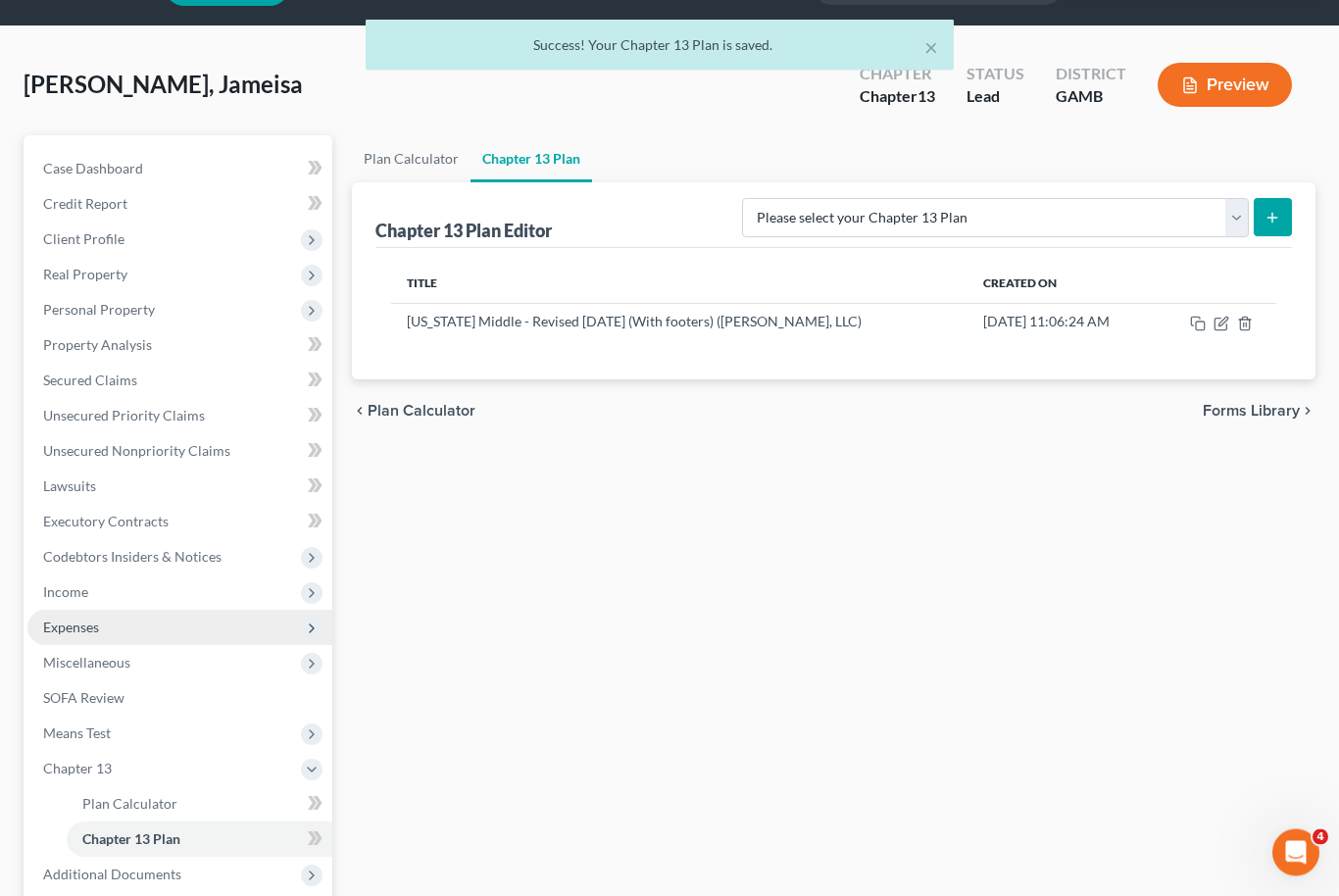
click at [172, 610] on span "Expenses" at bounding box center [180, 628] width 305 height 35
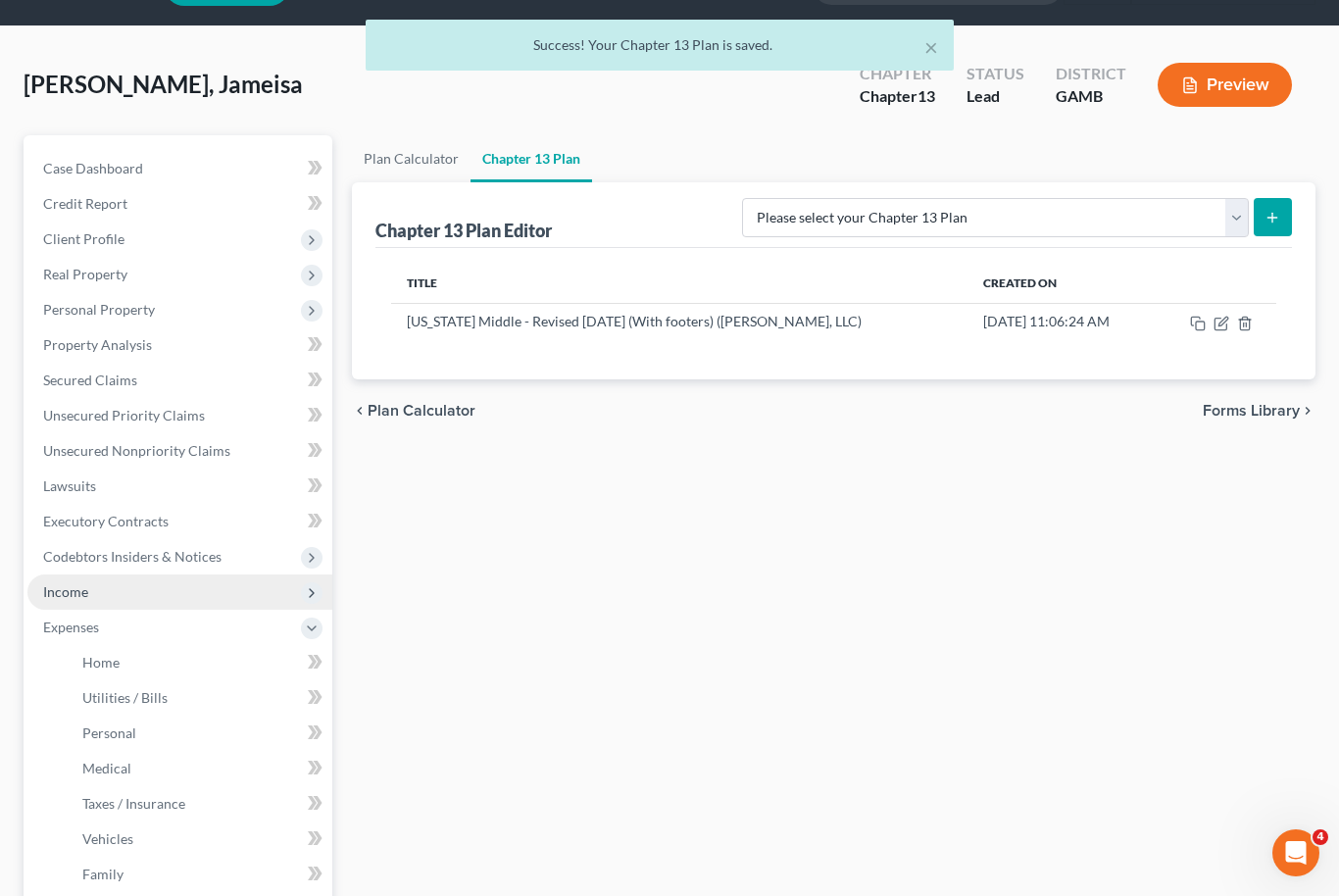
click at [203, 592] on span "Income" at bounding box center [180, 593] width 305 height 35
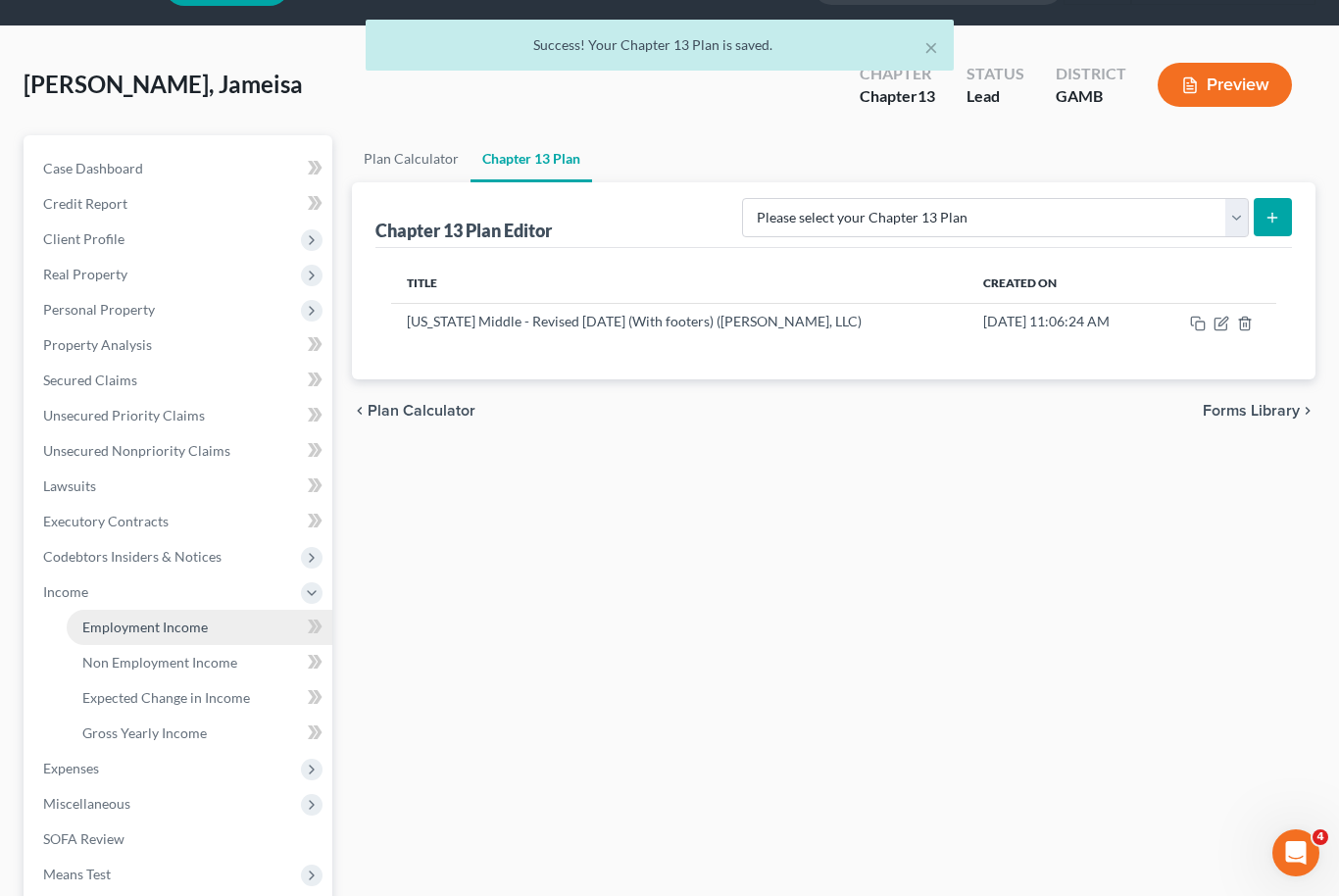
click at [225, 631] on link "Employment Income" at bounding box center [200, 627] width 266 height 35
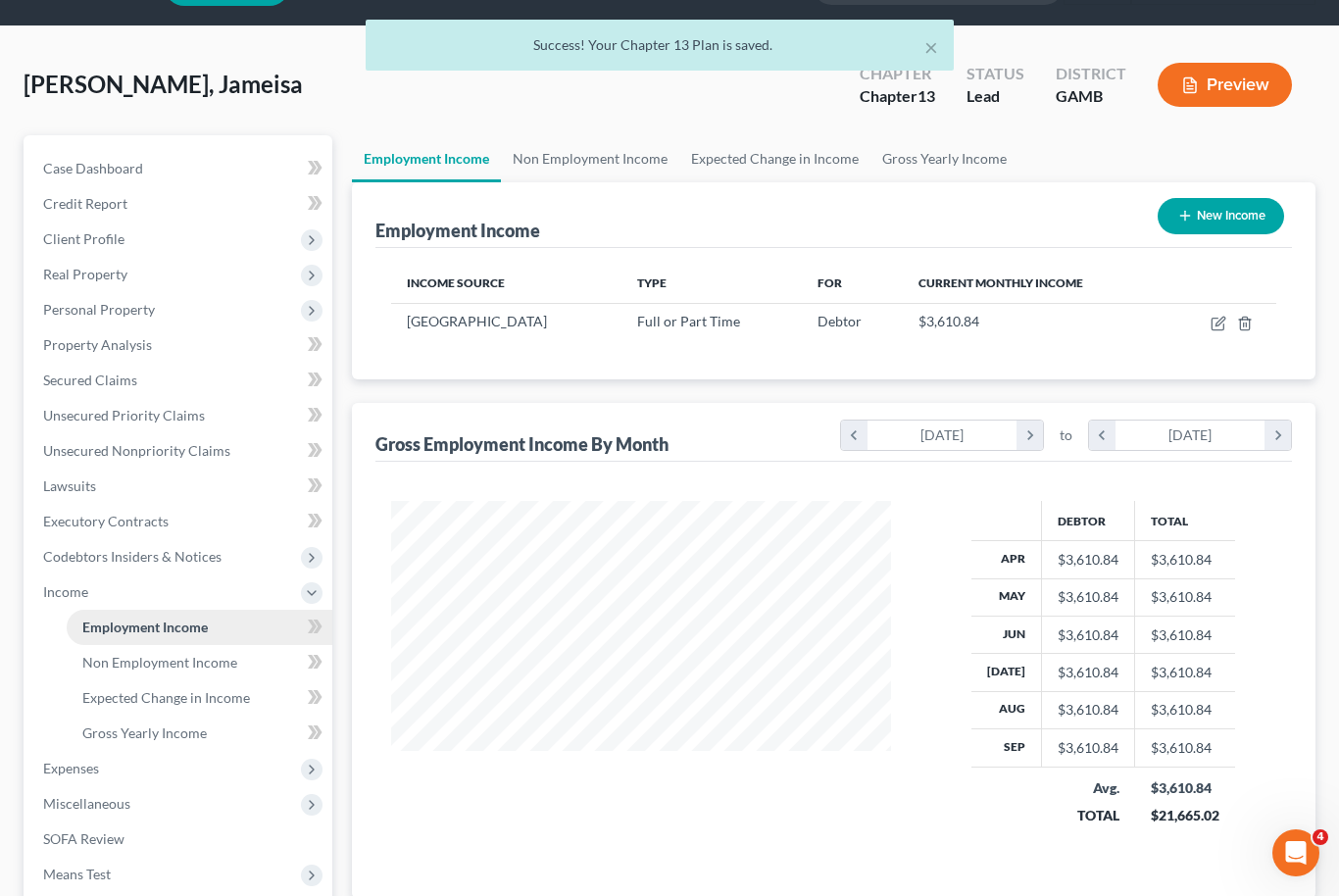
scroll to position [352, 541]
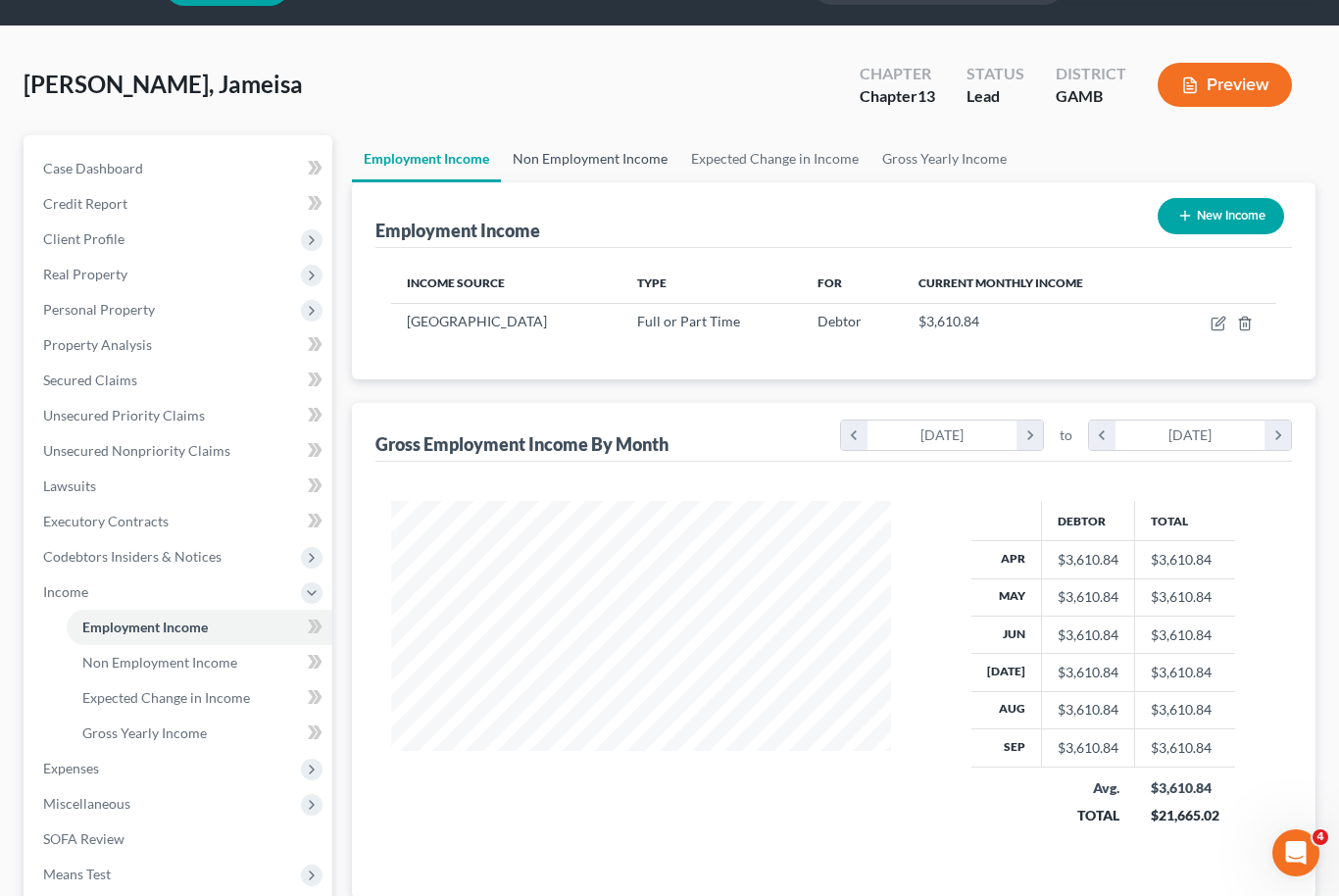
click at [619, 157] on link "Non Employment Income" at bounding box center [590, 159] width 178 height 47
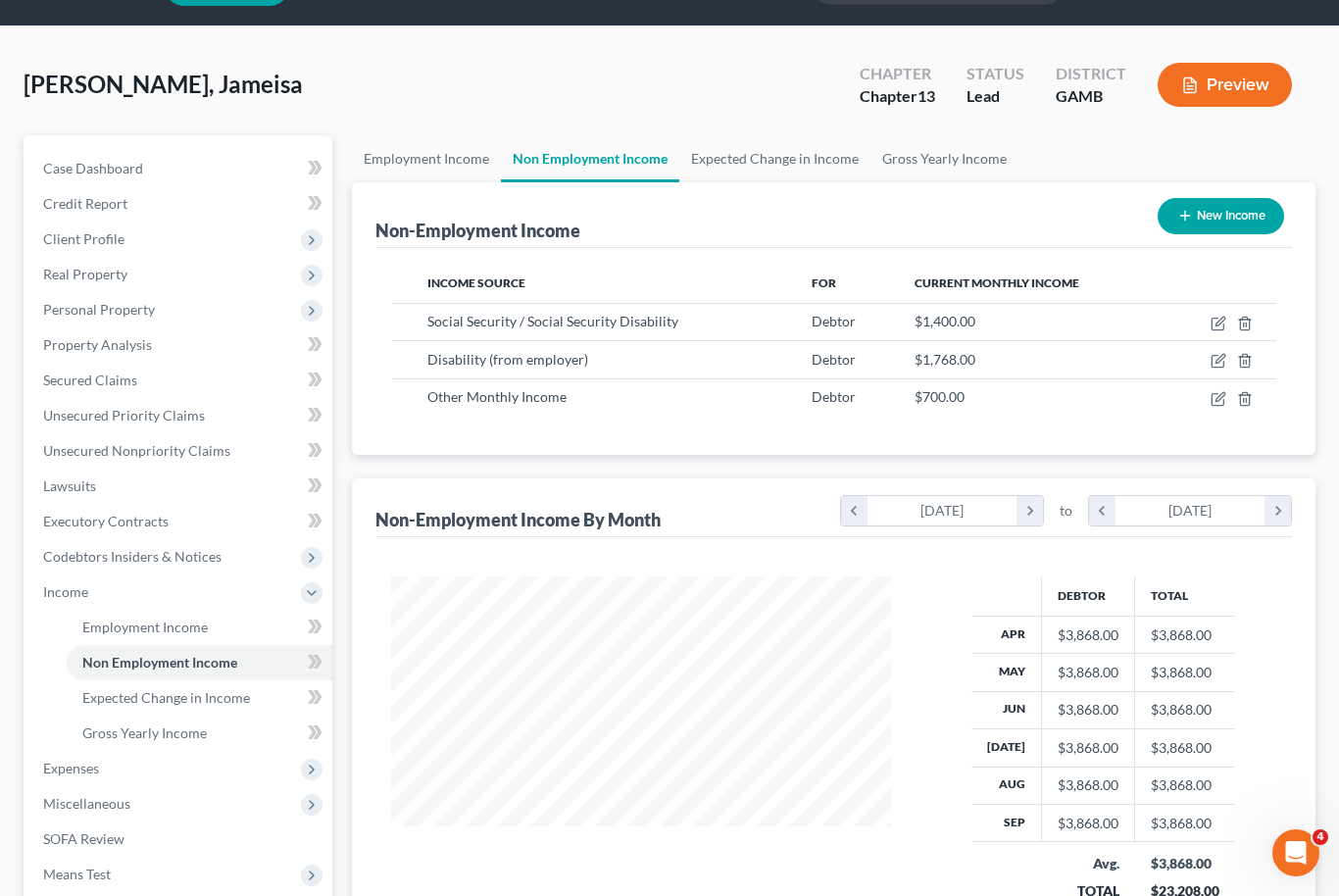
scroll to position [48, 0]
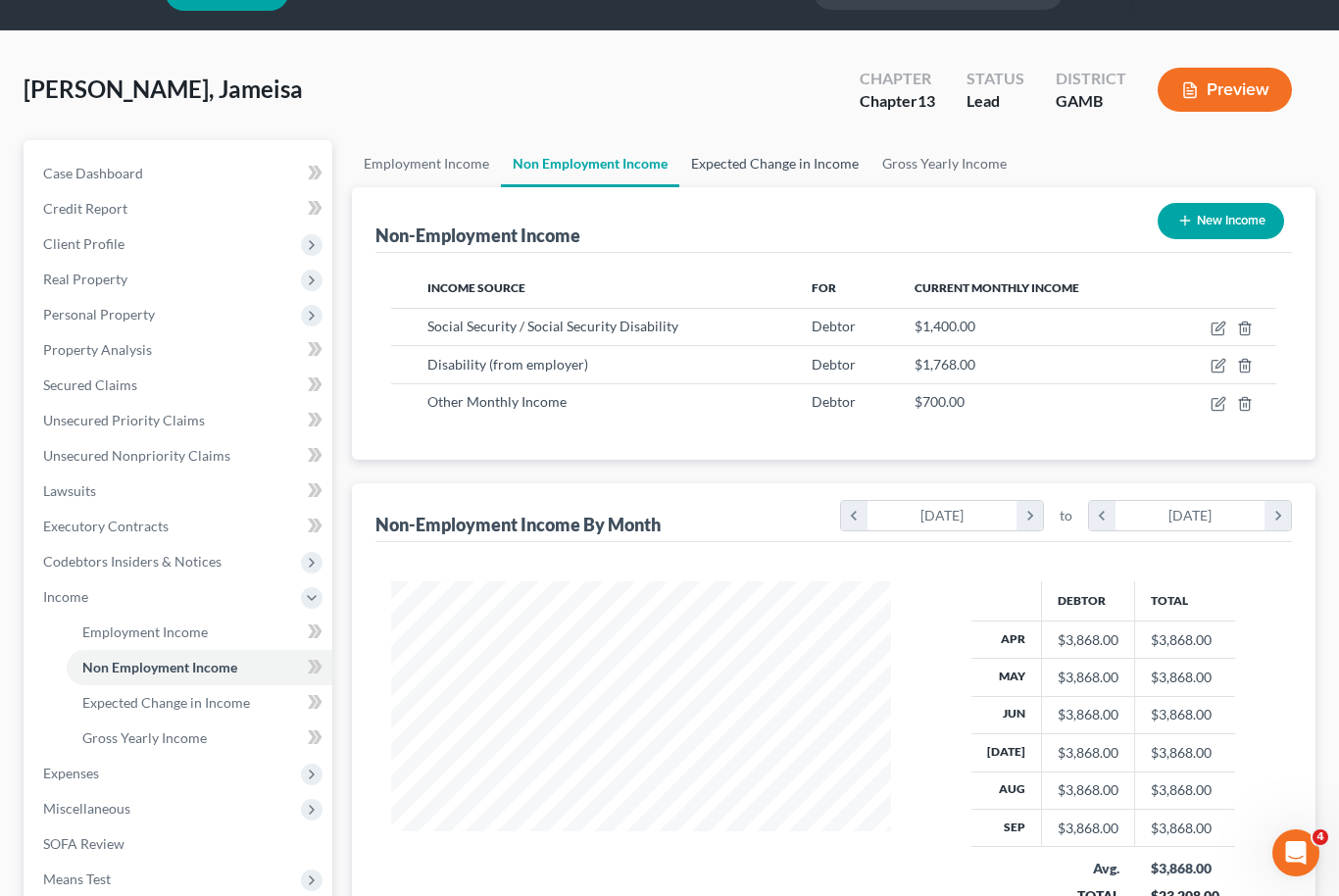
click at [796, 160] on link "Expected Change in Income" at bounding box center [775, 163] width 191 height 47
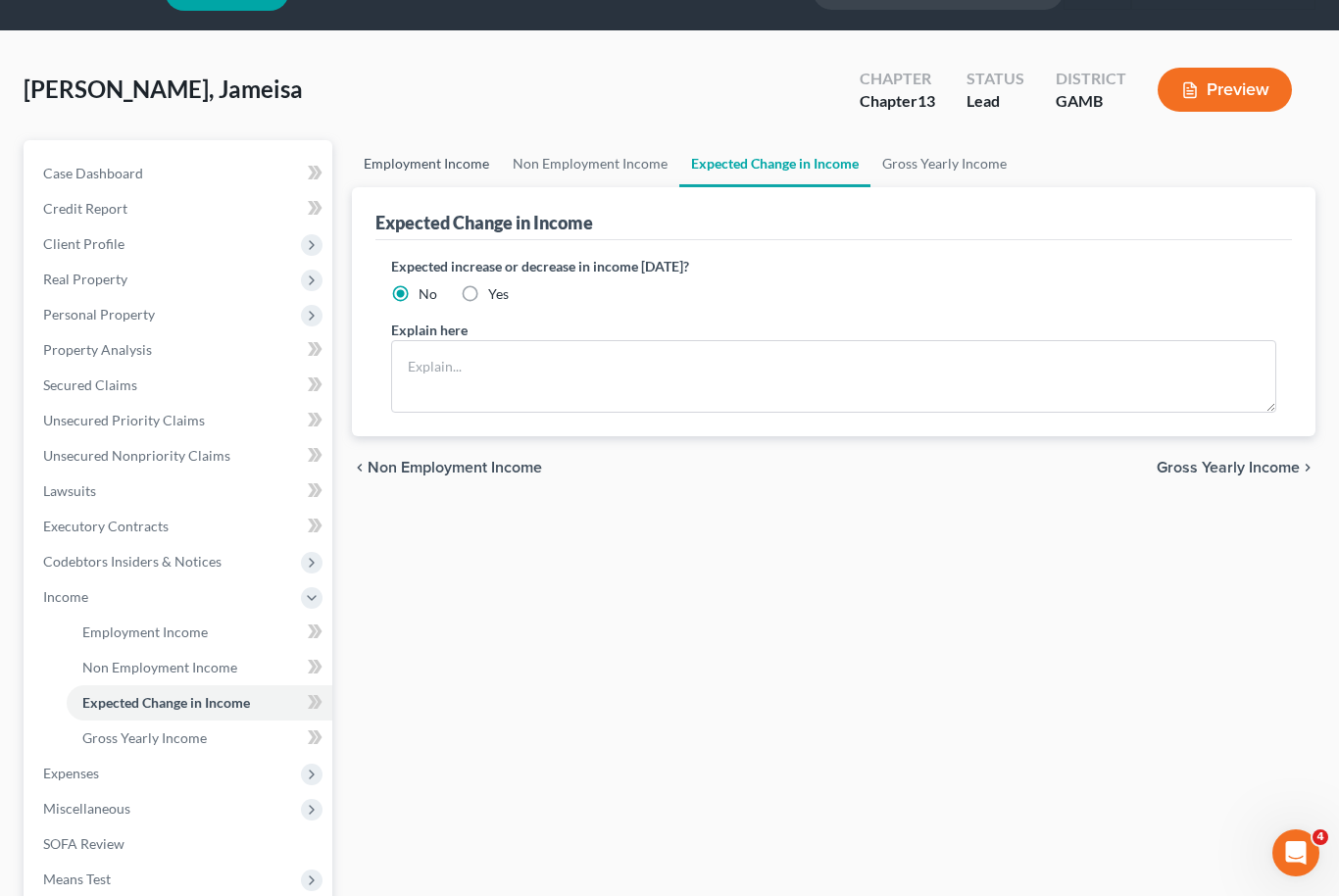
click at [426, 161] on link "Employment Income" at bounding box center [426, 163] width 149 height 47
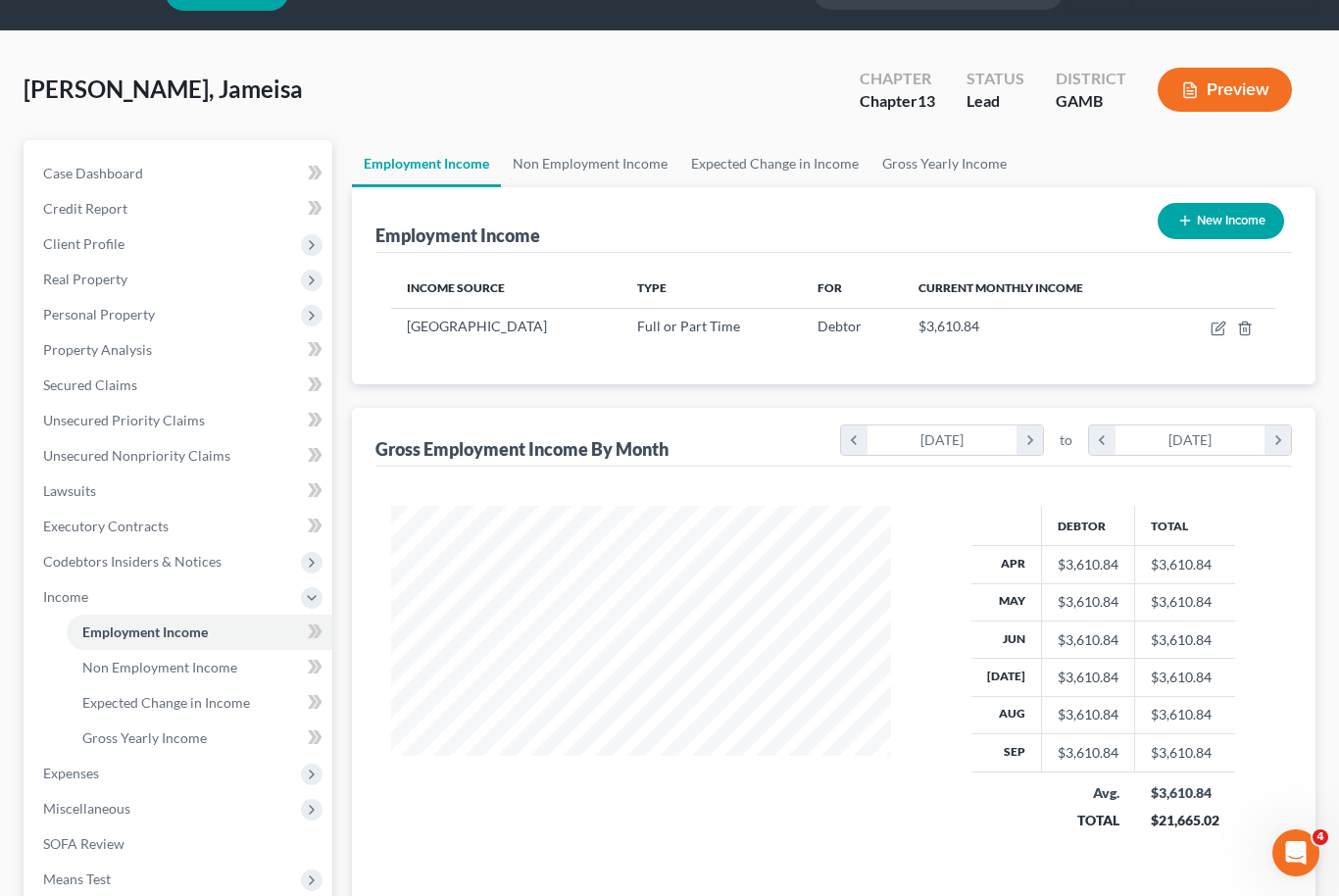
scroll to position [352, 541]
click at [1231, 322] on td at bounding box center [1222, 327] width 110 height 37
click at [1215, 331] on icon "button" at bounding box center [1219, 329] width 16 height 16
select select "0"
select select "10"
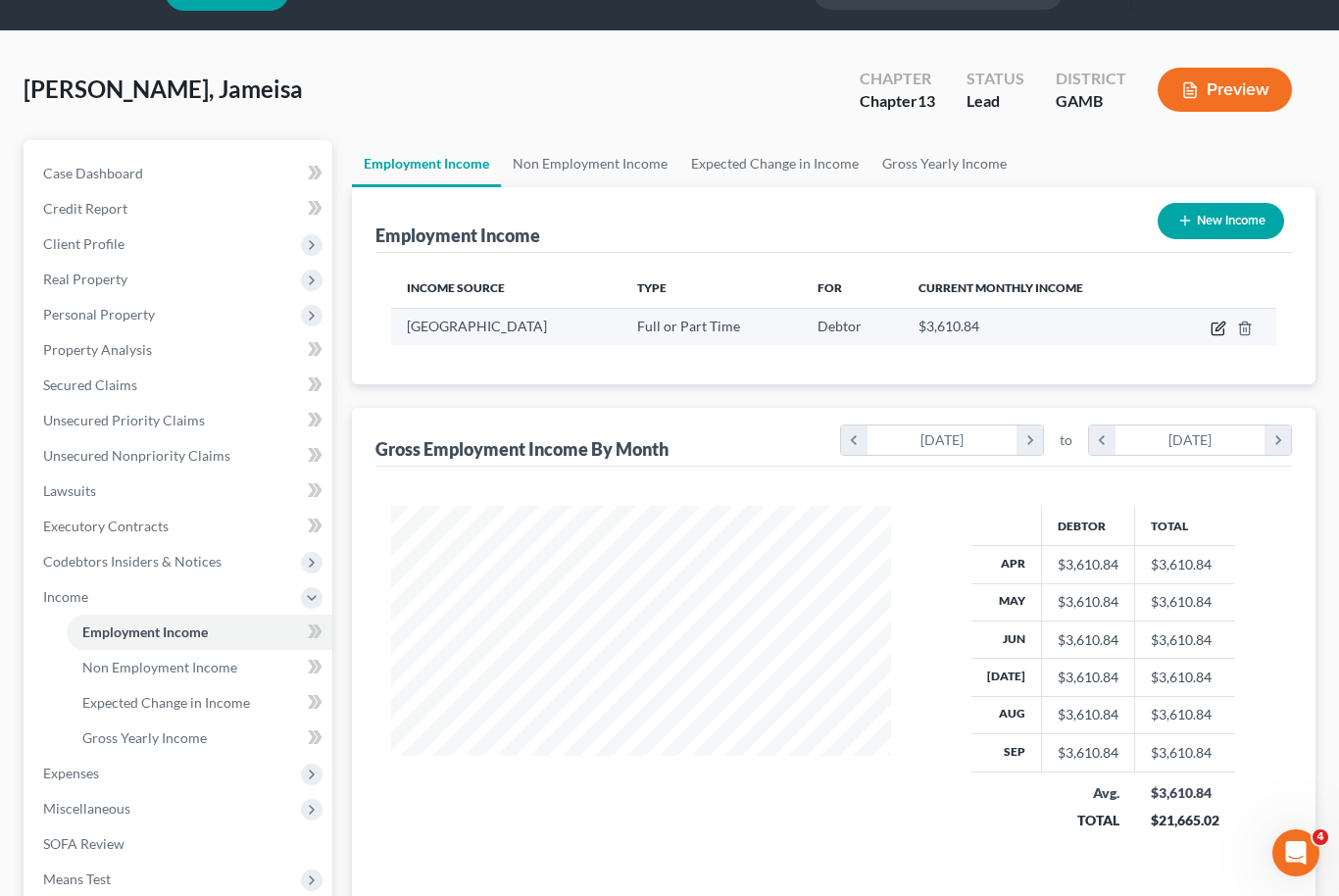
select select "1"
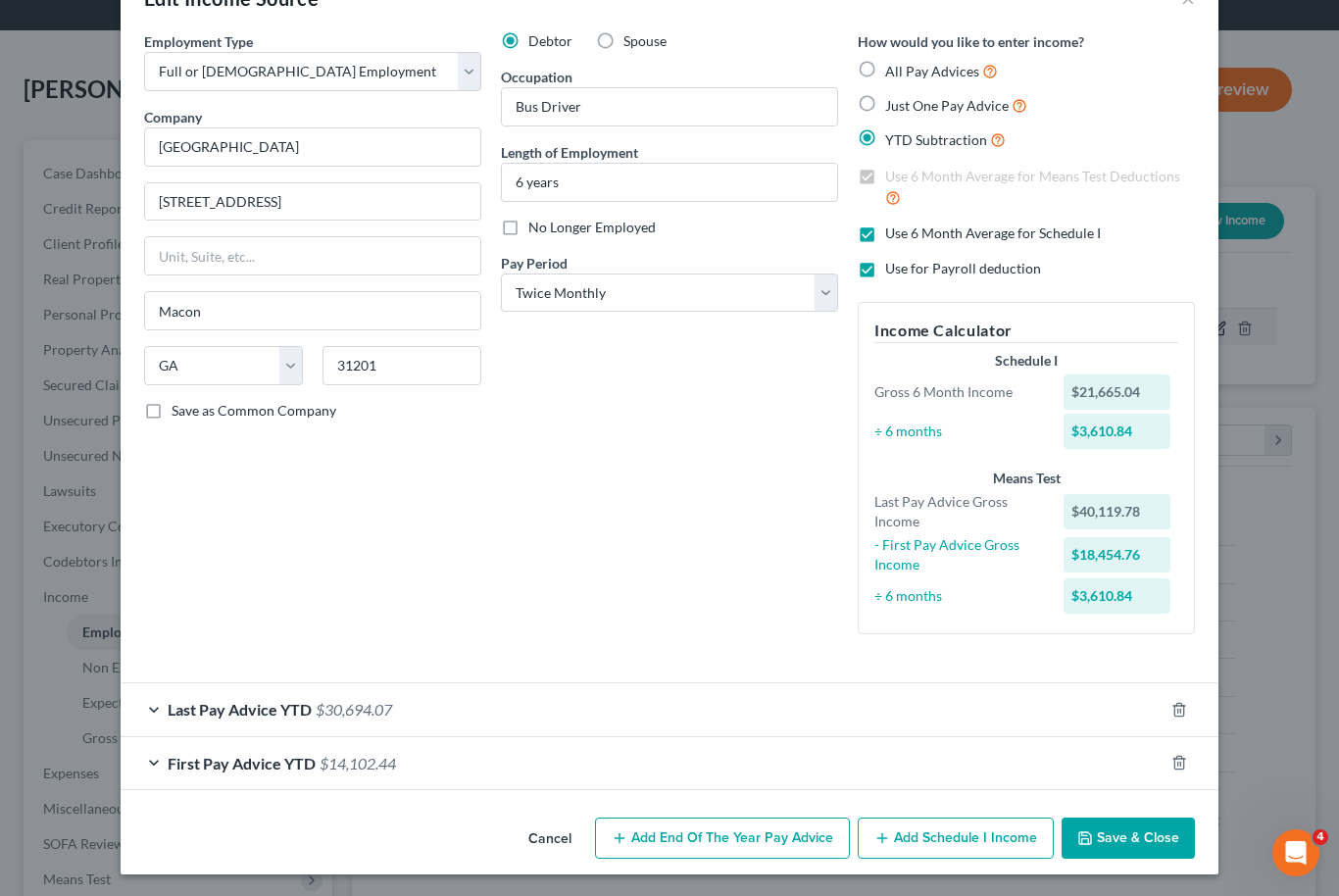
scroll to position [57, 0]
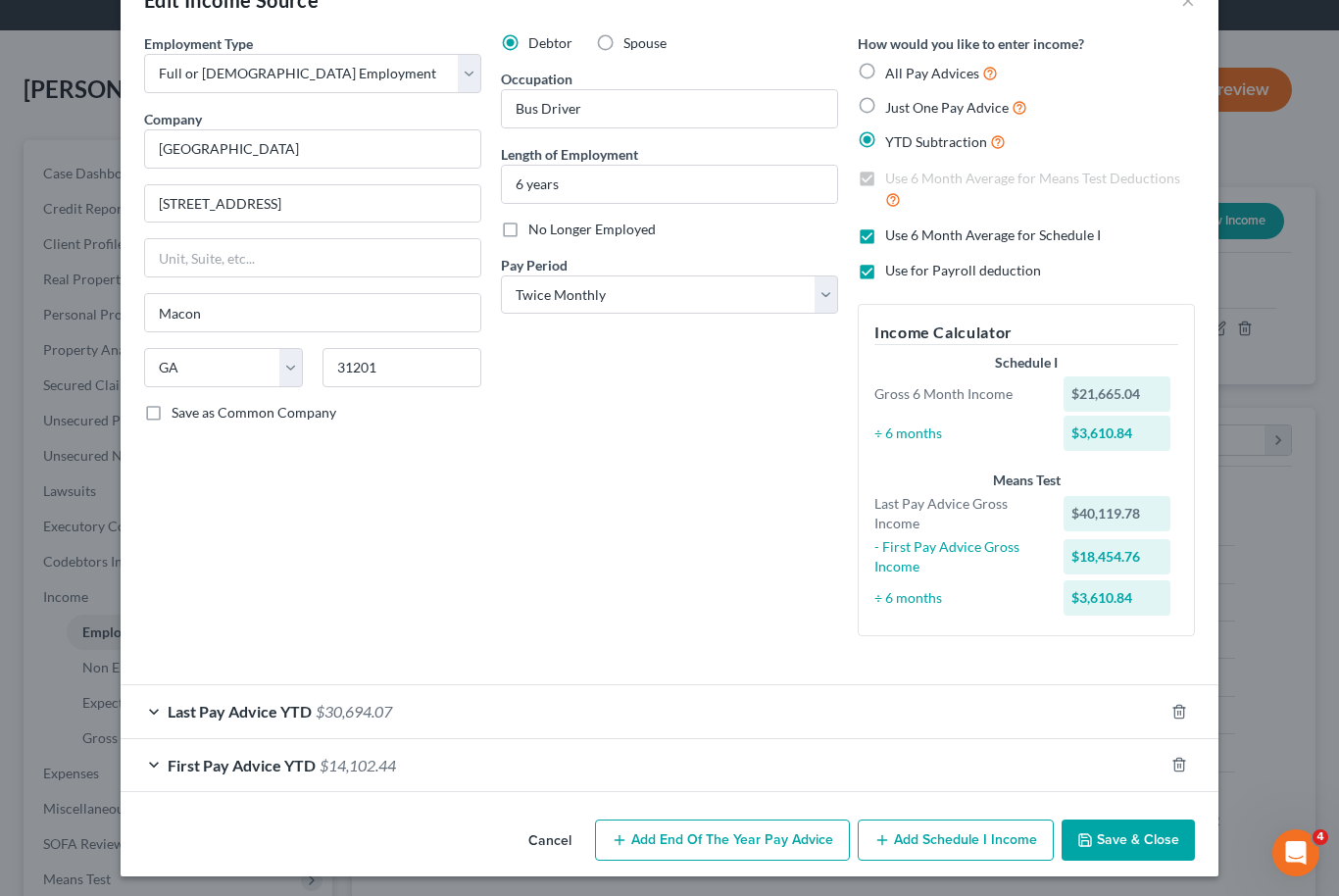
click at [1159, 831] on button "Save & Close" at bounding box center [1127, 841] width 133 height 41
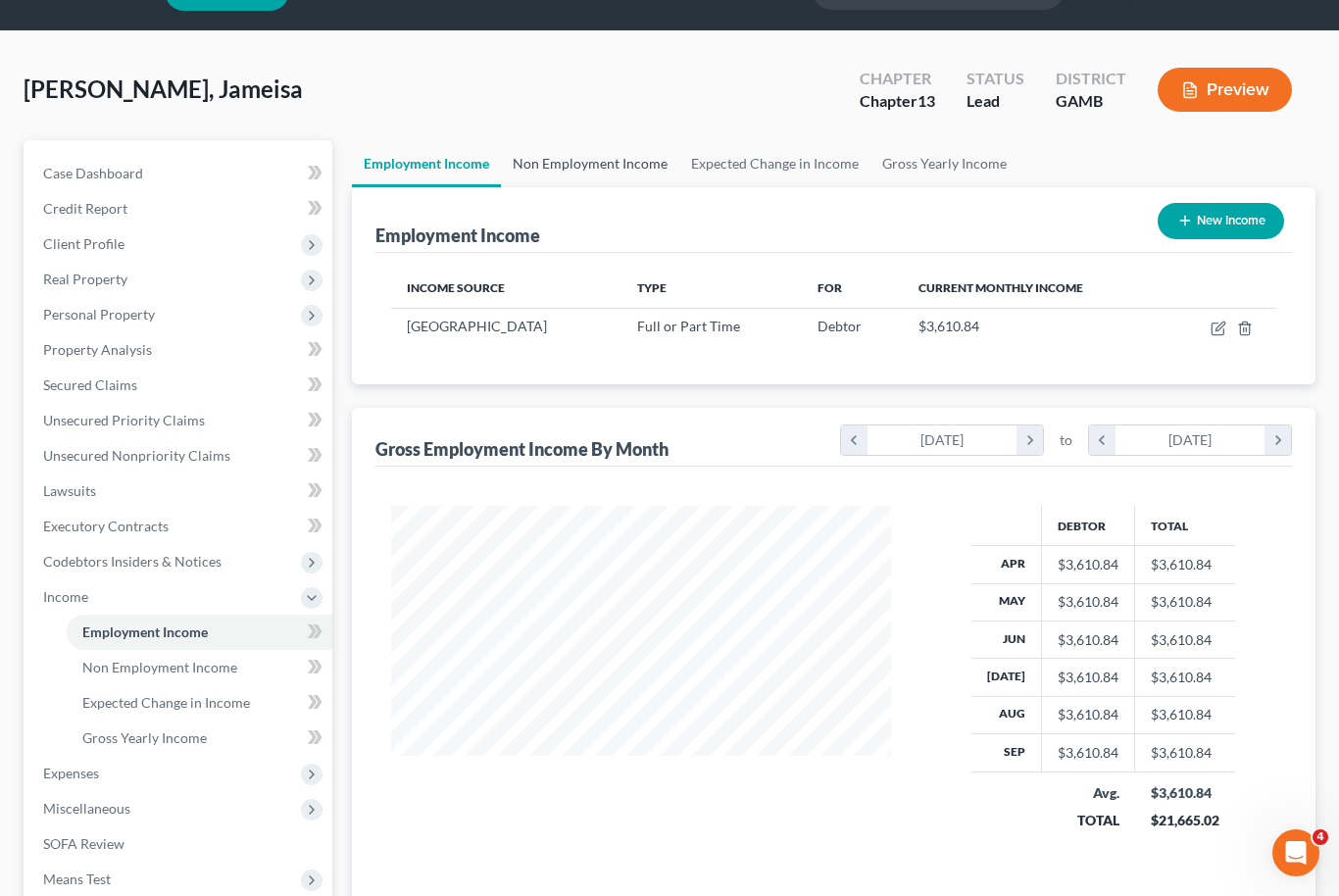
click at [612, 170] on link "Non Employment Income" at bounding box center [590, 163] width 178 height 47
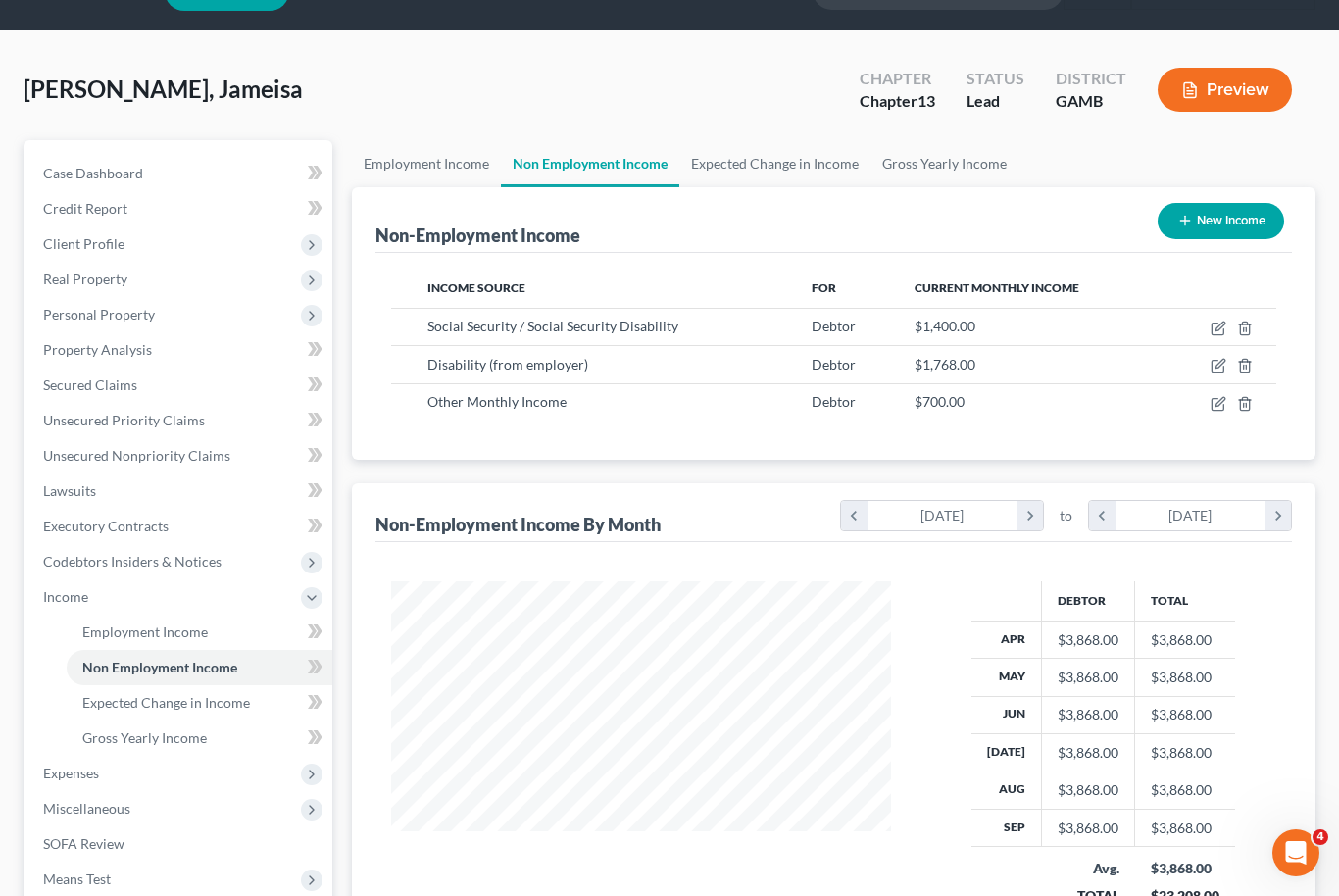
scroll to position [352, 541]
click at [165, 777] on span "Expenses" at bounding box center [180, 774] width 305 height 35
click at [205, 661] on link "Home" at bounding box center [200, 668] width 266 height 35
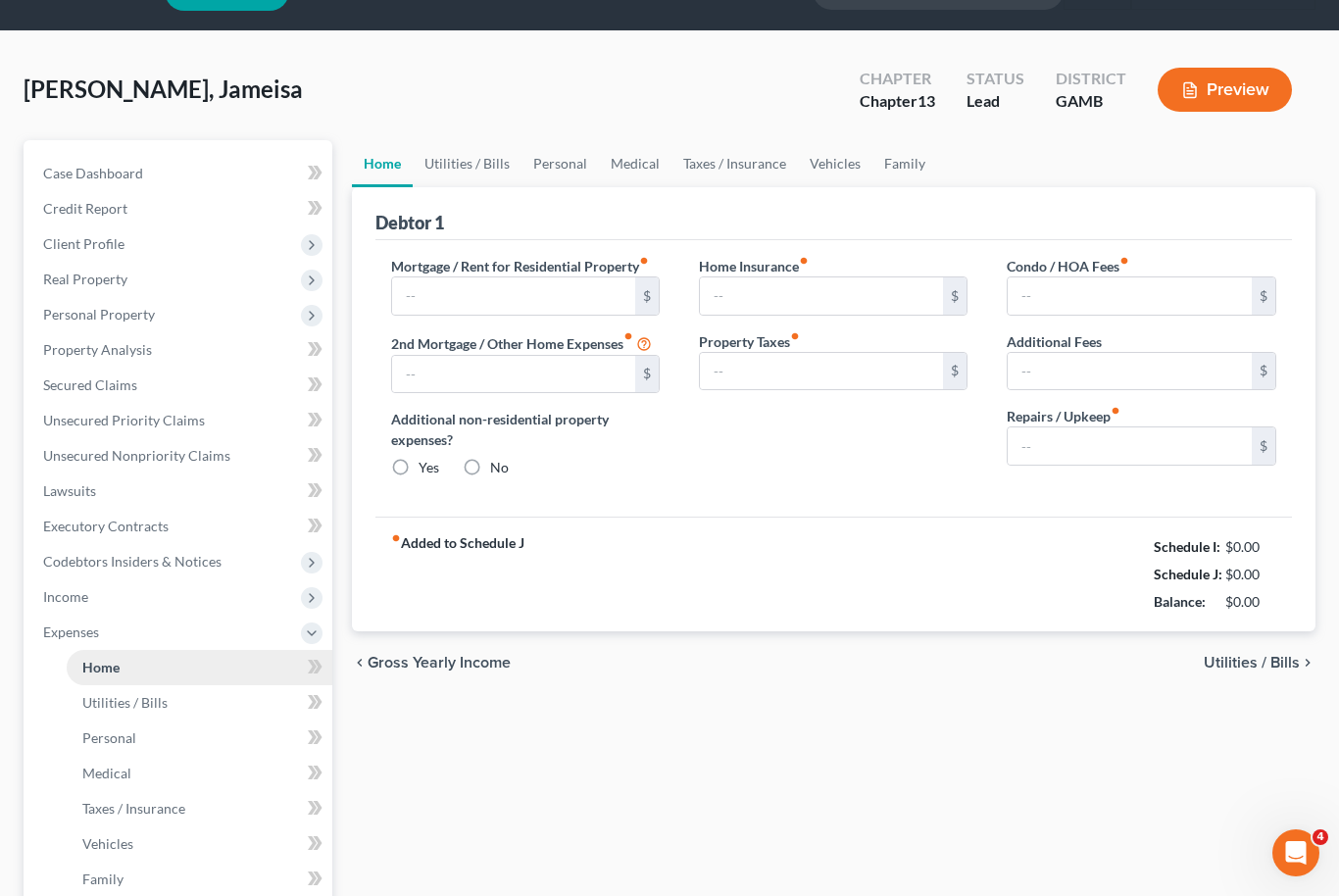
type input "0.00"
radio input "true"
type input "0.00"
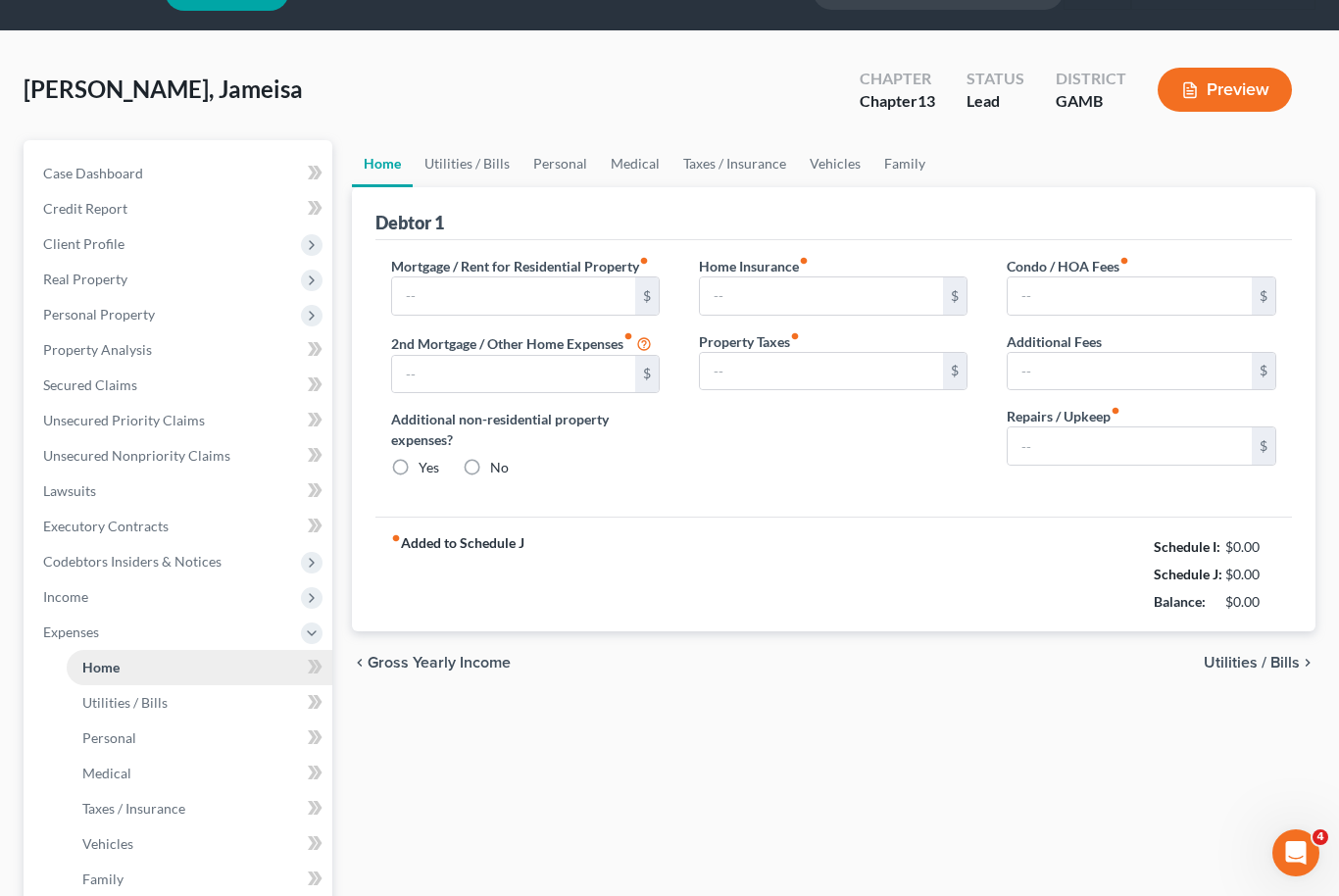
type input "0.00"
type input "50.00"
click at [1120, 446] on input "50.00" at bounding box center [1130, 446] width 244 height 37
click at [474, 175] on link "Utilities / Bills" at bounding box center [467, 163] width 109 height 47
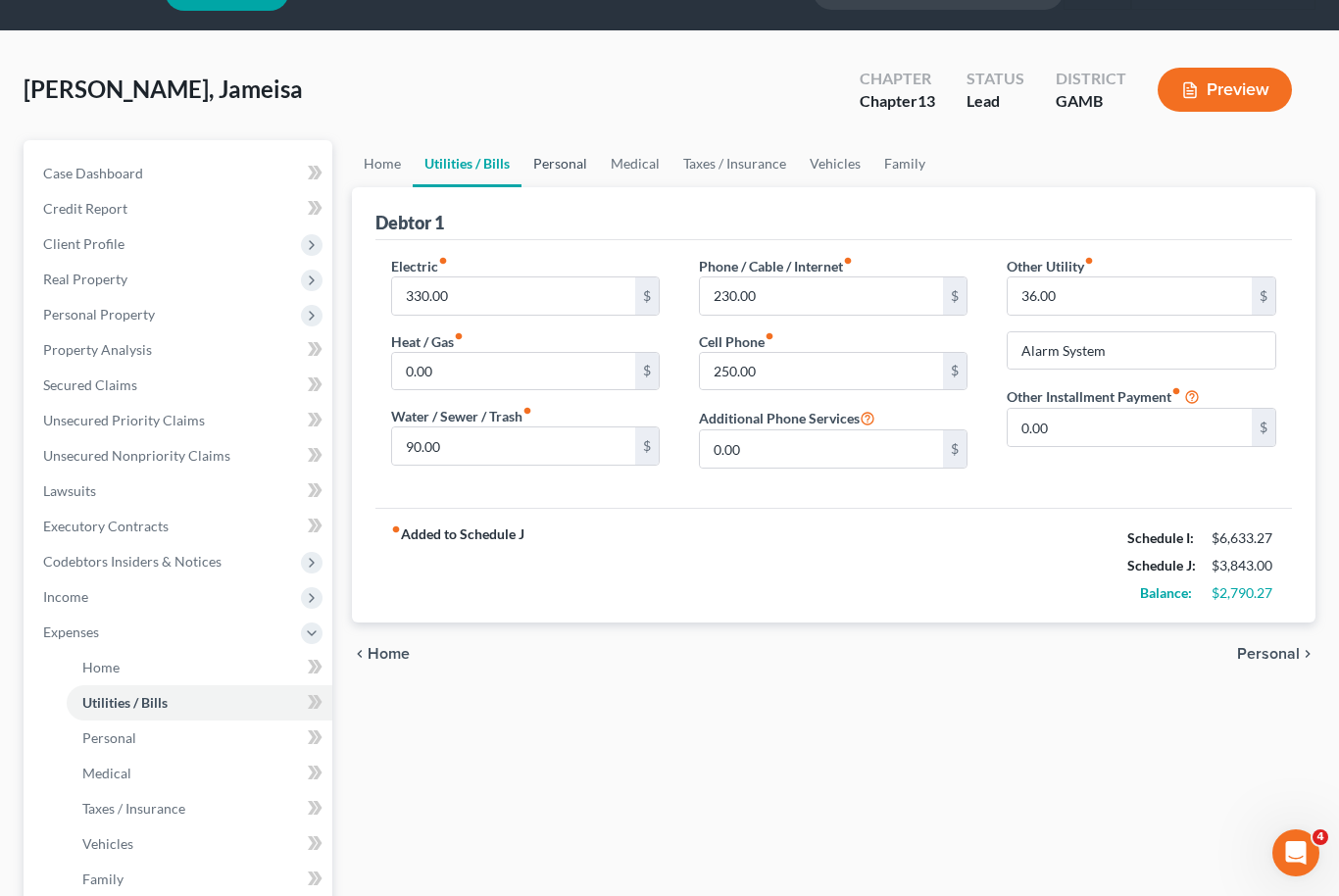
click at [569, 182] on link "Personal" at bounding box center [560, 163] width 78 height 47
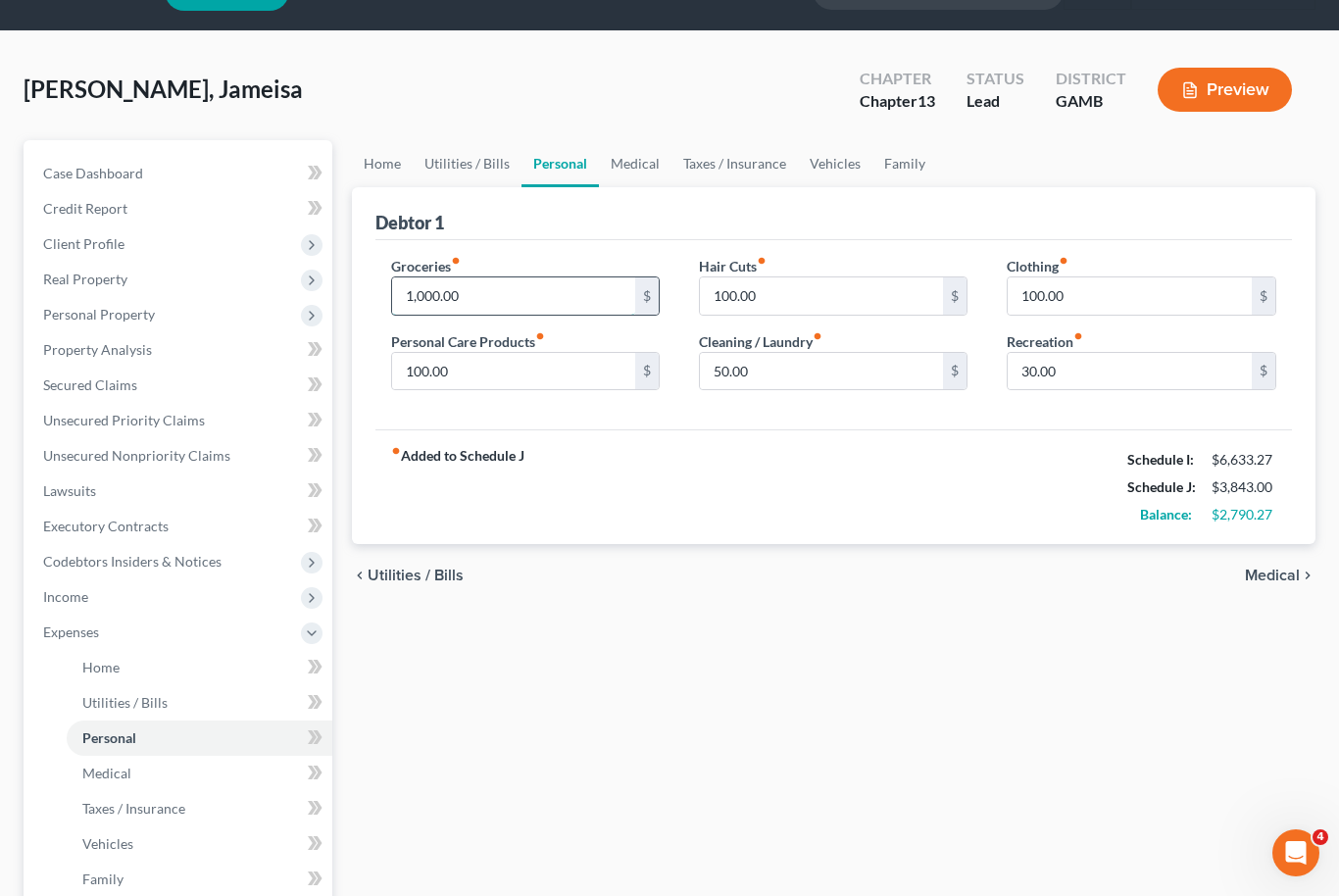
click at [427, 307] on input "1,000.00" at bounding box center [514, 296] width 244 height 37
type input "600.00"
click at [632, 180] on link "Medical" at bounding box center [635, 163] width 73 height 47
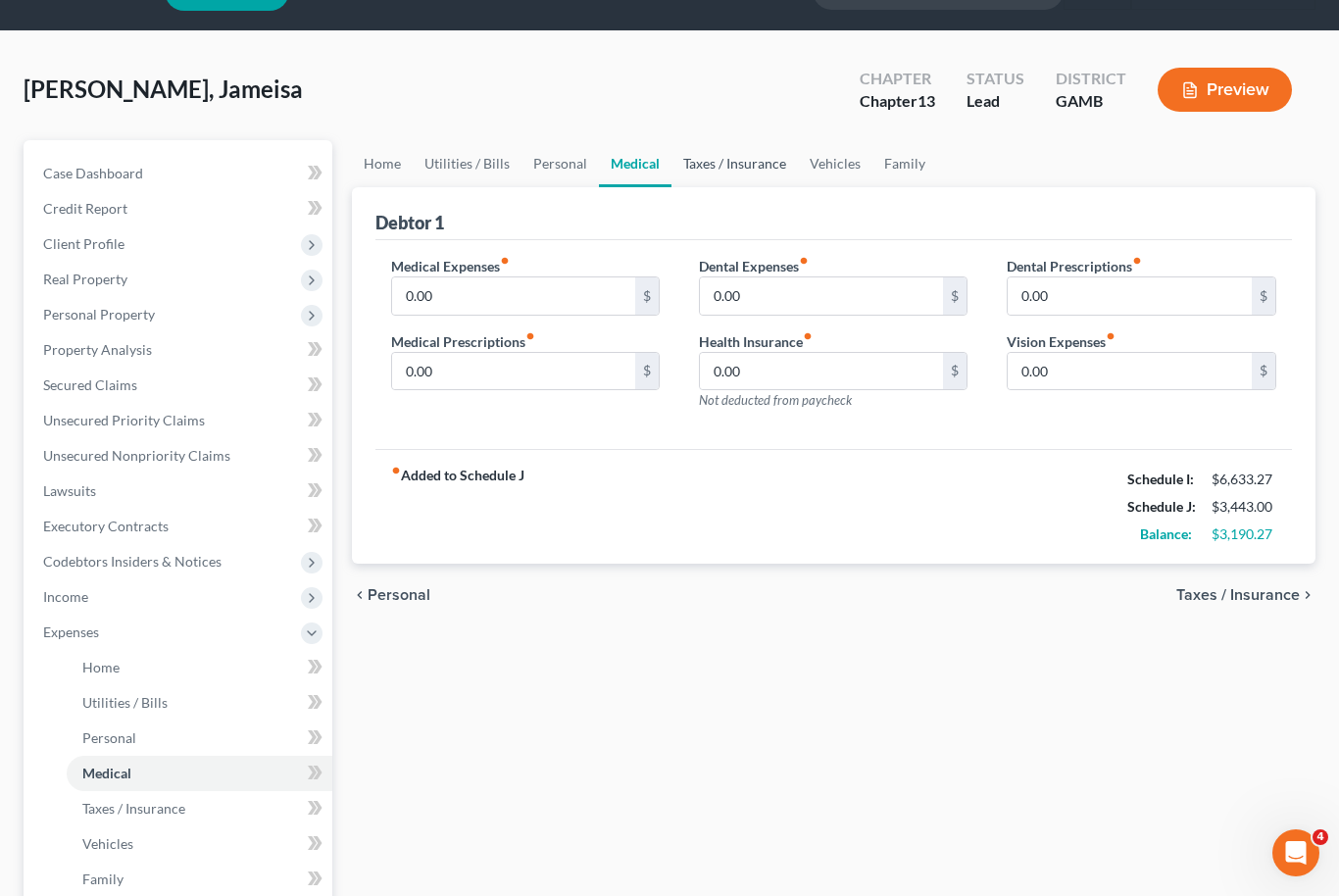
click at [742, 165] on link "Taxes / Insurance" at bounding box center [734, 163] width 126 height 47
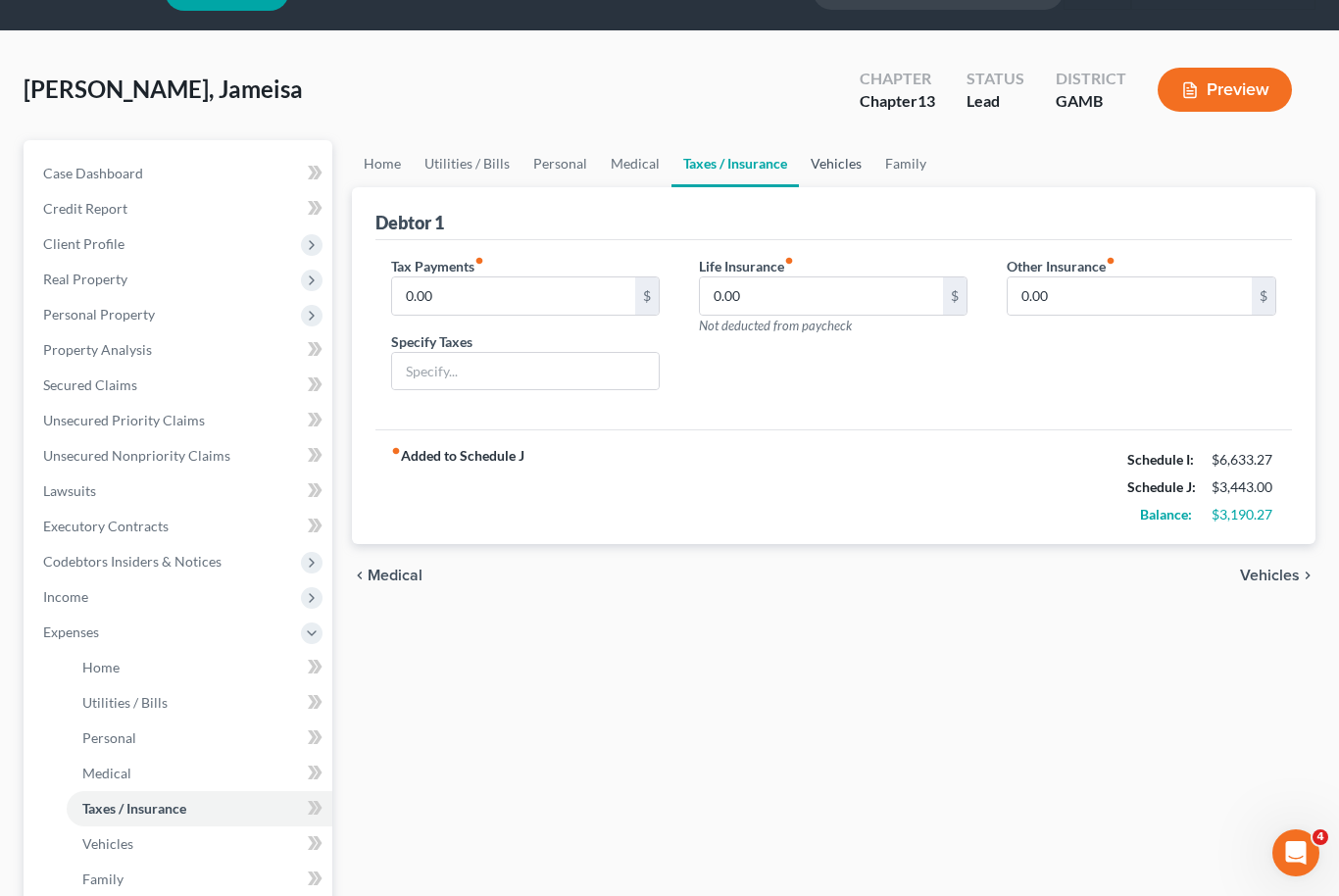
click at [836, 173] on link "Vehicles" at bounding box center [837, 163] width 75 height 47
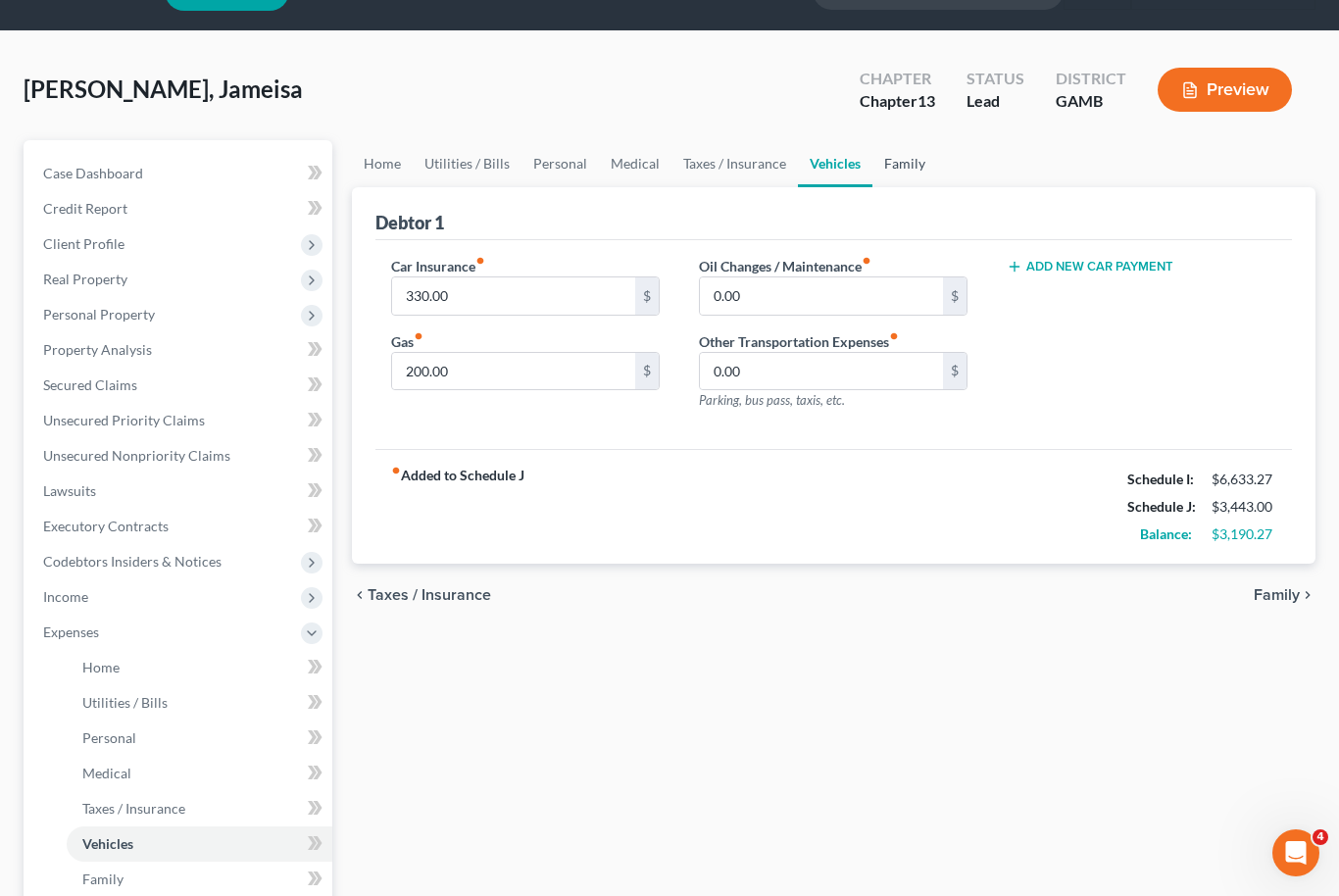
click at [896, 175] on link "Family" at bounding box center [905, 163] width 65 height 47
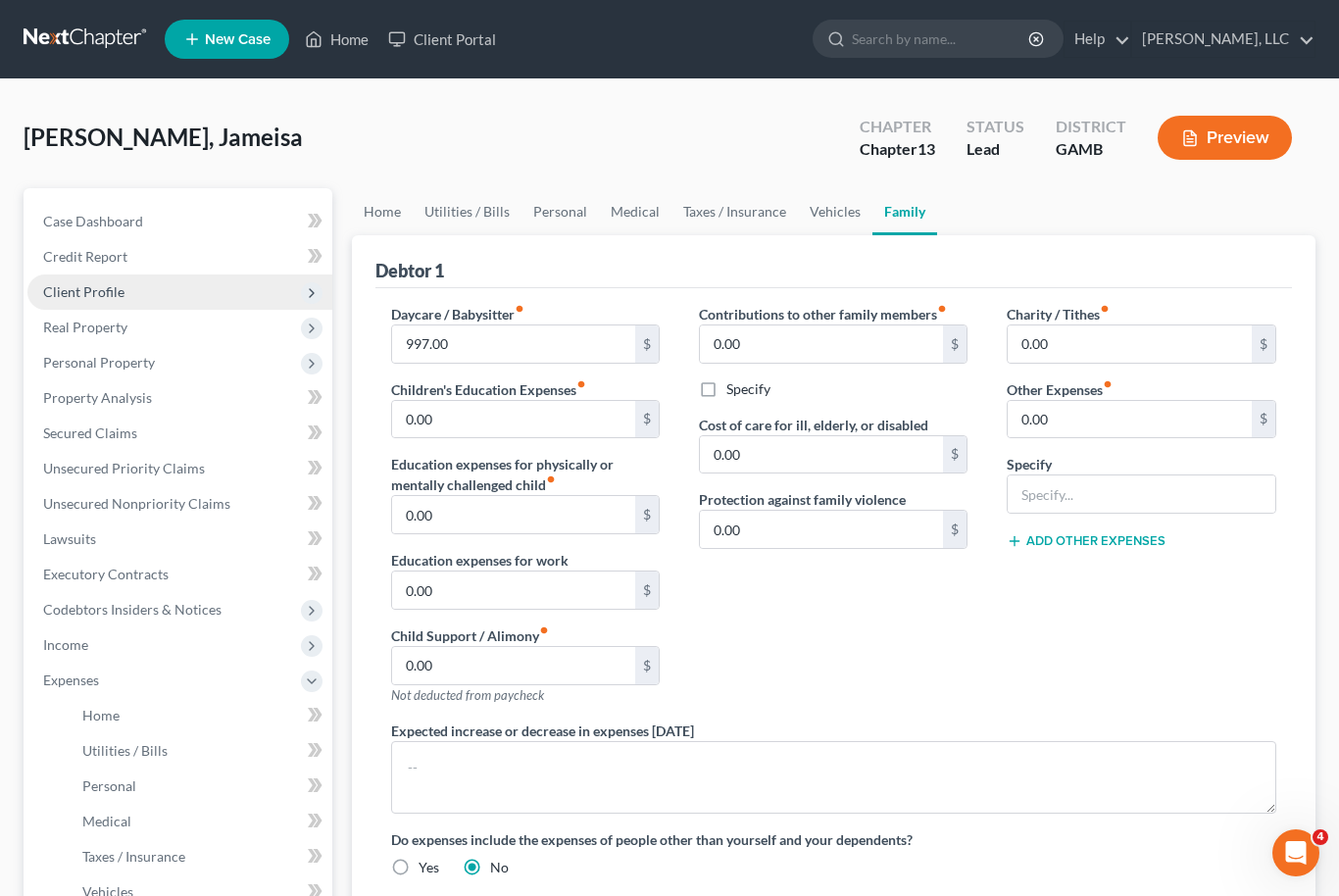
click at [142, 293] on span "Client Profile" at bounding box center [180, 292] width 305 height 35
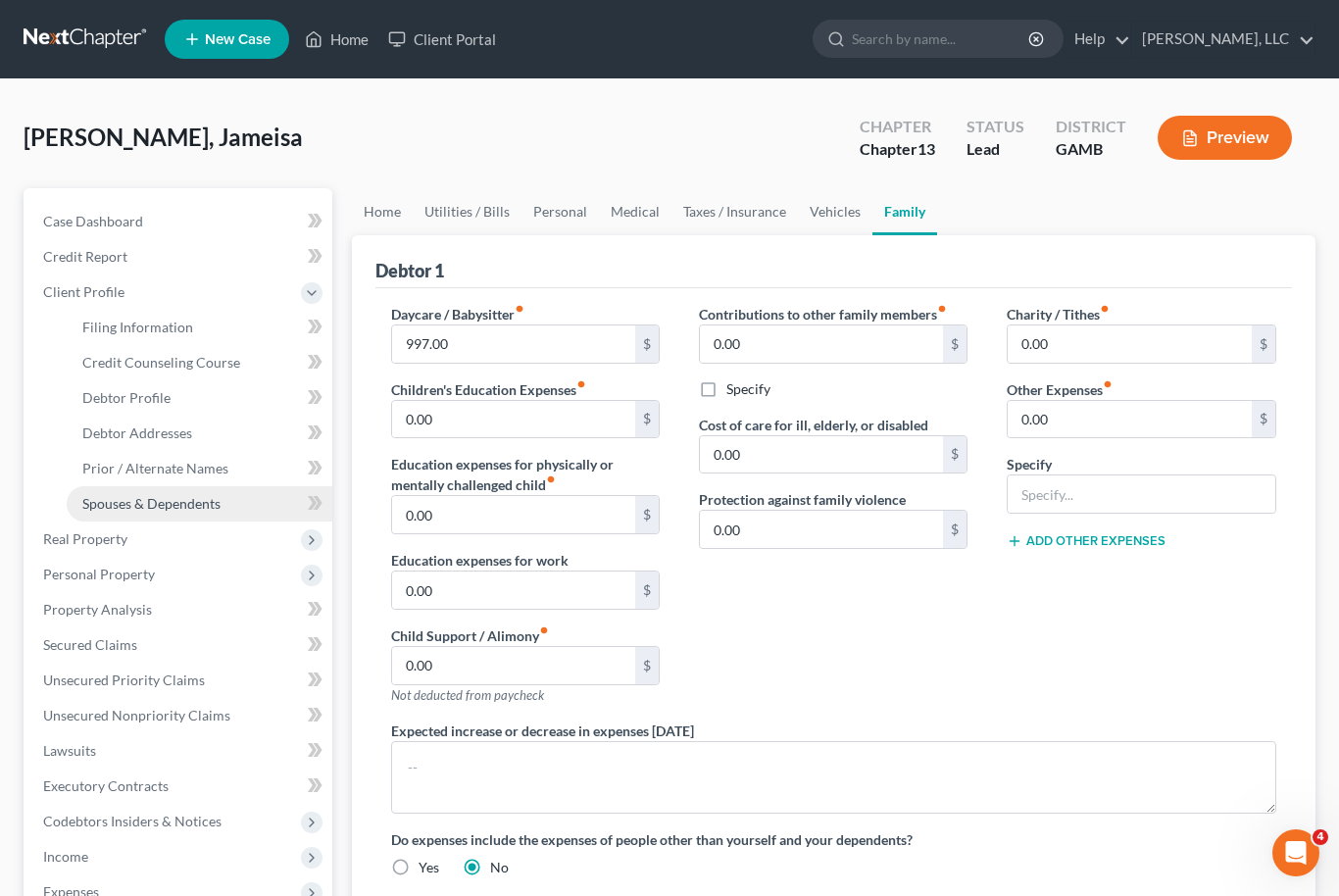
click at [205, 489] on link "Spouses & Dependents" at bounding box center [200, 504] width 266 height 35
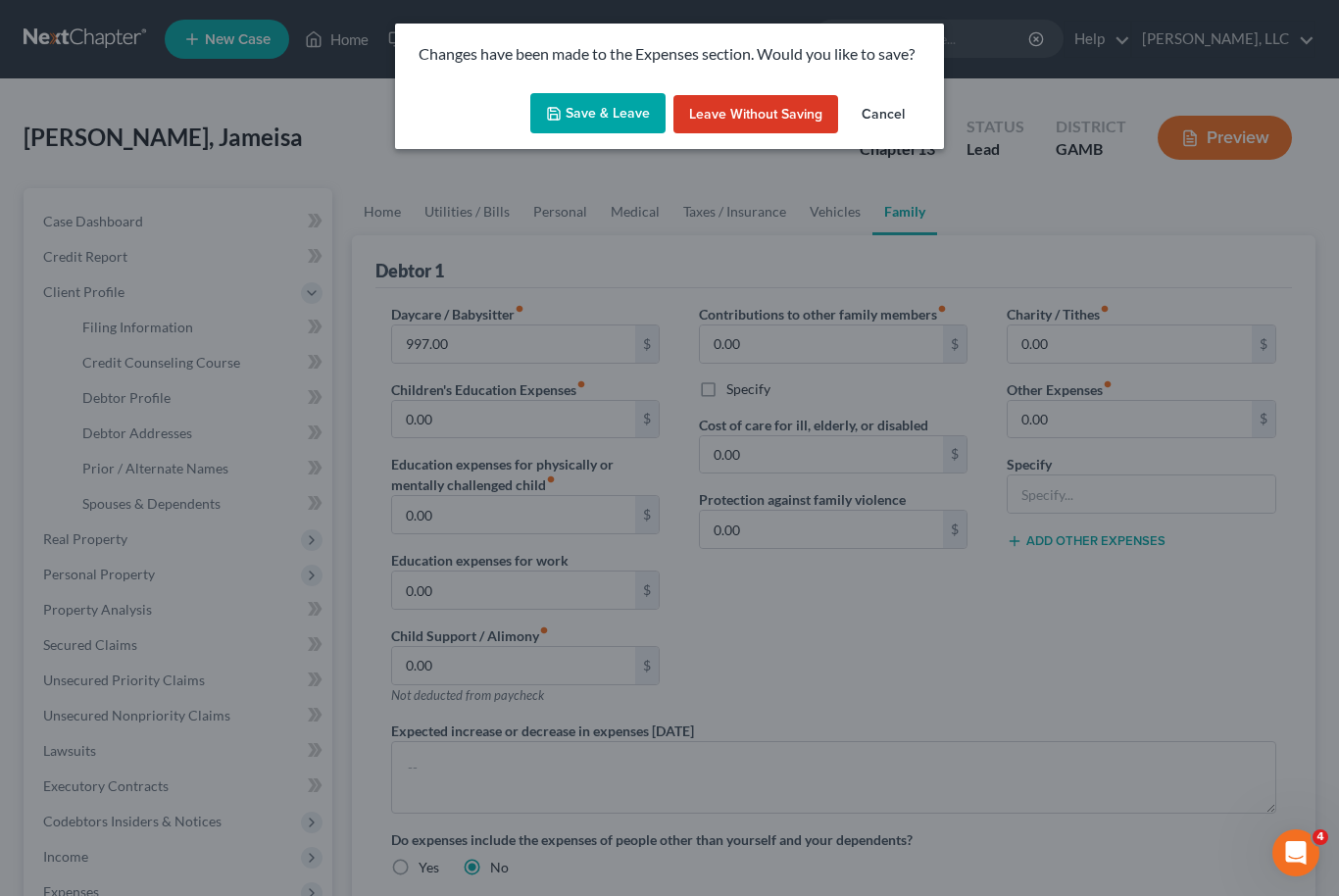
click at [602, 104] on button "Save & Leave" at bounding box center [598, 114] width 135 height 41
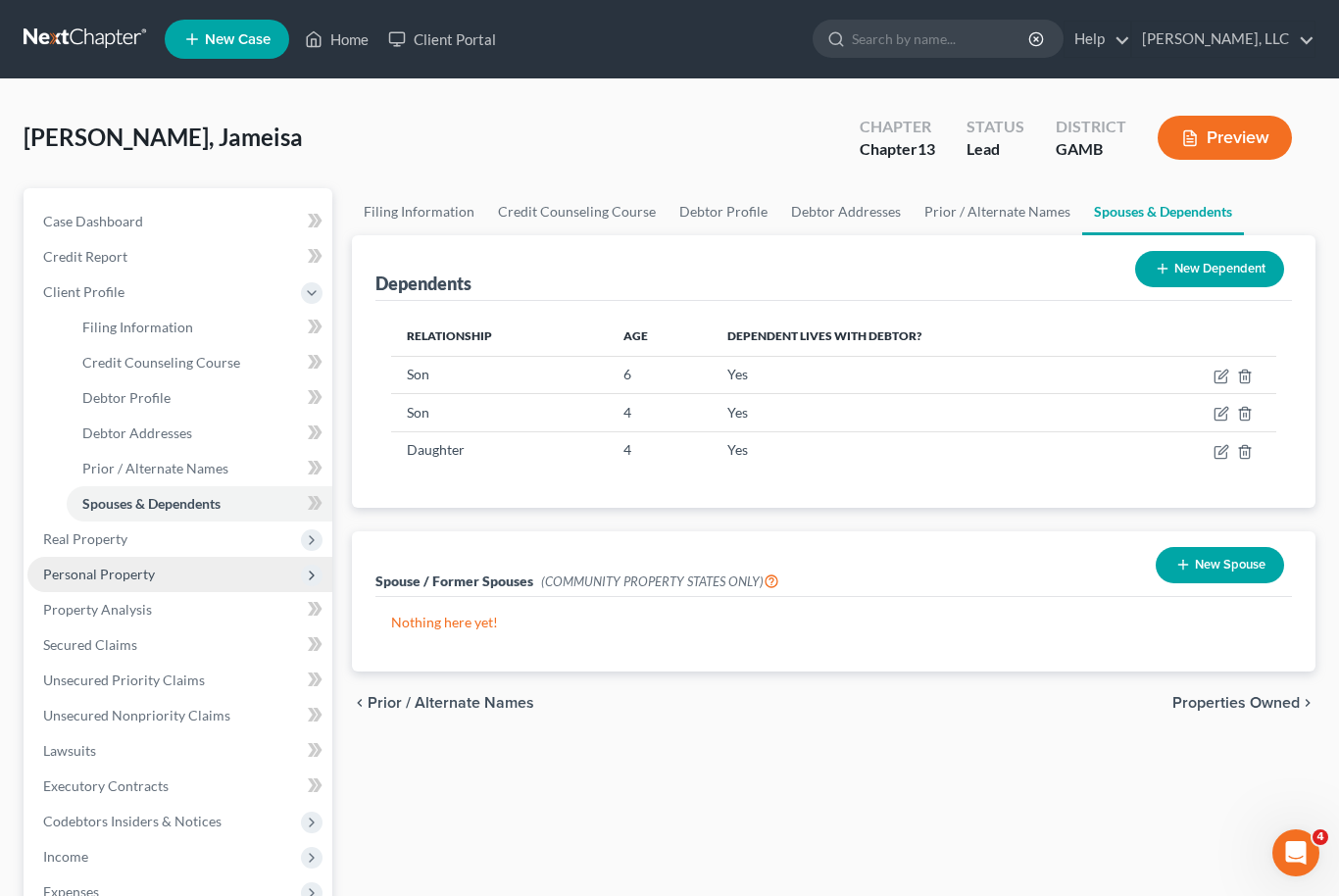
click at [136, 558] on span "Personal Property" at bounding box center [180, 575] width 305 height 35
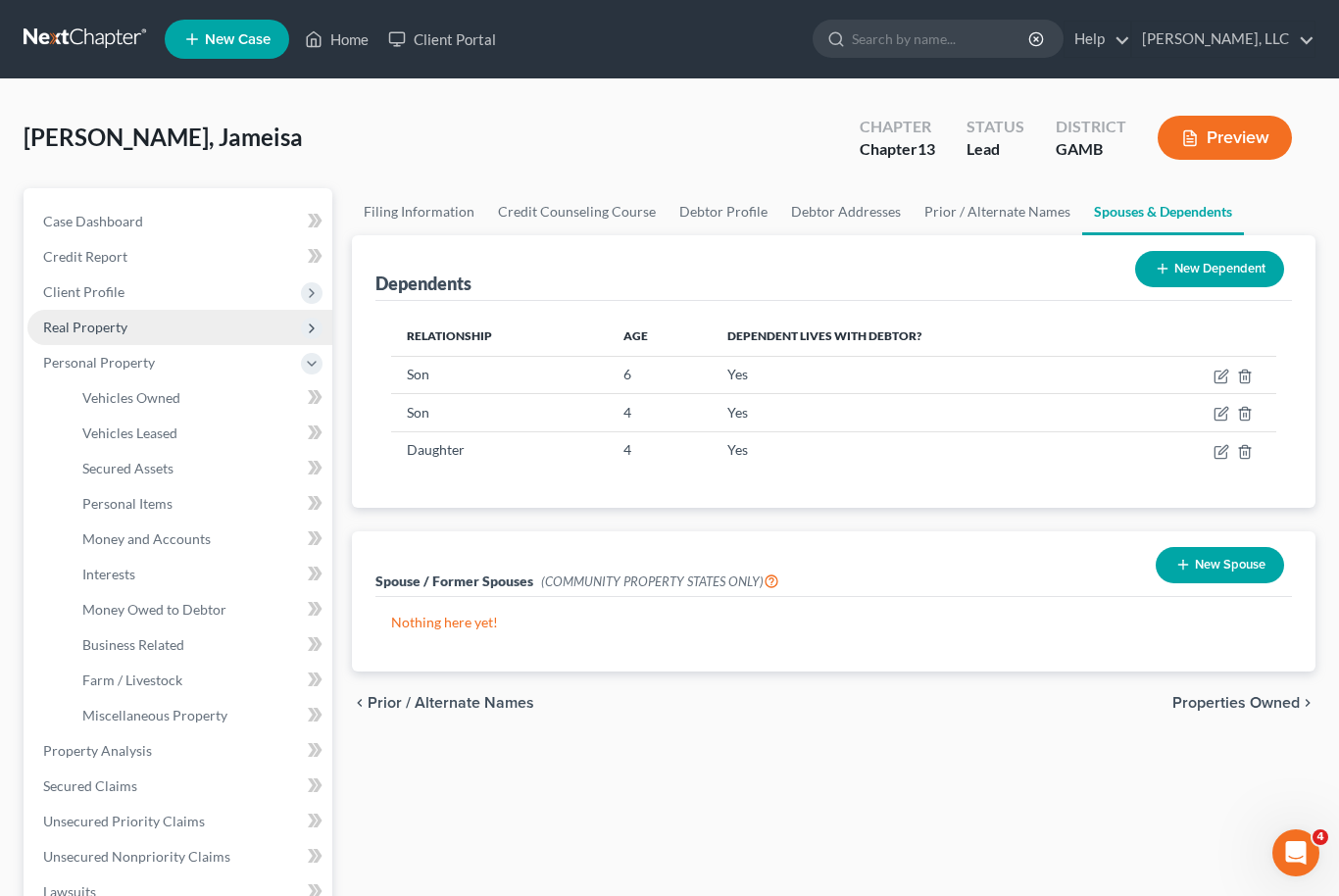
click at [168, 336] on span "Real Property" at bounding box center [180, 328] width 305 height 35
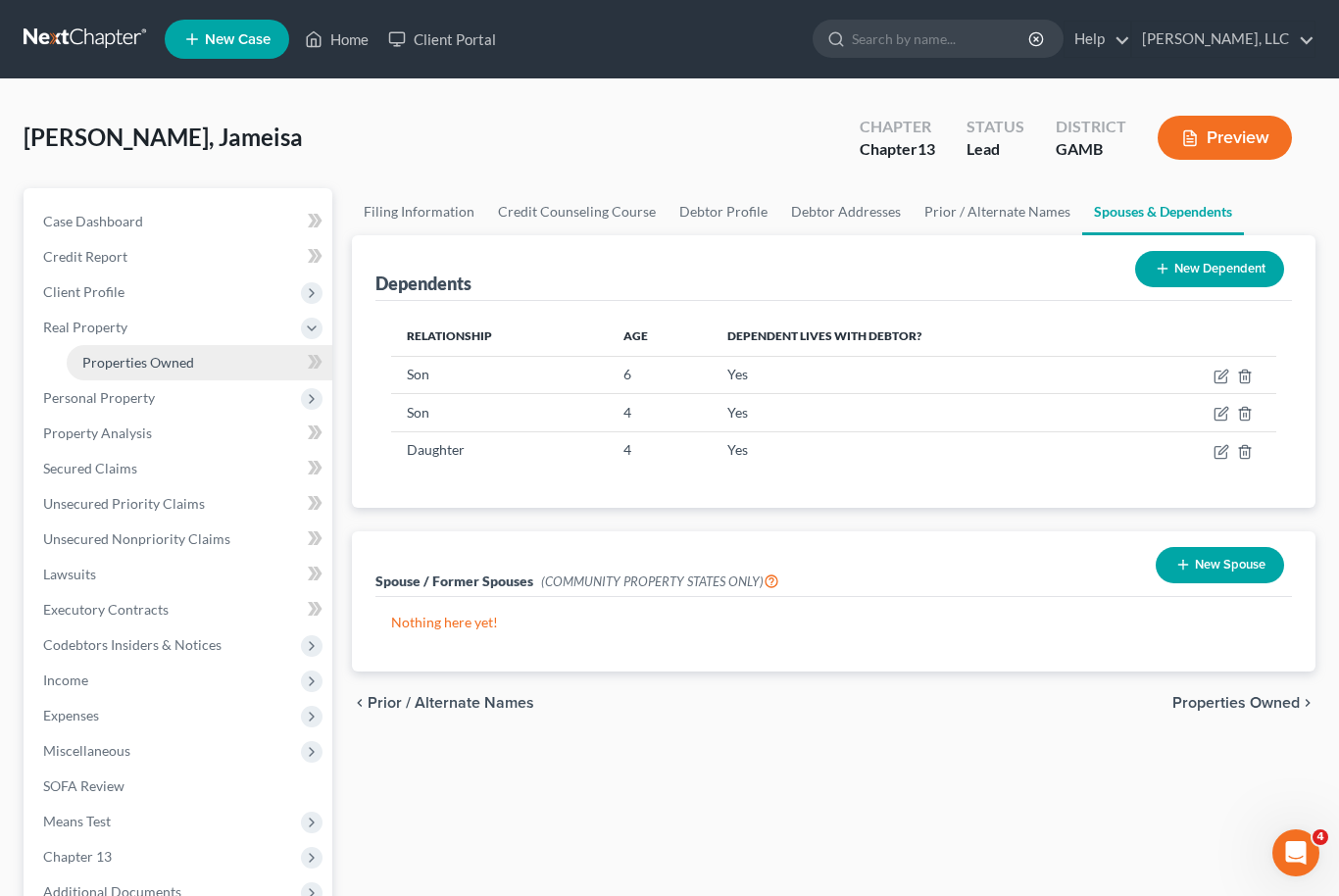
click at [192, 371] on link "Properties Owned" at bounding box center [200, 363] width 266 height 35
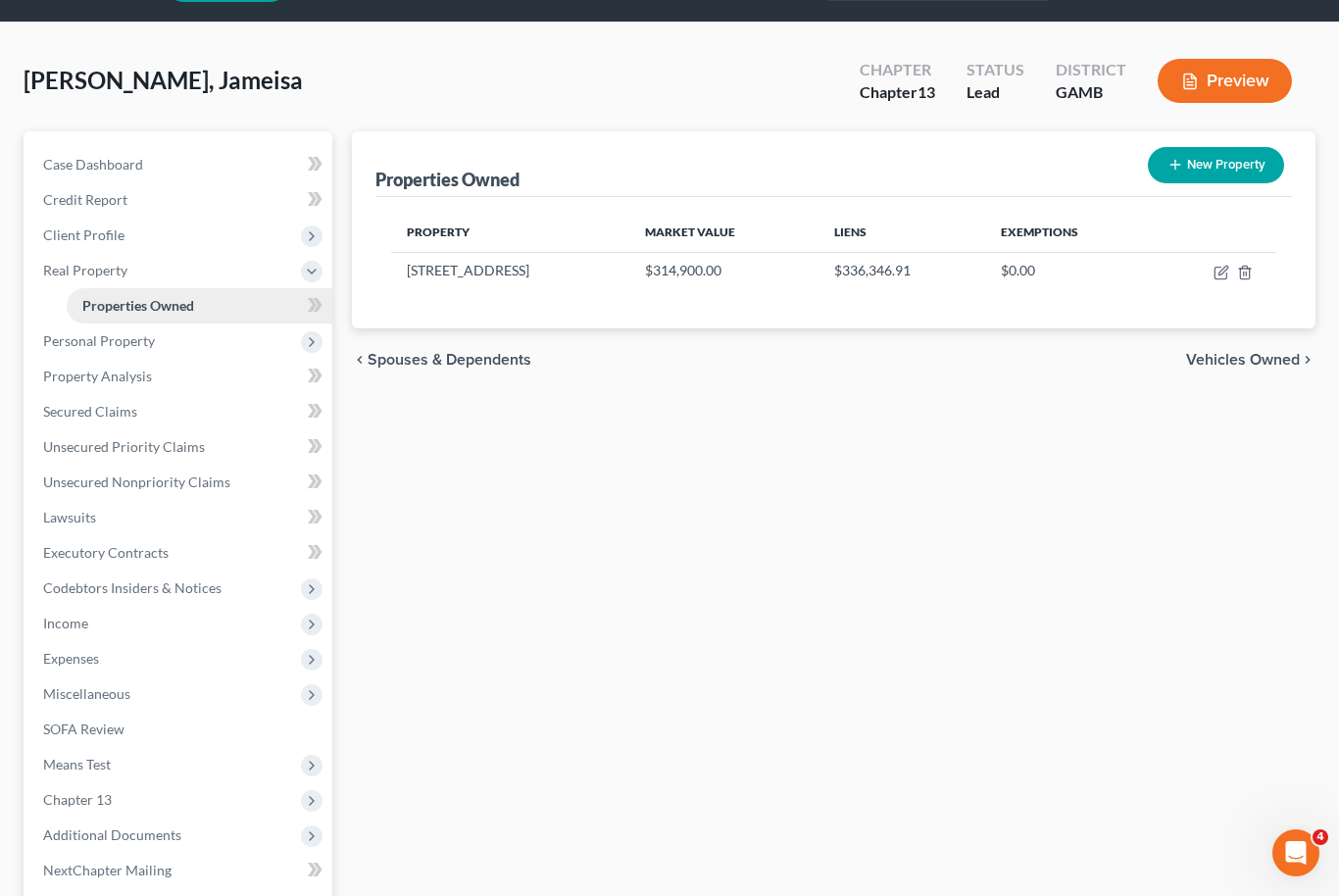
scroll to position [42, 0]
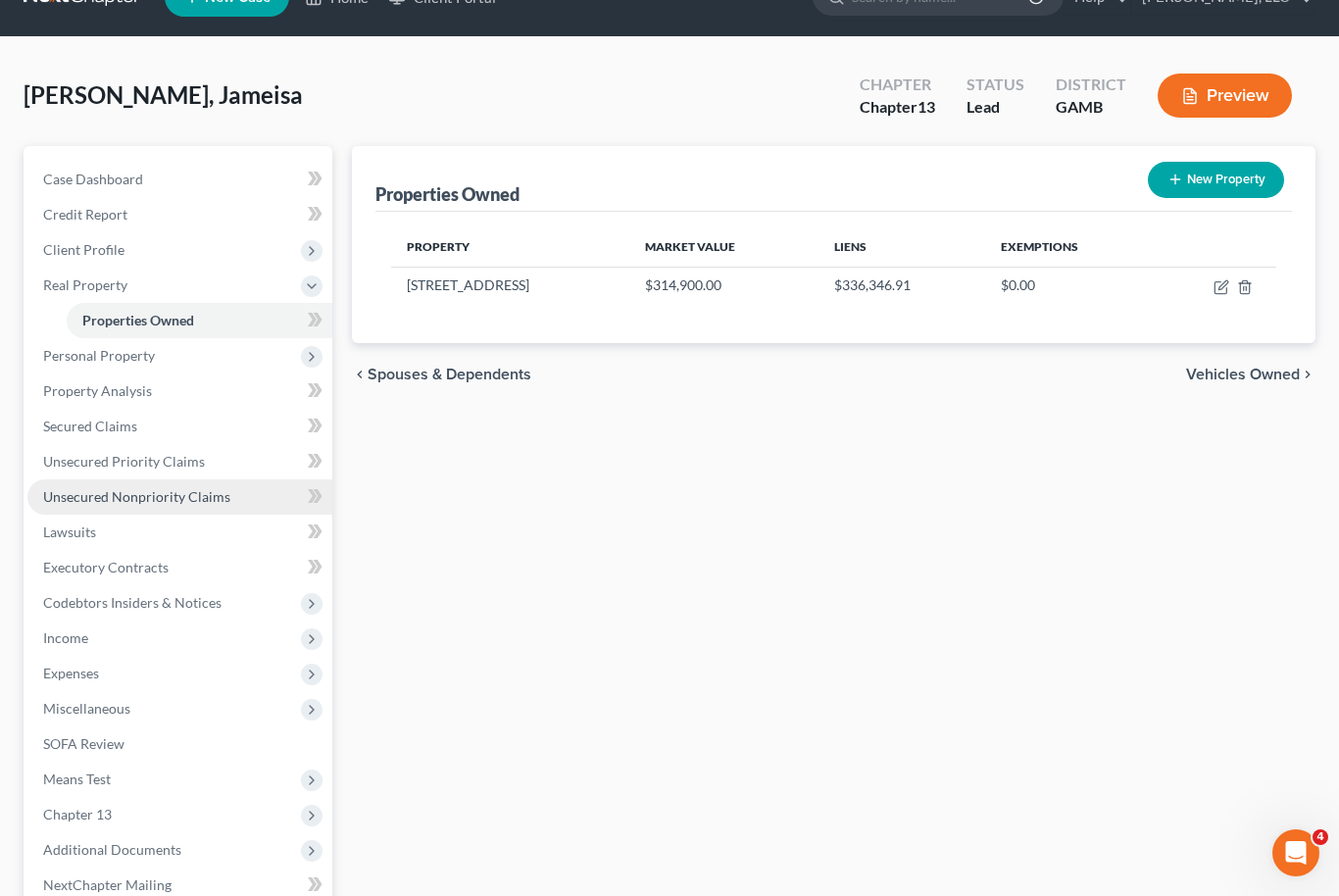
click at [187, 498] on span "Unsecured Nonpriority Claims" at bounding box center [137, 496] width 187 height 17
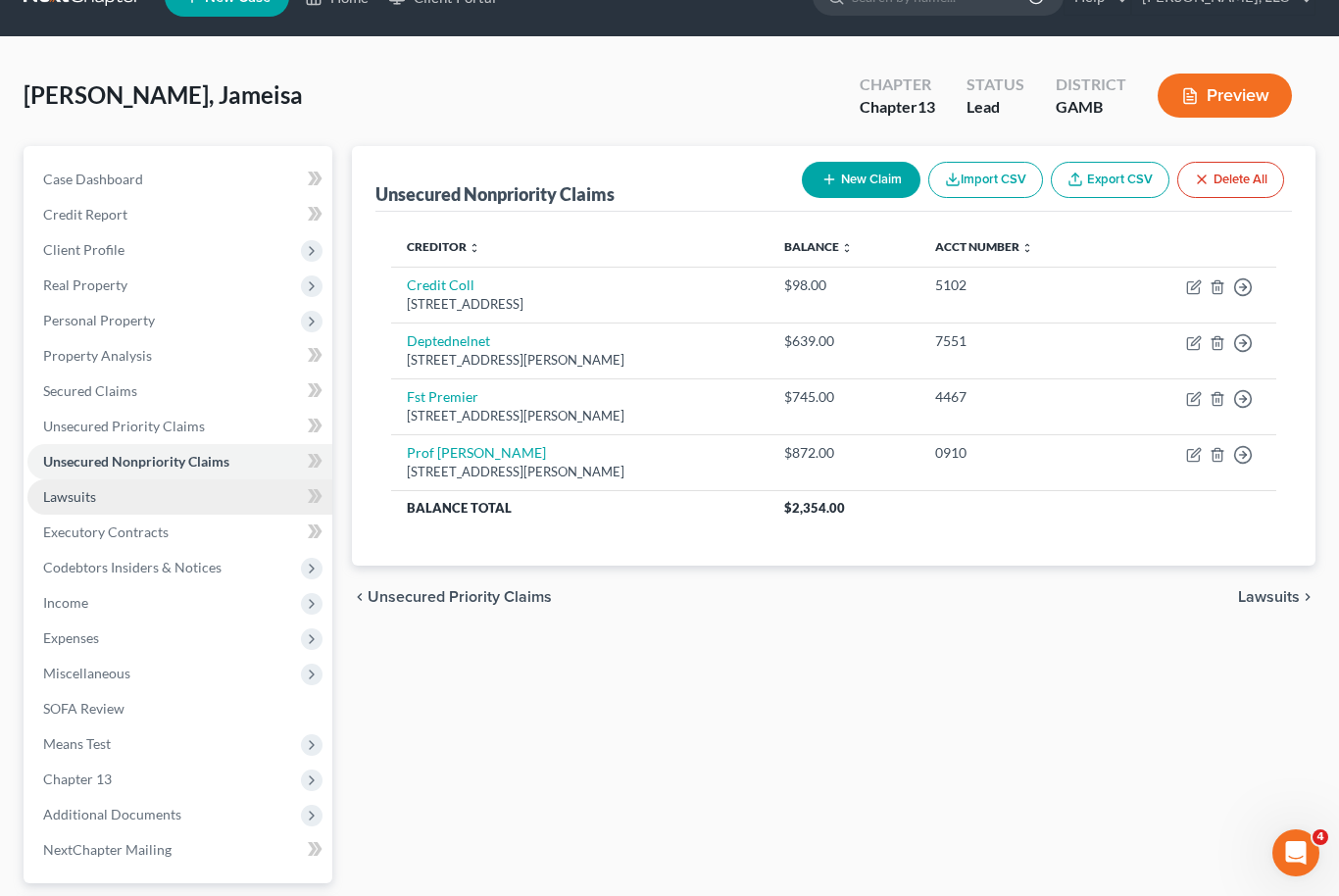
click at [137, 493] on link "Lawsuits" at bounding box center [180, 497] width 305 height 35
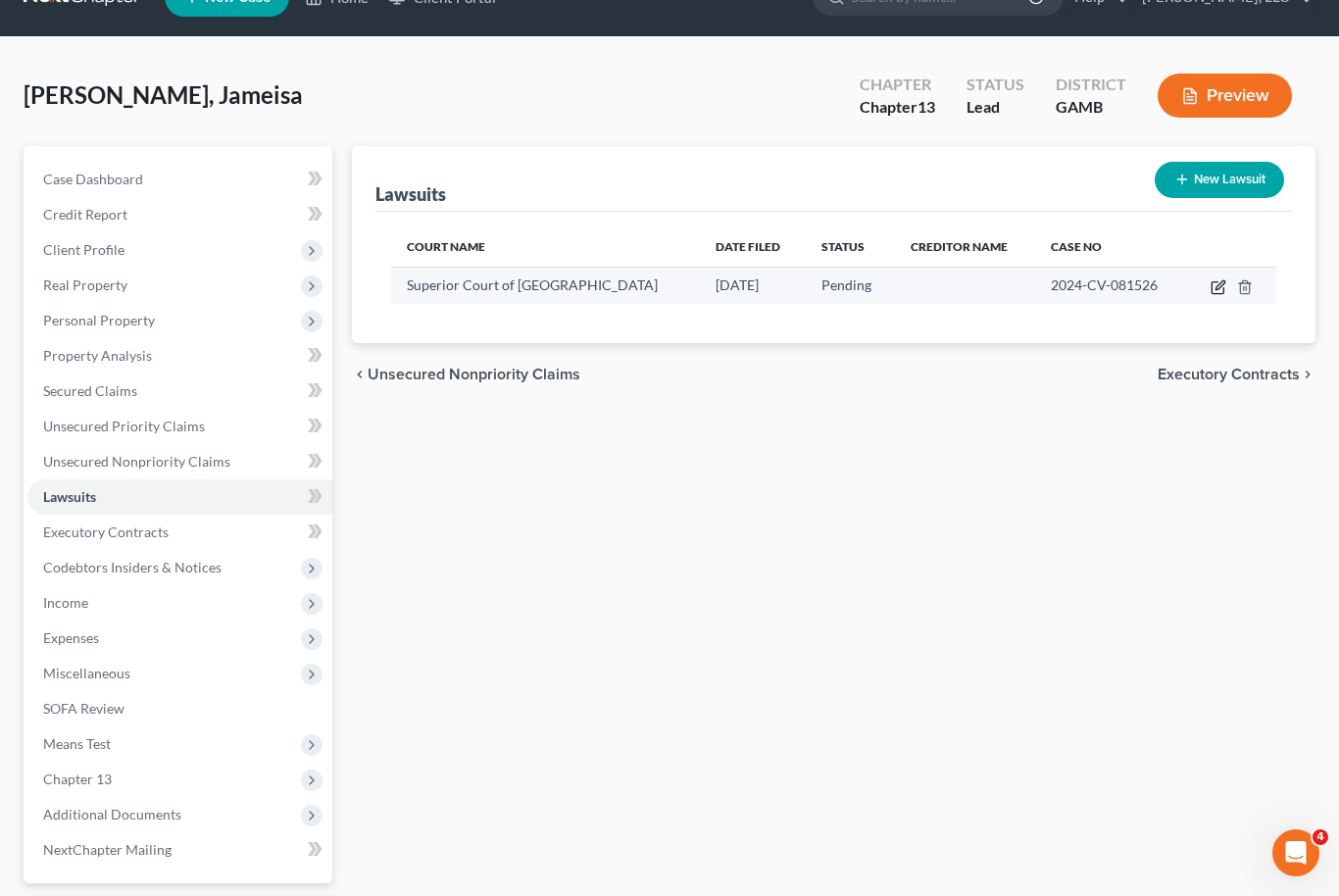
click at [1219, 286] on icon "button" at bounding box center [1220, 285] width 9 height 9
select select "10"
select select "0"
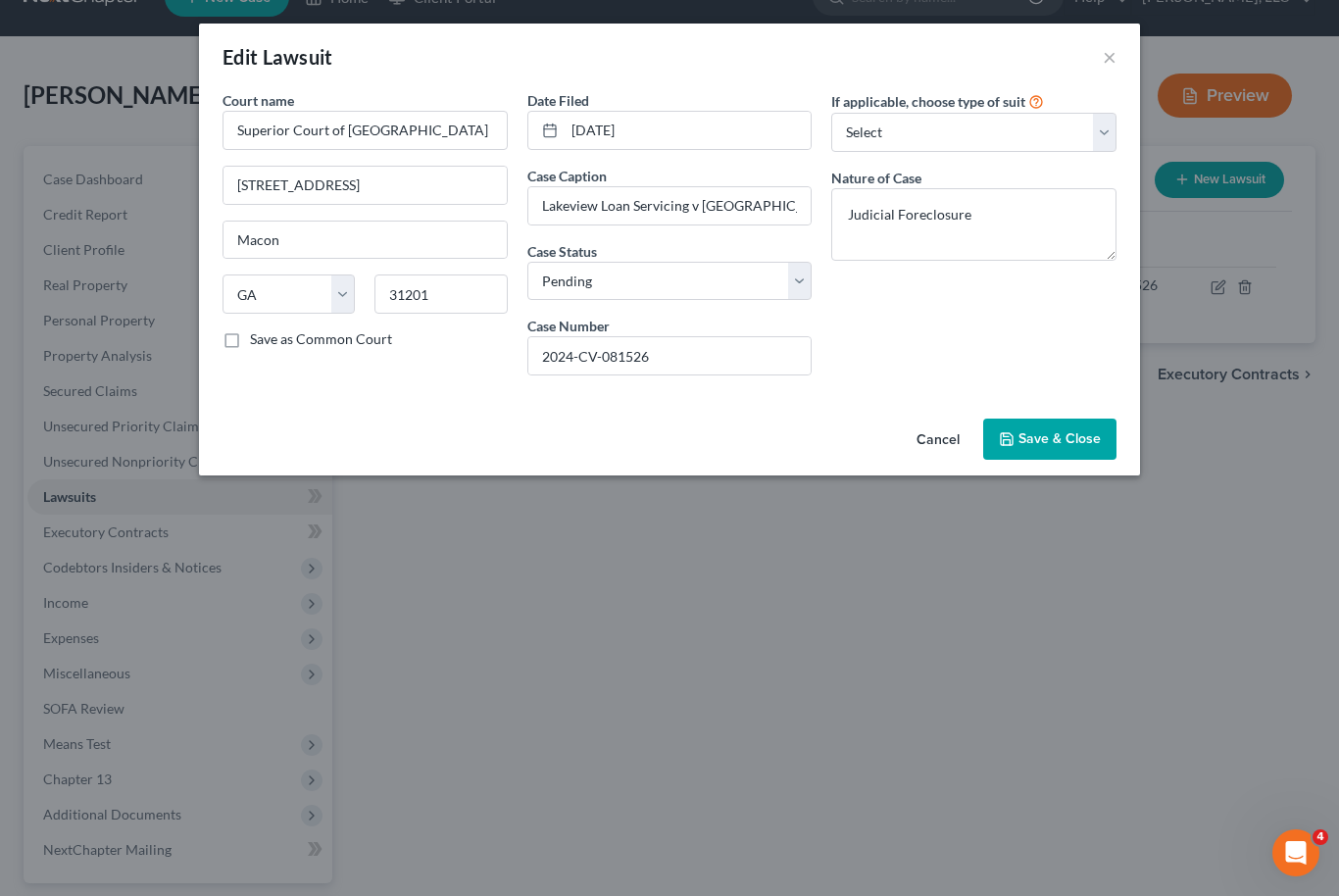
click at [1084, 448] on button "Save & Close" at bounding box center [1050, 439] width 133 height 41
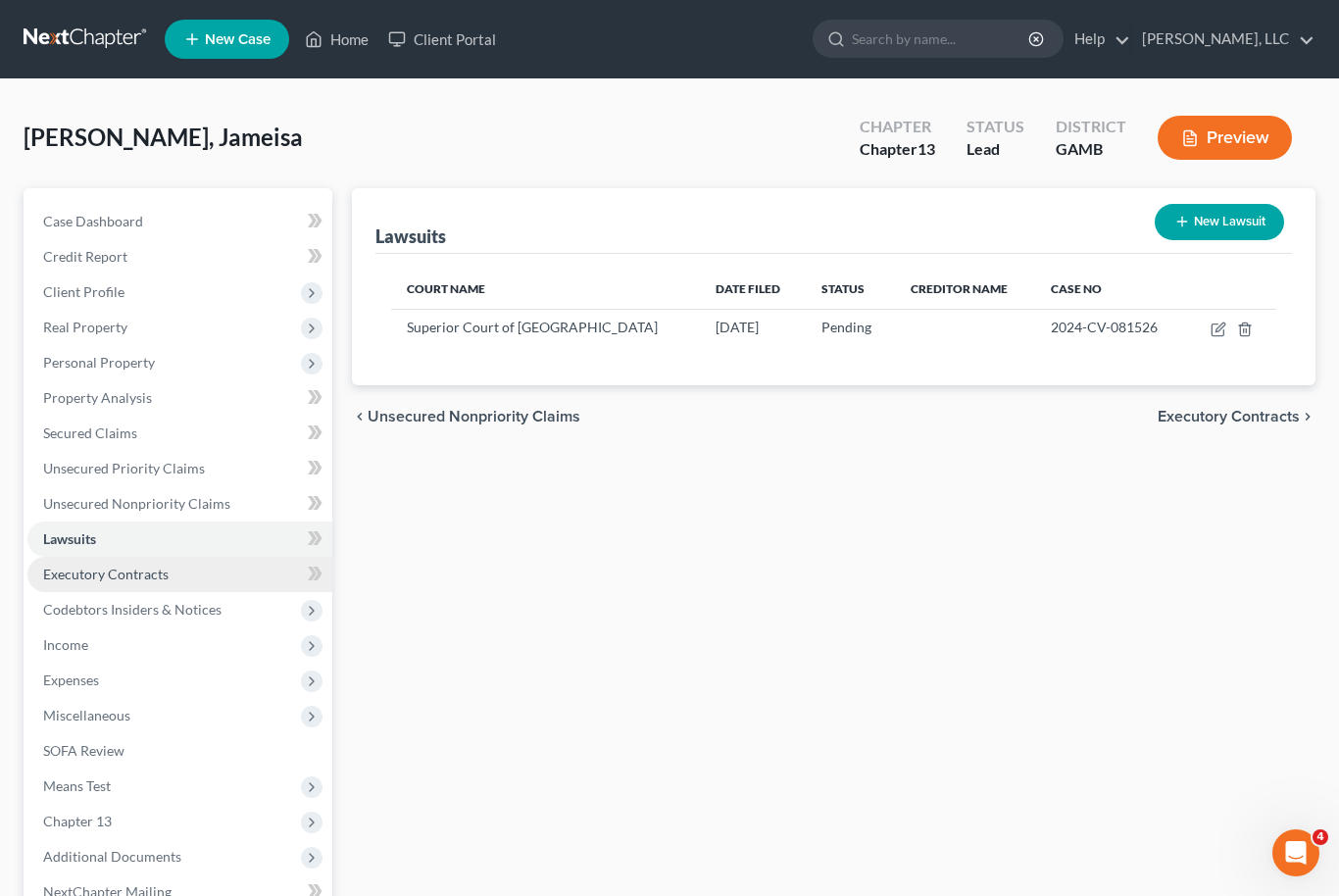
click at [181, 575] on link "Executory Contracts" at bounding box center [180, 575] width 305 height 35
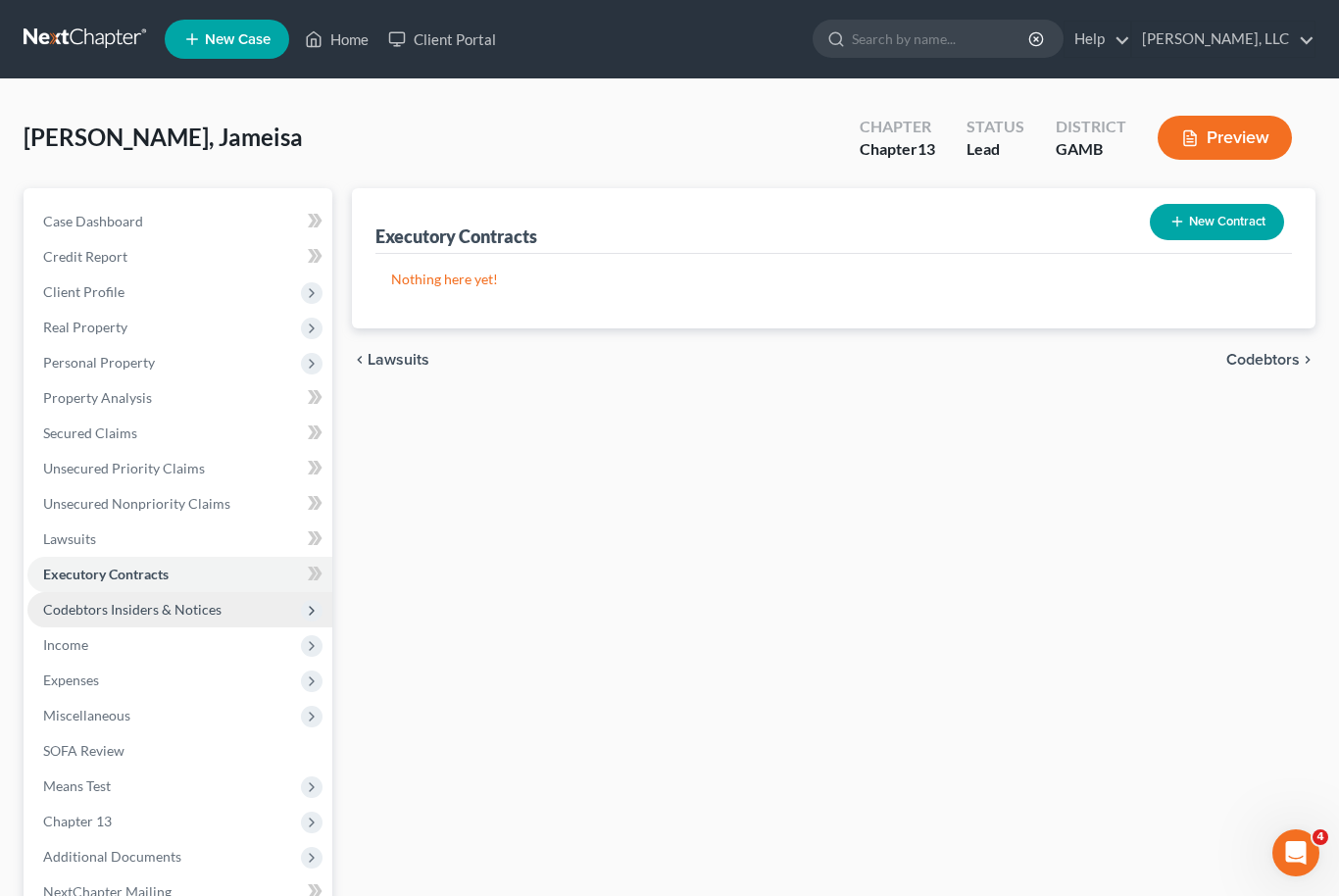
click at [183, 611] on span "Codebtors Insiders & Notices" at bounding box center [132, 608] width 178 height 17
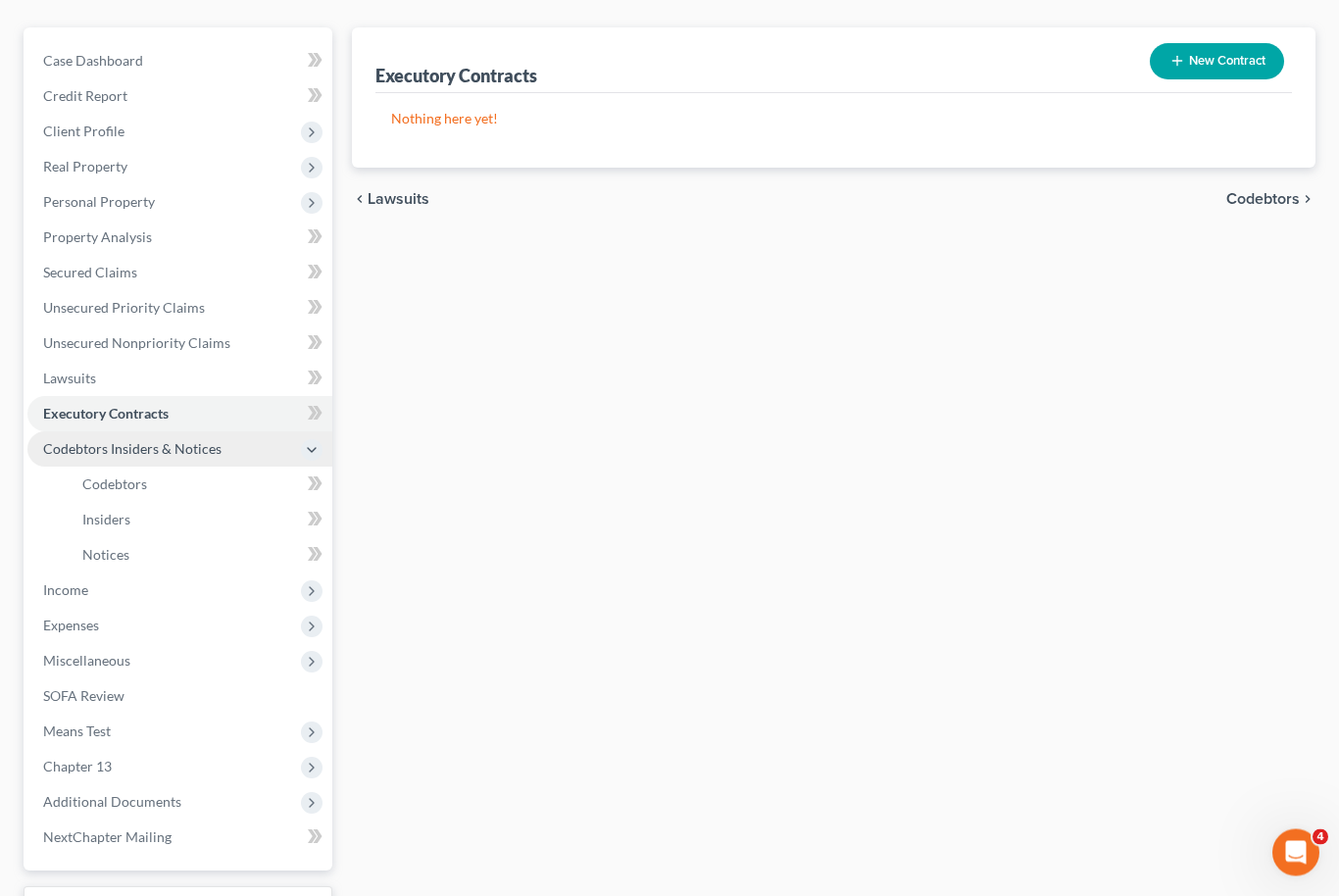
scroll to position [160, 0]
click at [167, 670] on span "Miscellaneous" at bounding box center [180, 661] width 305 height 35
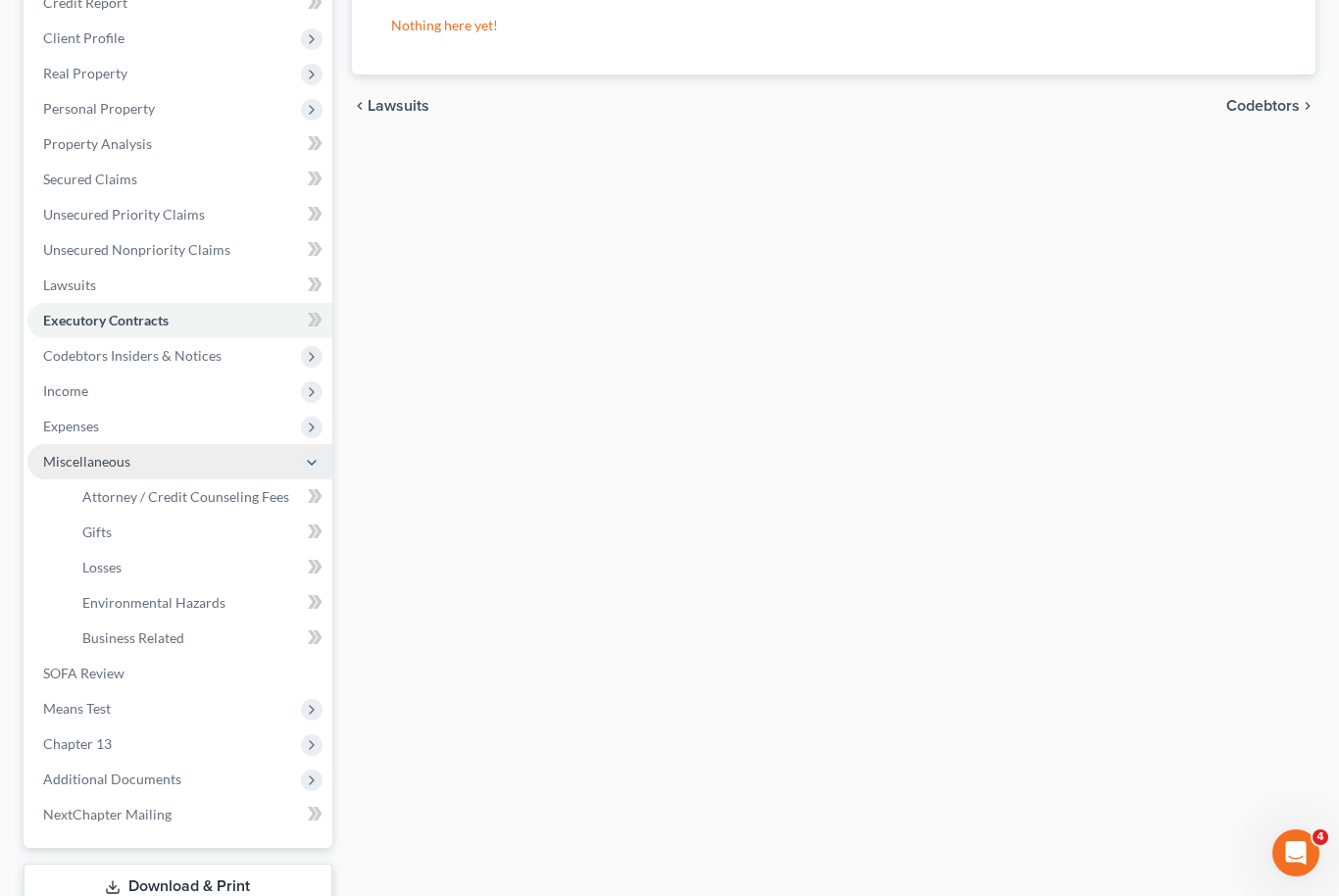
scroll to position [261, 0]
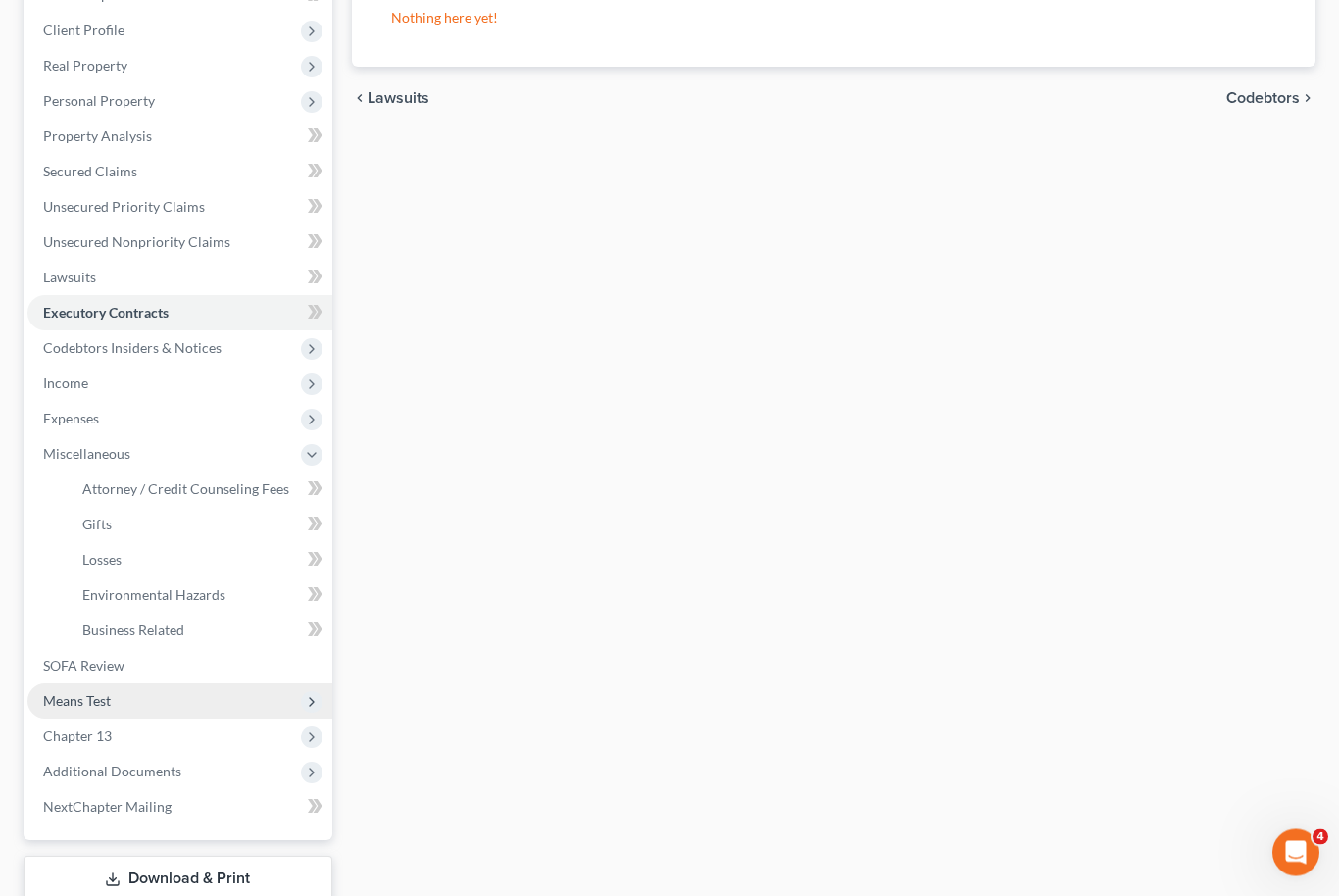
click at [185, 707] on span "Means Test" at bounding box center [180, 702] width 305 height 35
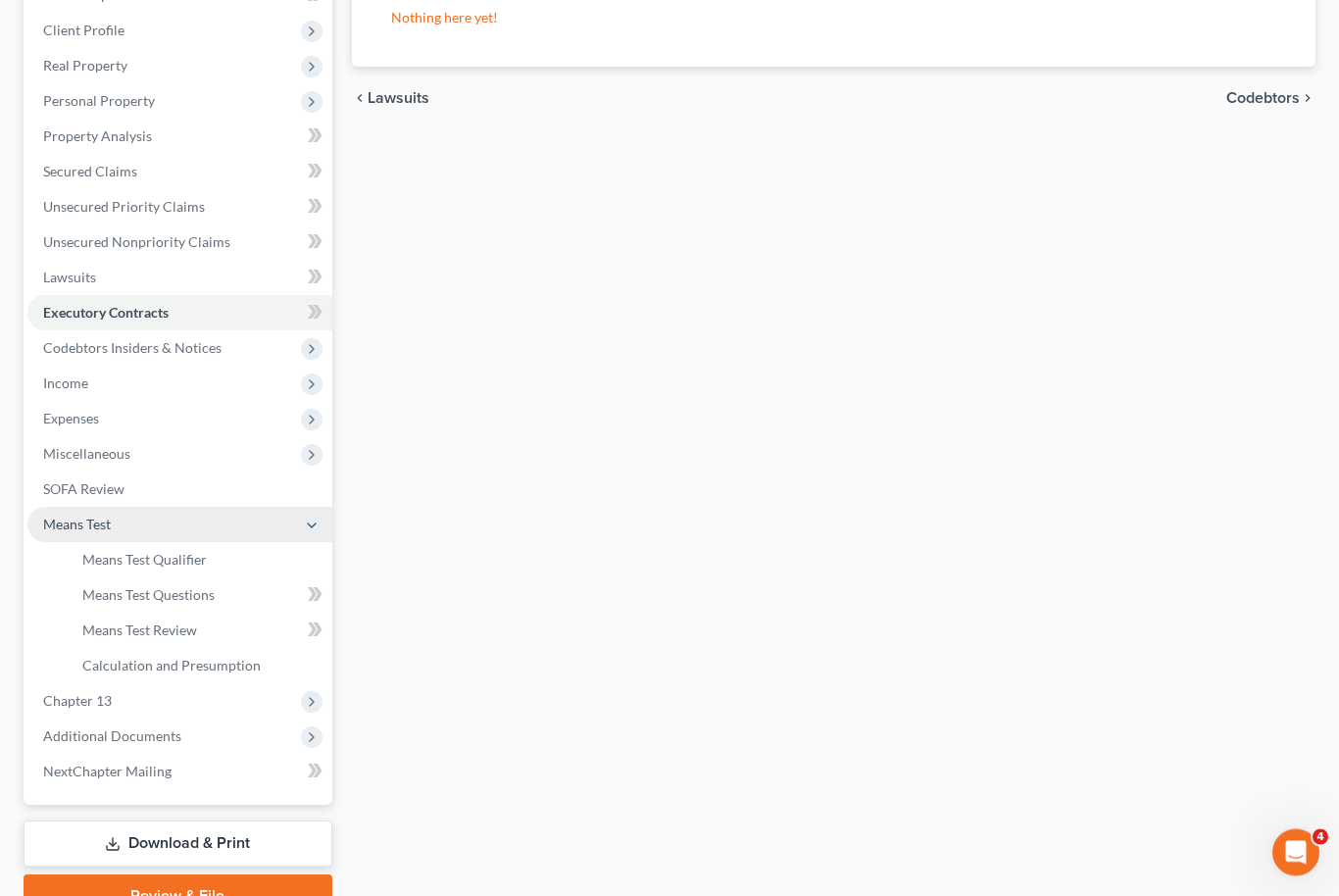
scroll to position [262, 0]
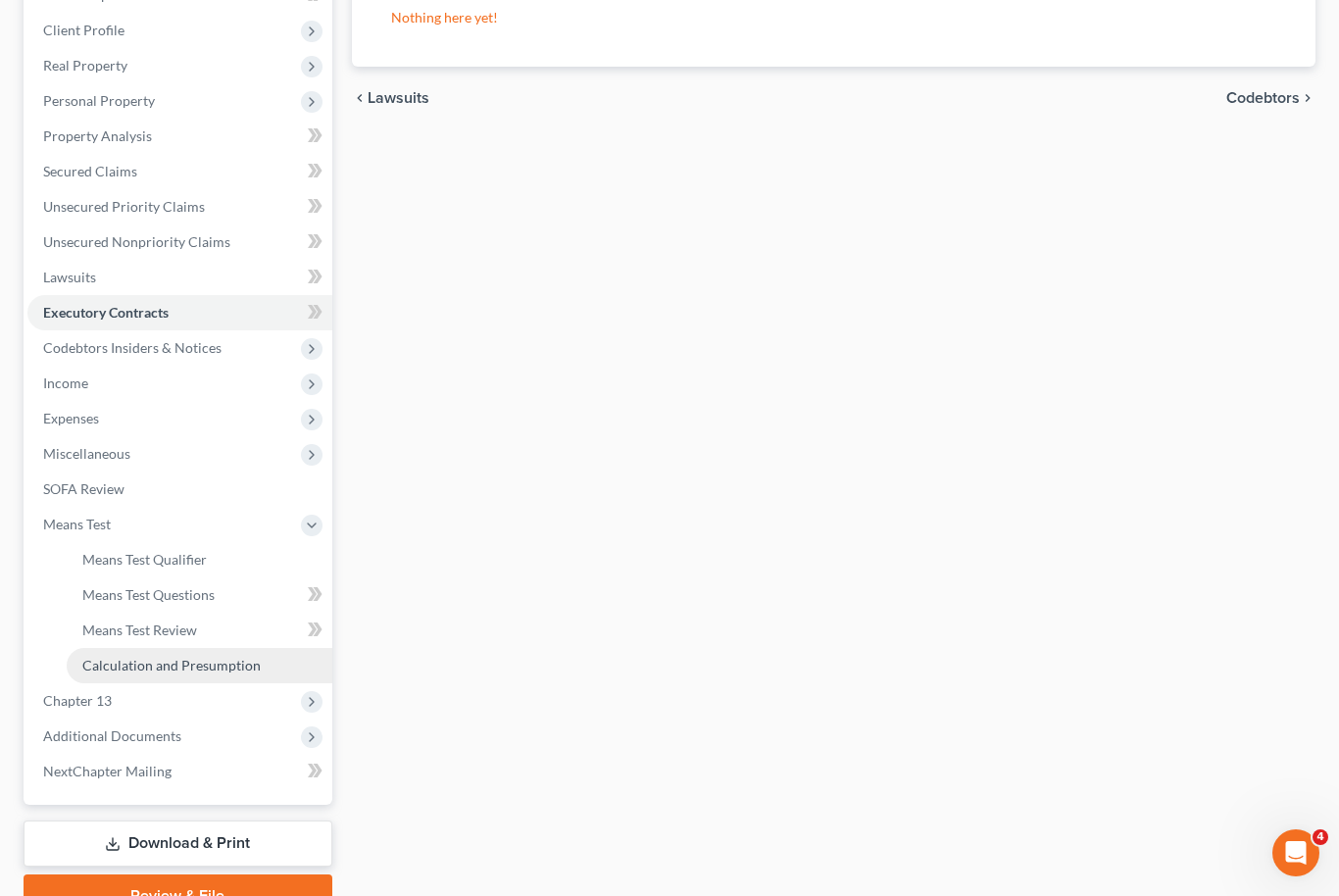
click at [213, 669] on span "Calculation and Presumption" at bounding box center [171, 665] width 178 height 17
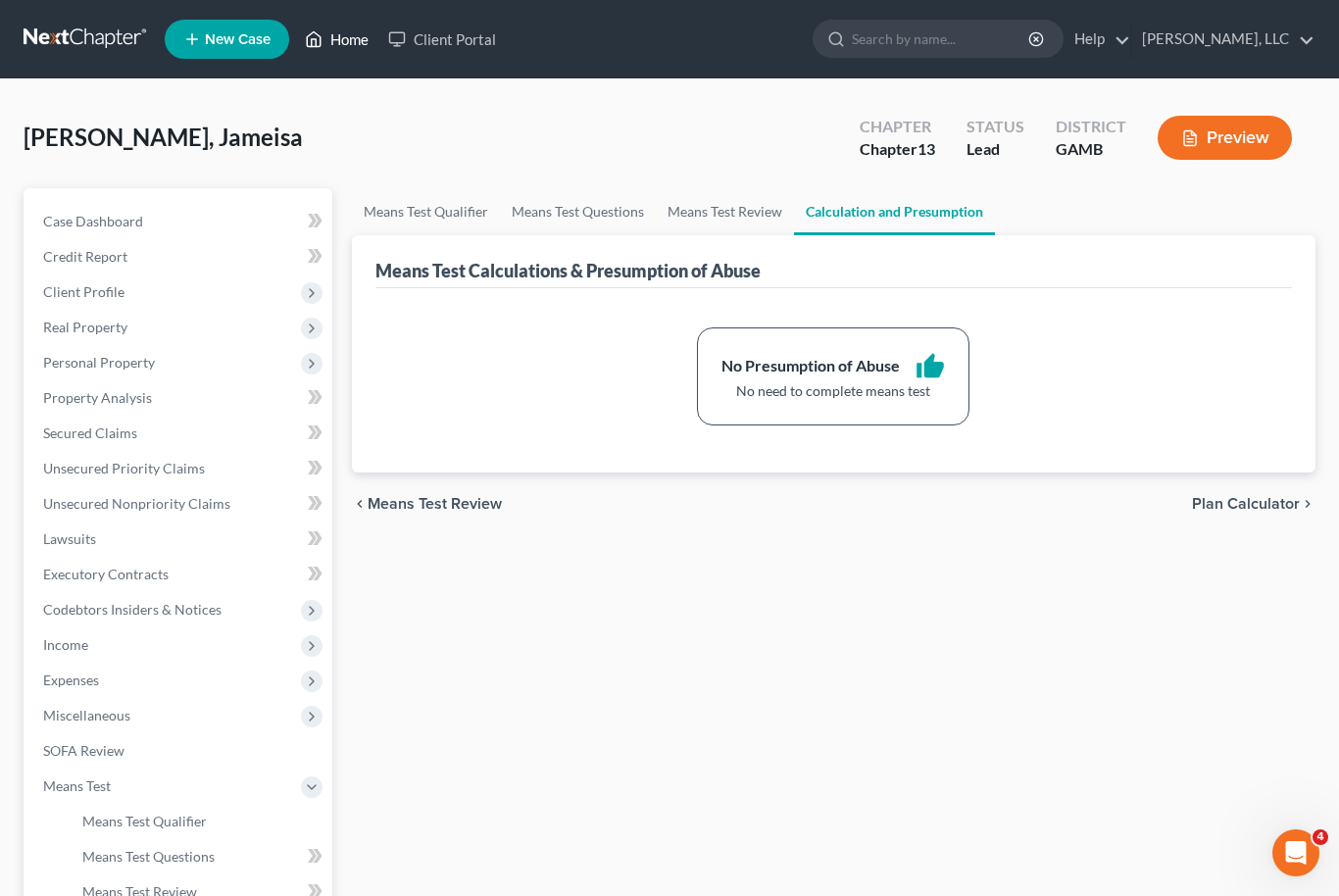
click at [351, 54] on link "Home" at bounding box center [337, 39] width 84 height 35
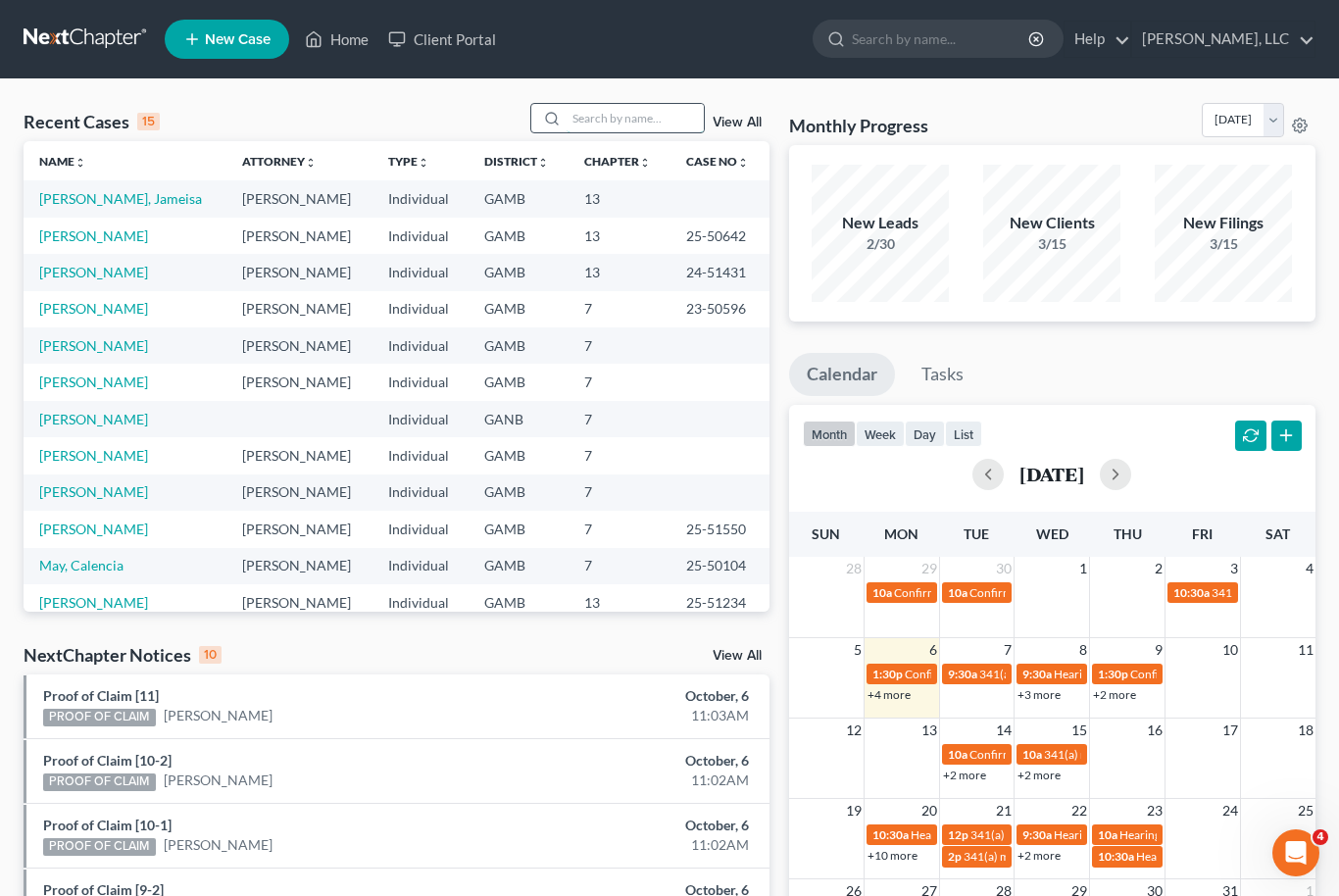
click at [632, 130] on input "search" at bounding box center [635, 118] width 137 height 29
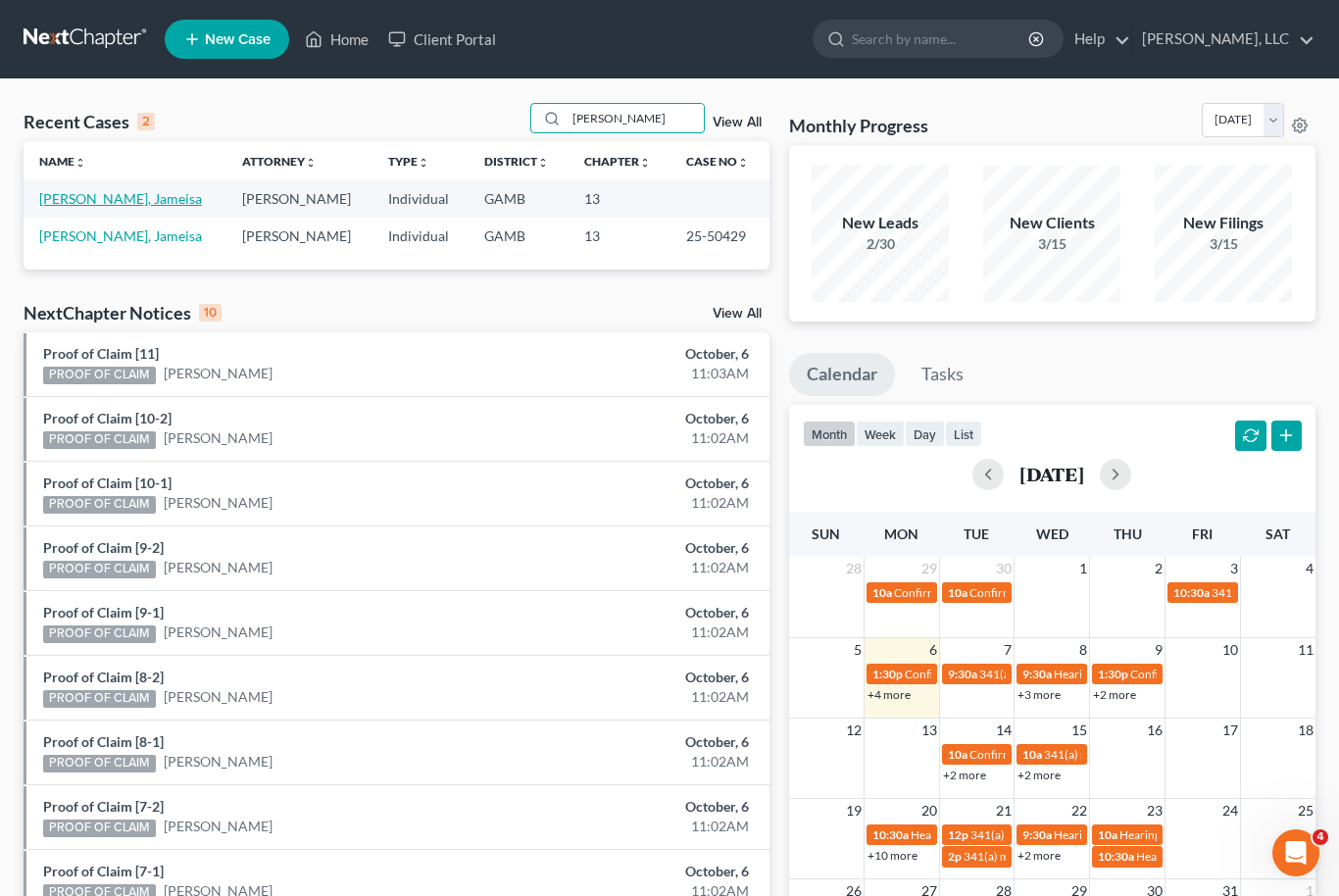
type input "Moss"
click at [96, 197] on link "[PERSON_NAME], Jameisa" at bounding box center [120, 198] width 162 height 17
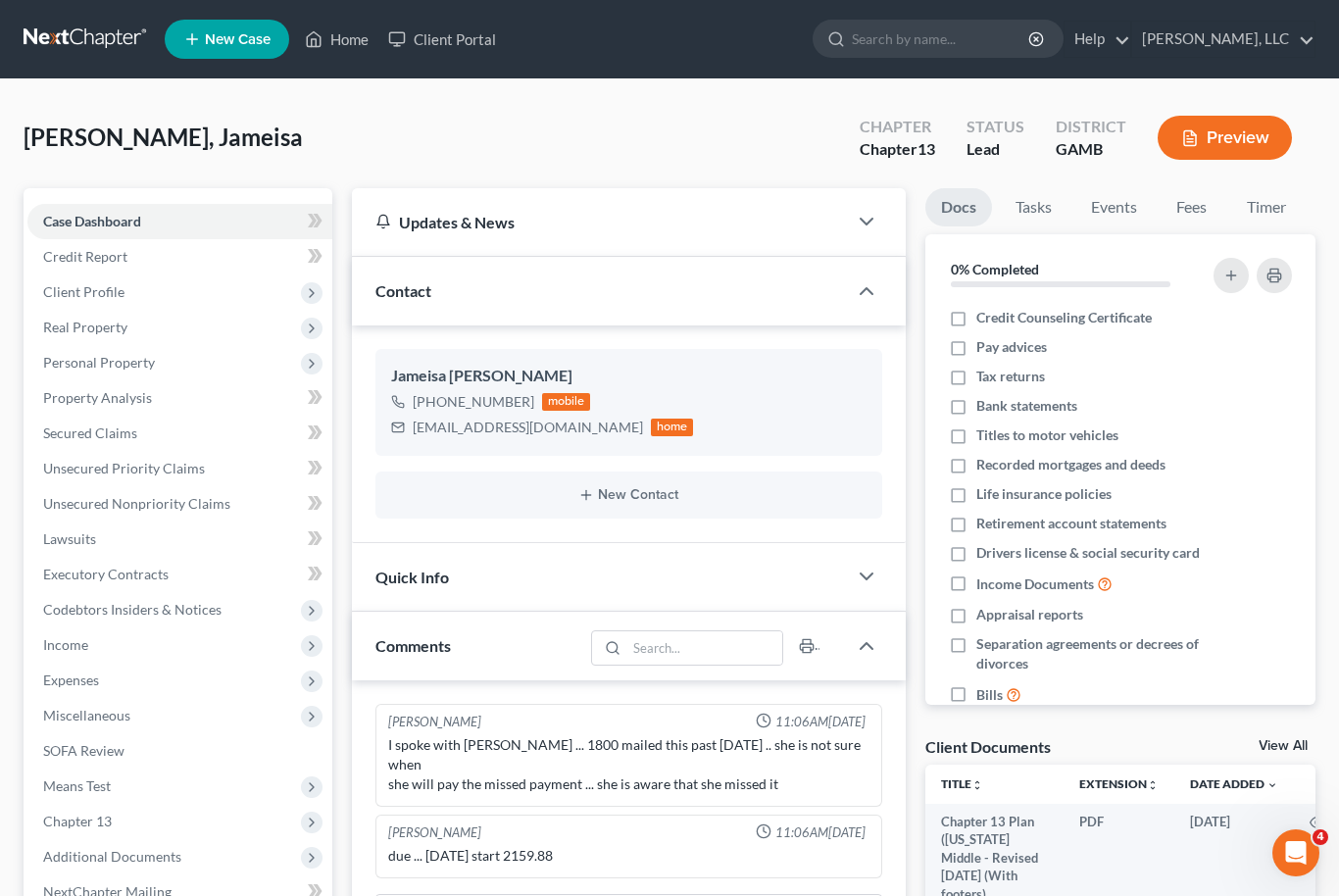
click at [1300, 765] on th at bounding box center [1317, 785] width 47 height 39
click at [1289, 748] on link "View All" at bounding box center [1284, 746] width 49 height 14
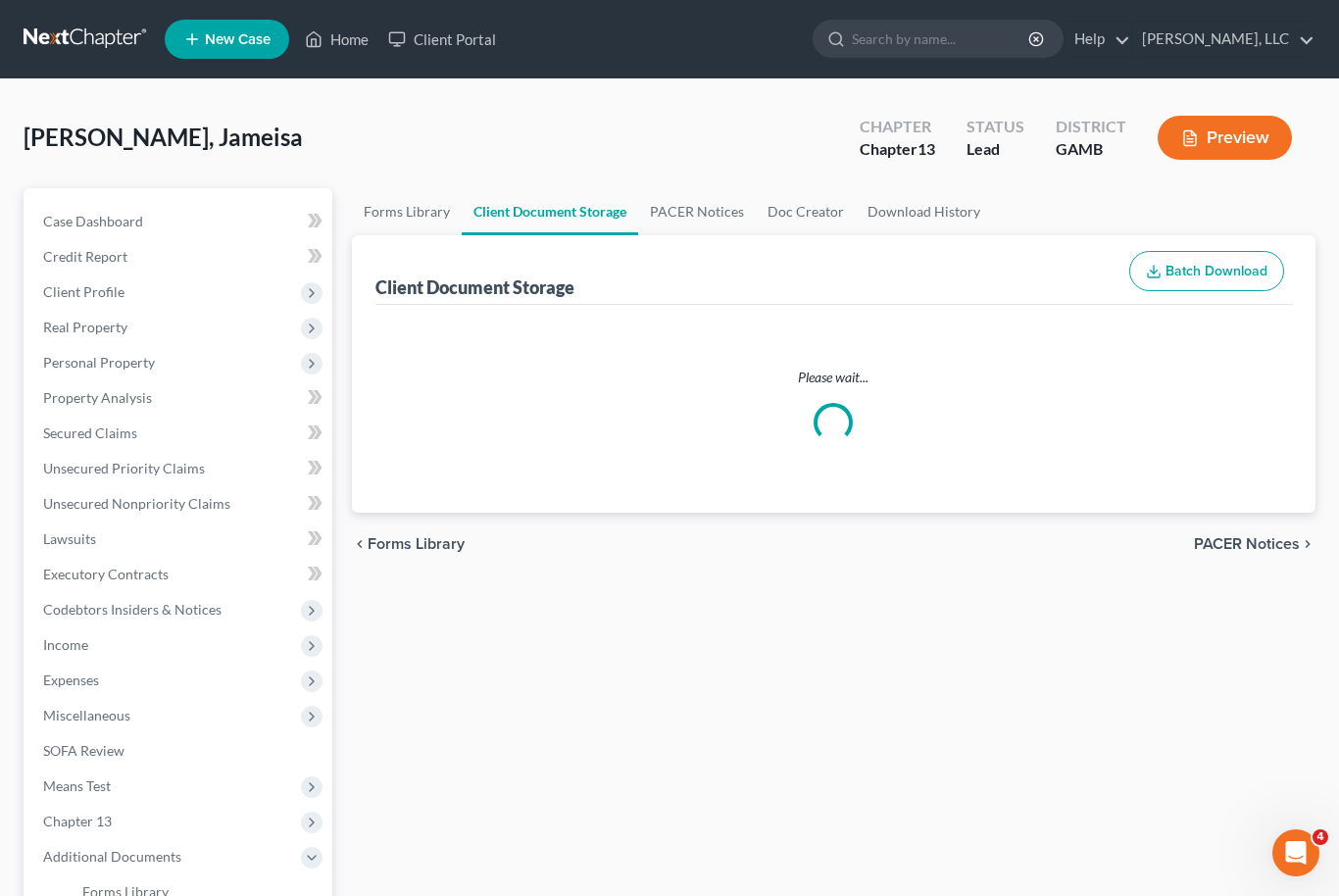
select select "12"
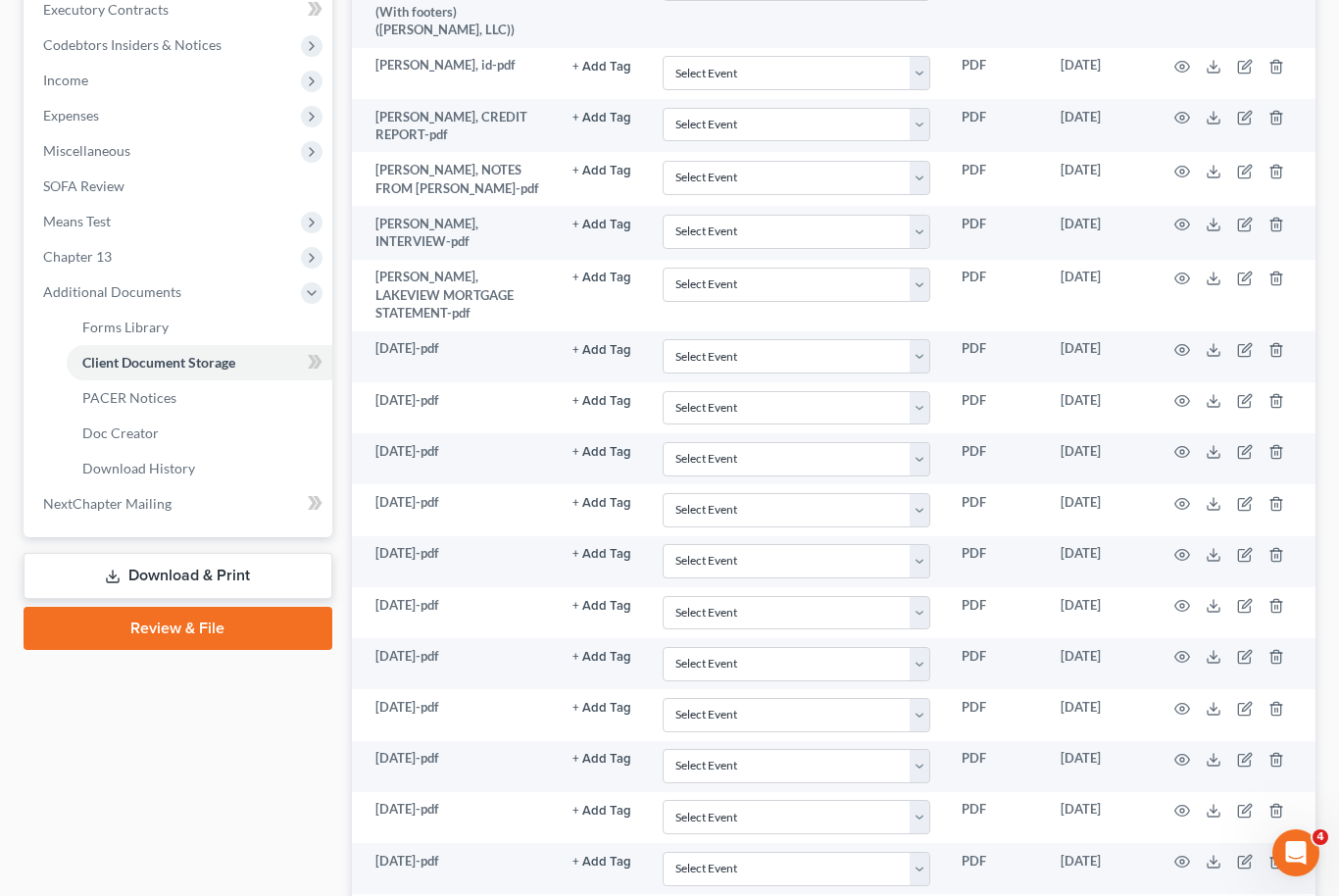
scroll to position [564, 0]
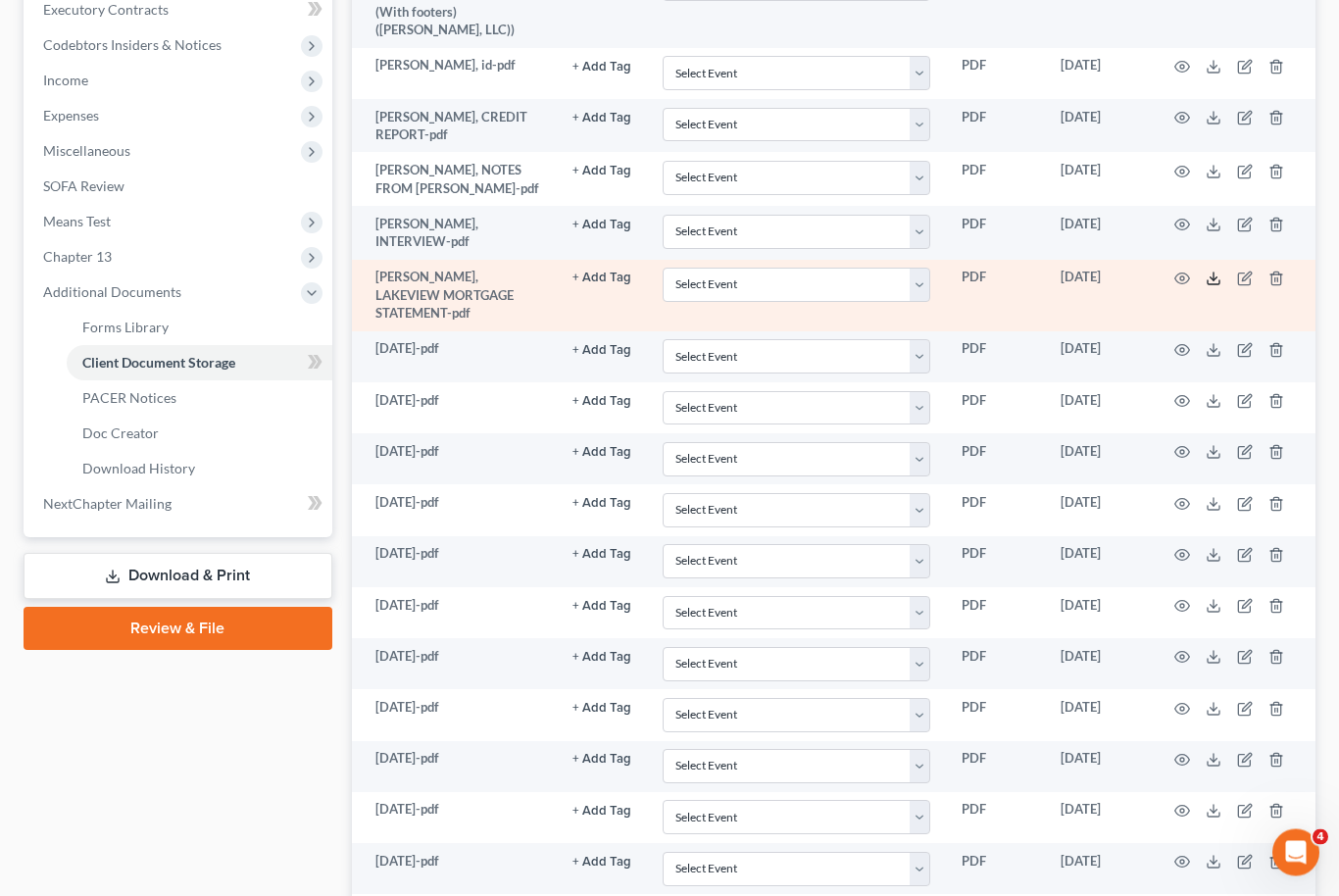
click at [1217, 279] on polyline at bounding box center [1214, 280] width 7 height 3
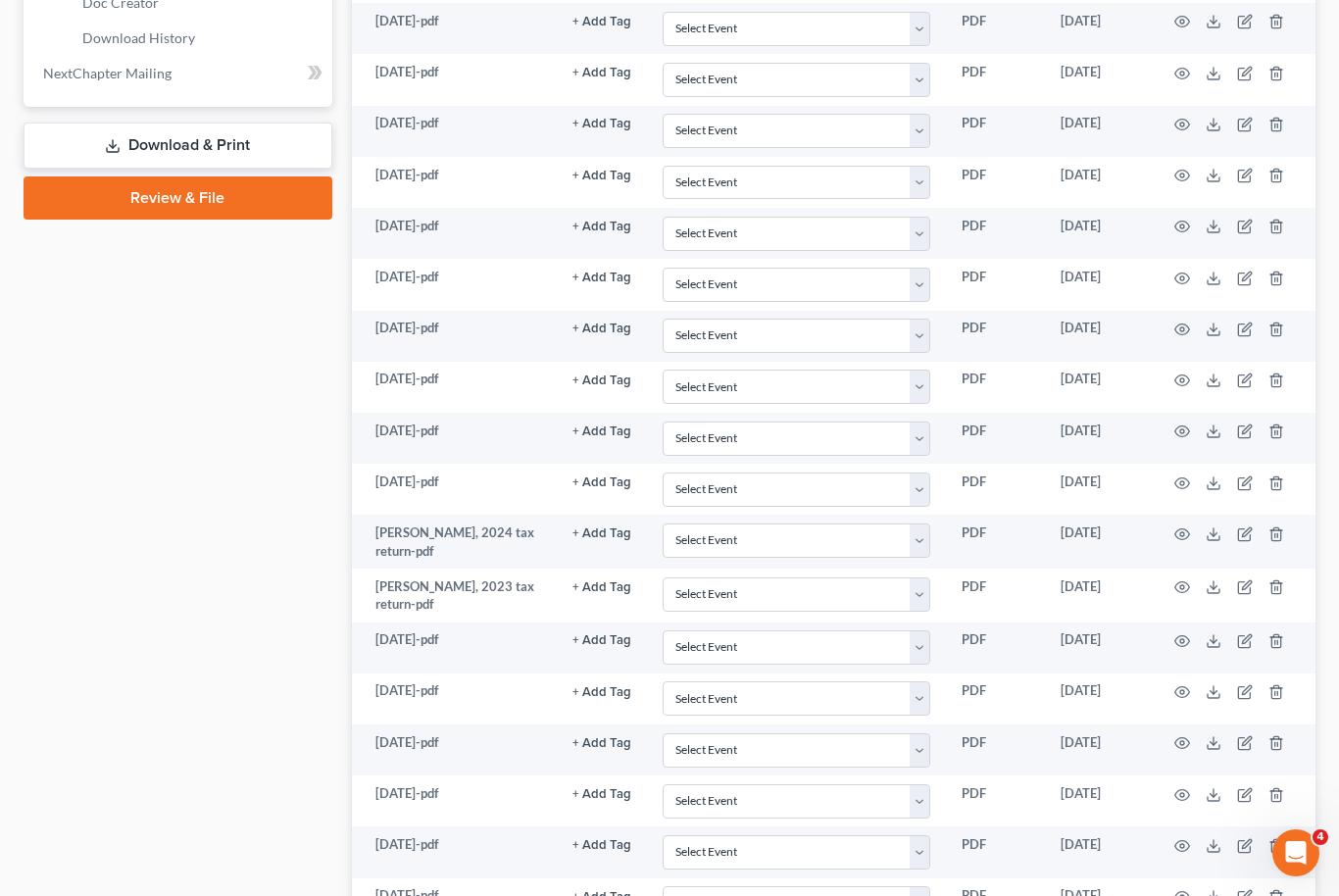
scroll to position [994, 0]
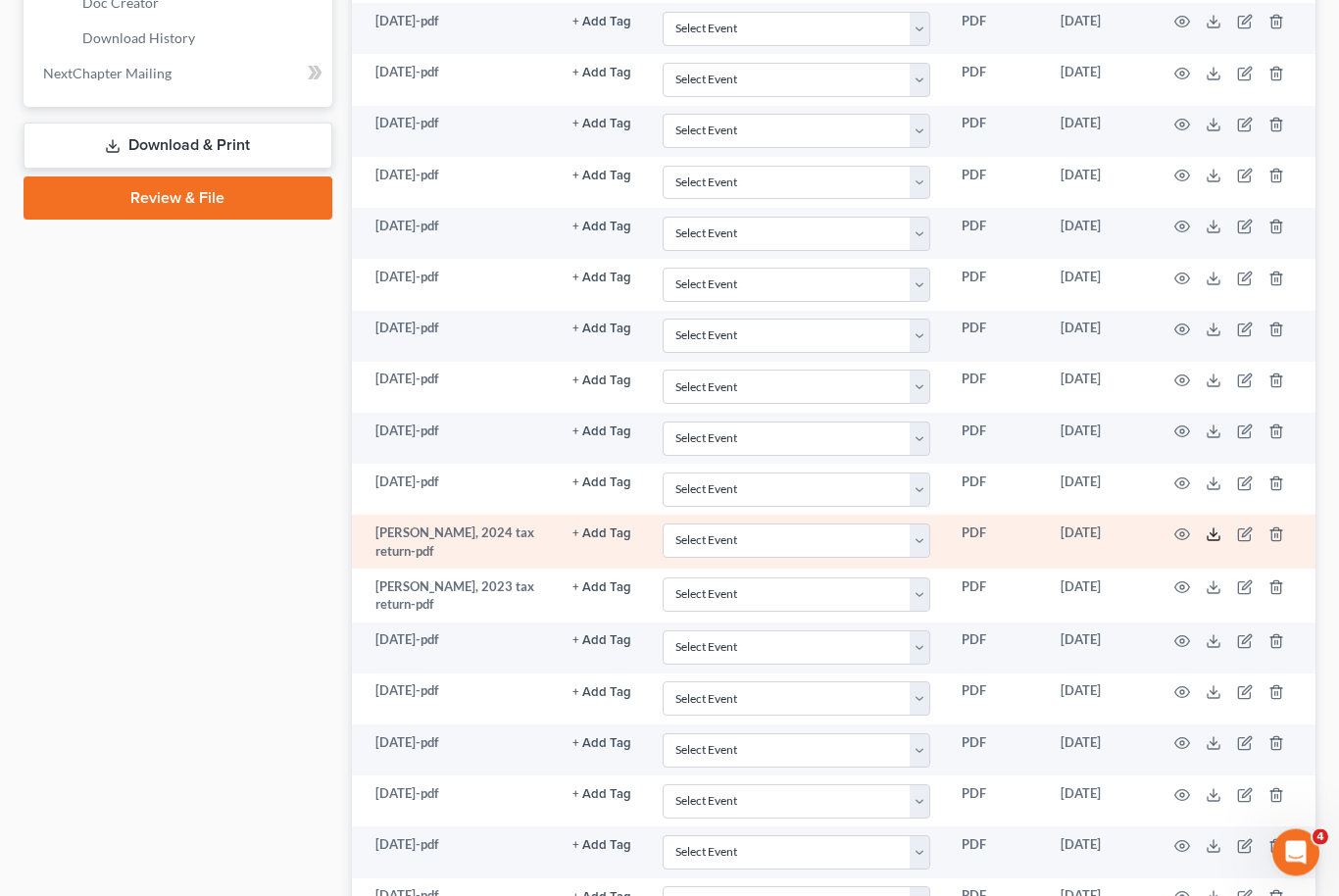
click at [1215, 528] on icon at bounding box center [1214, 536] width 16 height 16
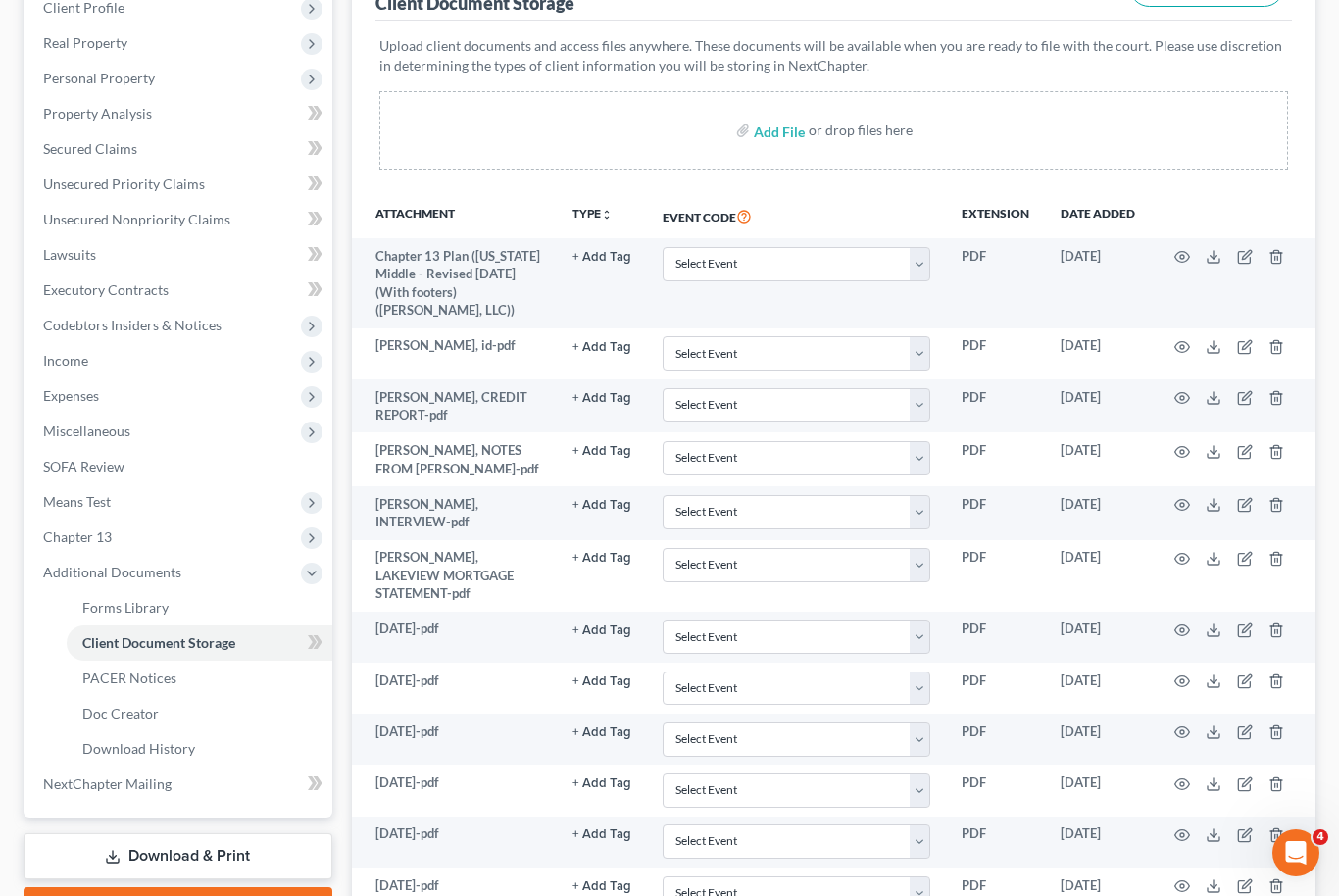
scroll to position [209, 0]
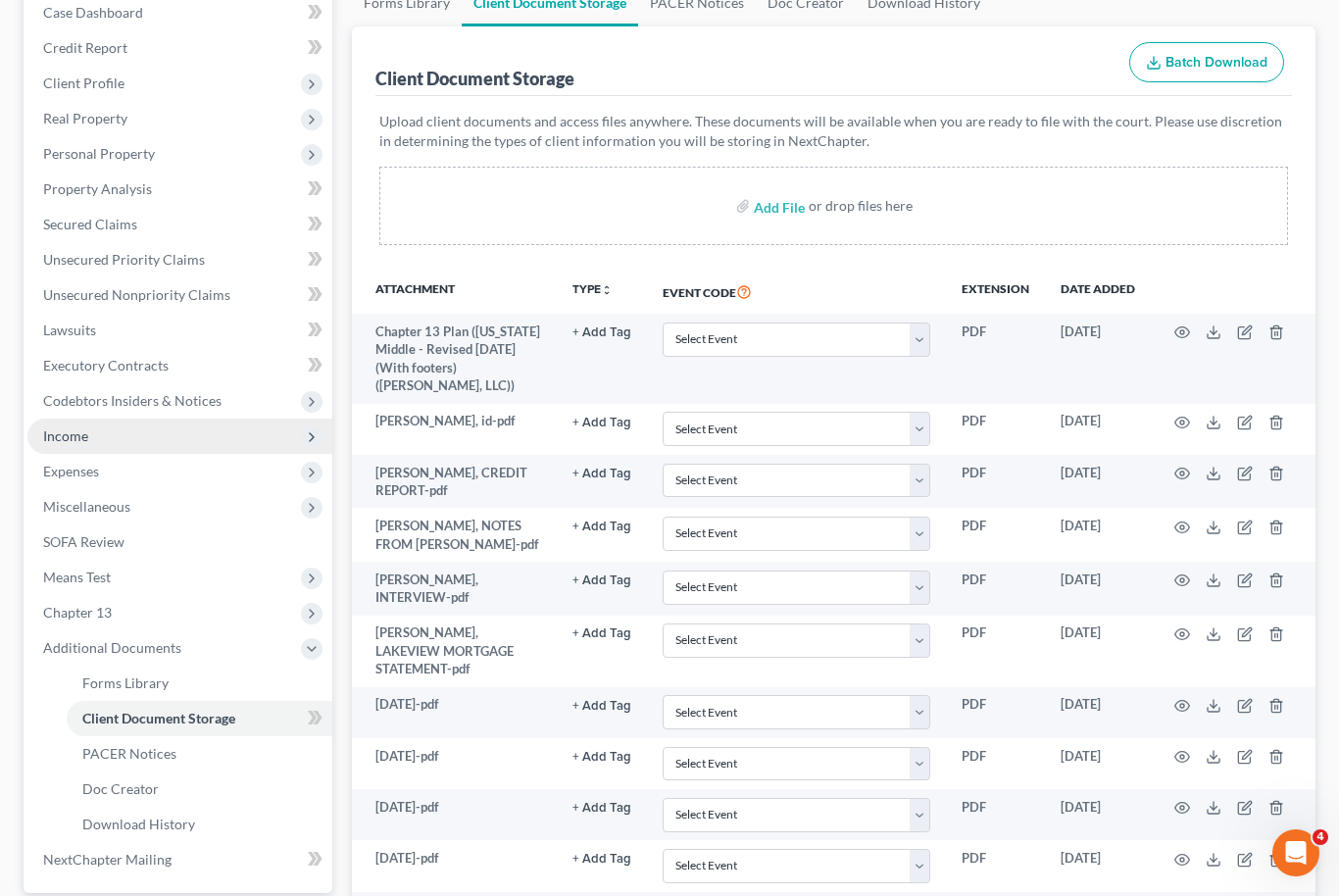
click at [234, 433] on span "Income" at bounding box center [180, 436] width 305 height 35
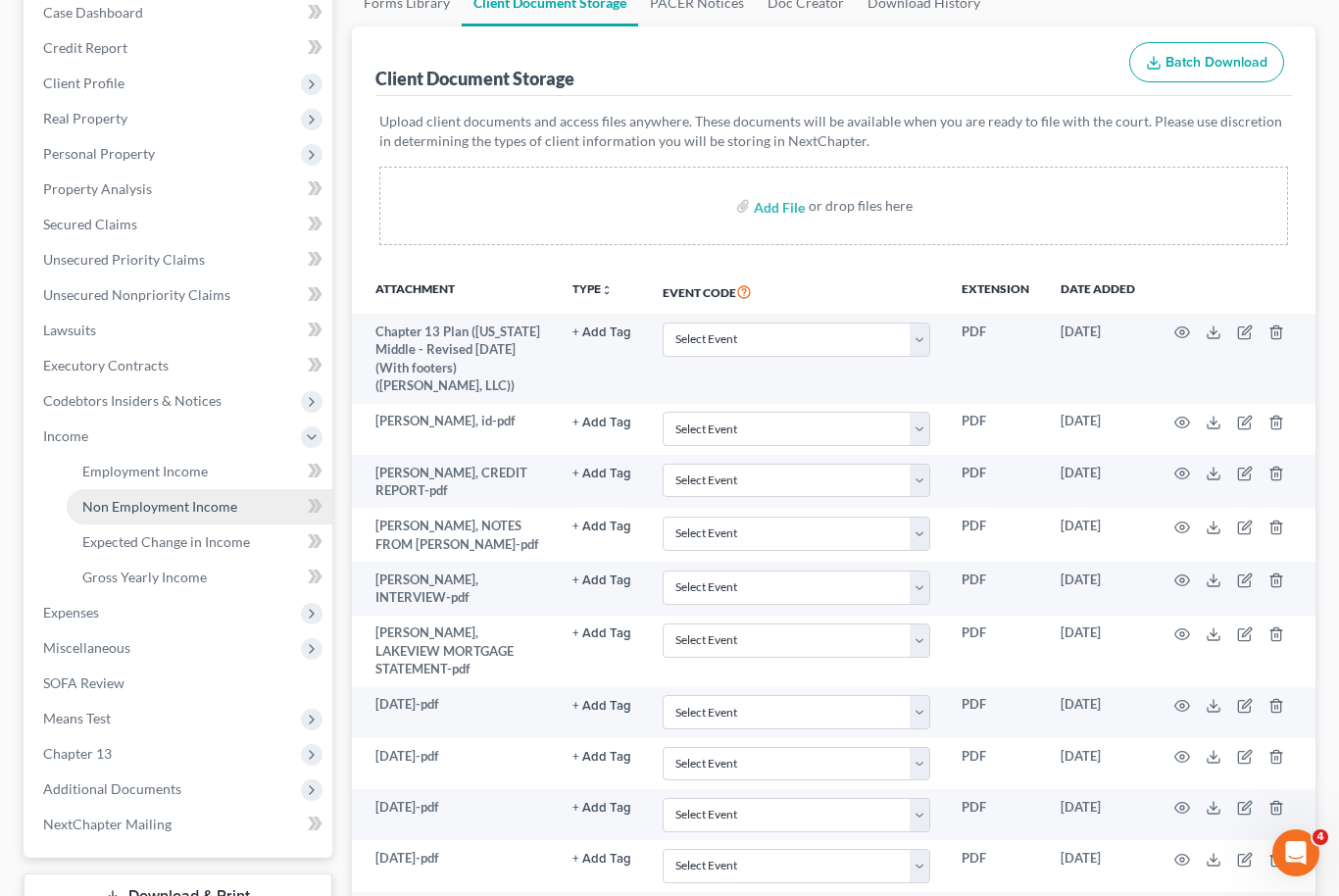
click at [201, 516] on link "Non Employment Income" at bounding box center [200, 507] width 266 height 35
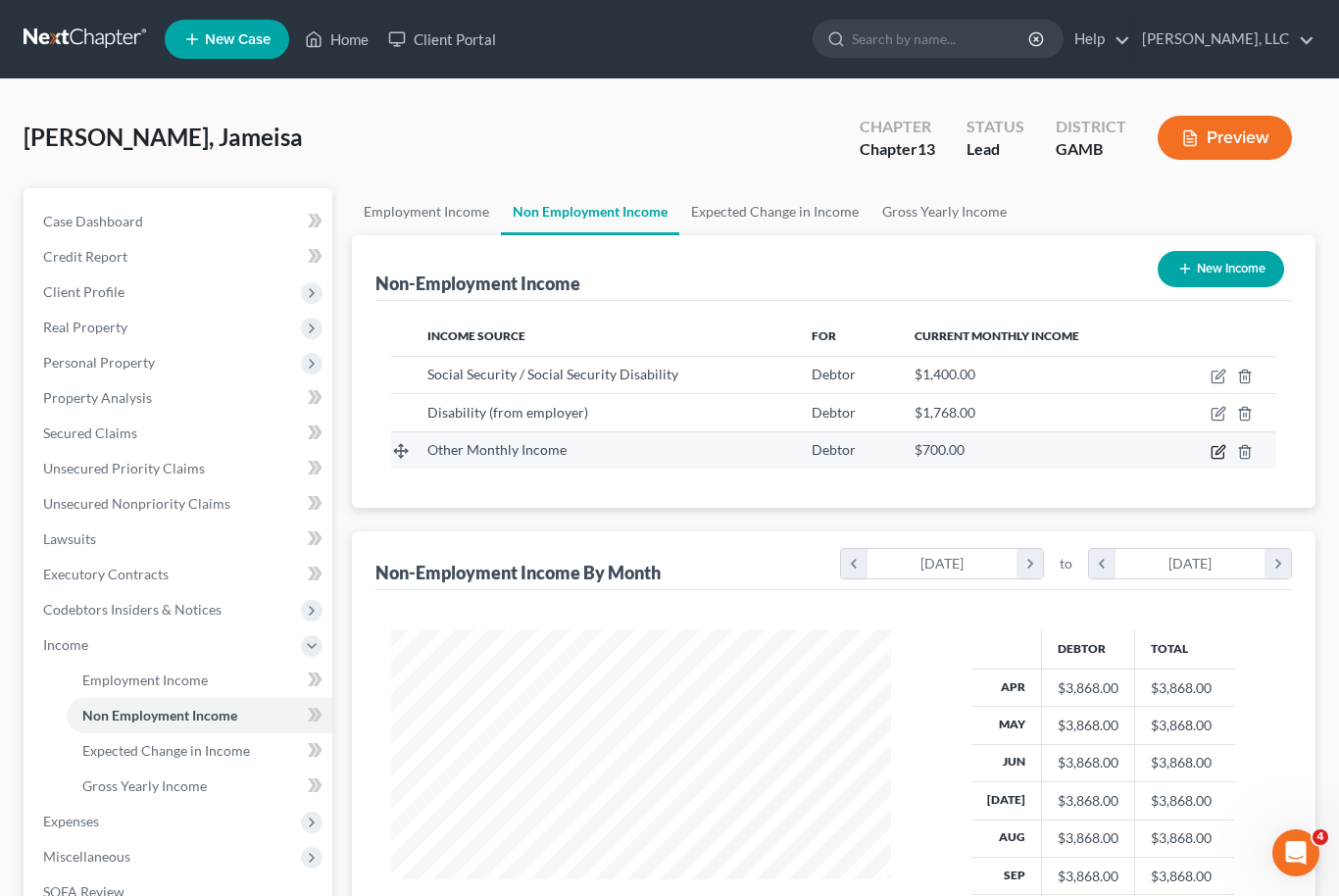
click at [1218, 457] on icon "button" at bounding box center [1218, 452] width 12 height 12
select select "13"
select select "0"
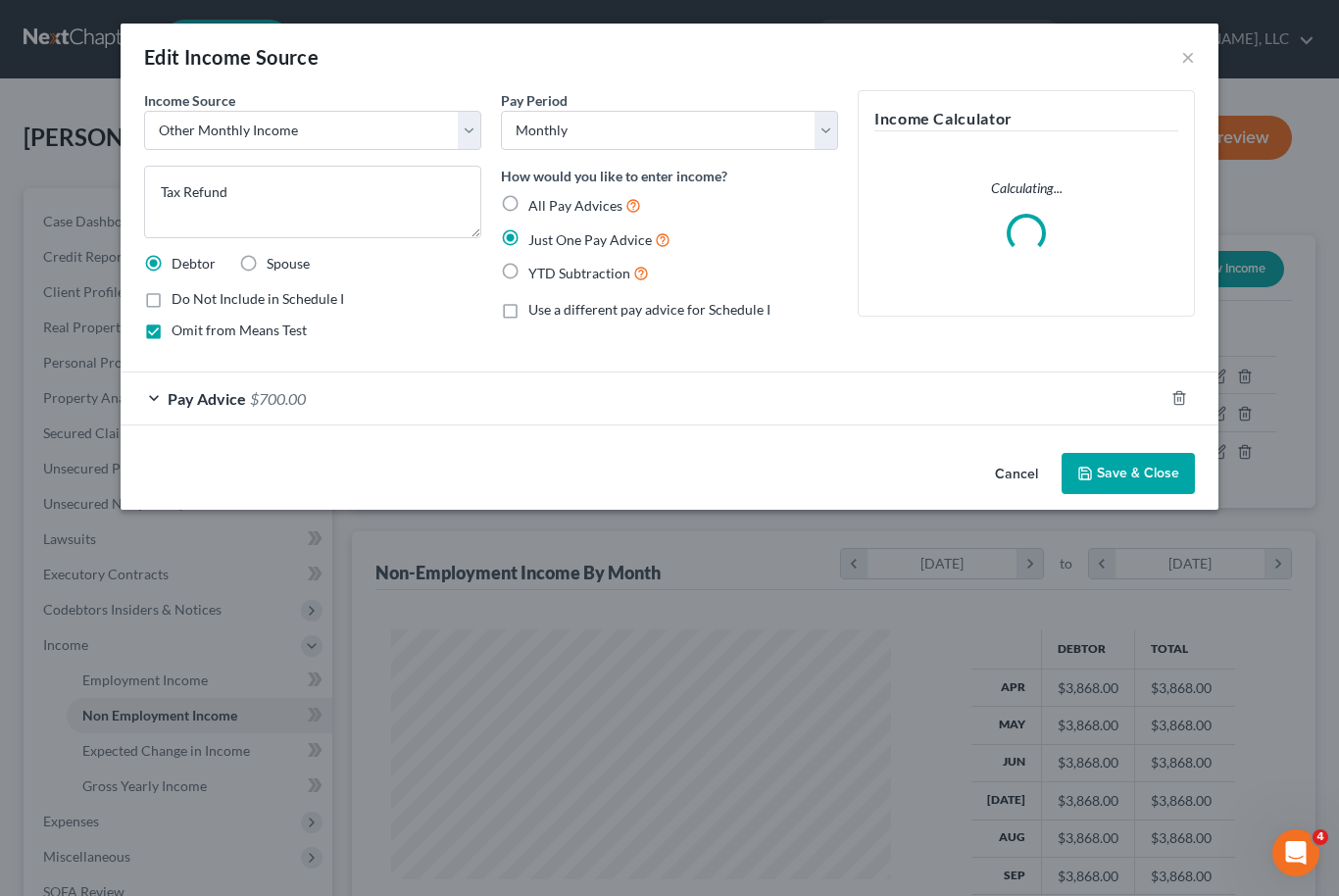
click at [533, 402] on div "Pay Advice $700.00" at bounding box center [642, 398] width 1044 height 52
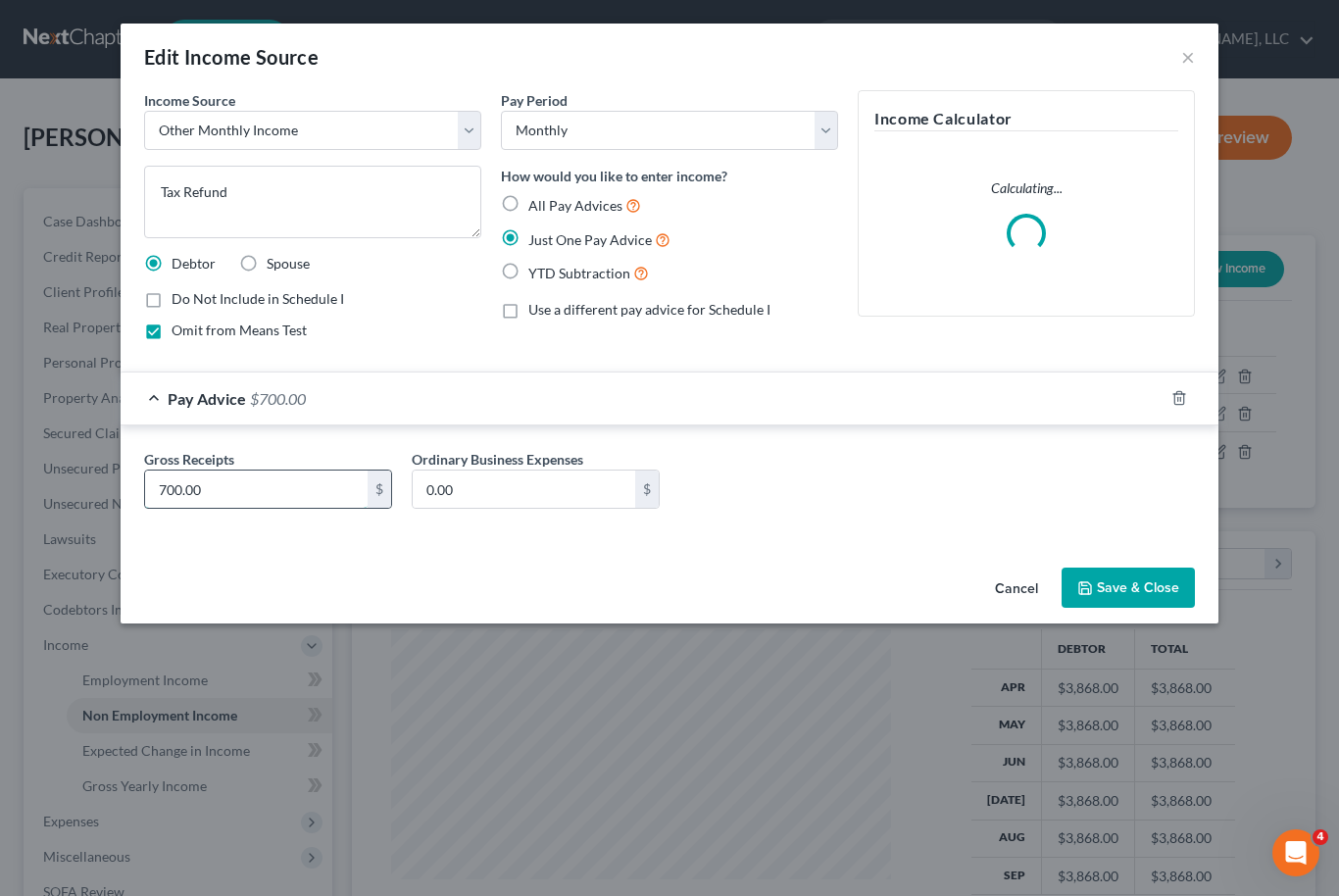
click at [307, 494] on input "700.00" at bounding box center [256, 489] width 223 height 37
type input "930"
click at [1176, 588] on button "Save & Close" at bounding box center [1127, 589] width 133 height 41
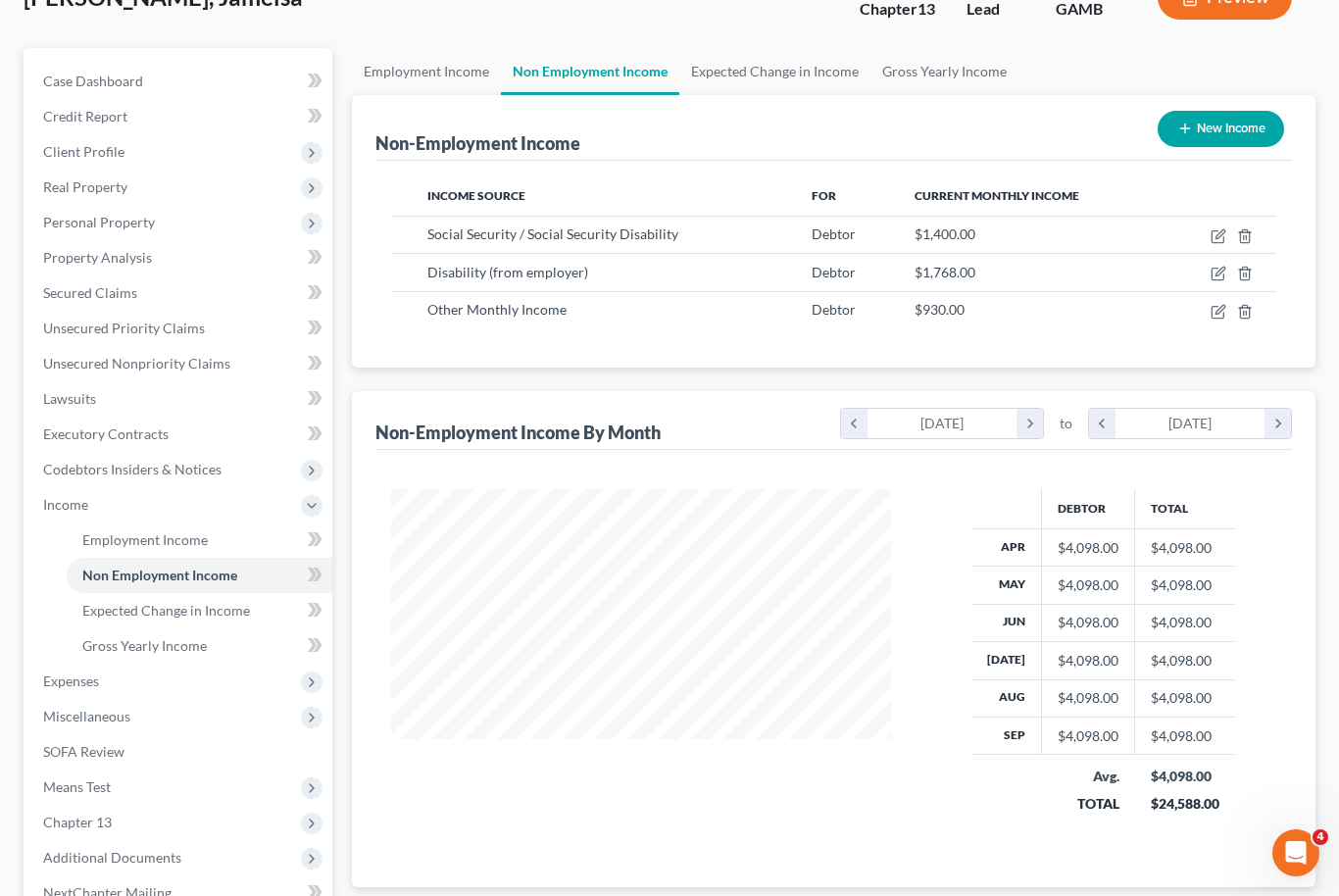
scroll to position [142, 0]
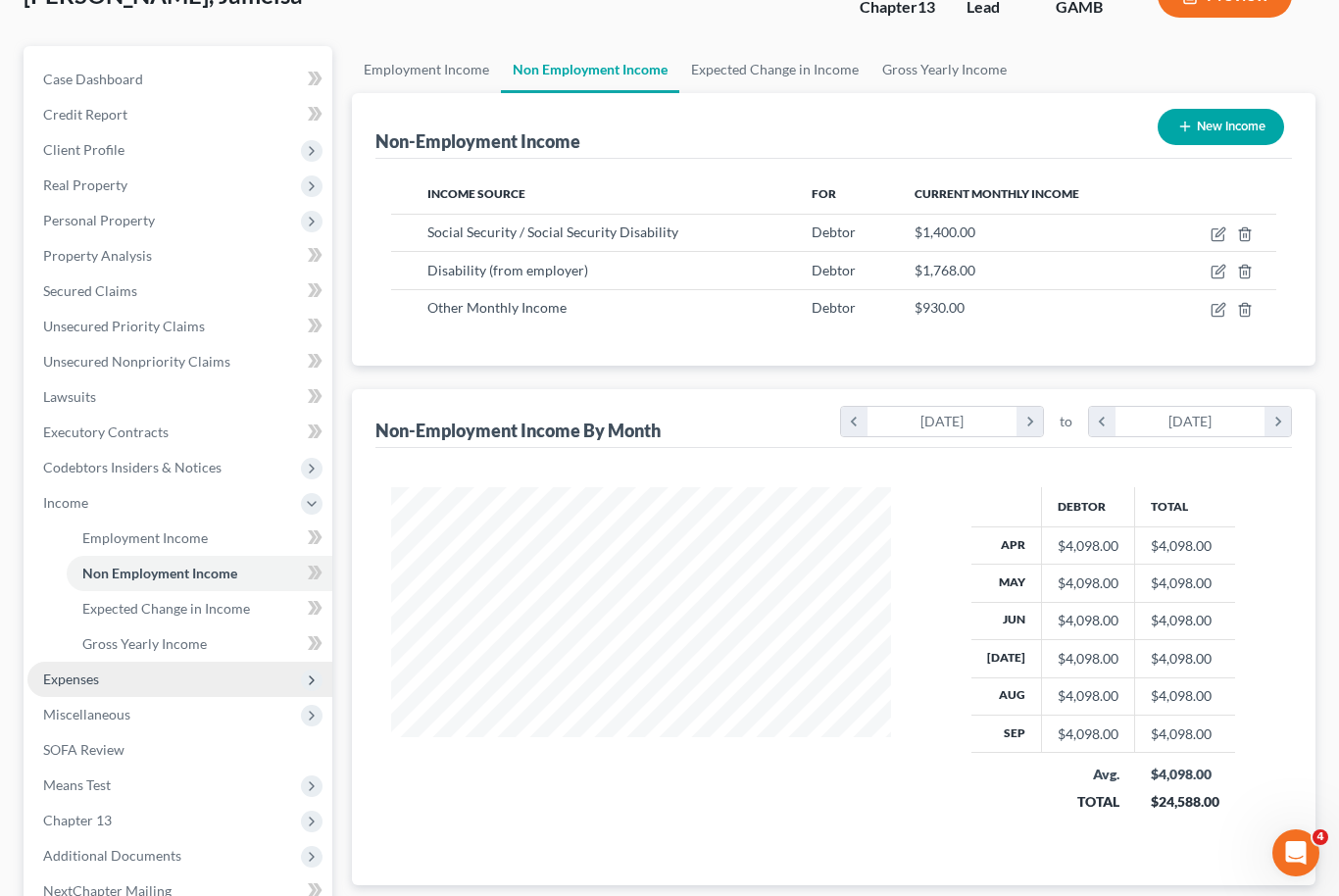
click at [64, 683] on span "Expenses" at bounding box center [71, 678] width 56 height 17
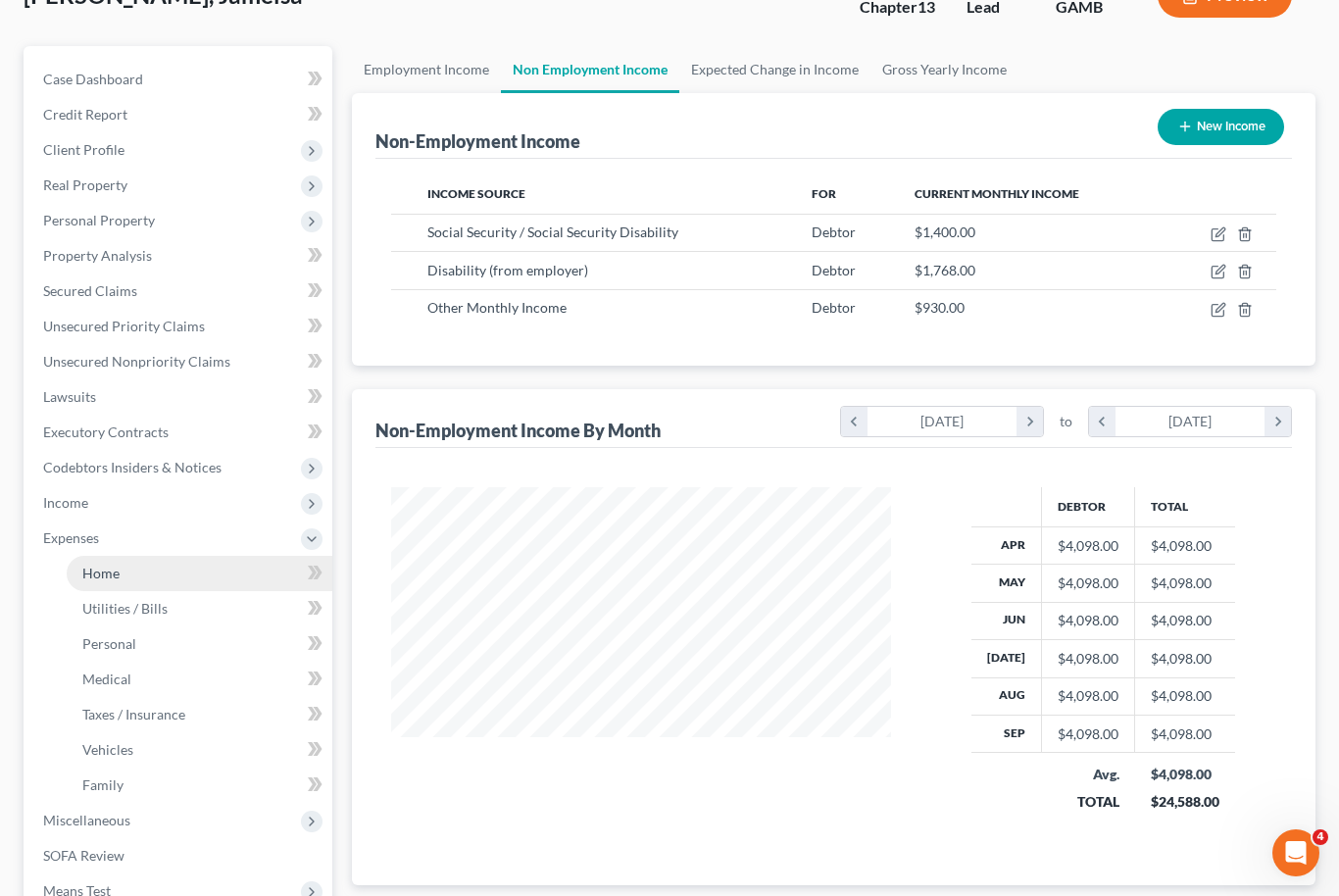
click at [106, 577] on span "Home" at bounding box center [101, 573] width 37 height 17
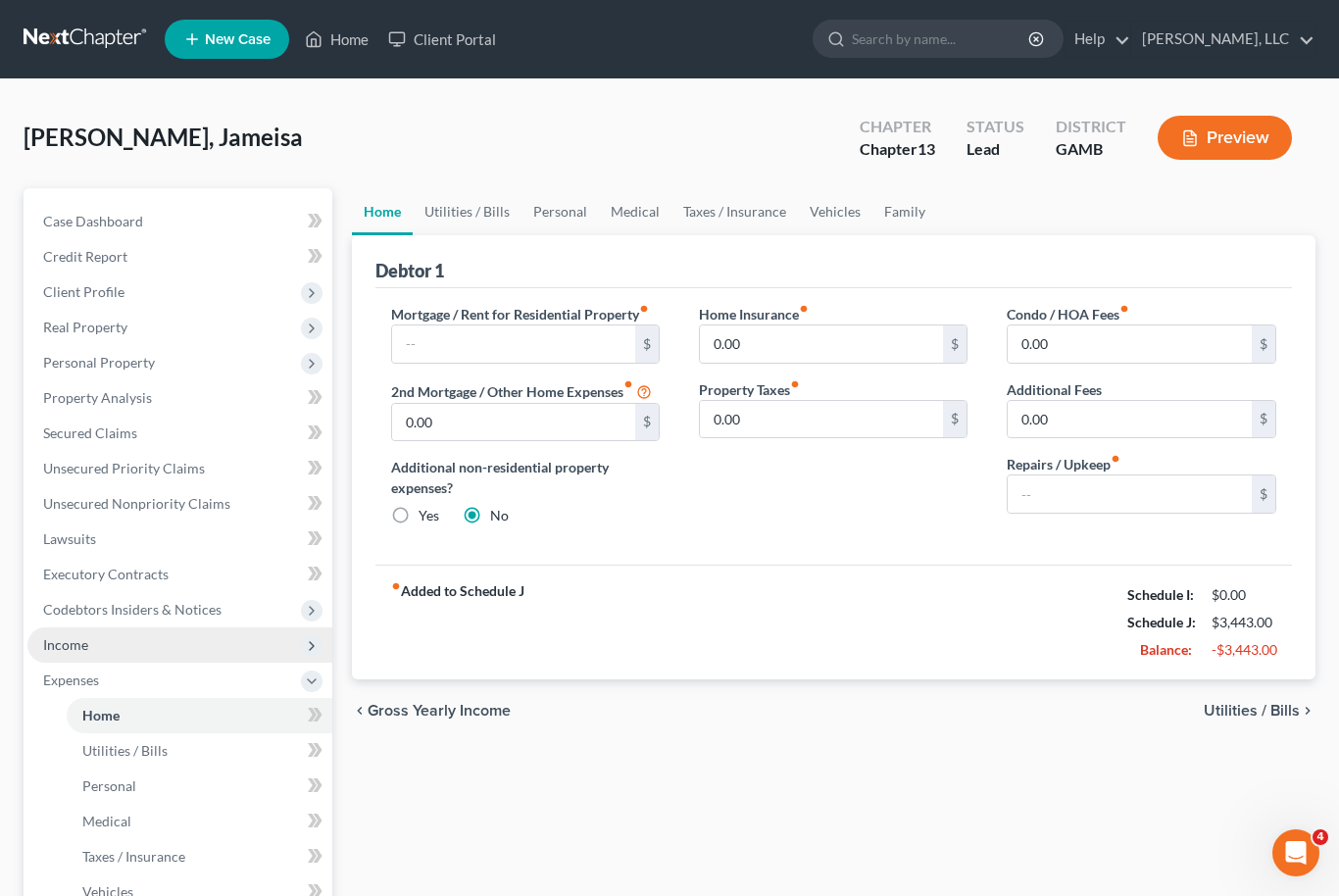
click at [77, 645] on span "Income" at bounding box center [66, 644] width 45 height 17
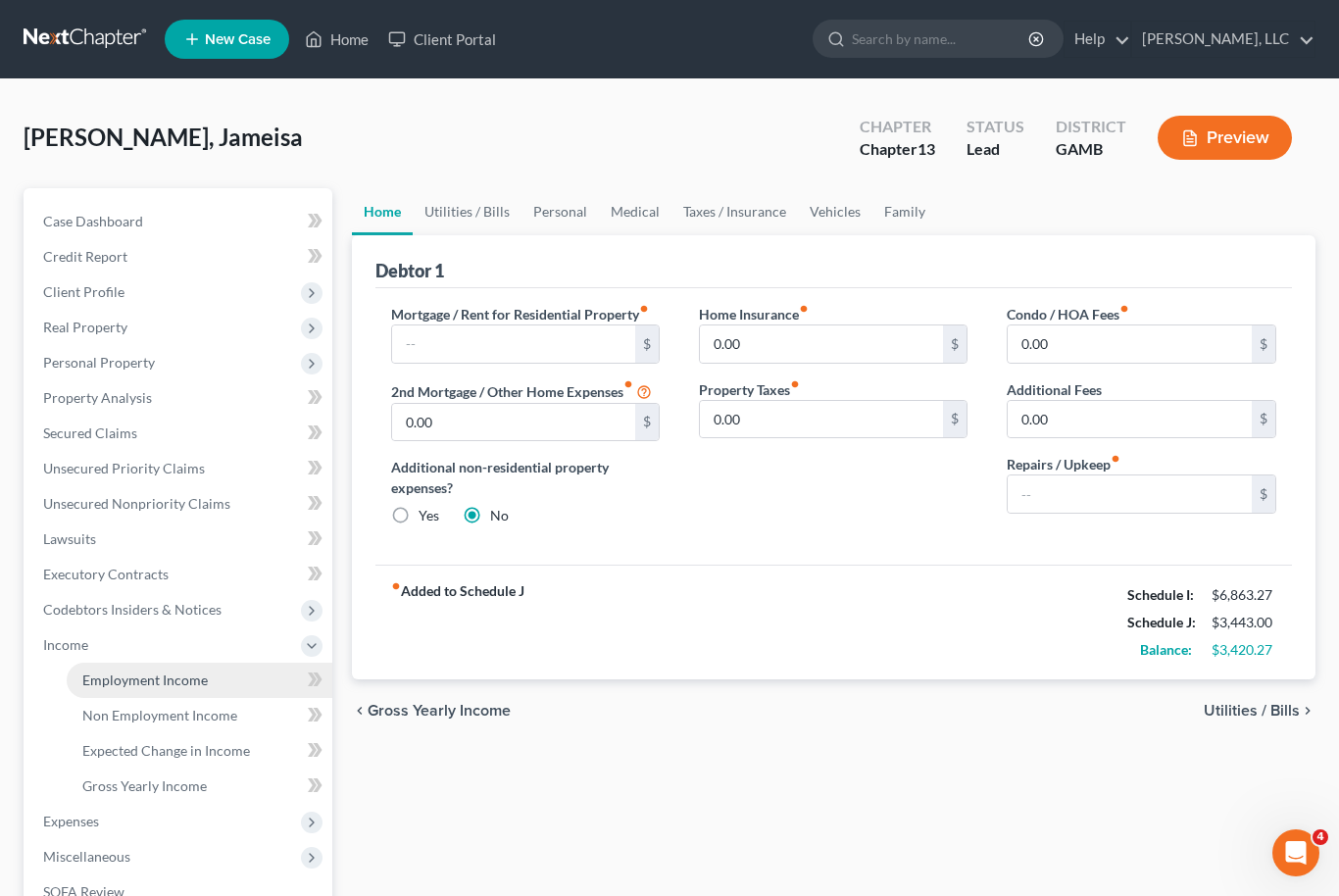
click at [123, 684] on span "Employment Income" at bounding box center [145, 679] width 125 height 17
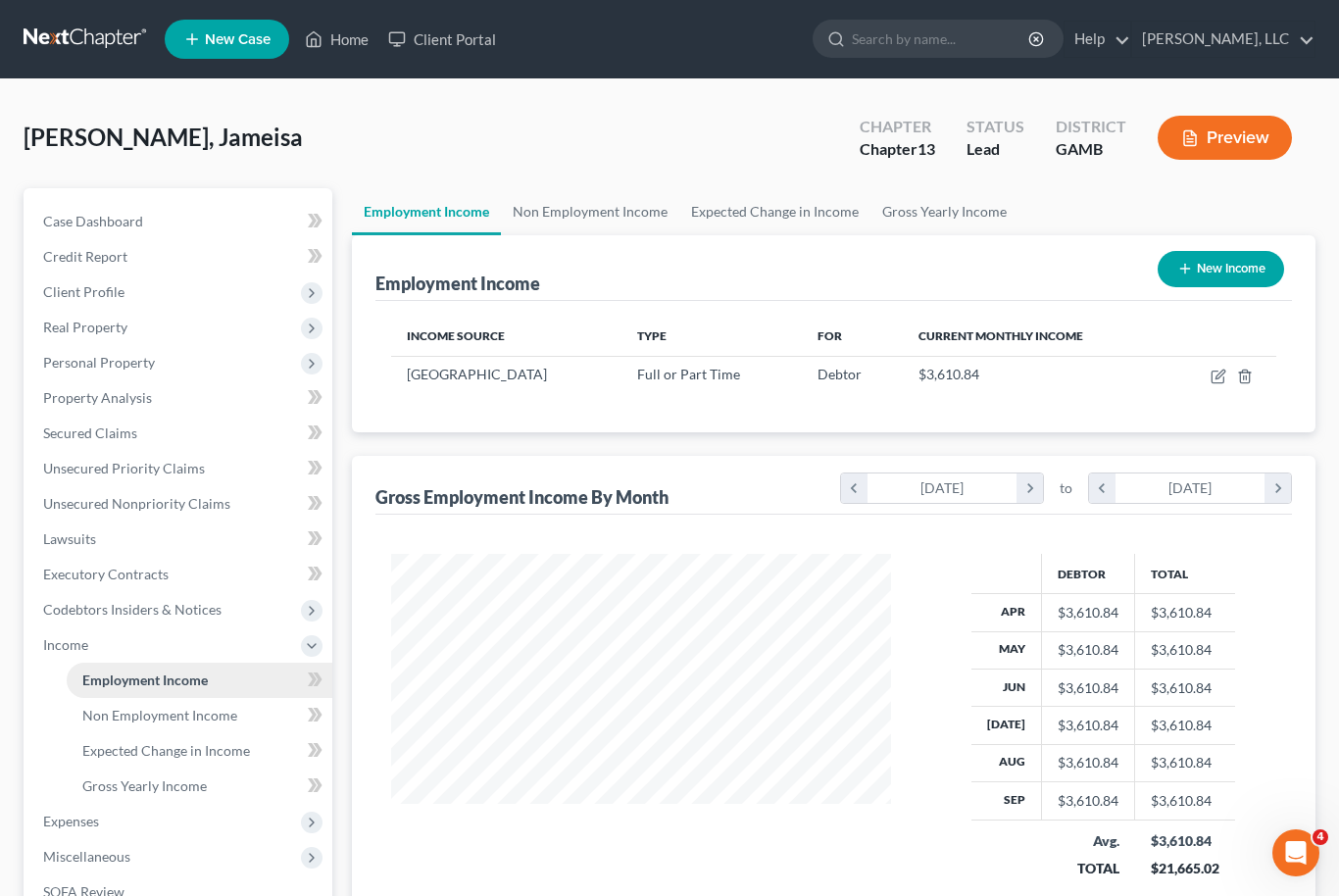
scroll to position [352, 541]
click at [69, 813] on span "Expenses" at bounding box center [71, 821] width 56 height 17
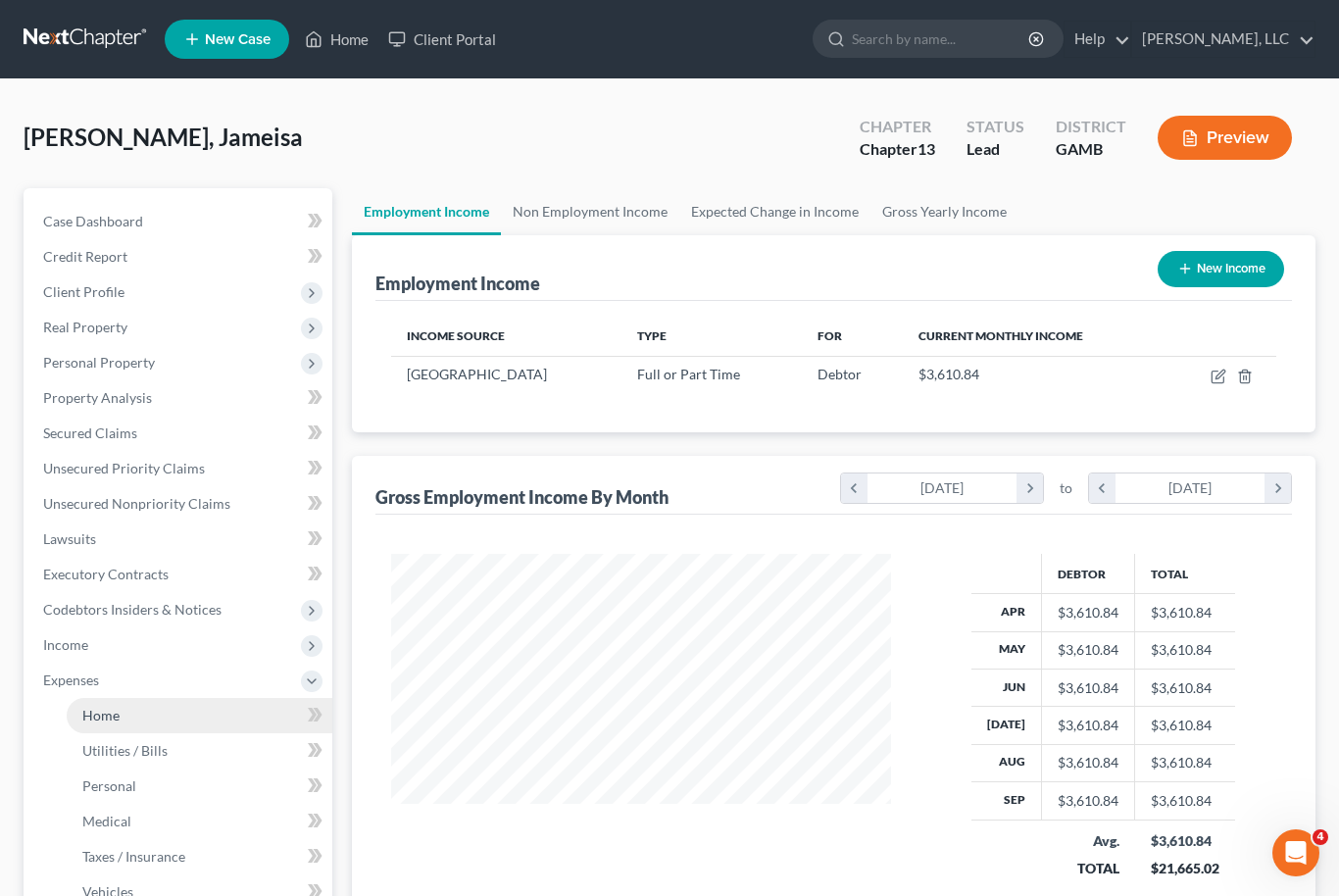
click at [117, 713] on span "Home" at bounding box center [101, 715] width 37 height 17
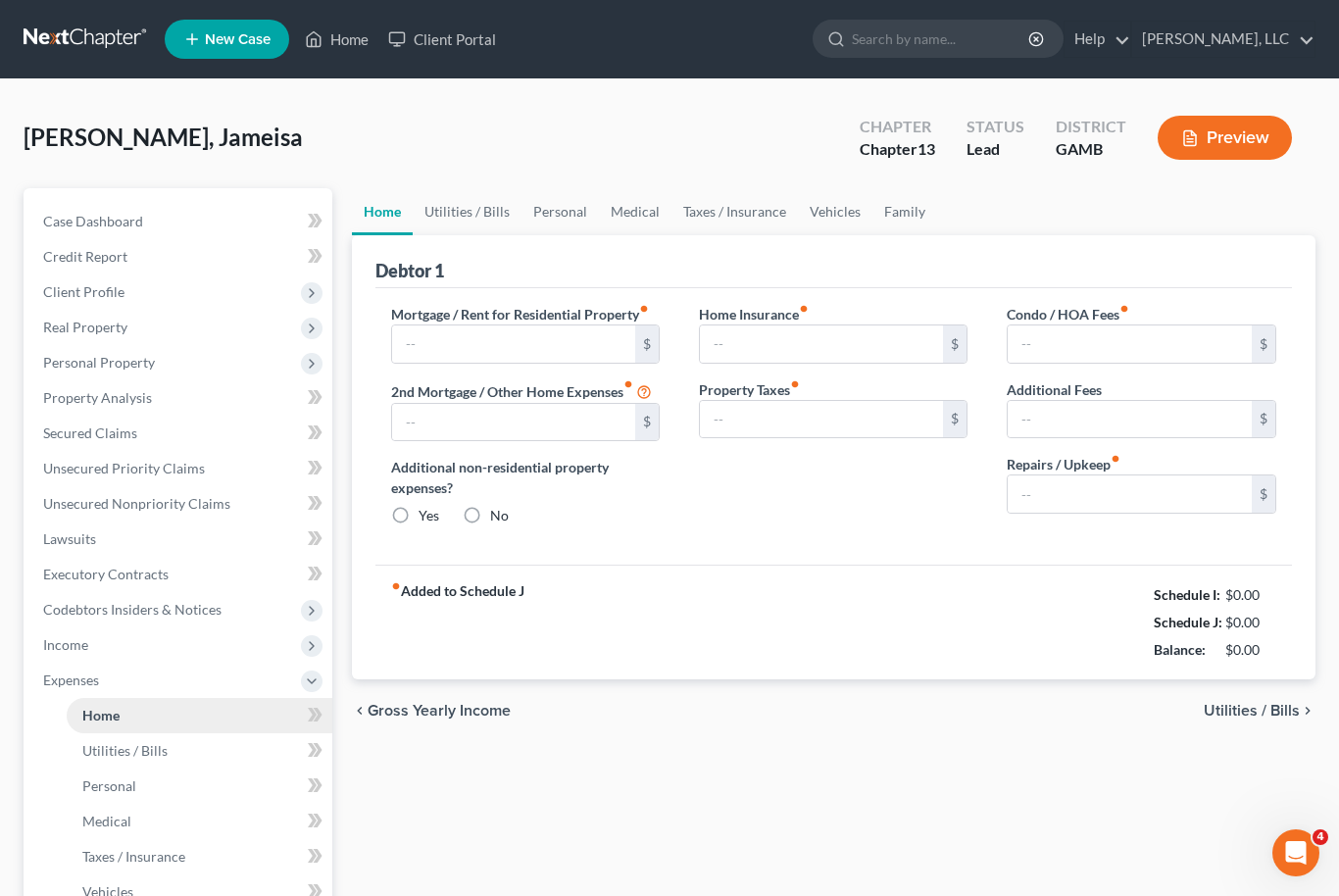
type input "0.00"
radio input "true"
type input "0.00"
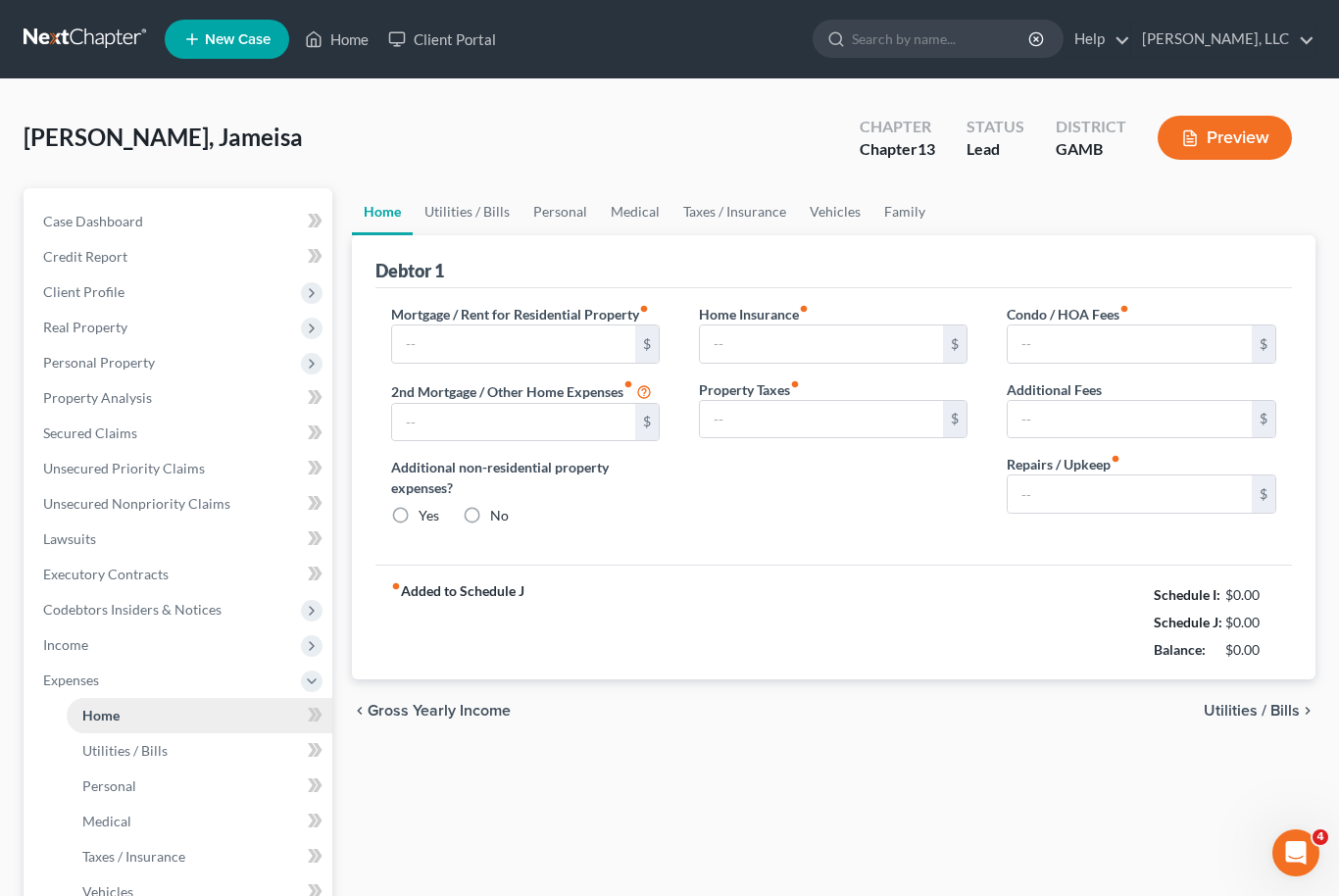
type input "0.00"
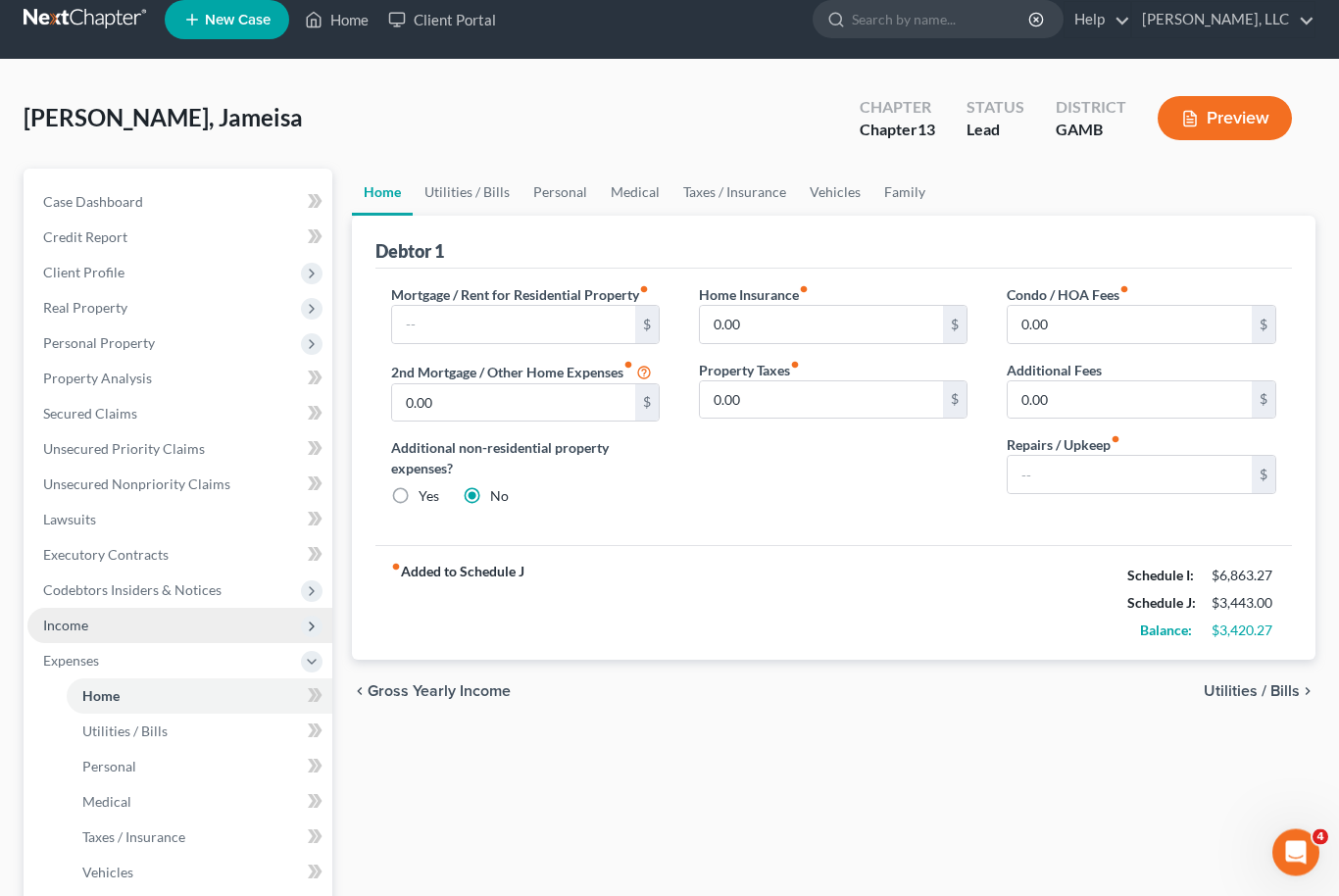
click at [237, 623] on span "Income" at bounding box center [180, 626] width 305 height 35
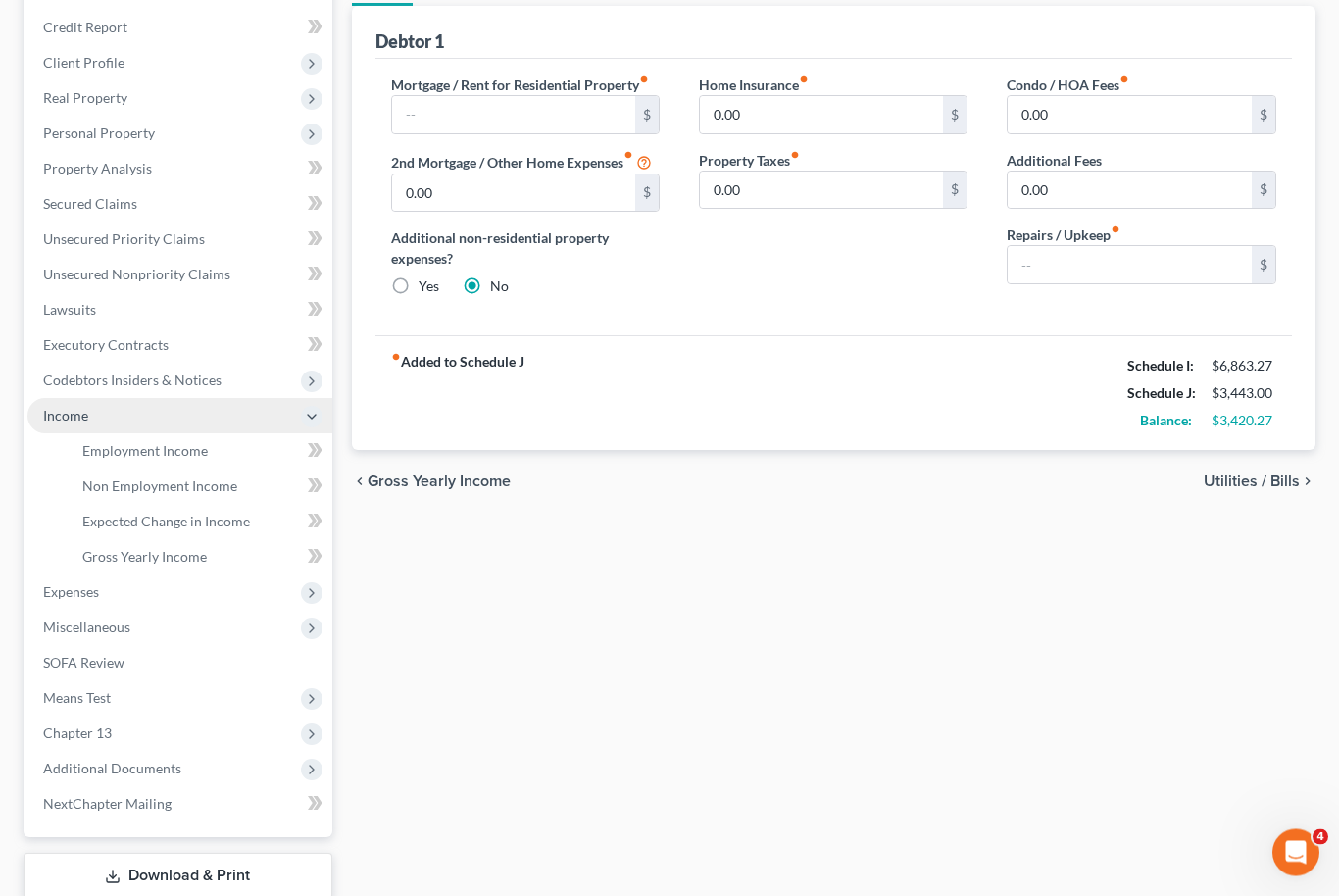
scroll to position [292, 0]
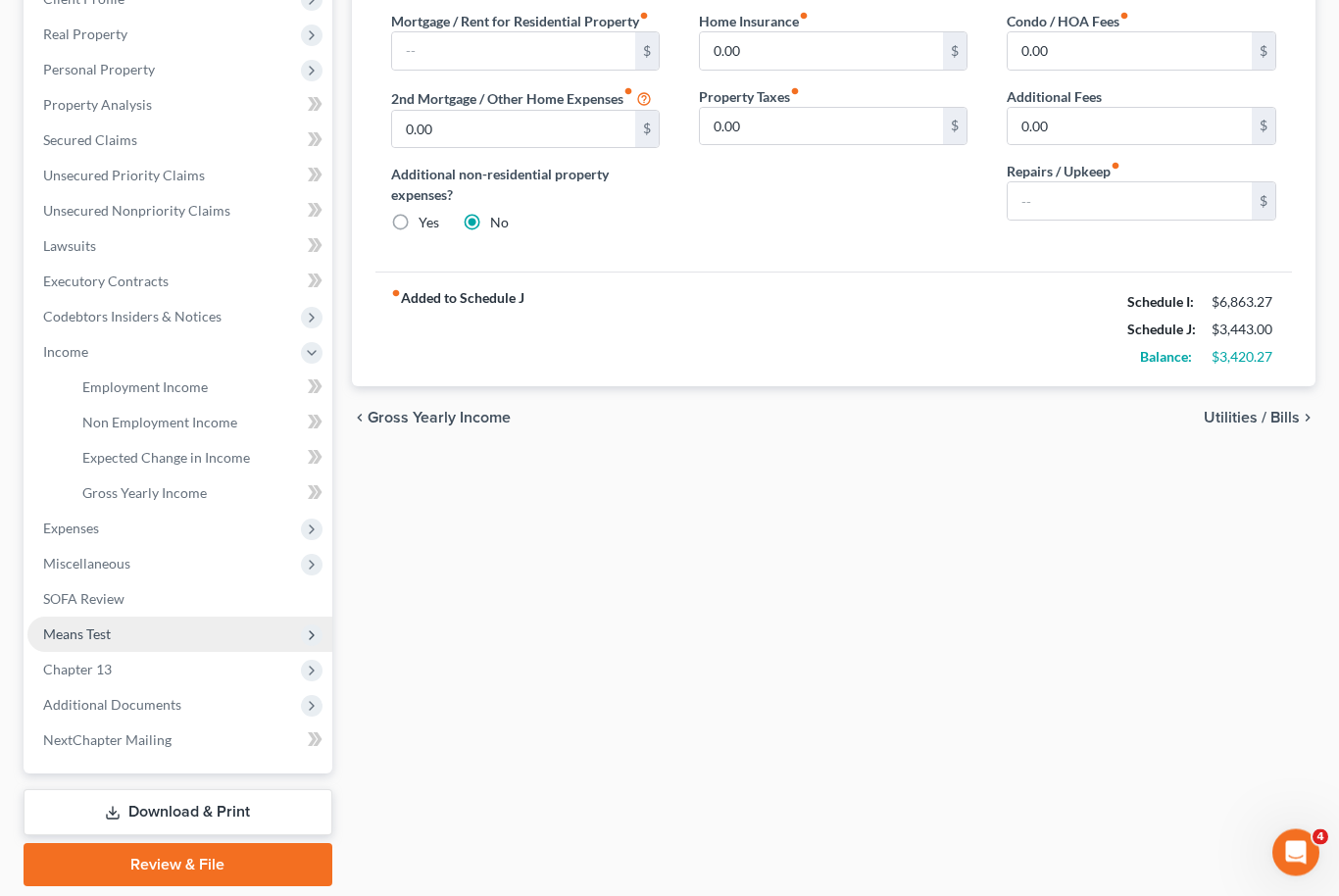
click at [90, 636] on span "Means Test" at bounding box center [77, 634] width 68 height 17
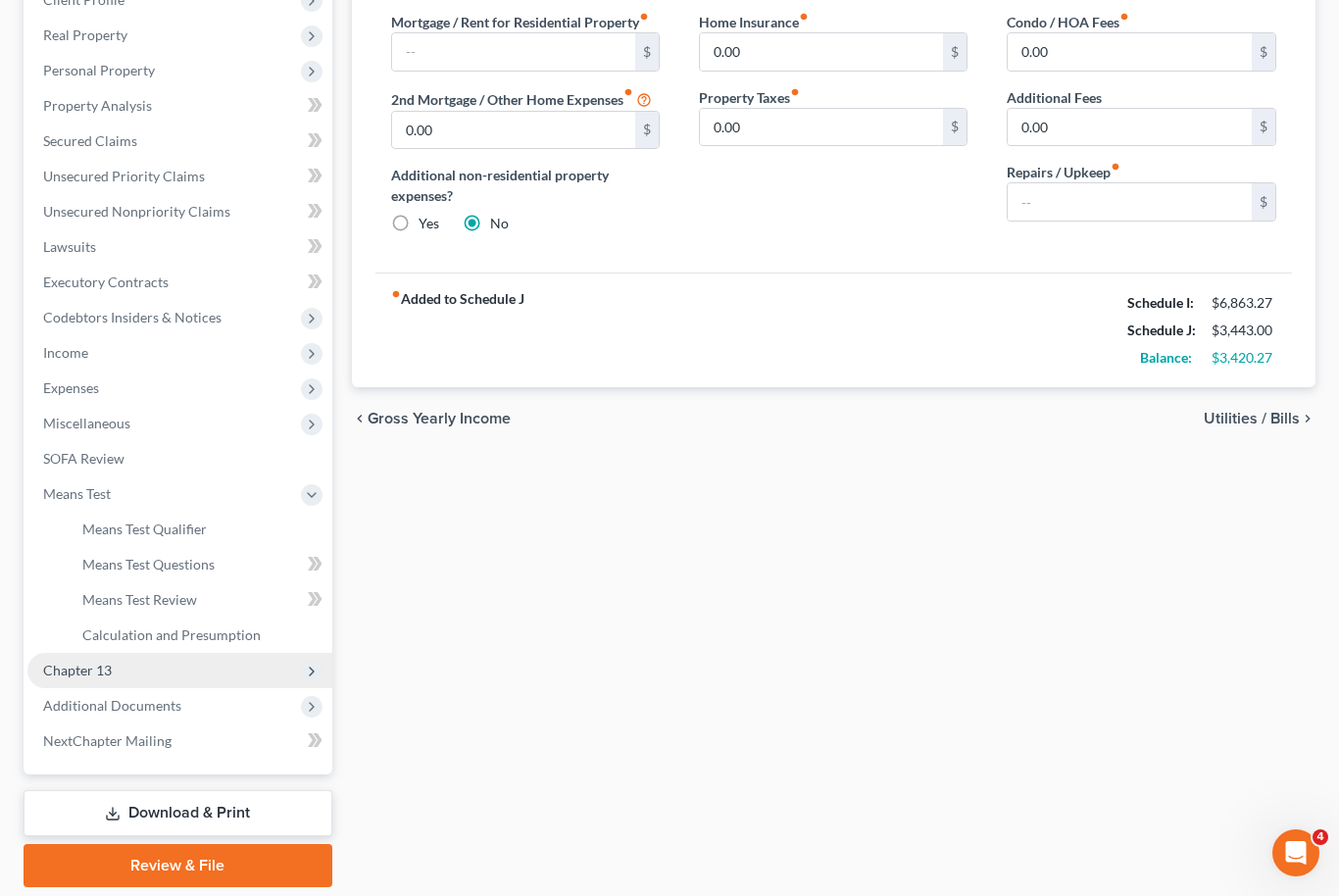
click at [59, 671] on span "Chapter 13" at bounding box center [78, 670] width 69 height 17
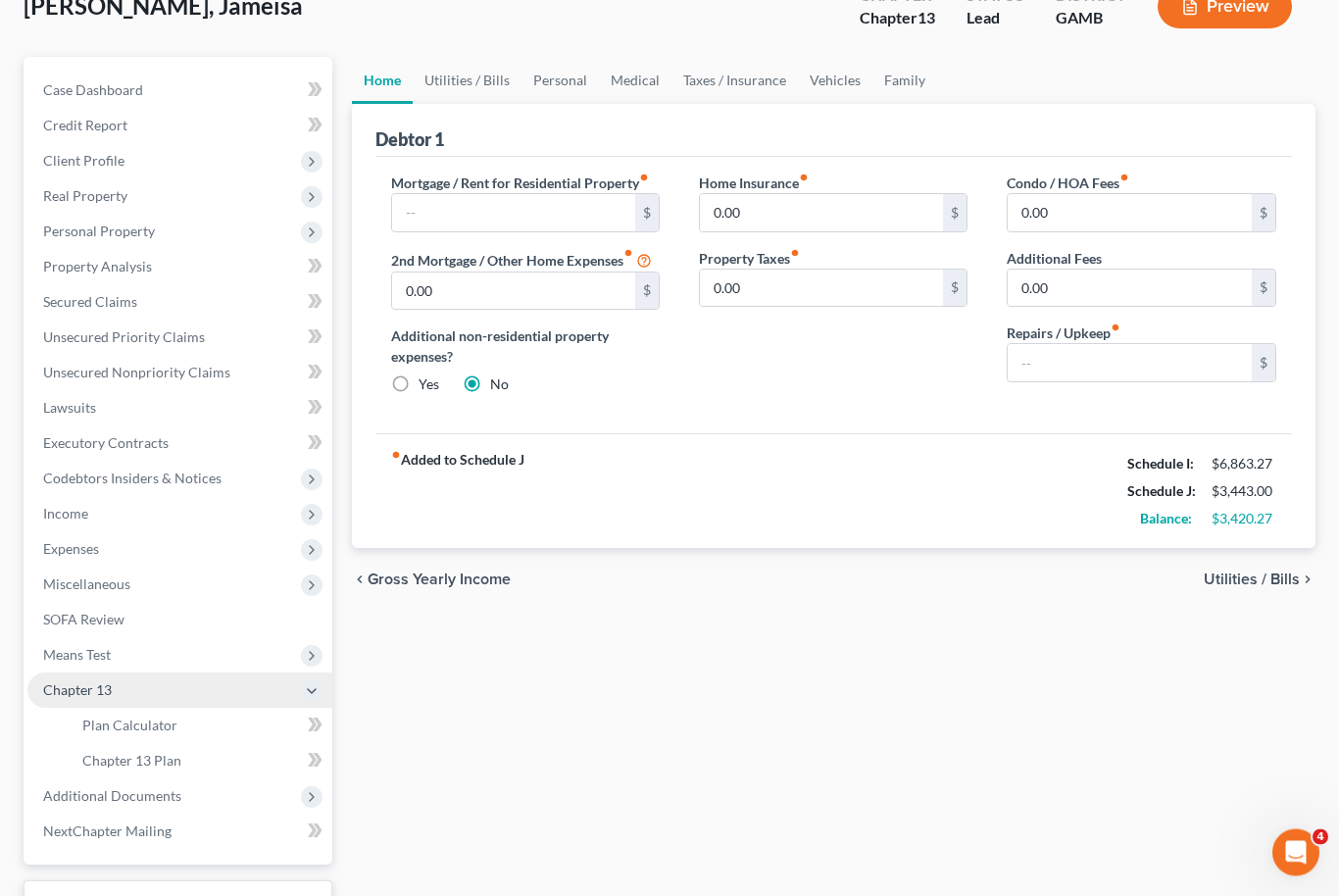
scroll to position [129, 0]
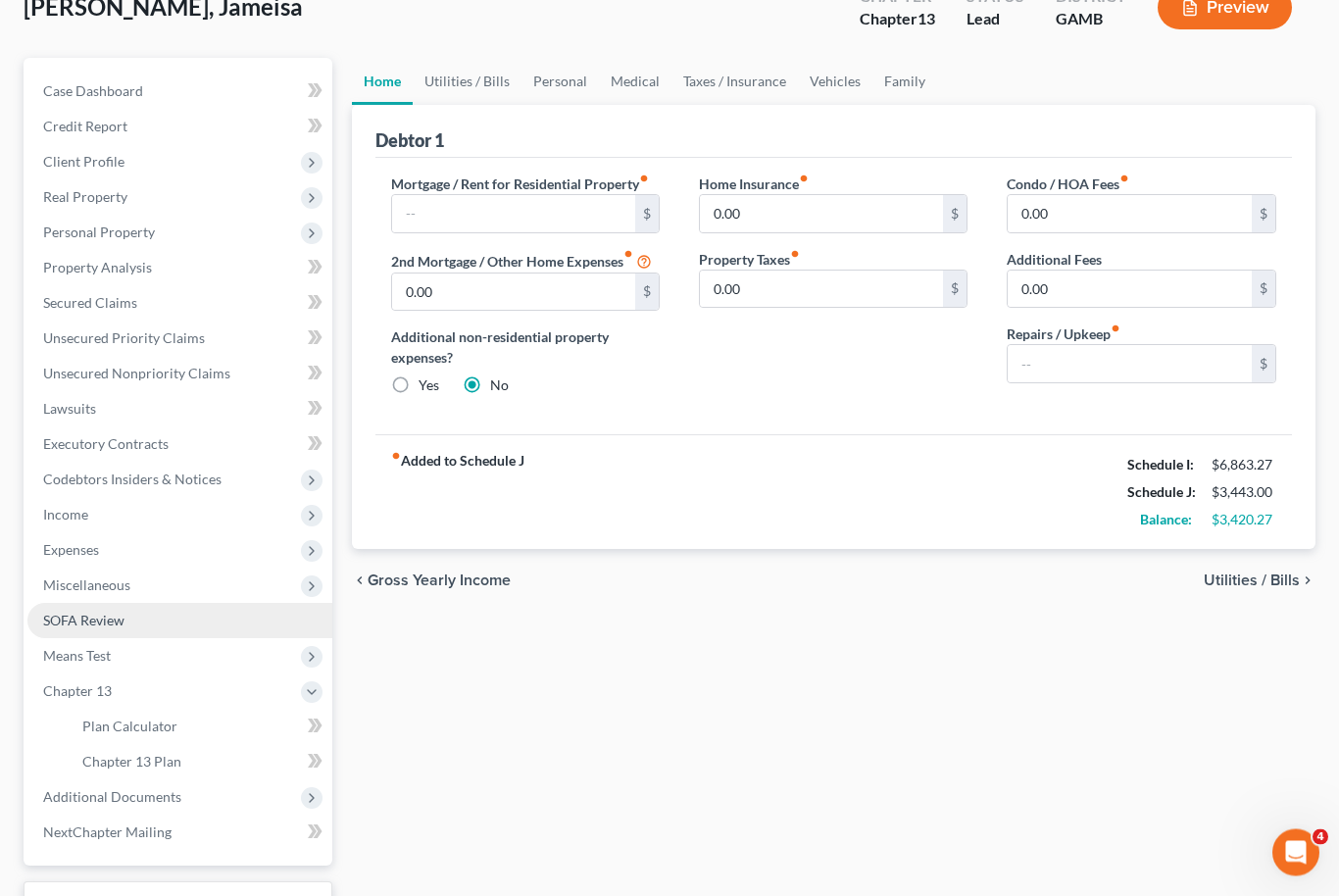
click at [174, 621] on link "SOFA Review" at bounding box center [180, 621] width 305 height 35
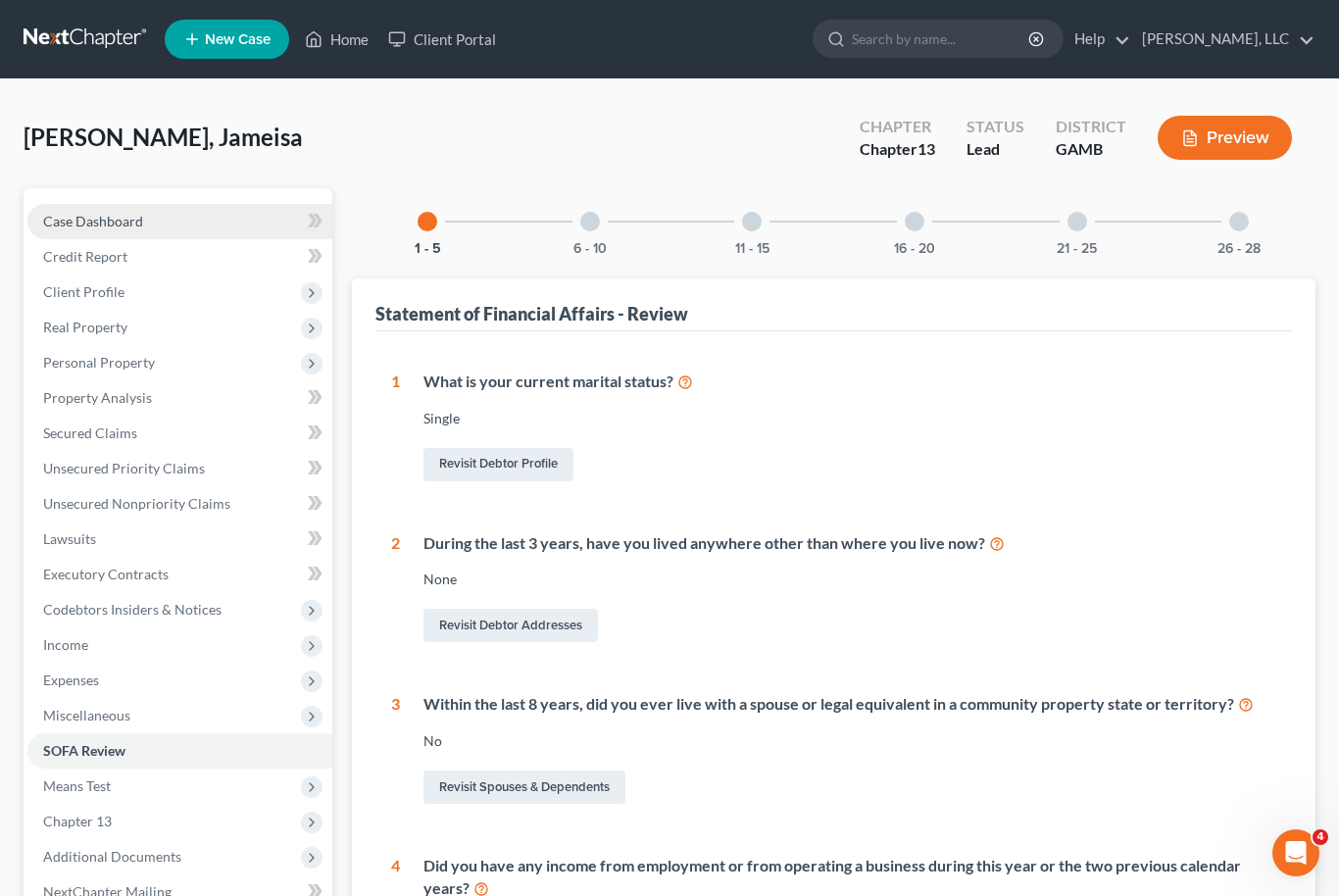
click at [128, 217] on span "Case Dashboard" at bounding box center [94, 221] width 100 height 17
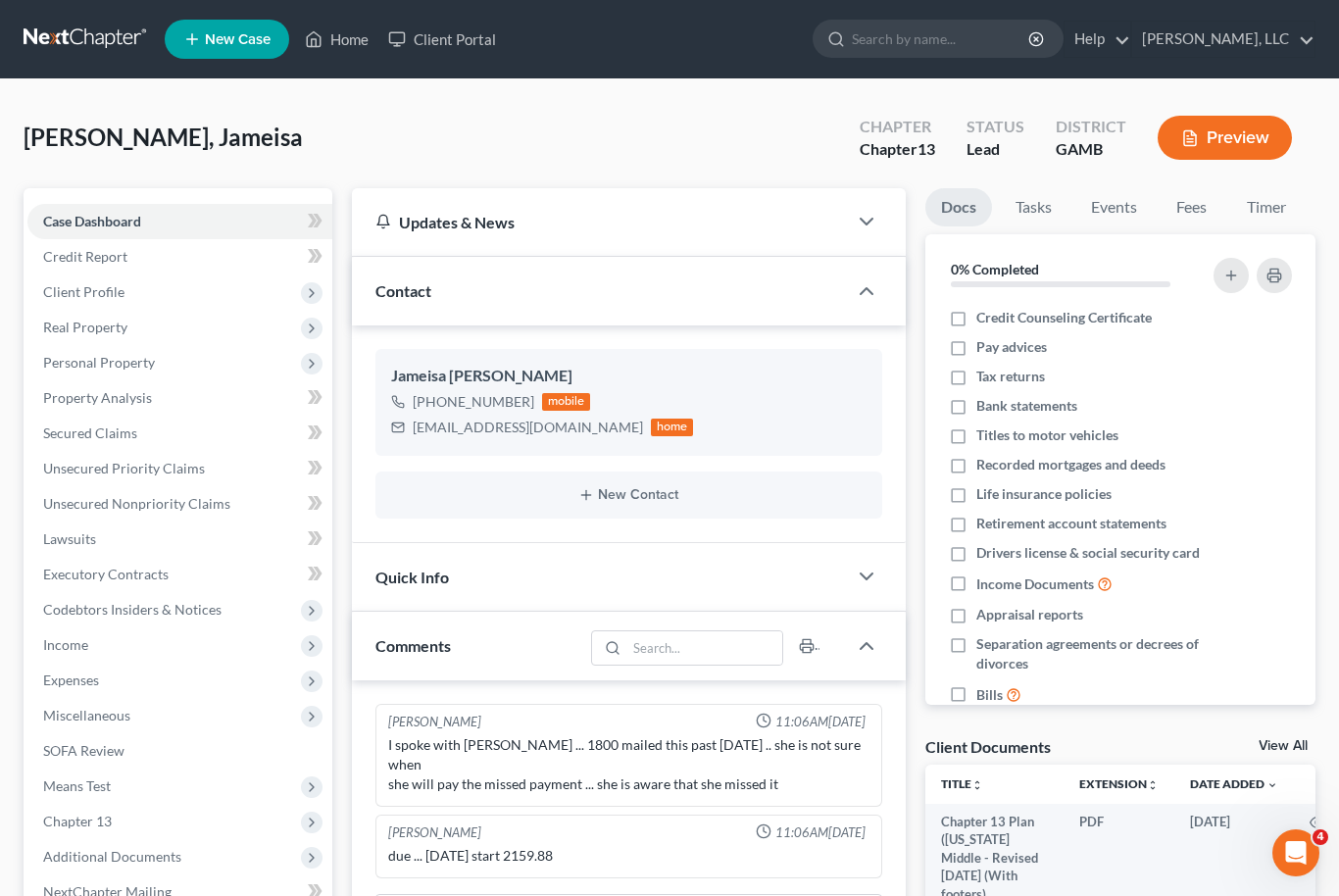
click at [1298, 748] on link "View All" at bounding box center [1284, 746] width 49 height 14
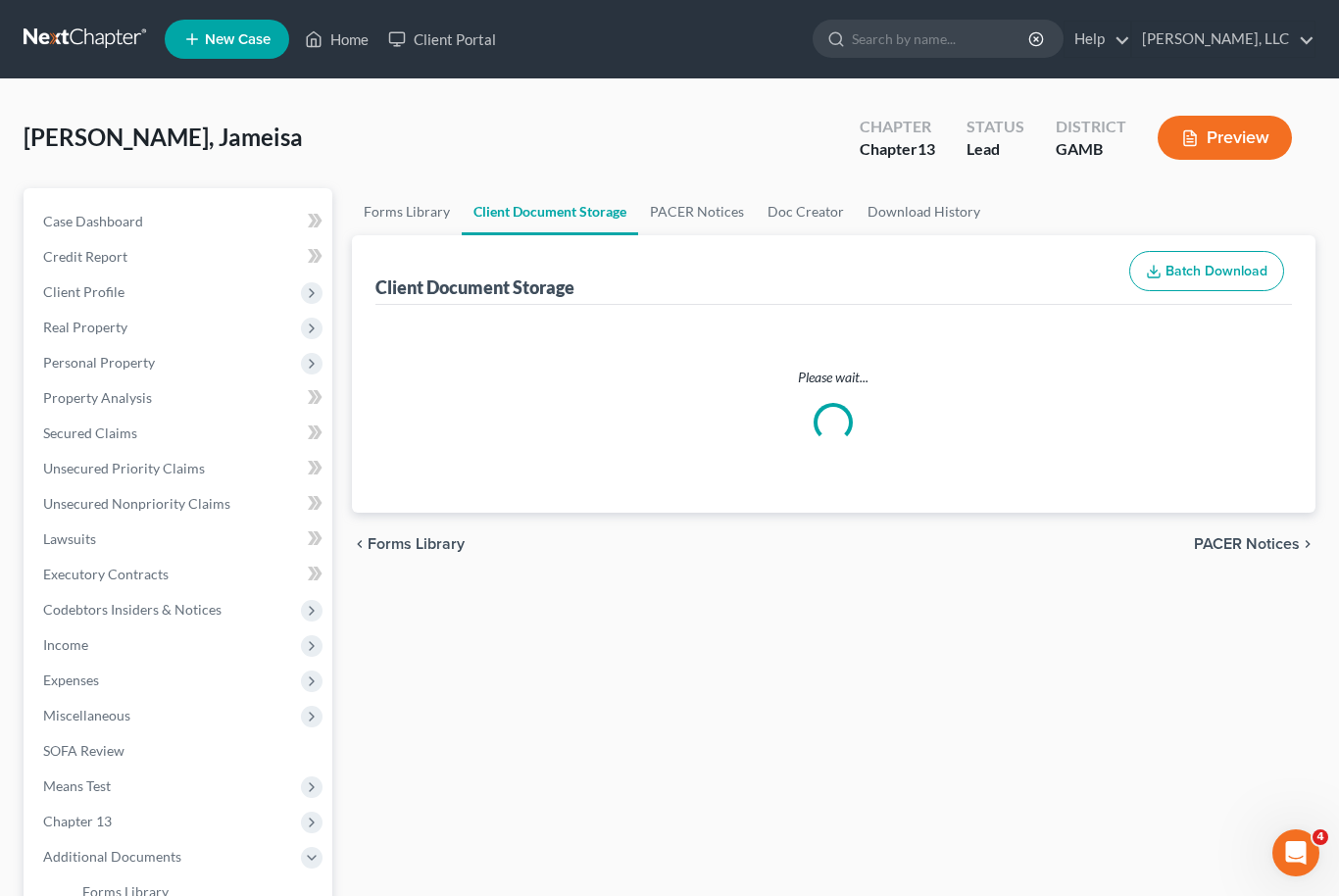
select select "12"
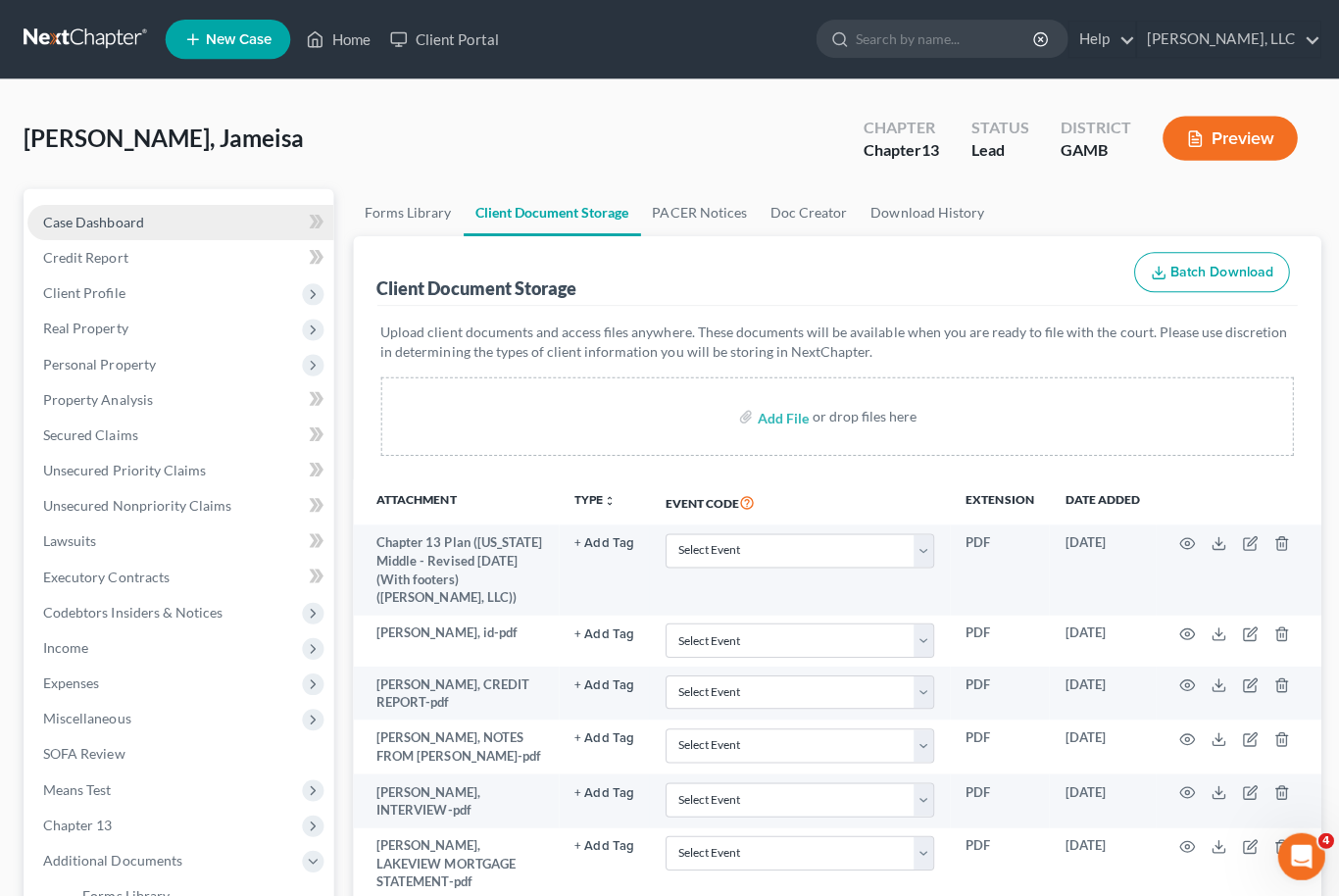
click at [127, 224] on span "Case Dashboard" at bounding box center [94, 221] width 100 height 17
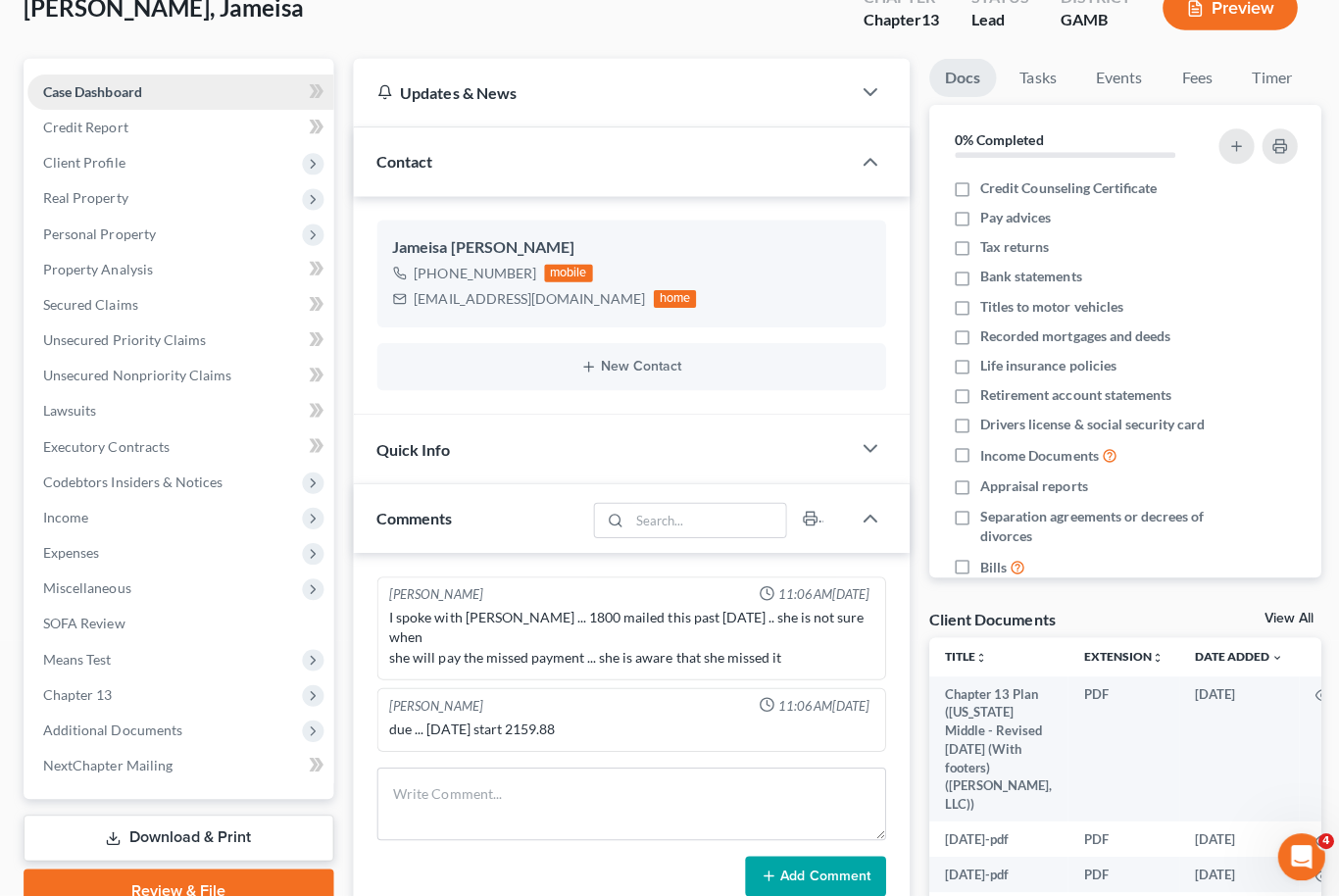
scroll to position [127, 0]
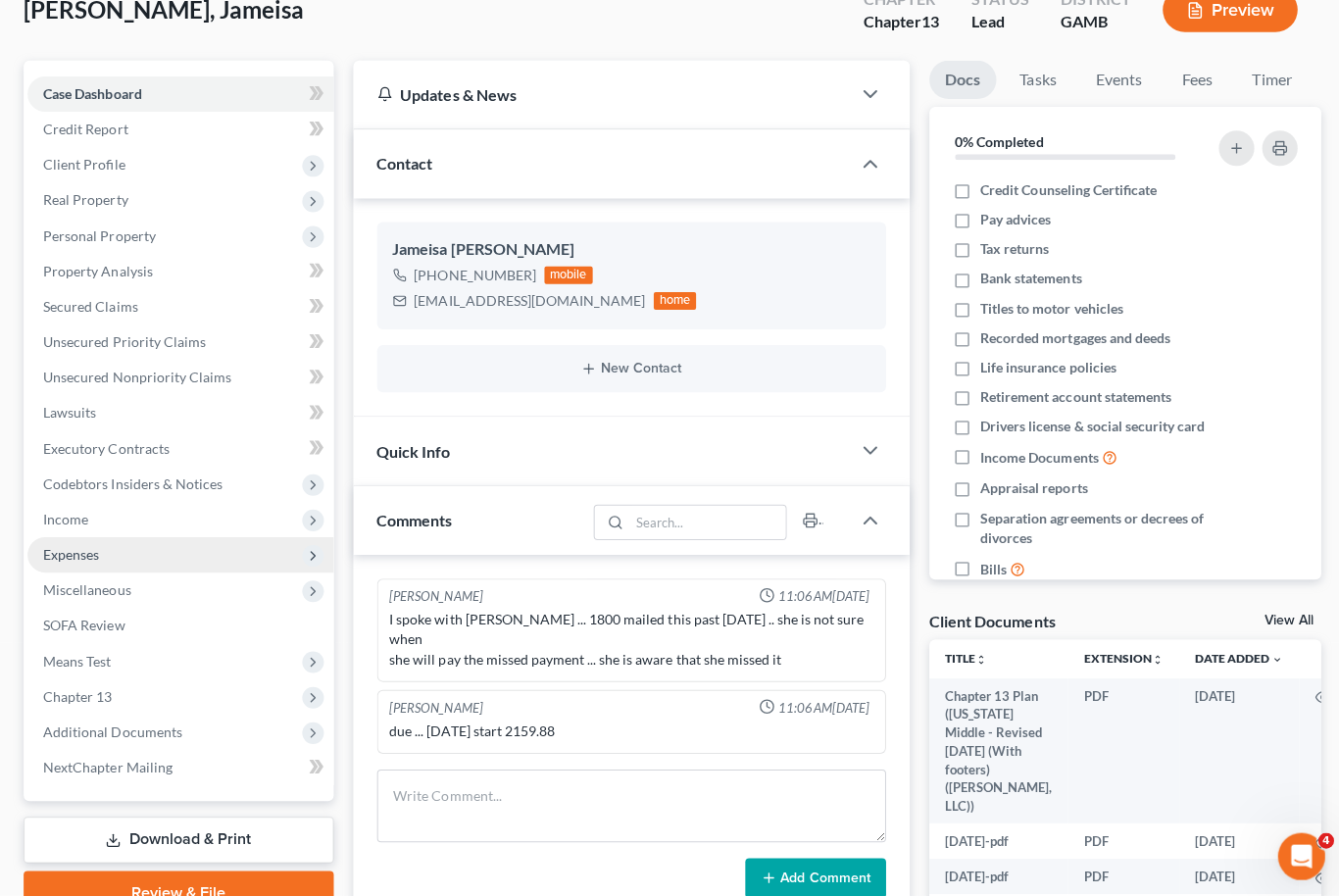
click at [172, 554] on span "Expenses" at bounding box center [180, 553] width 305 height 35
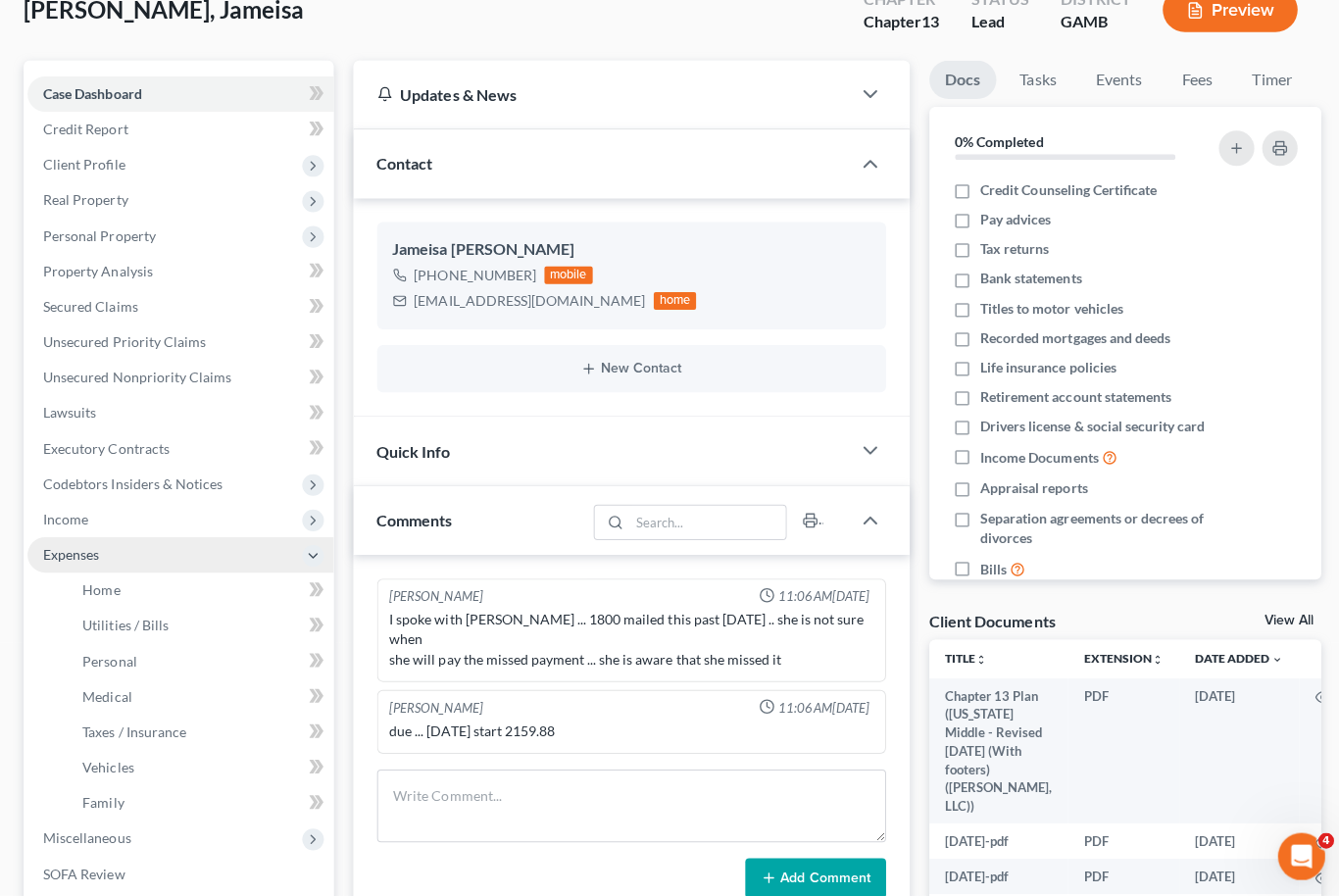
scroll to position [128, 0]
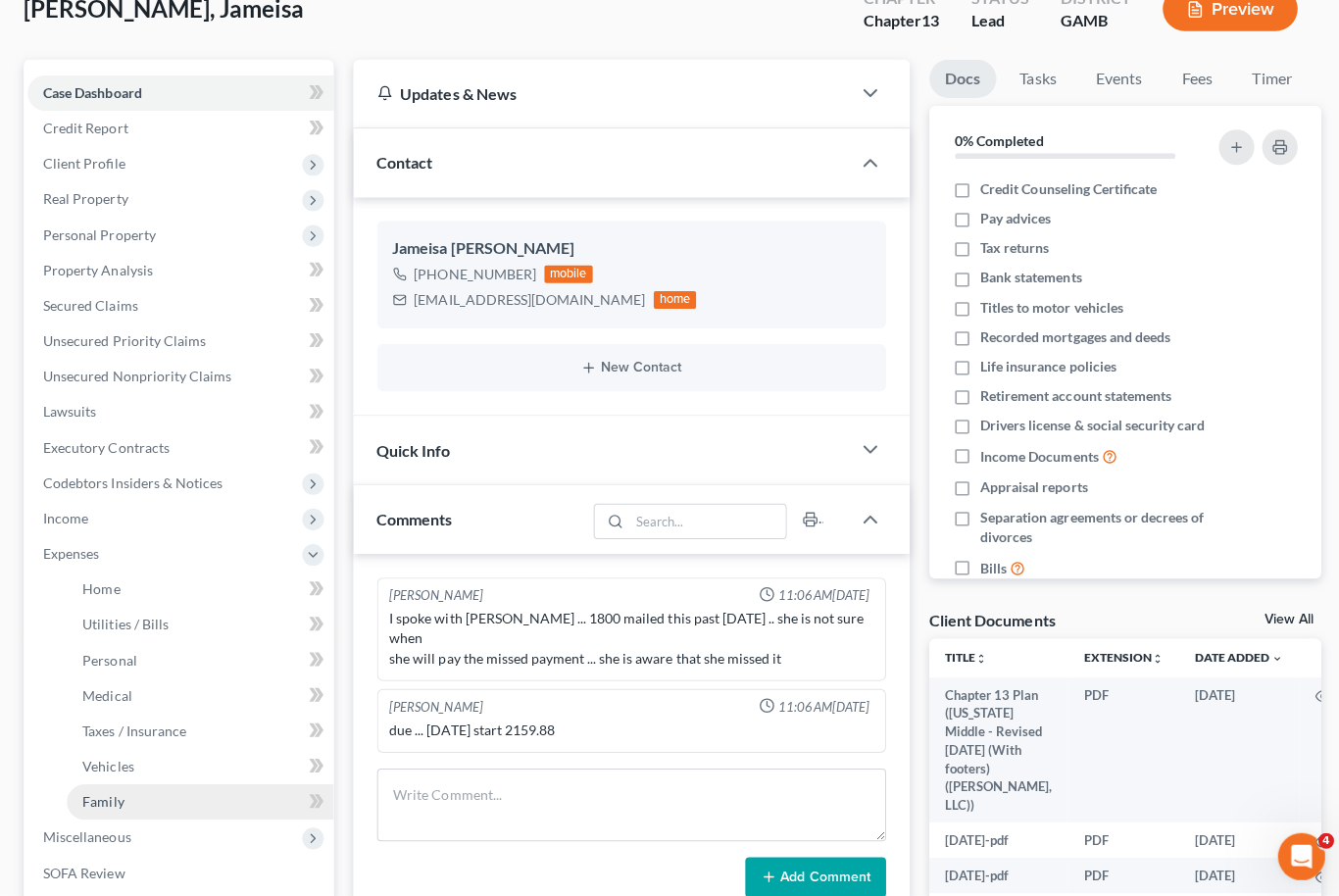
click at [144, 800] on link "Family" at bounding box center [200, 800] width 266 height 35
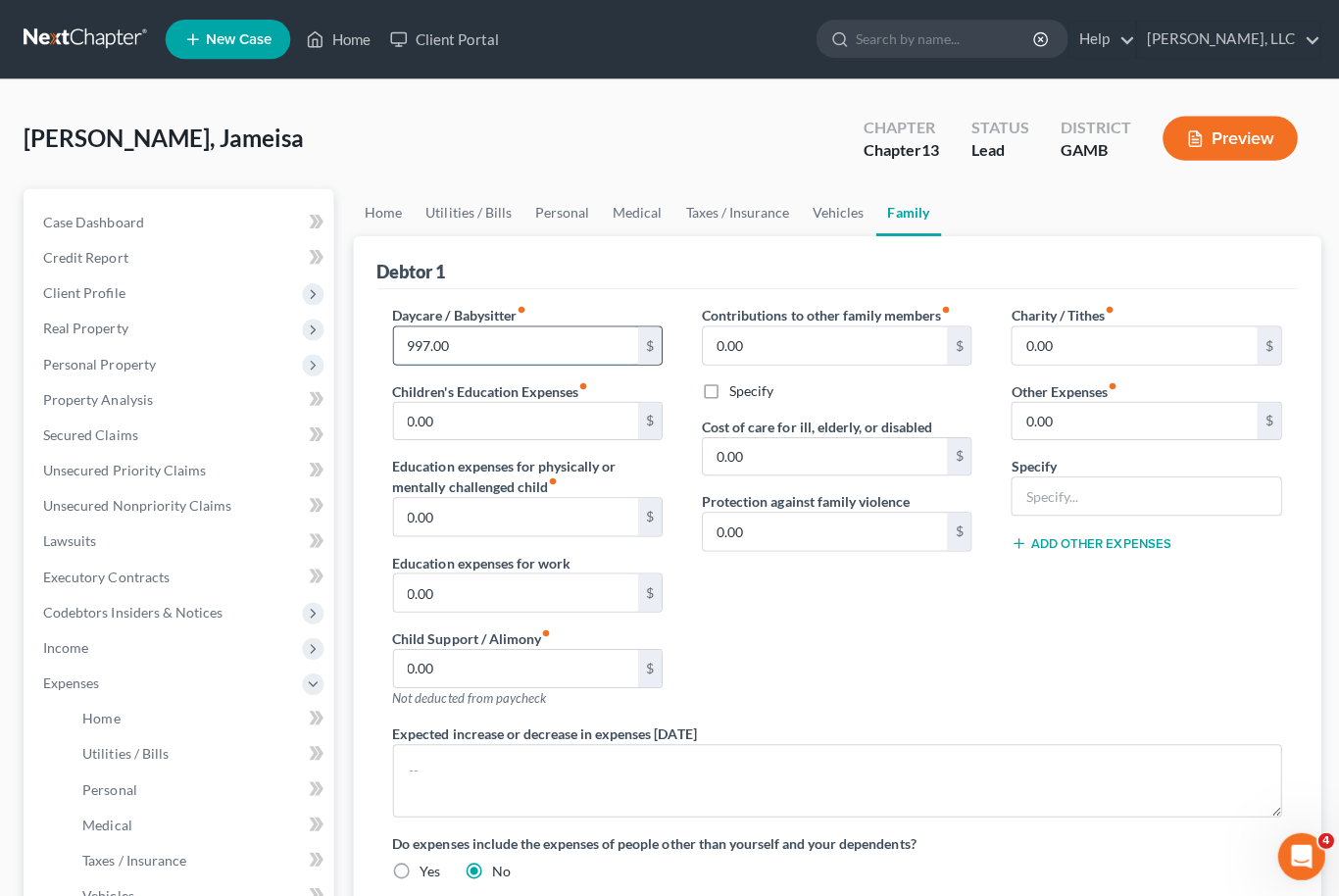
click at [440, 358] on input "997.00" at bounding box center [514, 345] width 244 height 37
type input "0.00"
click at [486, 213] on link "Utilities / Bills" at bounding box center [467, 212] width 109 height 47
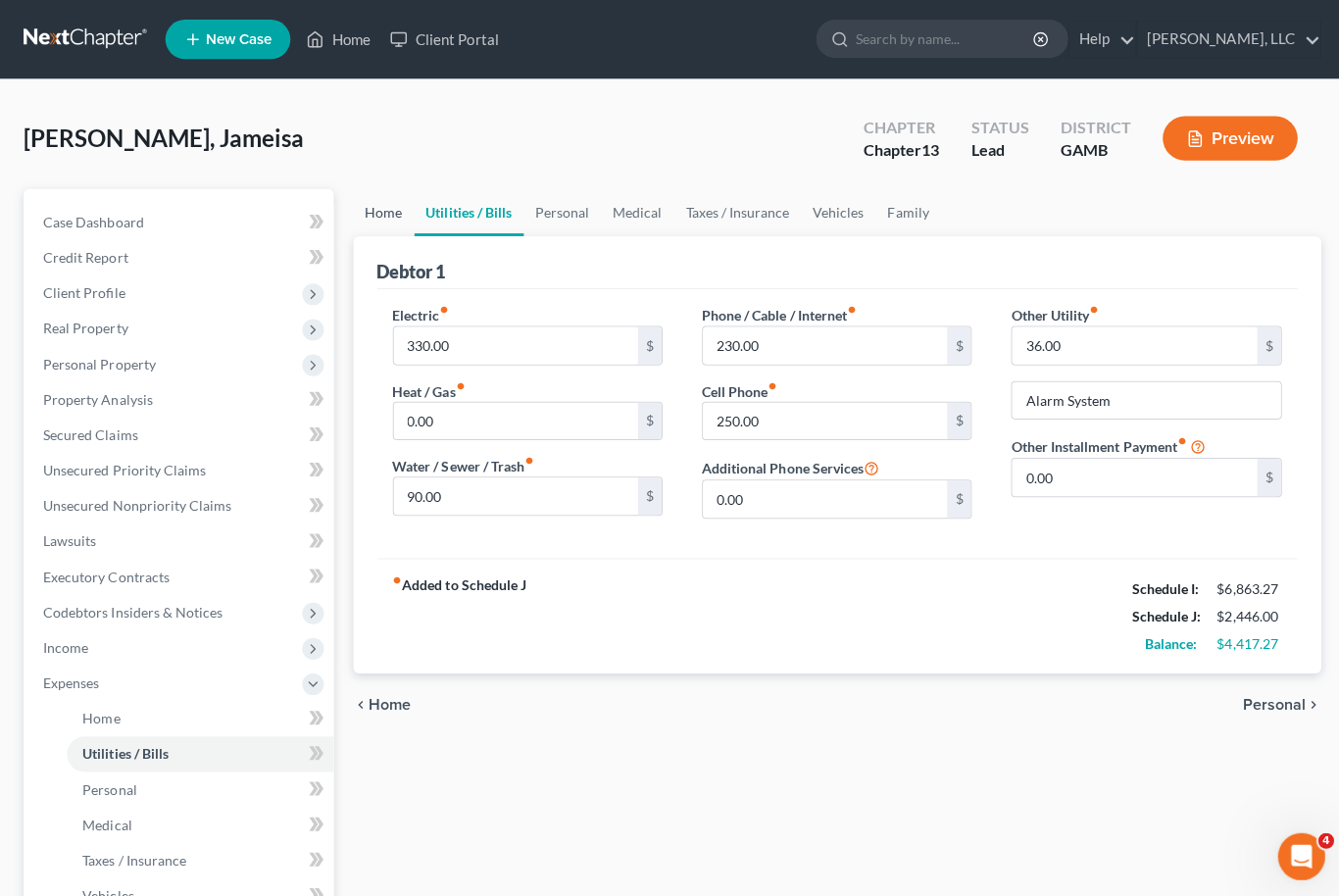
click at [392, 218] on link "Home" at bounding box center [383, 212] width 61 height 47
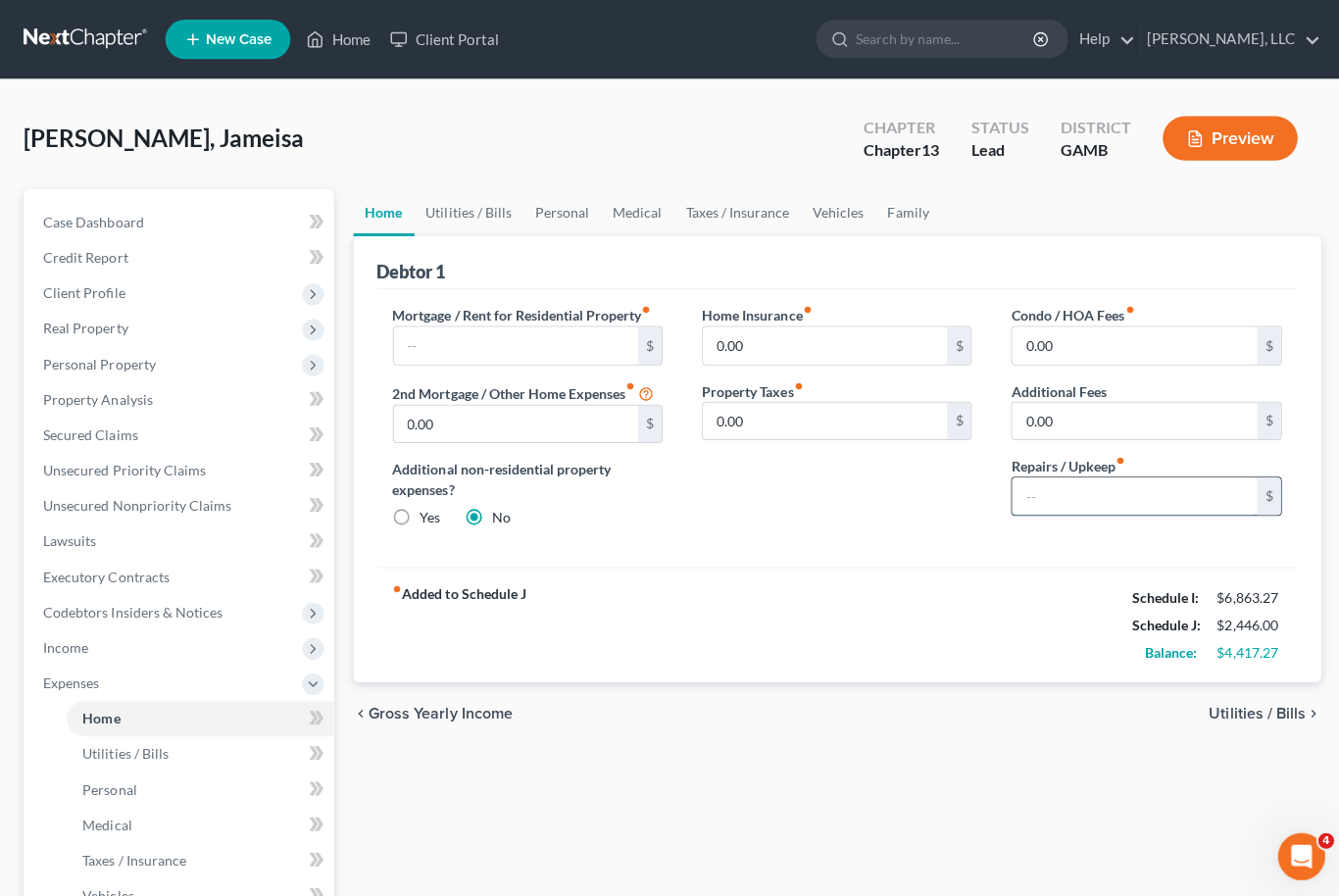
click at [1077, 490] on input "text" at bounding box center [1130, 494] width 244 height 37
type input "100.00"
click at [480, 208] on link "Utilities / Bills" at bounding box center [467, 212] width 109 height 47
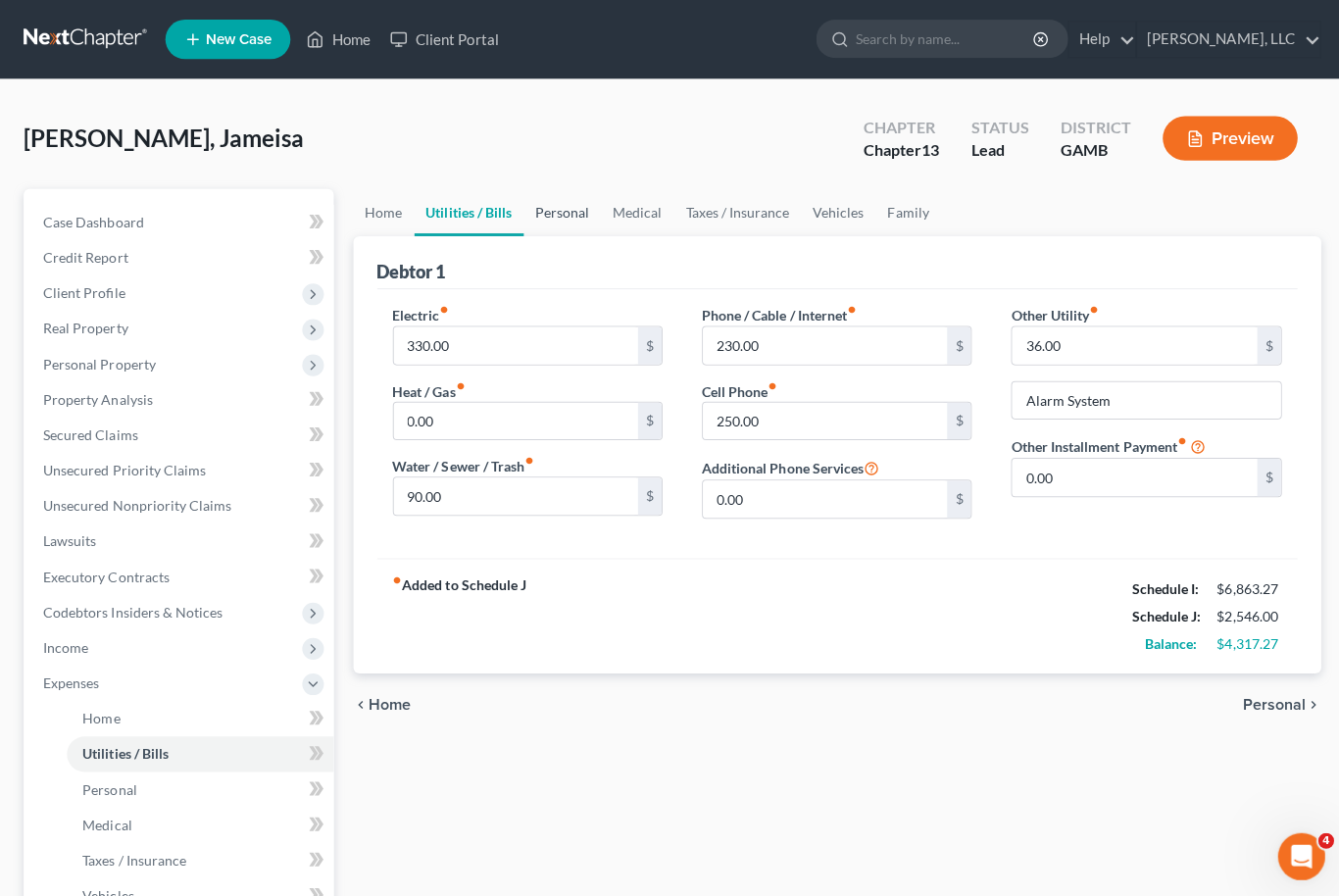
click at [572, 217] on link "Personal" at bounding box center [560, 212] width 78 height 47
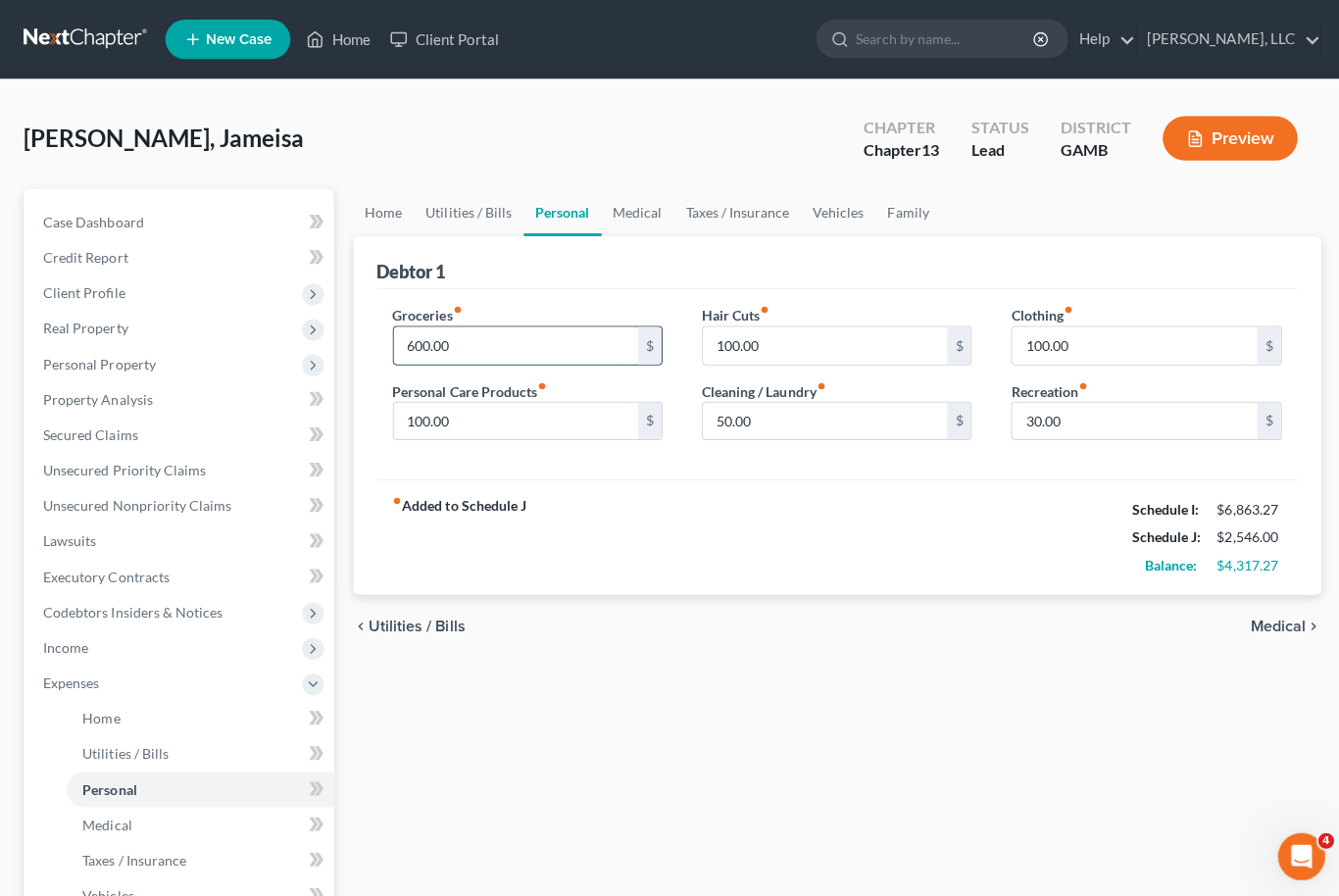
click at [432, 353] on input "600.00" at bounding box center [514, 345] width 244 height 37
type input "1,000.00"
click at [640, 219] on link "Medical" at bounding box center [635, 212] width 73 height 47
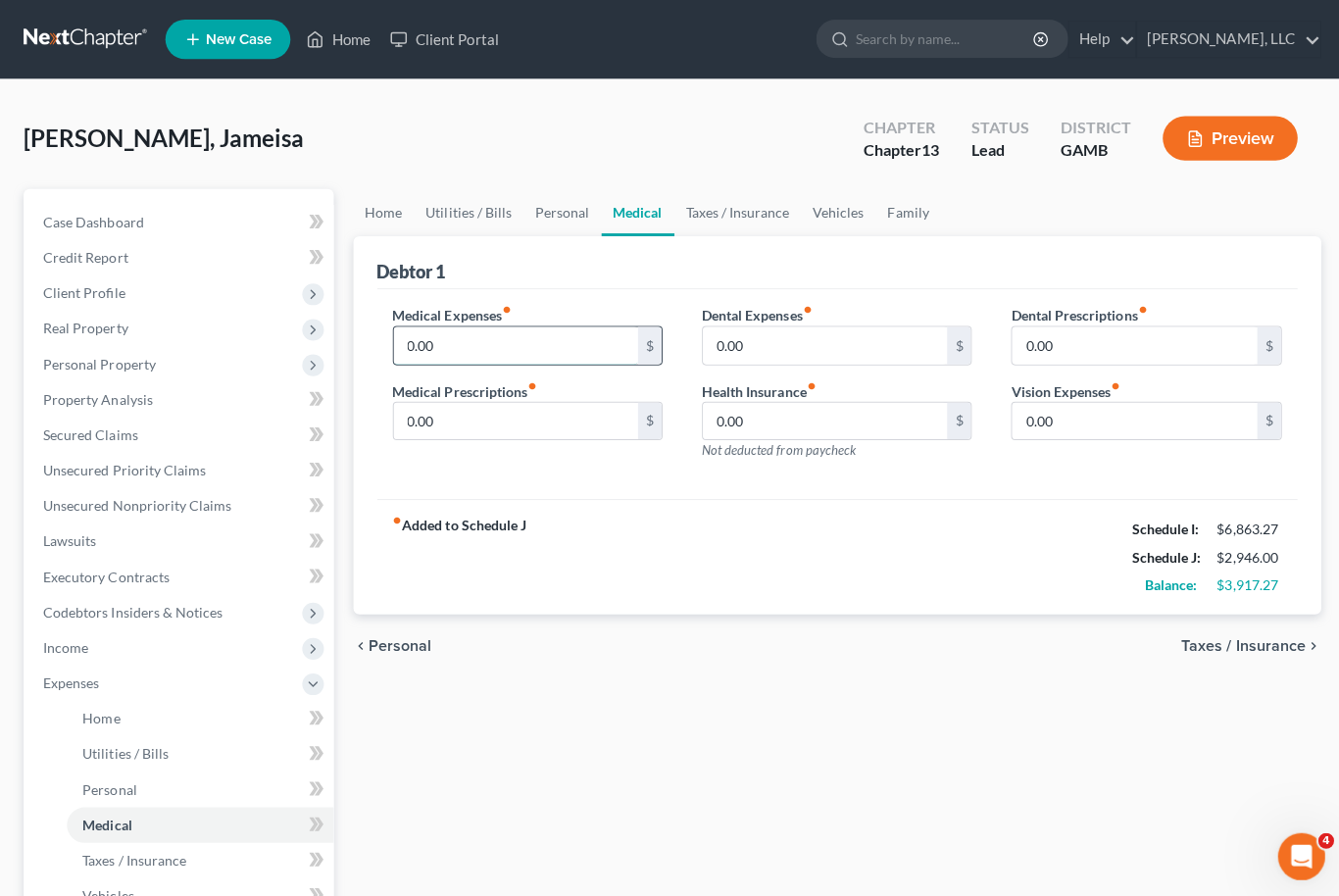
click at [426, 352] on input "0.00" at bounding box center [514, 345] width 244 height 37
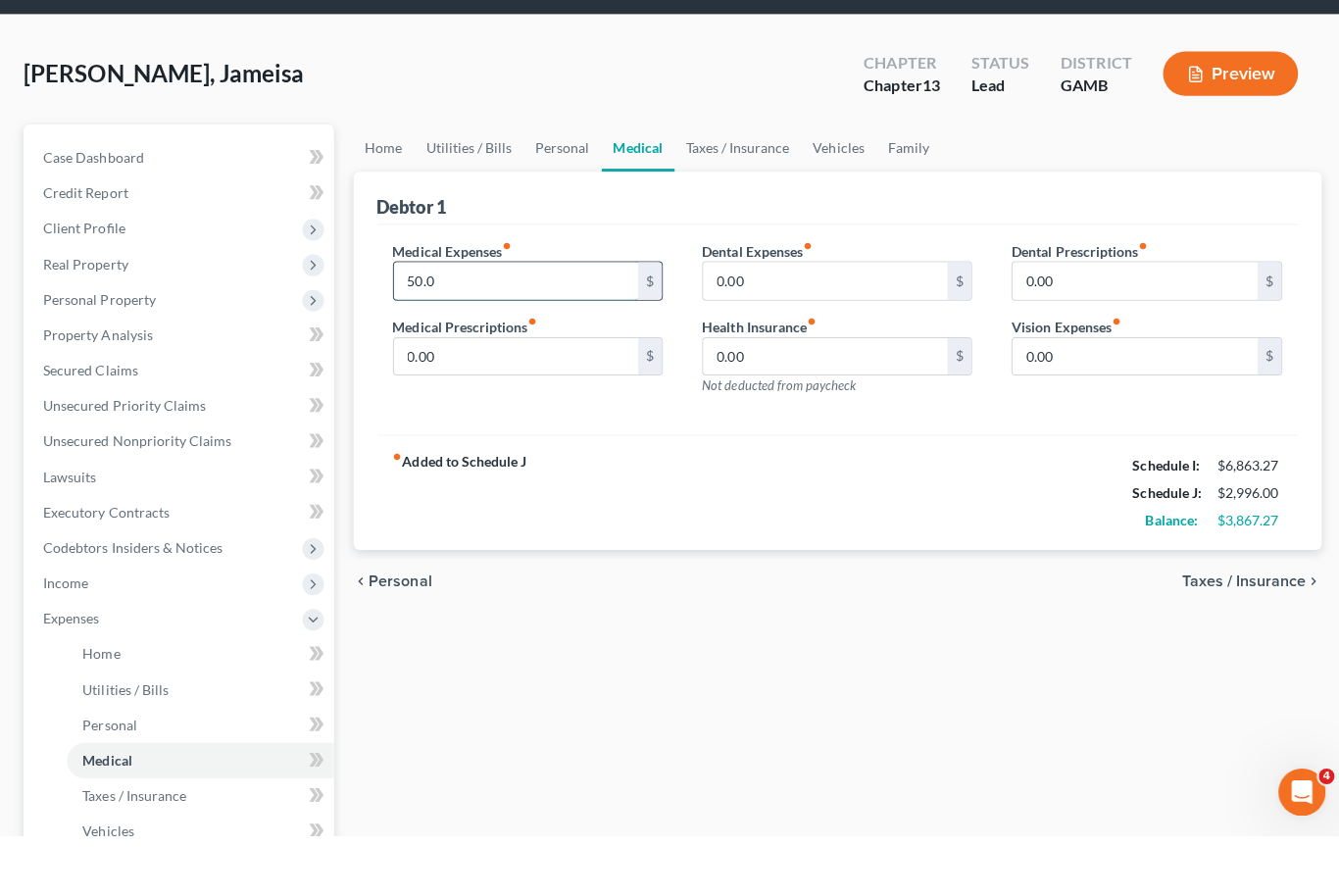
type input "50.00"
click at [741, 188] on link "Taxes / Insurance" at bounding box center [734, 212] width 126 height 47
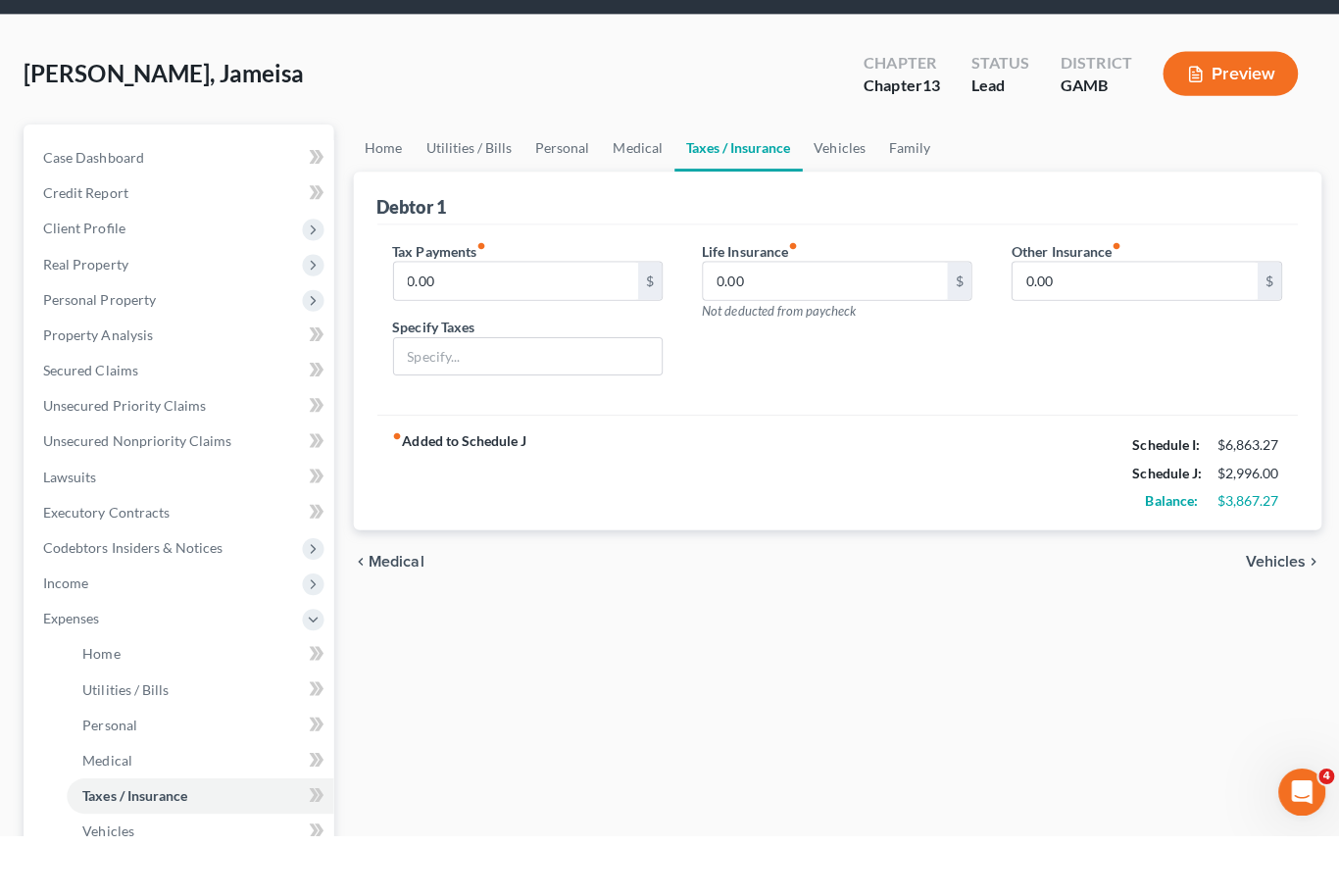
scroll to position [60, 0]
click at [841, 148] on link "Vehicles" at bounding box center [837, 152] width 75 height 47
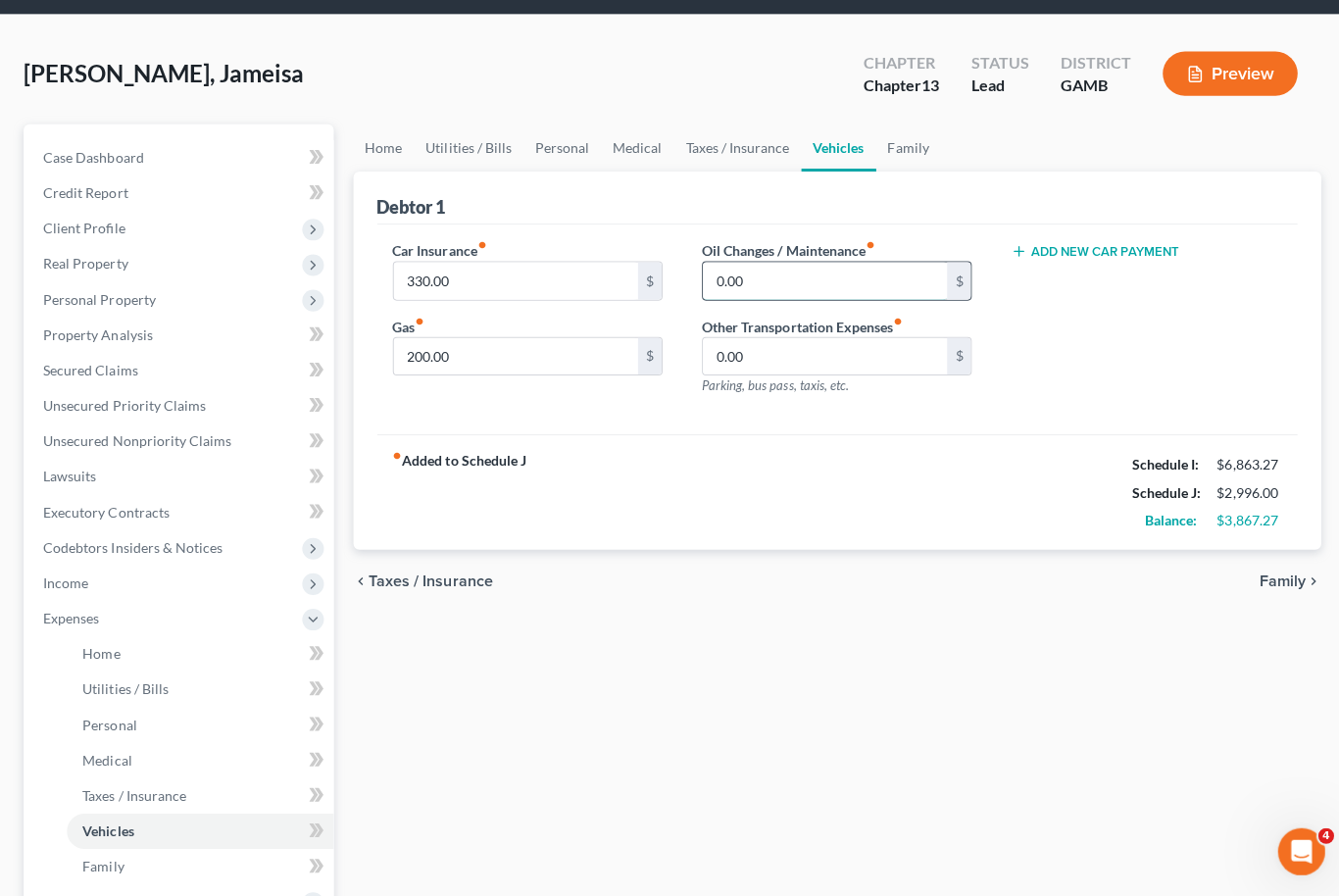
click at [750, 290] on input "0.00" at bounding box center [822, 285] width 244 height 37
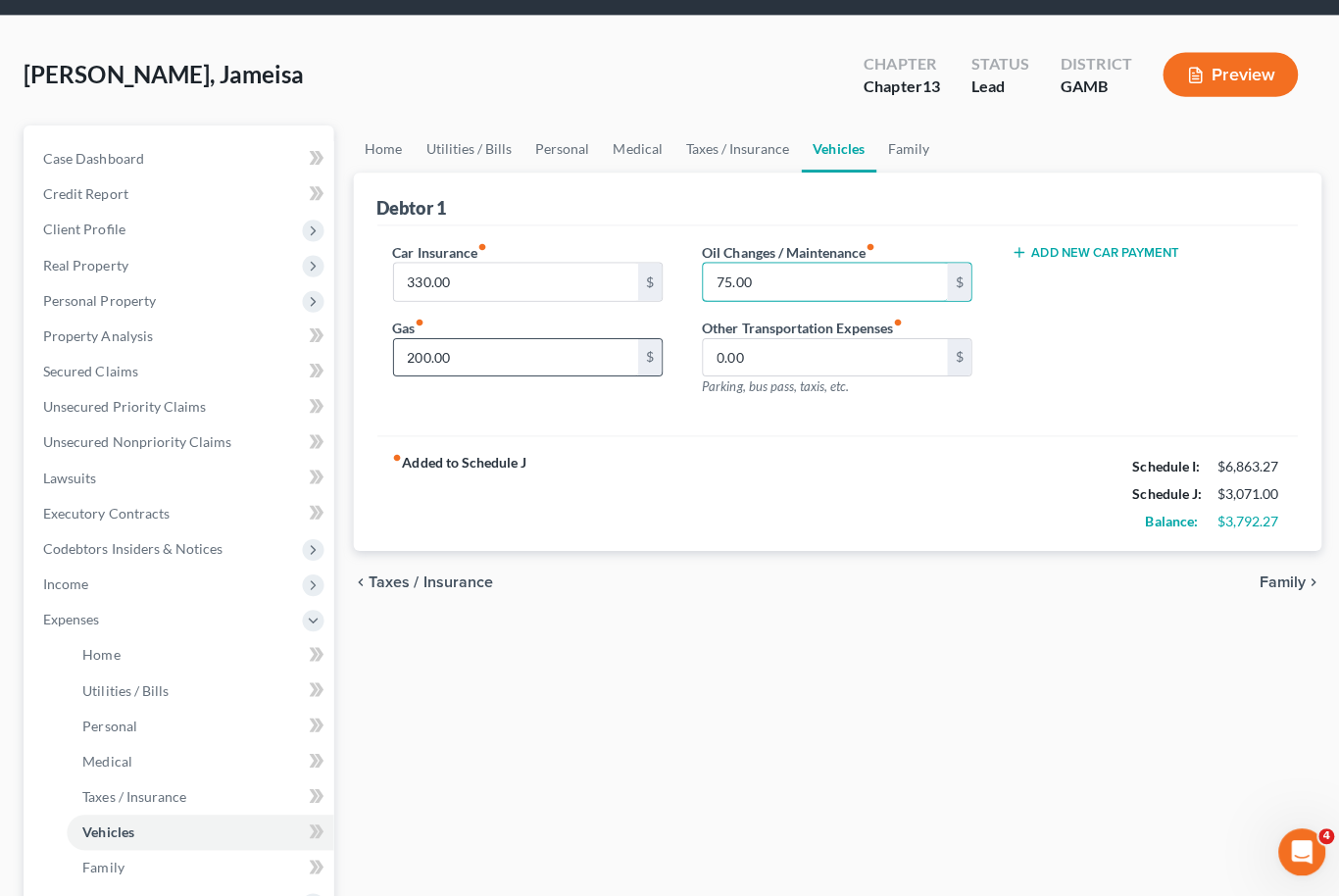
type input "75.00"
click at [442, 370] on input "200.00" at bounding box center [514, 361] width 244 height 37
type input "300.00"
click at [908, 154] on link "Family" at bounding box center [905, 153] width 65 height 47
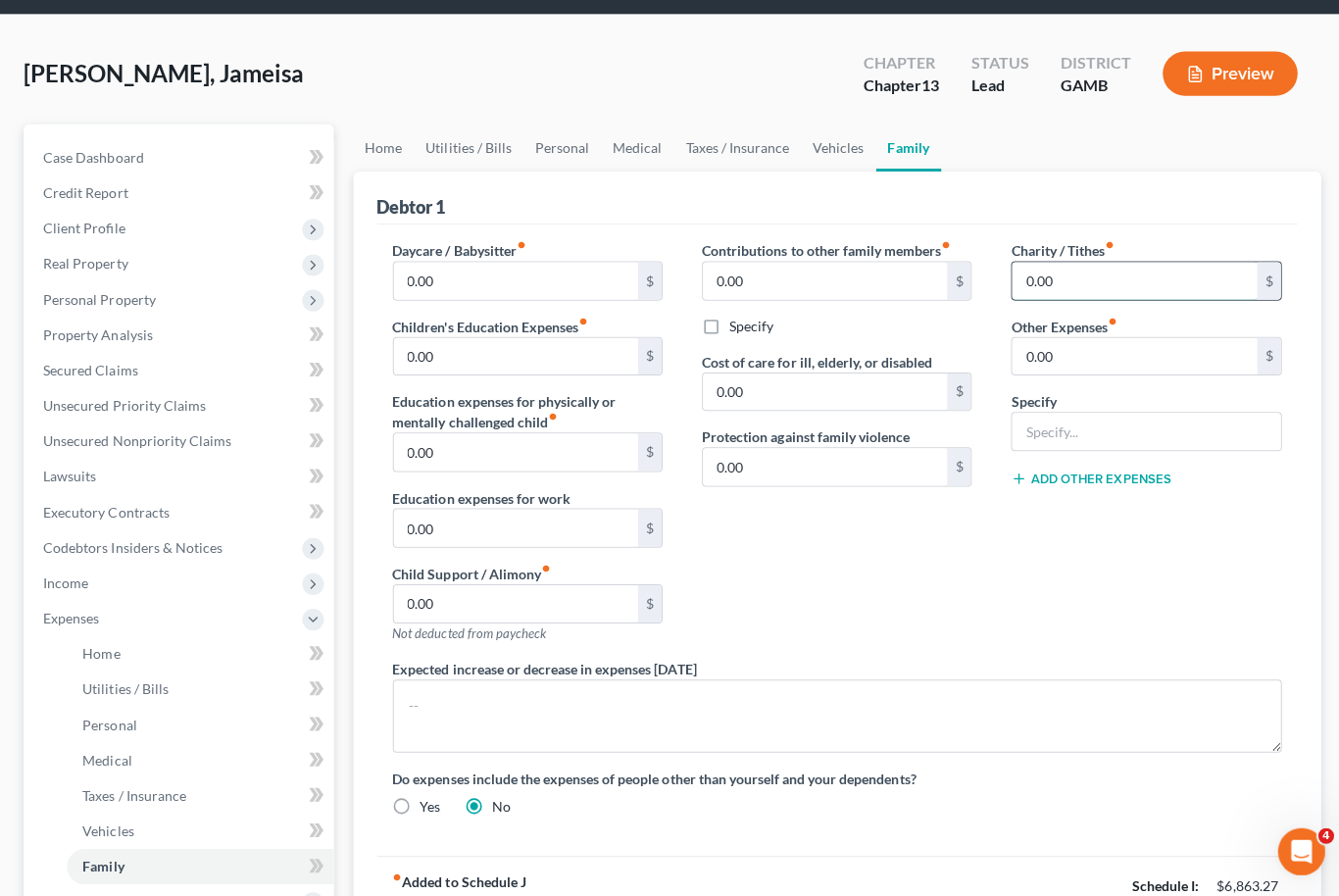
click at [1042, 277] on input "0.00" at bounding box center [1130, 285] width 244 height 37
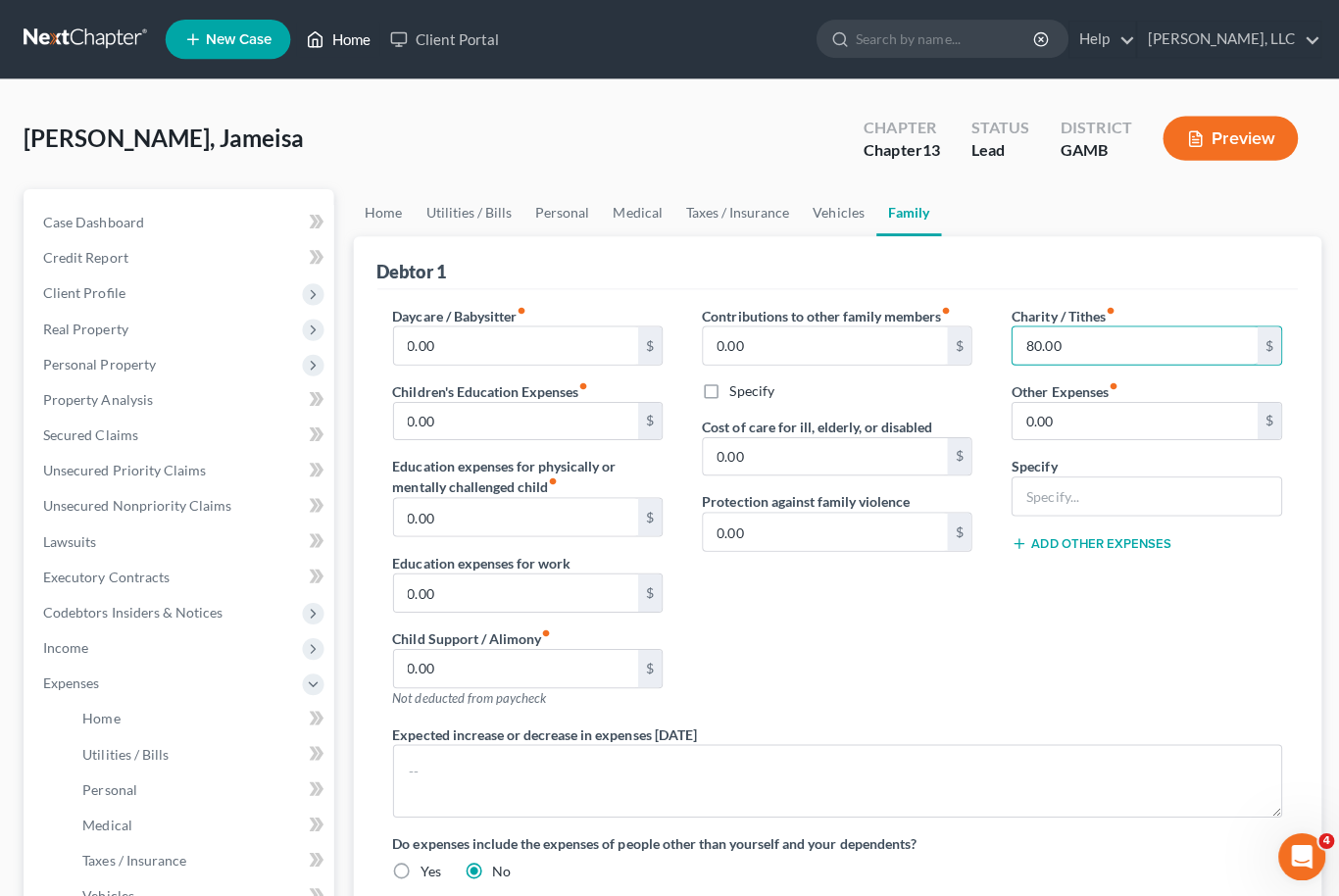
type input "80.00"
click at [339, 34] on link "Home" at bounding box center [337, 39] width 84 height 35
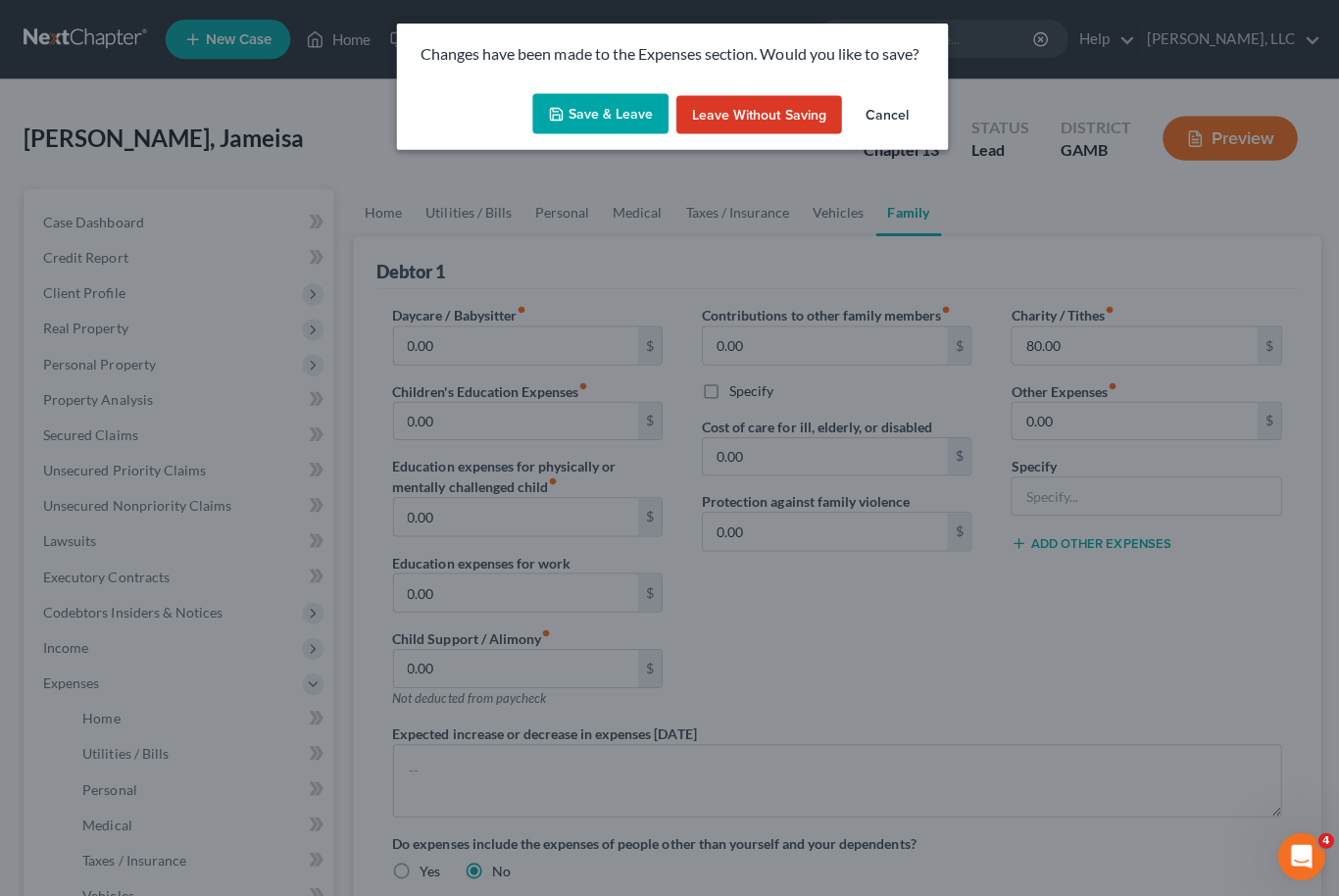
click at [609, 116] on button "Save & Leave" at bounding box center [598, 114] width 135 height 41
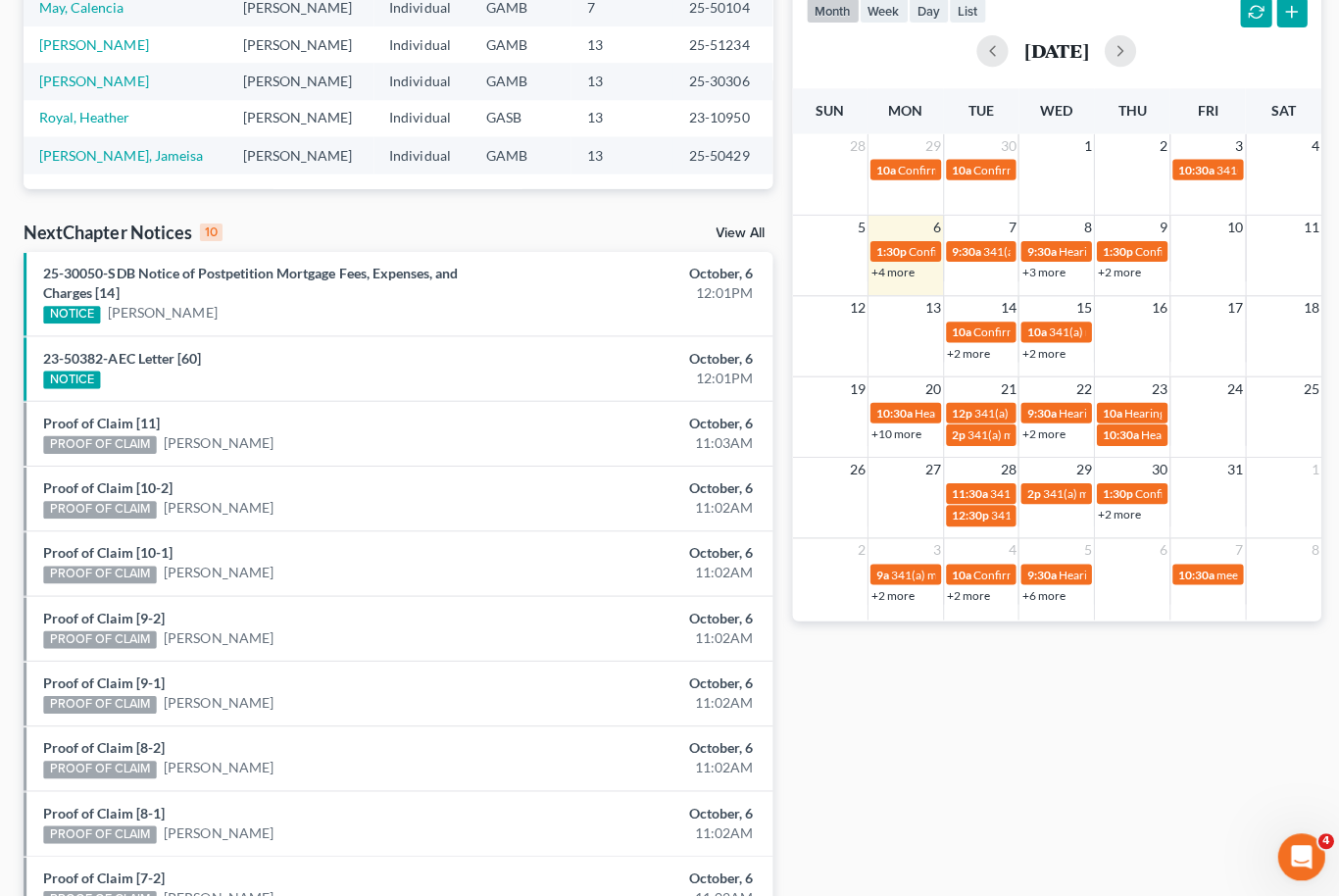
scroll to position [363, 0]
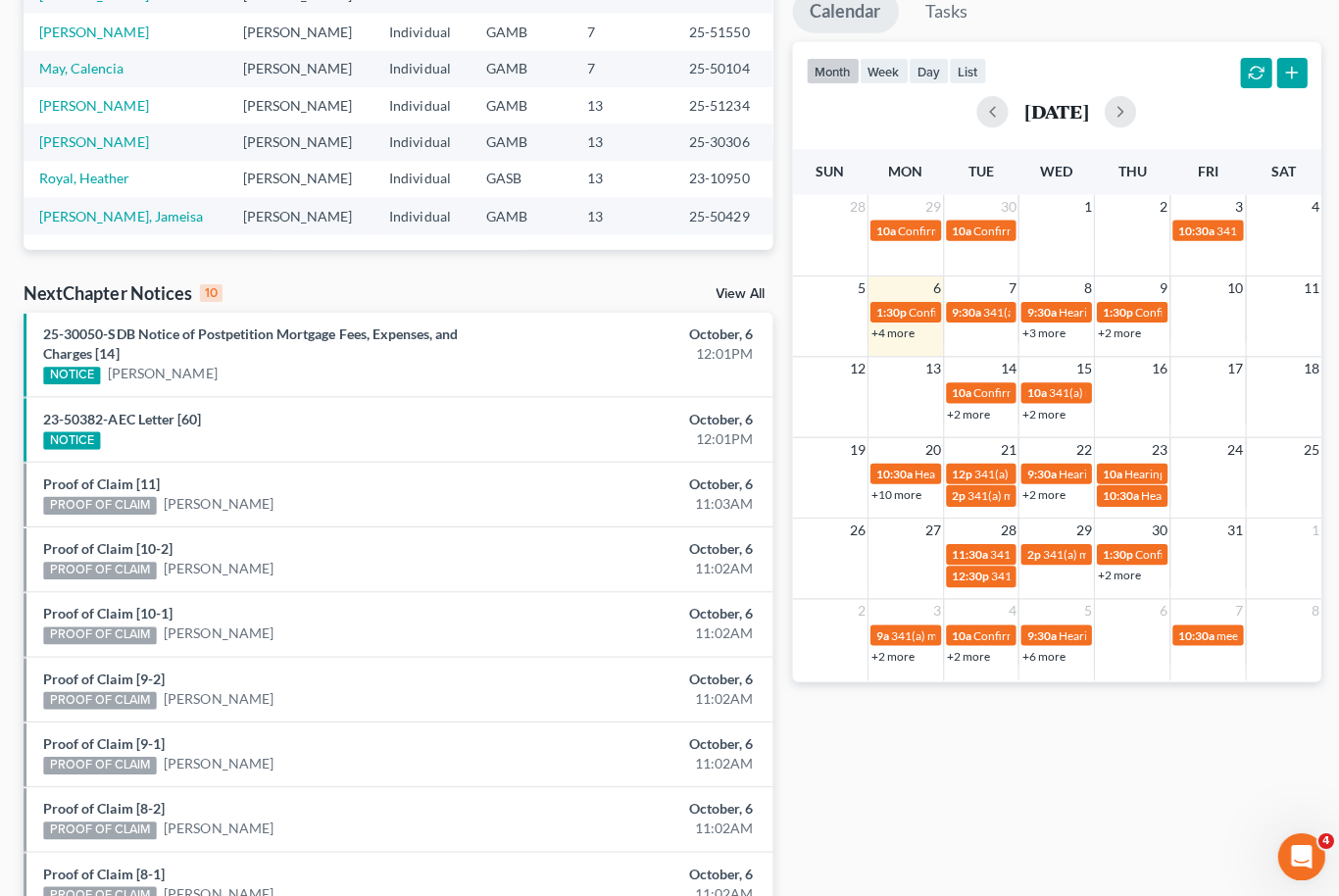
click at [568, 426] on div "12:01PM" at bounding box center [639, 436] width 223 height 20
click at [204, 446] on li "23-50382-AEC Letter [60] NOTICE October, 6 12:01PM" at bounding box center [397, 426] width 746 height 65
click at [78, 436] on div "NOTICE" at bounding box center [72, 438] width 57 height 18
click at [84, 452] on li "23-50382-AEC Letter [60] NOTICE October, 6 12:01PM" at bounding box center [397, 426] width 746 height 65
click at [65, 422] on link "23-50382-AEC Letter [60]" at bounding box center [121, 416] width 157 height 17
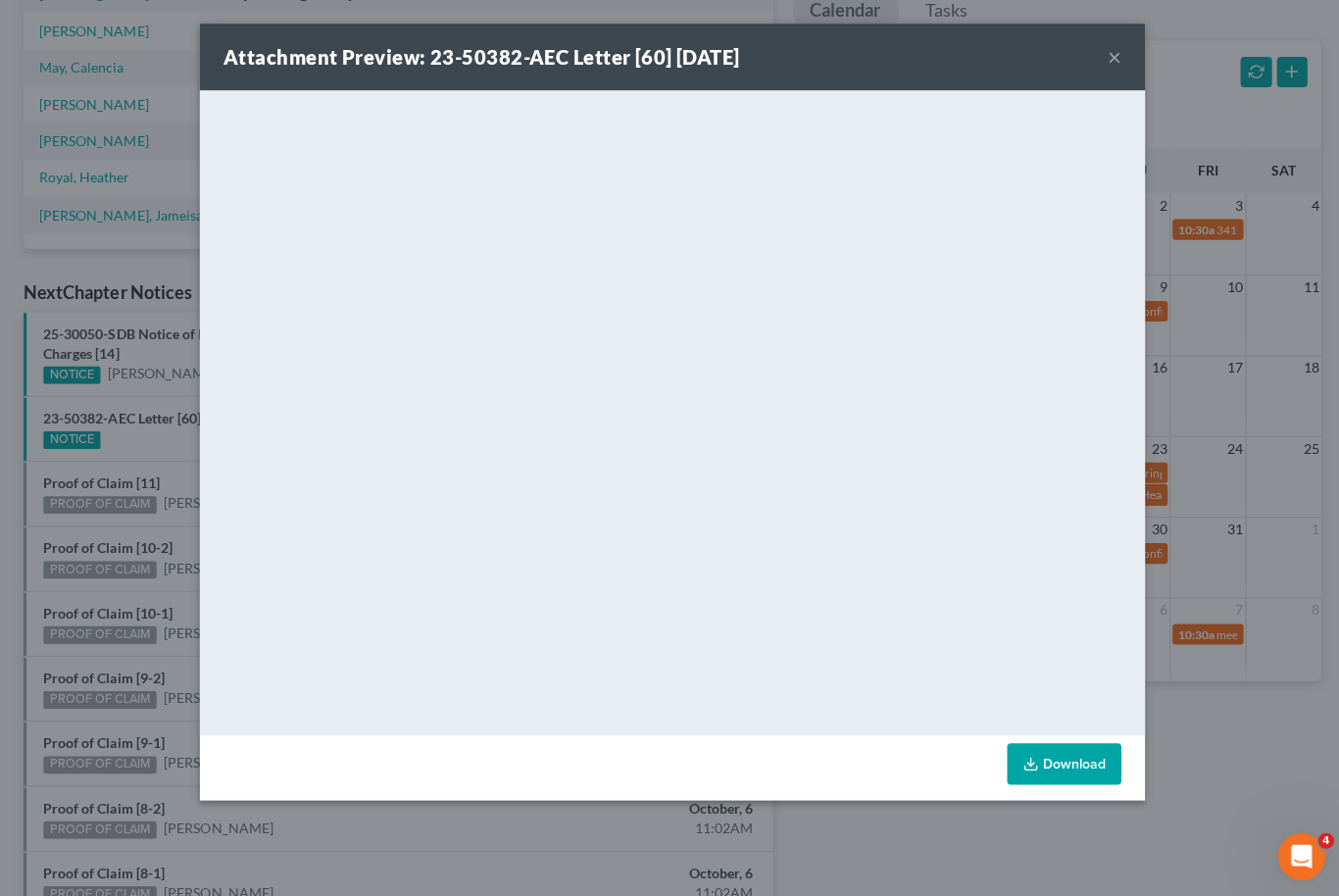
click at [1104, 69] on button "×" at bounding box center [1110, 57] width 14 height 24
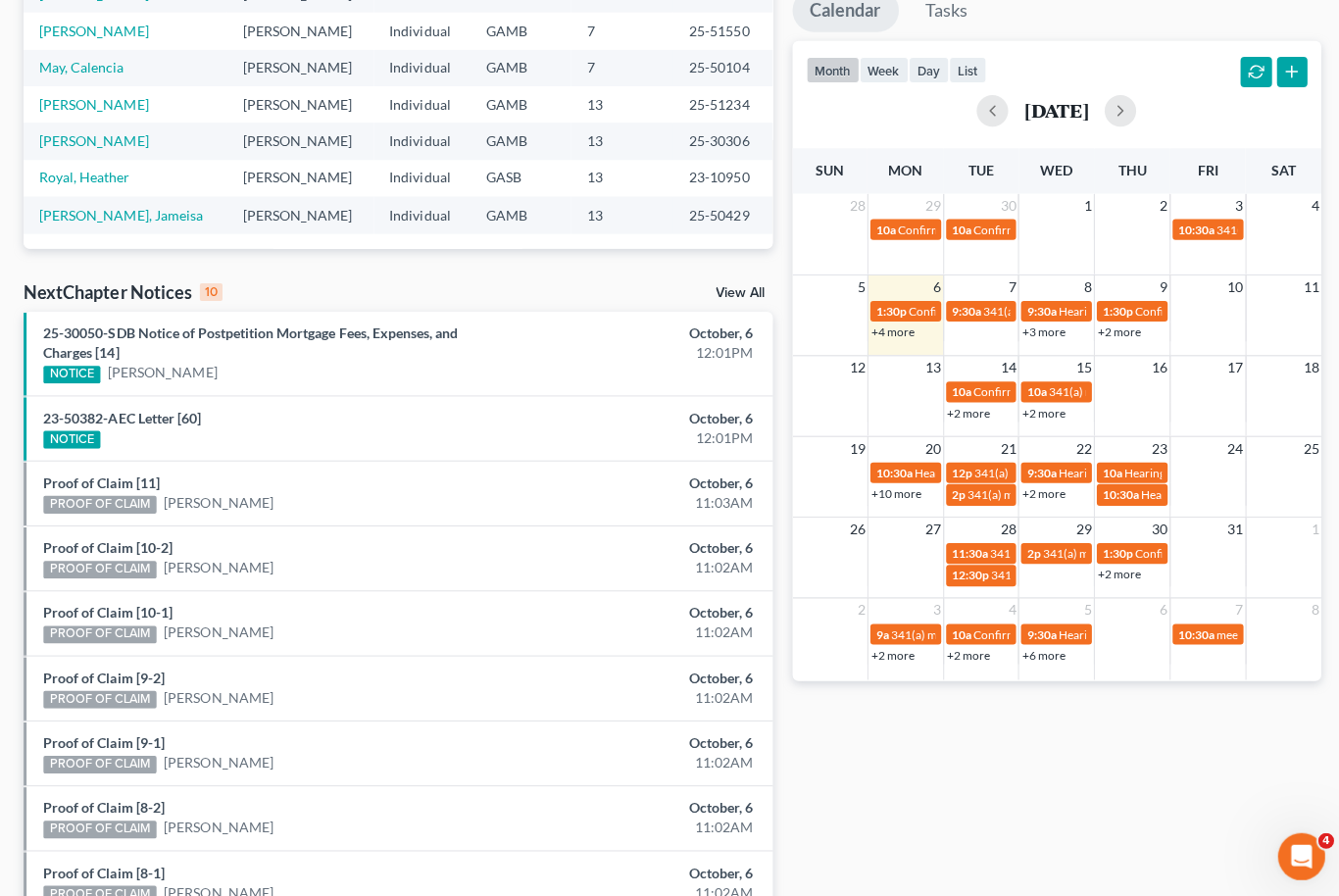
click at [69, 388] on li "25-30050-SDB Notice of Postpetition Mortgage Fees, Expenses, and Charges [14] N…" at bounding box center [397, 352] width 746 height 84
click at [73, 374] on div "NOTICE" at bounding box center [72, 373] width 57 height 18
click at [80, 378] on div "NOTICE" at bounding box center [72, 373] width 57 height 18
click at [85, 344] on link "25-30050-SDB Notice of Postpetition Mortgage Fees, Expenses, and Charges [14]" at bounding box center [249, 342] width 413 height 36
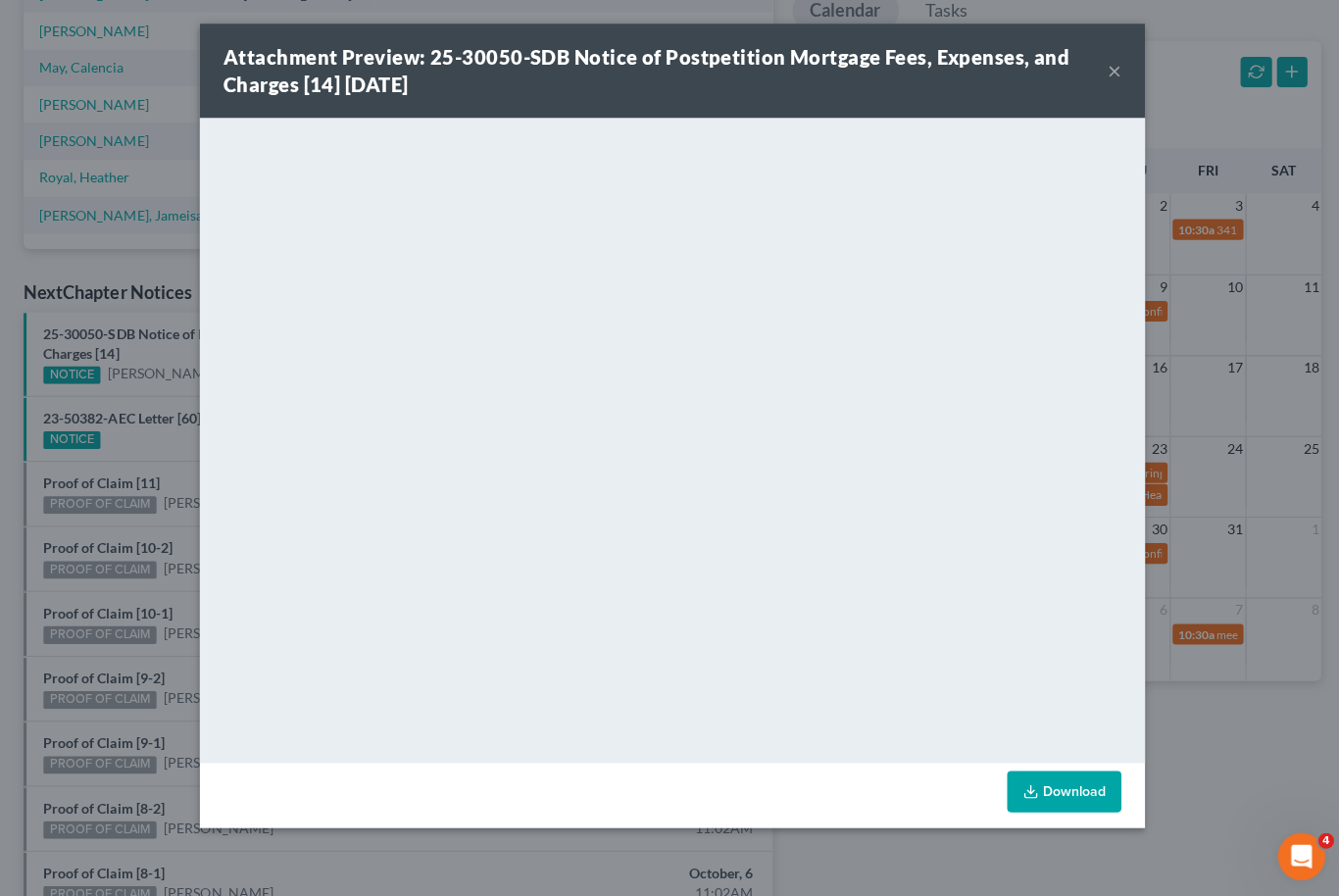
click at [1083, 788] on link "Download" at bounding box center [1060, 789] width 114 height 41
